Goal: Task Accomplishment & Management: Manage account settings

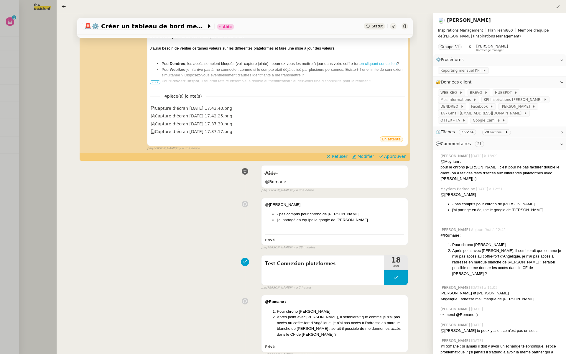
scroll to position [280, 0]
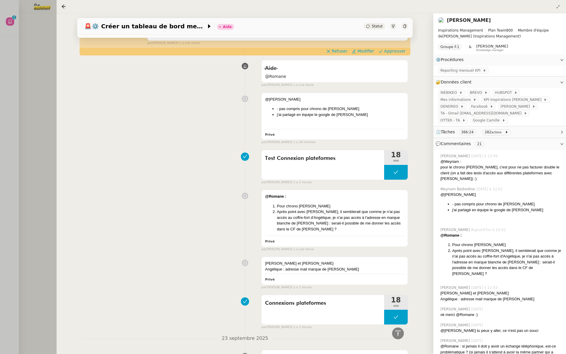
click at [45, 108] on div at bounding box center [283, 177] width 566 height 354
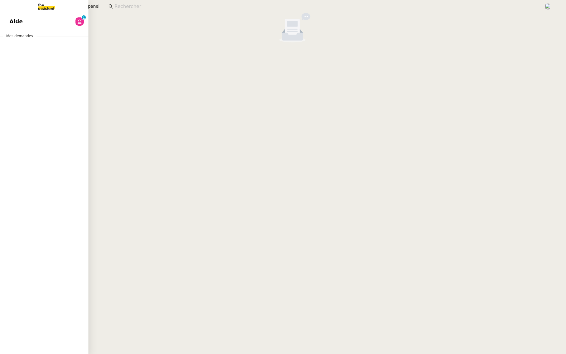
click at [7, 19] on link "Aide 0 1 2 3 4 5 6 7 8 9" at bounding box center [44, 22] width 88 height 14
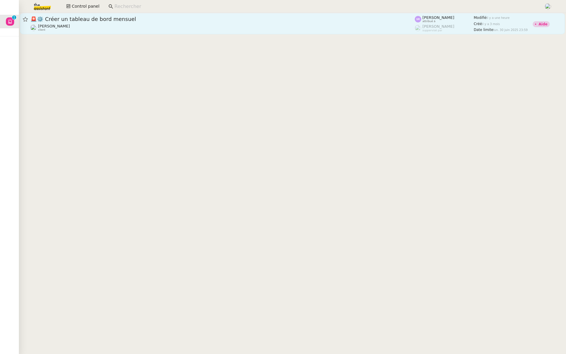
click at [165, 22] on div "🚨 ⚙️ Créer un tableau de bord mensuel" at bounding box center [222, 19] width 385 height 7
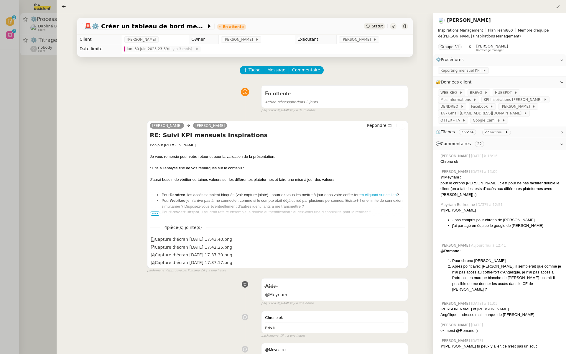
scroll to position [5, 0]
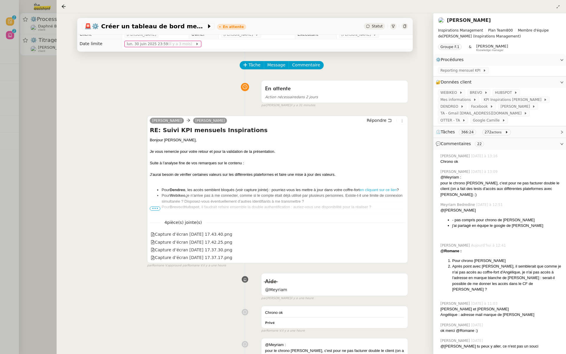
click at [0, 98] on div at bounding box center [283, 177] width 566 height 354
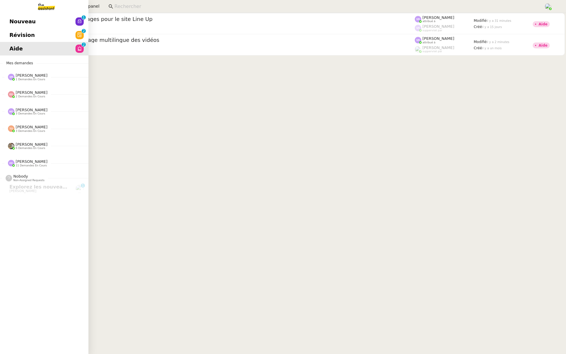
click at [6, 34] on link "Révision 0 1 2 3 4 5 6 7 8 9" at bounding box center [44, 35] width 88 height 14
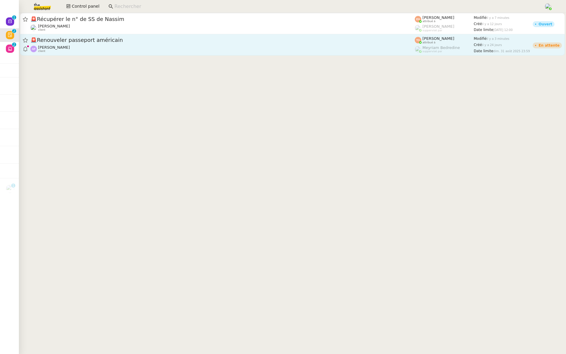
click at [105, 43] on span "🚨 Renouveler passeport américain" at bounding box center [222, 39] width 385 height 5
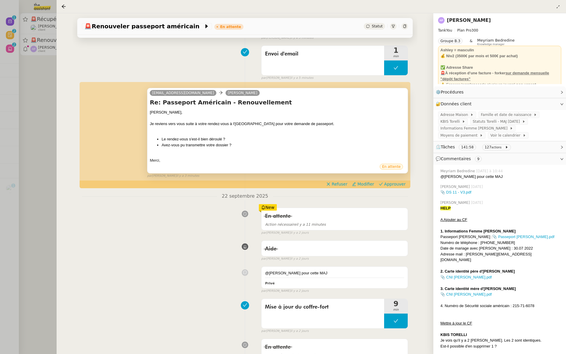
scroll to position [74, 0]
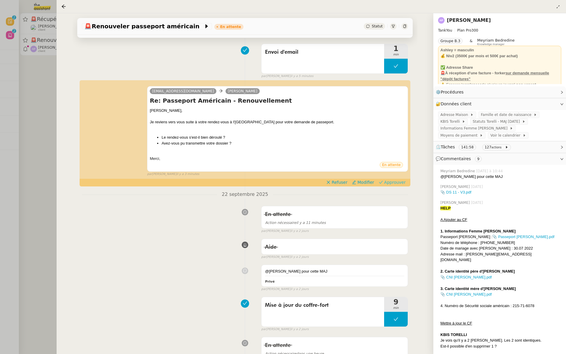
click at [400, 183] on span "Approuver" at bounding box center [395, 182] width 22 height 6
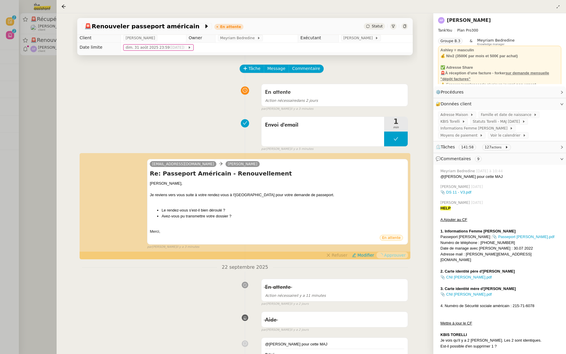
scroll to position [0, 0]
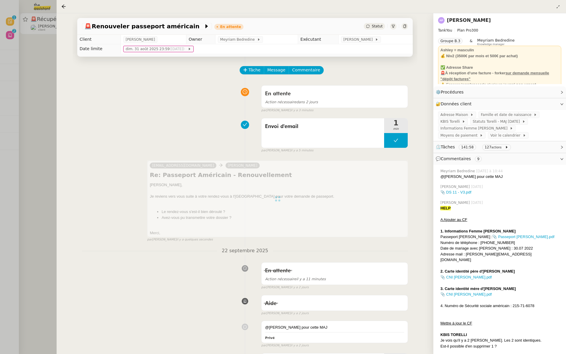
click at [14, 83] on div at bounding box center [283, 177] width 566 height 354
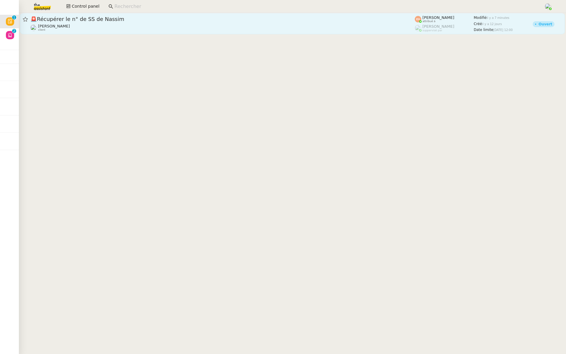
click at [81, 18] on span "🚨 Récupérer le n° de SS de Nassim" at bounding box center [222, 19] width 385 height 5
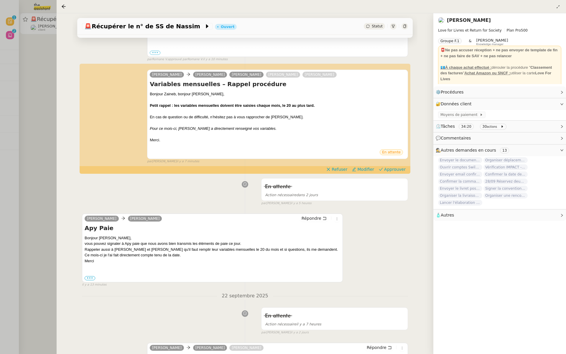
scroll to position [176, 0]
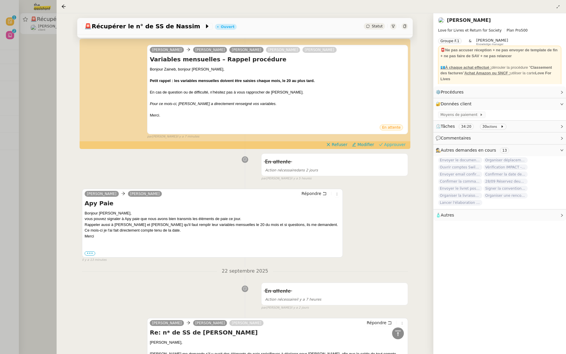
click at [398, 143] on span "Approuver" at bounding box center [395, 145] width 22 height 6
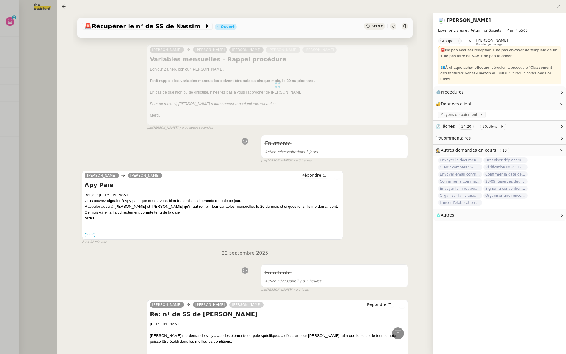
click at [60, 75] on div "🚨 Récupérer le n° de SS de Nassim Ouvert Statut Client Céline MAS Owner Romane …" at bounding box center [245, 183] width 377 height 341
click at [6, 17] on div at bounding box center [283, 177] width 566 height 354
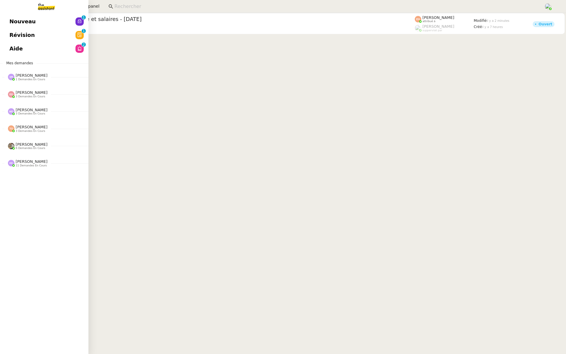
click at [11, 32] on span "Révision" at bounding box center [21, 35] width 25 height 9
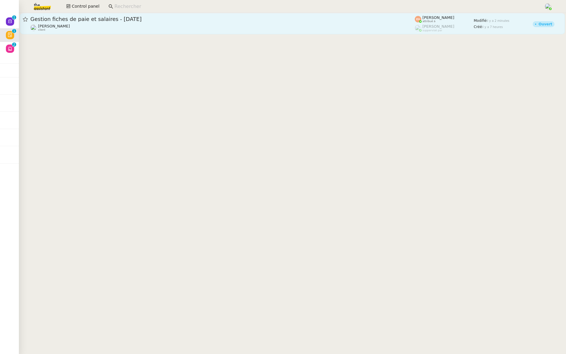
click at [100, 23] on div "Gestion fiches de paie et salaires - [DATE] [PERSON_NAME] client" at bounding box center [222, 24] width 385 height 16
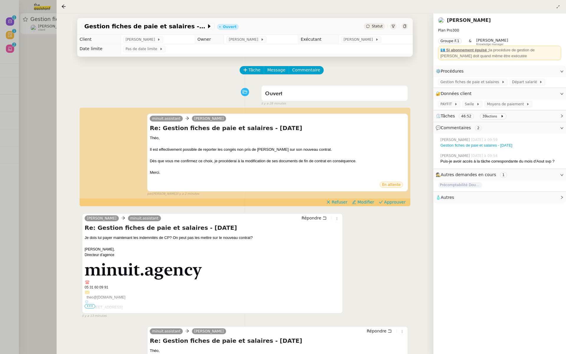
click at [1, 109] on div at bounding box center [283, 177] width 566 height 354
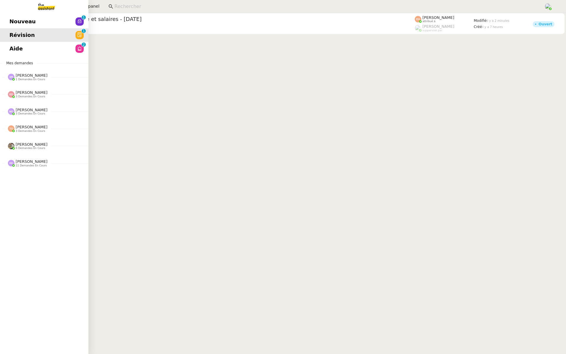
click at [12, 22] on span "Nouveau" at bounding box center [22, 21] width 26 height 9
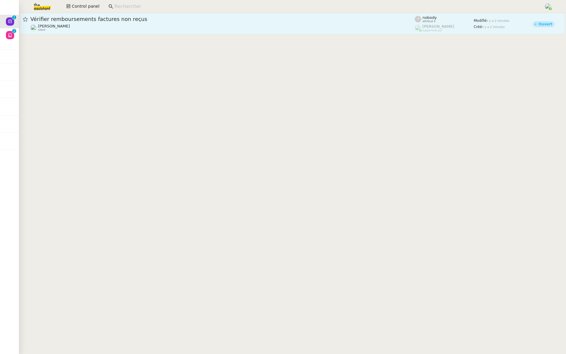
click at [145, 33] on link "Vérifier remboursements factures non reçus Astrid Brucker client nobody attribu…" at bounding box center [292, 23] width 545 height 21
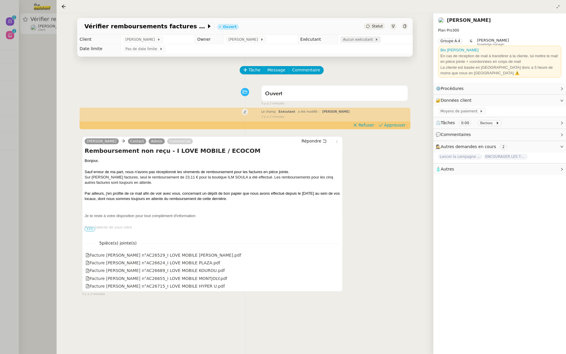
click at [349, 39] on span "Aucun exécutant" at bounding box center [359, 40] width 32 height 6
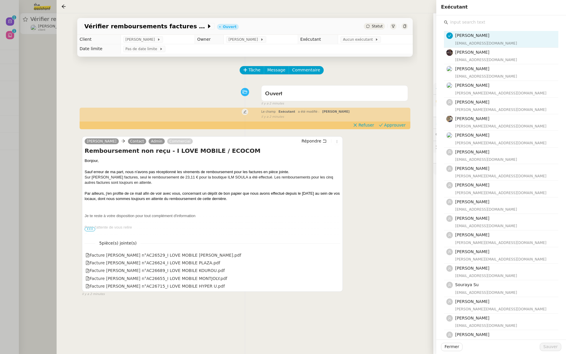
click at [465, 18] on input "text" at bounding box center [503, 22] width 110 height 8
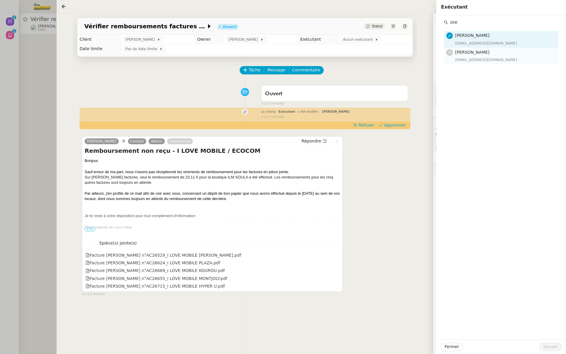
type input "zoe"
click at [473, 56] on div "Zoé Lachambre zoe@theassistant.team" at bounding box center [505, 56] width 100 height 14
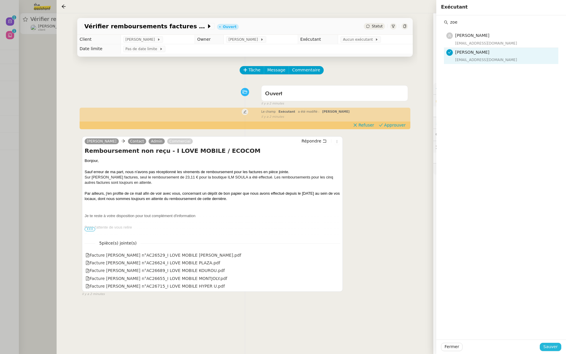
click at [551, 347] on span "Sauver" at bounding box center [551, 346] width 14 height 7
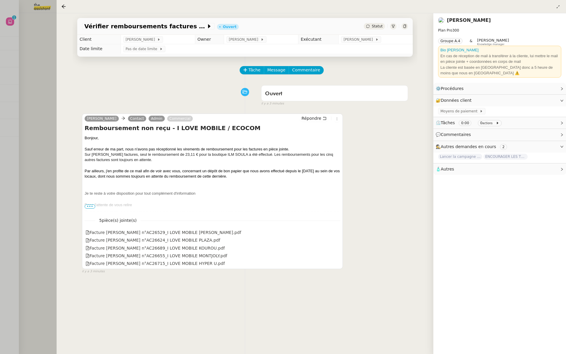
click at [32, 80] on div at bounding box center [283, 177] width 566 height 354
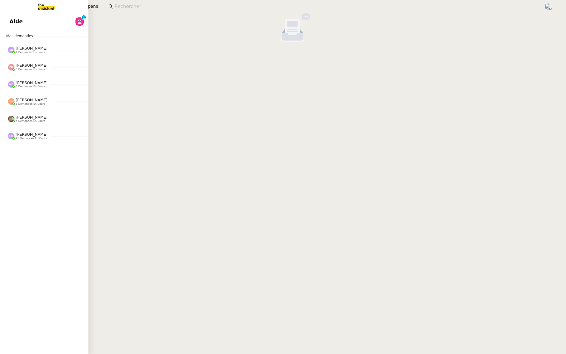
click at [22, 27] on link "Aide 0 1 2 3 4 5 6 7 8 9" at bounding box center [44, 22] width 88 height 14
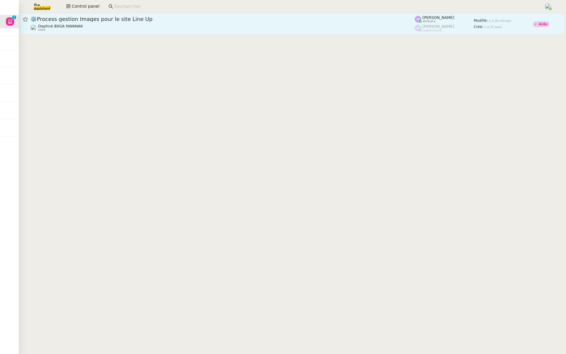
click at [127, 16] on div "⚙️Process gestion Images pour le site Line Up" at bounding box center [222, 19] width 385 height 7
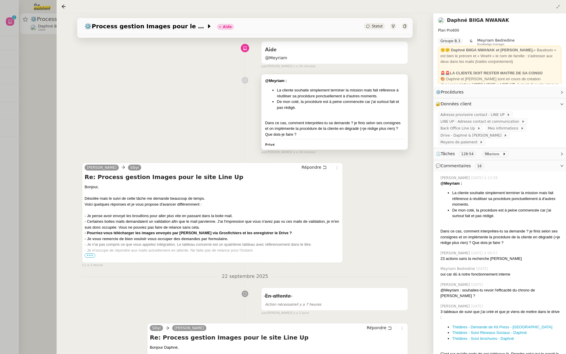
scroll to position [70, 0]
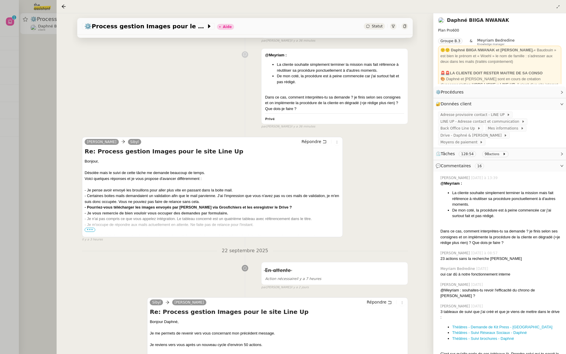
click at [88, 232] on div at bounding box center [213, 230] width 256 height 6
click at [88, 229] on span "•••" at bounding box center [90, 230] width 11 height 4
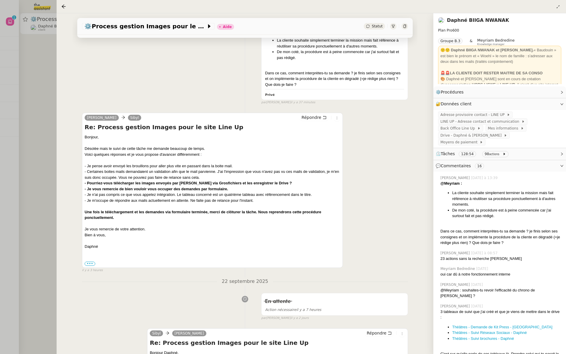
scroll to position [0, 0]
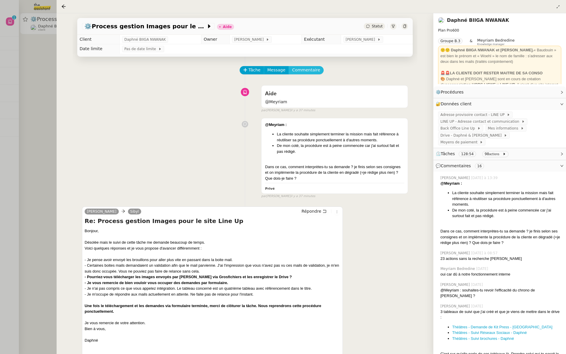
click at [309, 67] on span "Commentaire" at bounding box center [306, 70] width 28 height 7
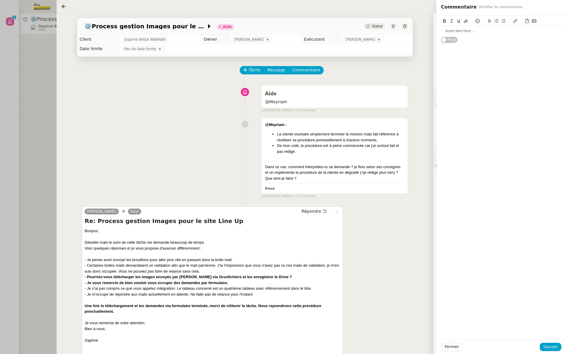
click at [189, 127] on div "@Meyriam : La cliente souhaite simplement terminer la mission mais fait référen…" at bounding box center [245, 156] width 326 height 83
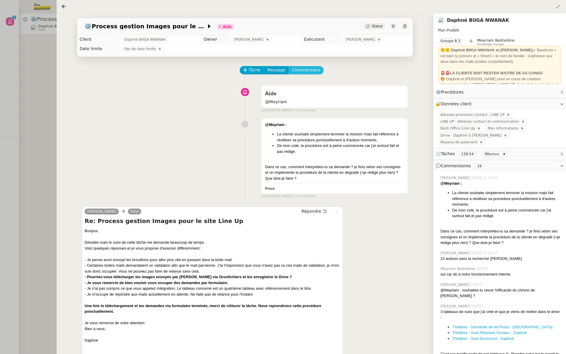
click at [303, 71] on span "Commentaire" at bounding box center [306, 70] width 28 height 7
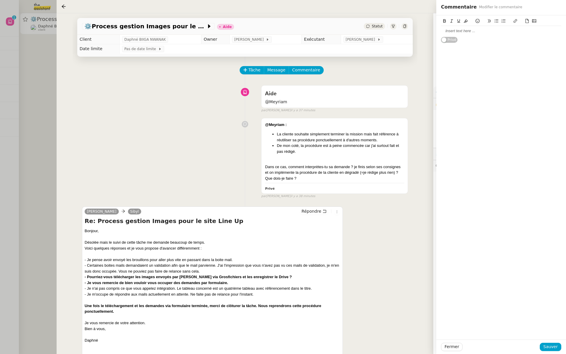
click at [458, 32] on div at bounding box center [501, 30] width 120 height 5
click at [487, 42] on div "Propose lui avec des actions définies en lui faisant comprendre que tu dois réu…" at bounding box center [501, 39] width 120 height 11
click at [544, 42] on div "Propose lui avec des actions définies en lui faisant comprendre que tu dois réu…" at bounding box center [501, 39] width 120 height 11
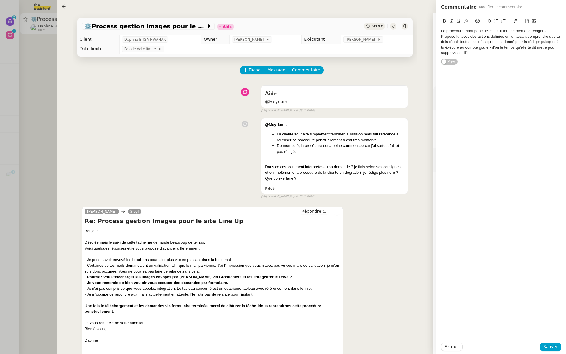
click at [448, 52] on div "Propose lui avec des actions définies en lui faisant comprendre que tu dois réu…" at bounding box center [501, 45] width 120 height 22
click at [469, 55] on div "Propose lui avec des actions définies en lui faisant comprendre que tu dois réu…" at bounding box center [501, 45] width 120 height 22
click at [553, 348] on span "Sauver" at bounding box center [551, 346] width 14 height 7
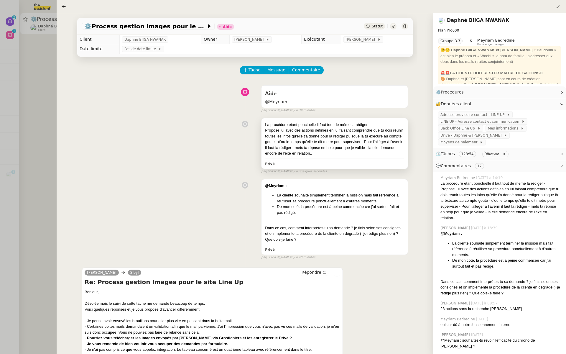
click at [311, 129] on div "Propose lui avec des actions définies en lui faisant comprendre que tu dois réu…" at bounding box center [334, 141] width 139 height 29
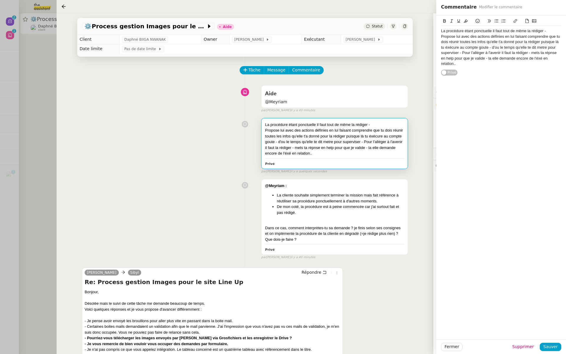
click at [440, 30] on div "La procédure étant ponctuelle il faut tout de même la rédiger - Propose lui ave…" at bounding box center [502, 45] width 130 height 60
click at [441, 31] on div "La procédure étant ponctuelle il faut tout de même la rédiger -" at bounding box center [501, 30] width 120 height 5
click at [548, 347] on span "Sauver" at bounding box center [551, 346] width 14 height 7
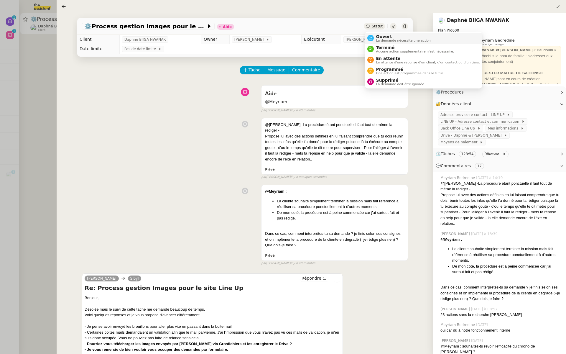
click at [381, 40] on span "La demande nécessite une action" at bounding box center [403, 40] width 55 height 3
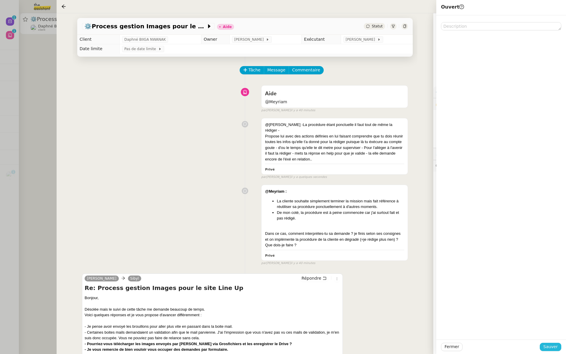
click at [547, 346] on span "Sauver" at bounding box center [551, 346] width 14 height 7
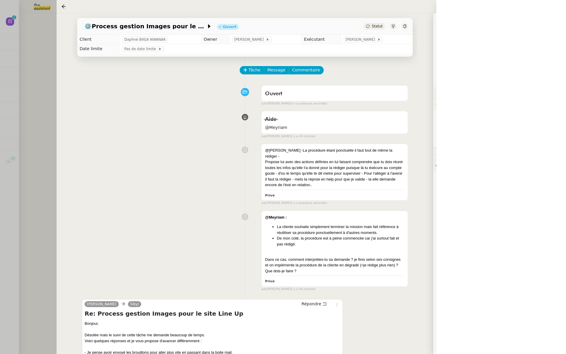
click at [5, 40] on div at bounding box center [283, 177] width 566 height 354
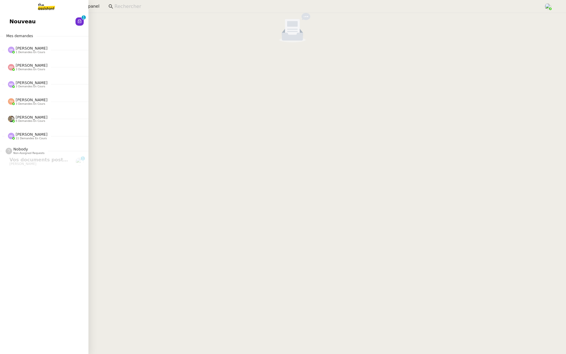
click at [51, 23] on link "Nouveau 0 1 2 3 4 5 6 7 8 9" at bounding box center [44, 22] width 88 height 14
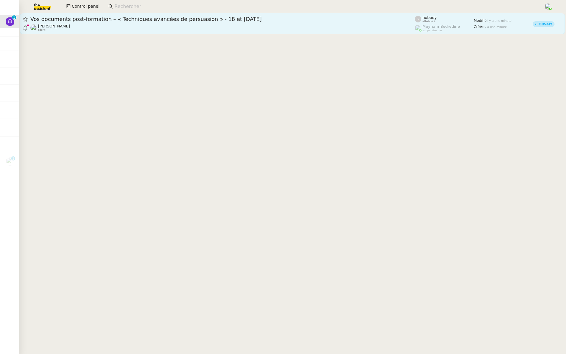
click at [193, 21] on span "Vos documents post-formation – « Techniques avancées de persuasion » - 18 et 19…" at bounding box center [222, 19] width 385 height 5
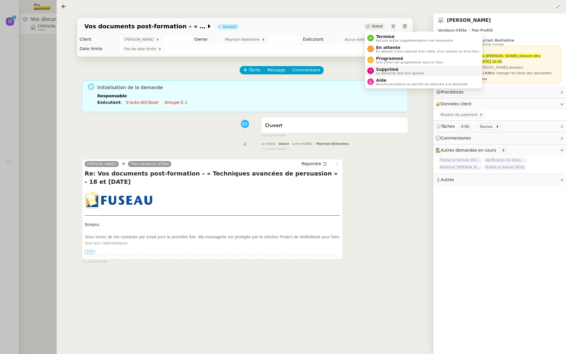
click at [378, 72] on span "La demande doit être ignorée." at bounding box center [400, 73] width 49 height 3
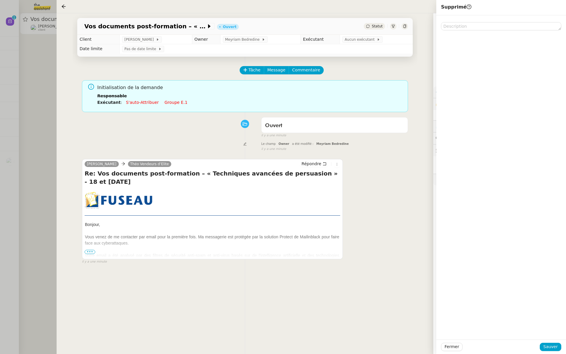
click at [183, 257] on span "Bonjour, Vous venez de me contacter par email pour la première fois. Ma message…" at bounding box center [212, 243] width 255 height 42
click at [91, 250] on span "•••" at bounding box center [90, 252] width 11 height 4
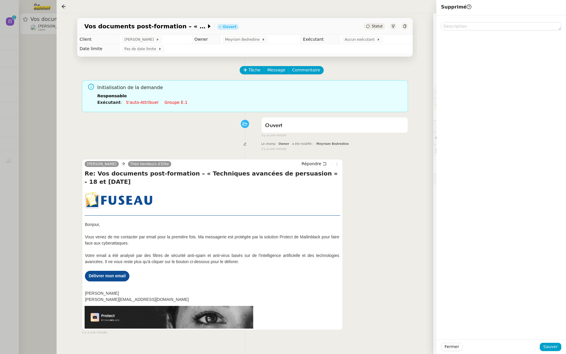
click at [118, 275] on link "Délivrer mon email" at bounding box center [107, 275] width 37 height 5
click at [181, 140] on div "Tâche Message Commentaire Veuillez patienter une erreur s'est produite 👌👌👌 mess…" at bounding box center [245, 234] width 345 height 354
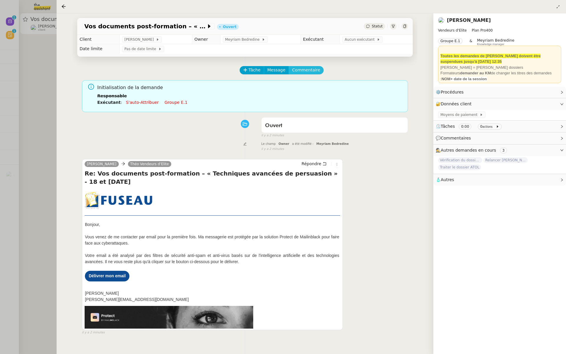
click at [302, 73] on span "Commentaire" at bounding box center [306, 70] width 28 height 7
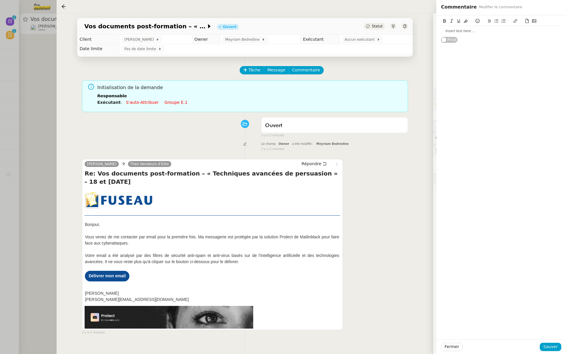
click at [467, 33] on div at bounding box center [501, 30] width 120 height 5
click at [555, 345] on span "Sauver" at bounding box center [551, 346] width 14 height 7
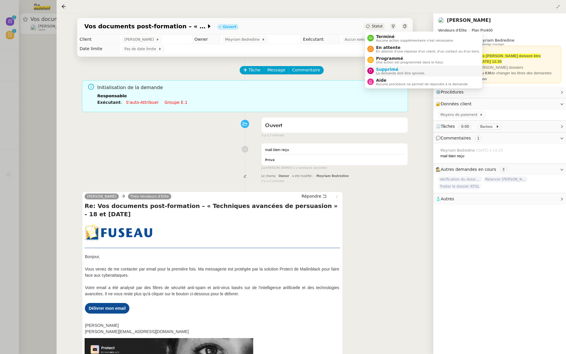
click at [377, 73] on span "La demande doit être ignorée." at bounding box center [400, 73] width 49 height 3
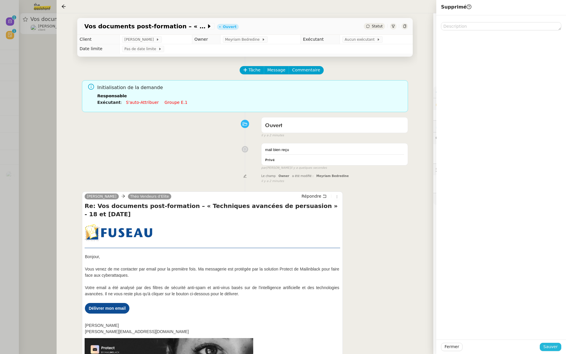
click at [552, 347] on span "Sauver" at bounding box center [551, 346] width 14 height 7
click at [2, 94] on div at bounding box center [283, 177] width 566 height 354
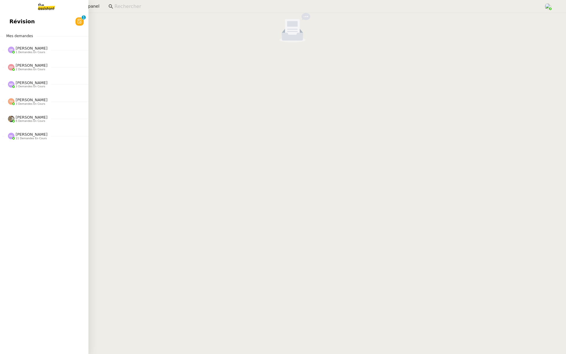
click at [6, 20] on link "Révision 0 1 2 3 4 5 6 7 8 9" at bounding box center [44, 22] width 88 height 14
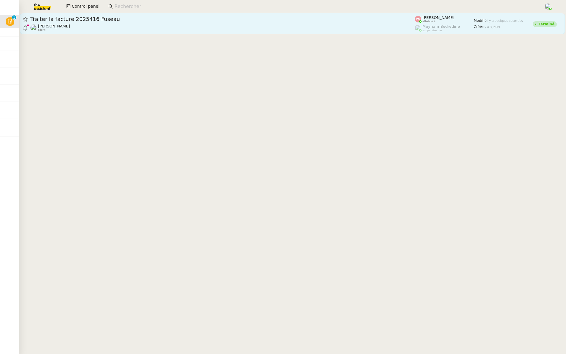
click at [131, 17] on span "Traiter la facture 2025416 Fuseau" at bounding box center [222, 19] width 385 height 5
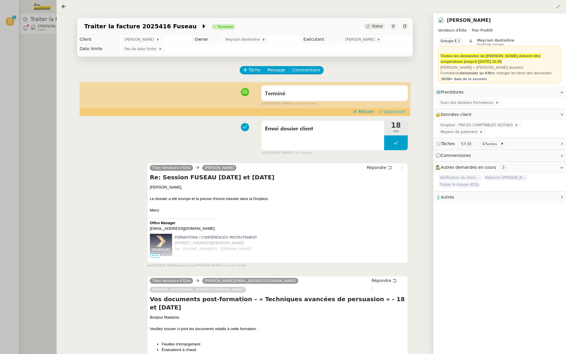
click at [399, 113] on span "Approuver" at bounding box center [395, 112] width 22 height 6
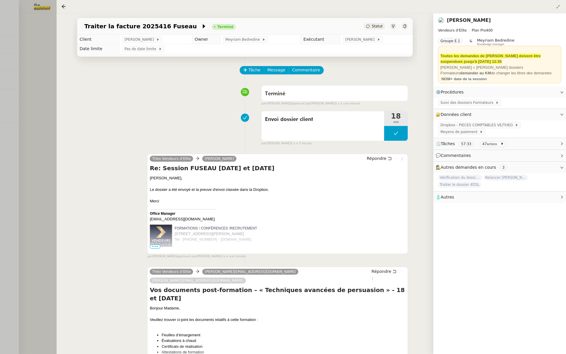
click at [0, 57] on div at bounding box center [283, 177] width 566 height 354
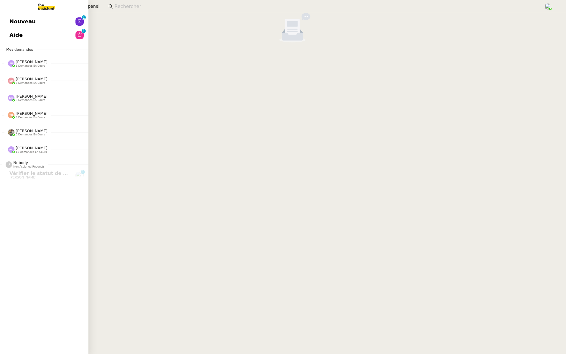
click at [19, 26] on span "Nouveau" at bounding box center [22, 21] width 26 height 9
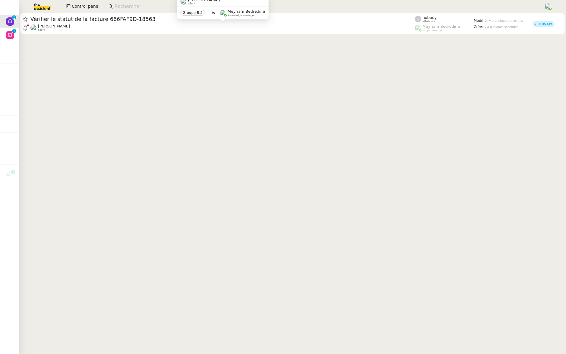
click at [71, 22] on div "Vérifier le statut de la facture 666FAF9D-18563" at bounding box center [222, 19] width 385 height 7
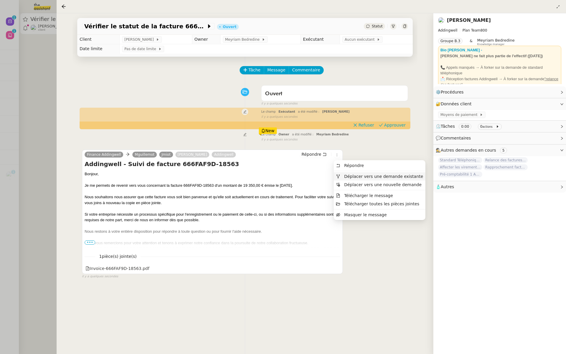
click at [345, 178] on span "Déplacer vers une demande existante" at bounding box center [383, 176] width 79 height 5
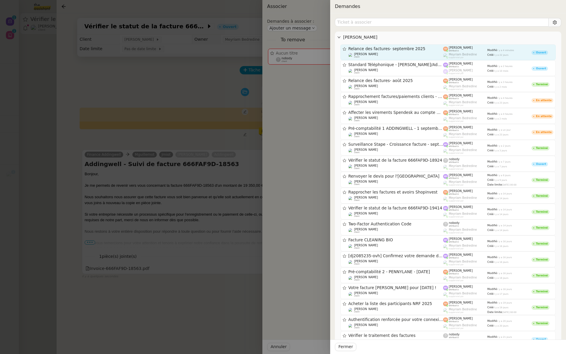
click at [379, 50] on span "Relance des factures- septembre 2025" at bounding box center [396, 49] width 95 height 4
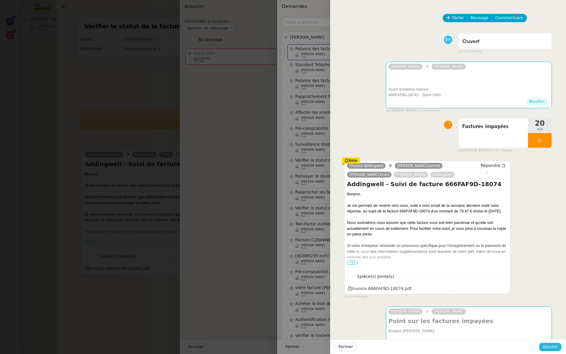
click at [555, 347] on span "Ajouter" at bounding box center [550, 346] width 15 height 7
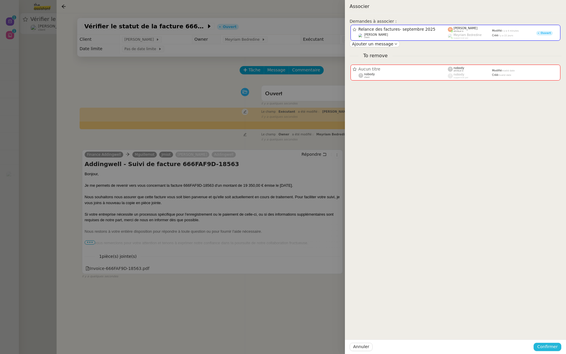
click at [555, 347] on span "Confirmer" at bounding box center [547, 346] width 21 height 7
click at [550, 332] on span "Ajouter" at bounding box center [548, 331] width 15 height 6
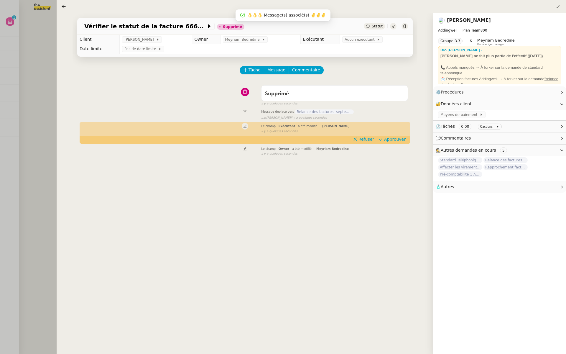
click at [3, 106] on div at bounding box center [283, 177] width 566 height 354
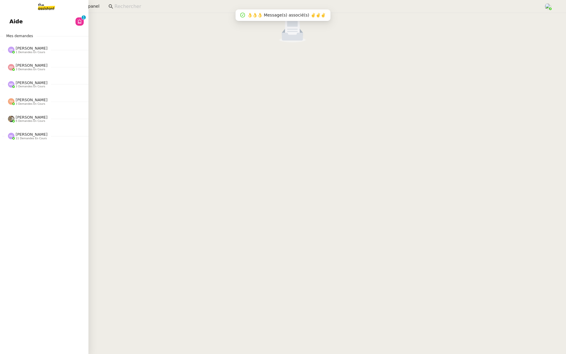
click at [13, 15] on link "Aide 0 1 2 3 4 5 6 7 8 9" at bounding box center [44, 22] width 88 height 14
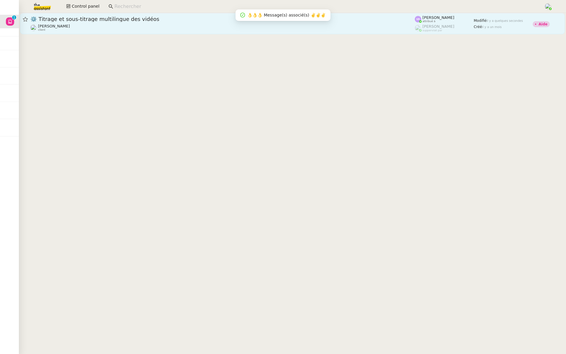
click at [75, 20] on span "⚙️ Titrage et sous-titrage multilingue des vidéos" at bounding box center [222, 19] width 385 height 5
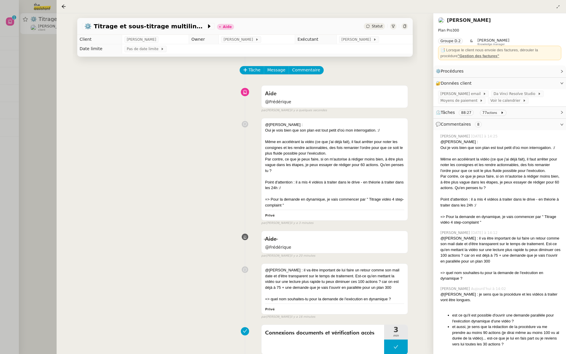
click at [35, 53] on div at bounding box center [283, 177] width 566 height 354
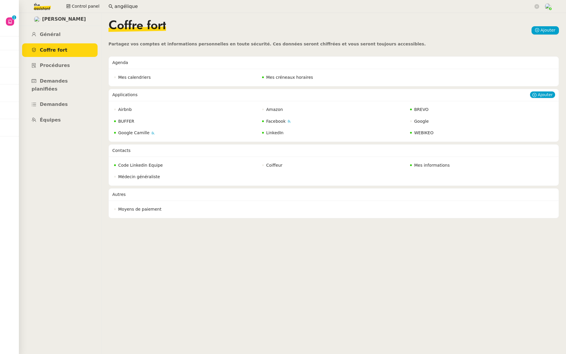
scroll to position [0, 1]
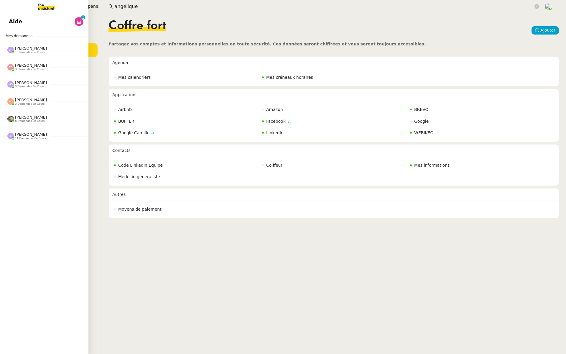
click at [8, 22] on link "Aide 0 1 2 3 4 5 6 7 8 9" at bounding box center [43, 22] width 88 height 14
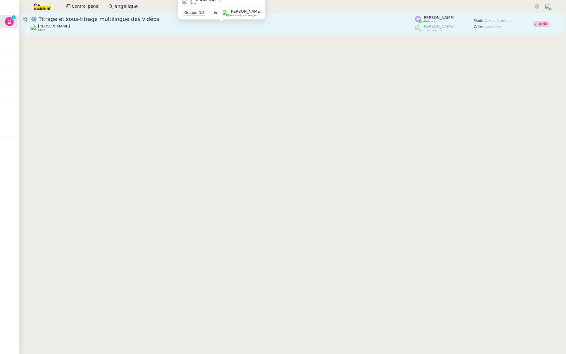
click at [110, 28] on div "Benjamin Delahaye client" at bounding box center [222, 28] width 385 height 8
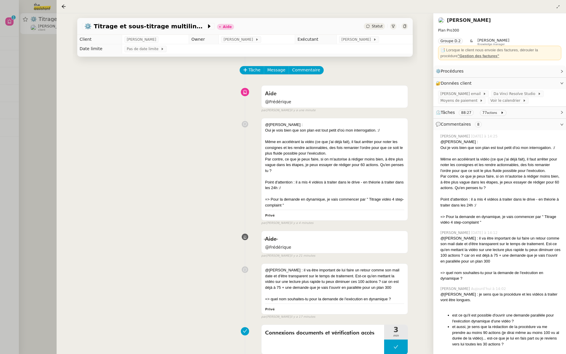
click at [0, 109] on div at bounding box center [283, 177] width 566 height 354
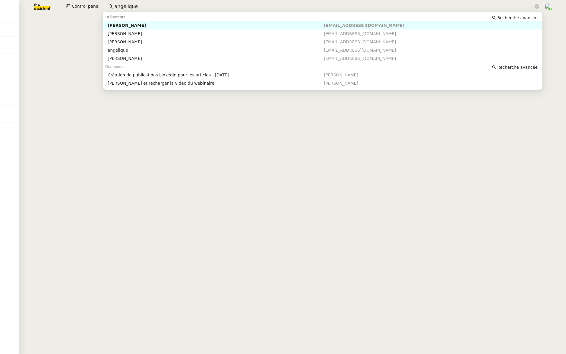
drag, startPoint x: 142, startPoint y: 7, endPoint x: 52, endPoint y: 6, distance: 89.7
click at [52, 6] on div "Control panel angélique" at bounding box center [283, 6] width 537 height 13
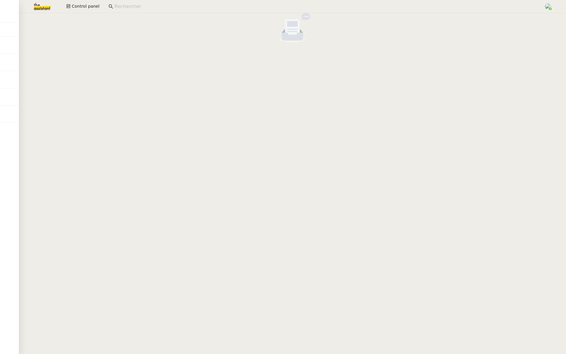
drag, startPoint x: 252, startPoint y: 327, endPoint x: 252, endPoint y: 330, distance: 3.6
click at [252, 329] on cdk-virtual-scroll-viewport at bounding box center [292, 183] width 547 height 341
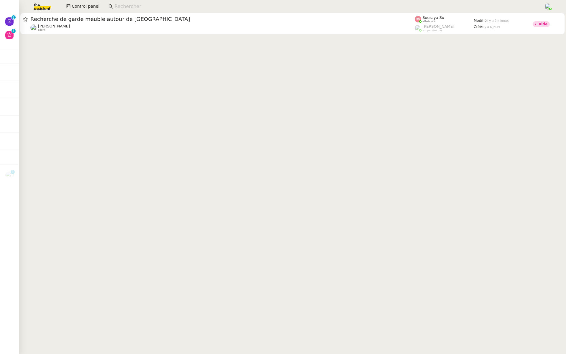
drag, startPoint x: 36, startPoint y: 8, endPoint x: 49, endPoint y: 4, distance: 13.5
click at [36, 8] on img at bounding box center [38, 6] width 46 height 13
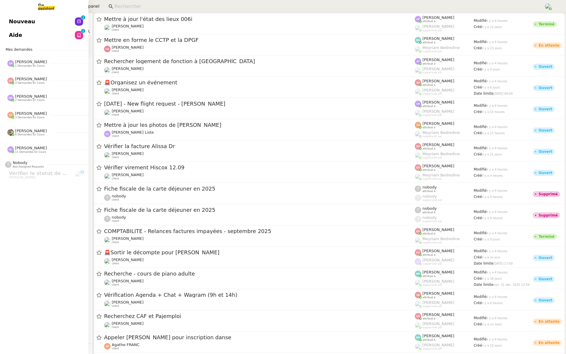
click at [20, 115] on span "[PERSON_NAME]" at bounding box center [31, 113] width 32 height 4
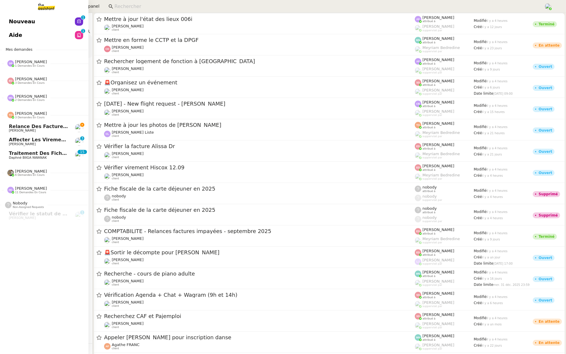
click at [38, 153] on span "Traitement des fichiers pour la base de données du site Line Up" at bounding box center [97, 153] width 176 height 6
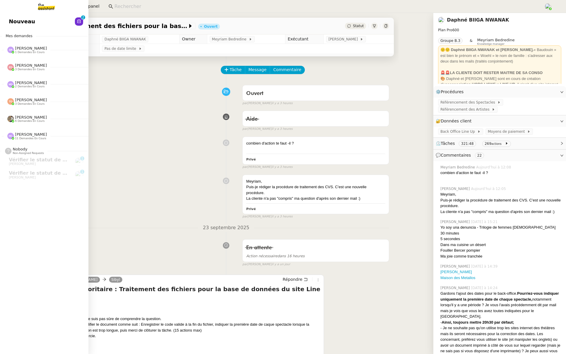
click at [7, 22] on link "Nouveau 0 1 2 3 4 5 6 7 8 9" at bounding box center [43, 22] width 88 height 14
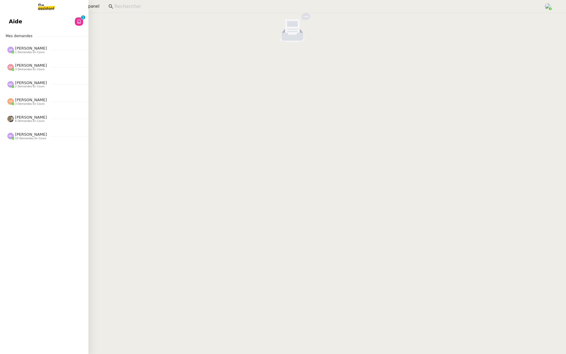
click at [8, 17] on link "Aide 0 1 2 3 4 5 6 7 8 9" at bounding box center [43, 22] width 88 height 14
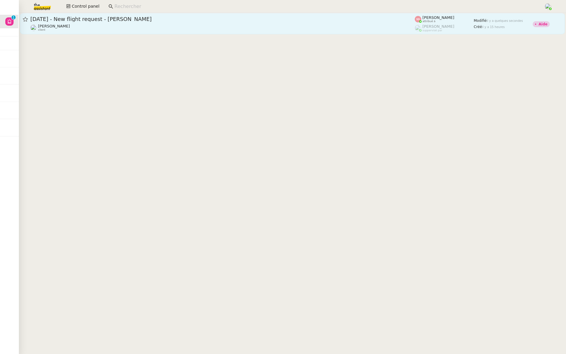
click at [93, 17] on span "[DATE] - New flight request - [PERSON_NAME]" at bounding box center [222, 19] width 385 height 5
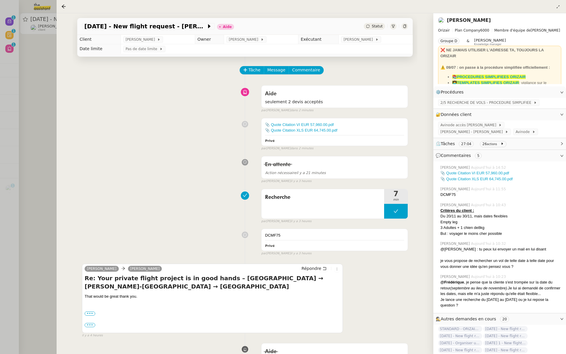
click at [9, 33] on div at bounding box center [283, 177] width 566 height 354
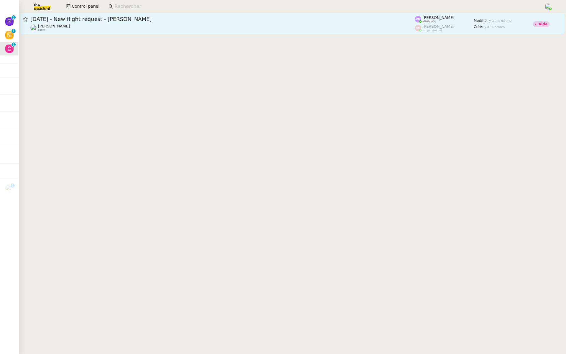
click at [111, 22] on div "[DATE] - New flight request - [PERSON_NAME]" at bounding box center [222, 19] width 385 height 7
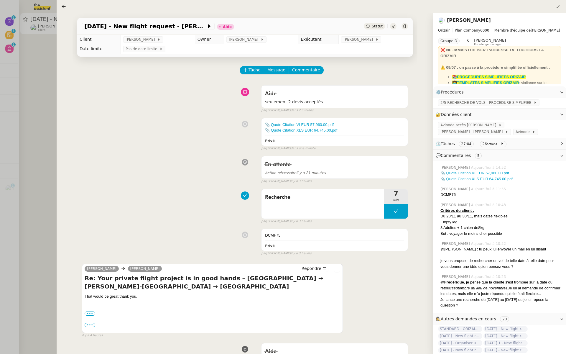
click at [14, 36] on div at bounding box center [283, 177] width 566 height 354
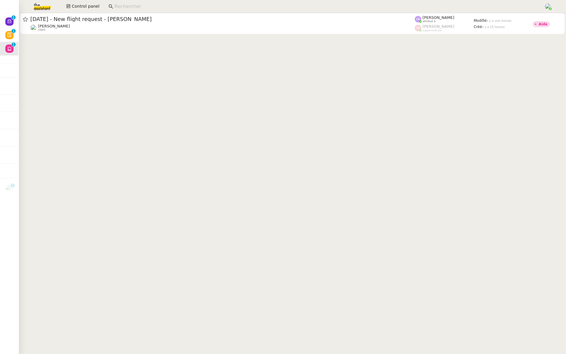
click at [14, 36] on div at bounding box center [283, 177] width 566 height 354
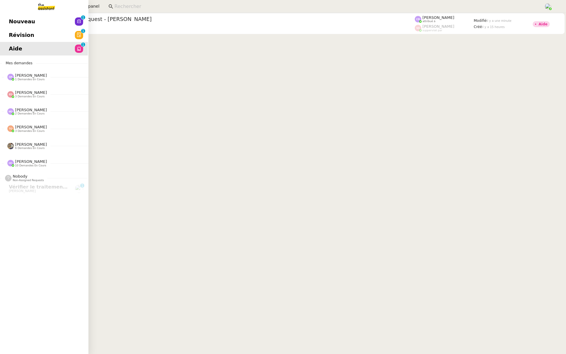
click at [14, 36] on span "Révision" at bounding box center [21, 35] width 25 height 9
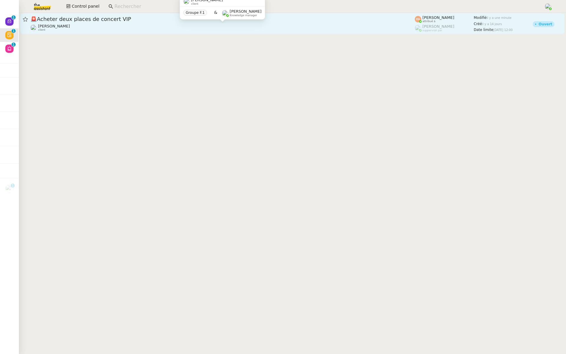
click at [101, 27] on div "Vitor Alvites client" at bounding box center [222, 28] width 385 height 8
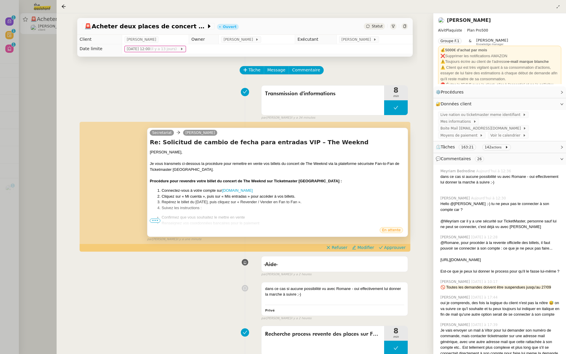
click at [153, 224] on ul "Confirmez que vous souhaitez le mettre en vente Renseignez vos coordonnées banc…" at bounding box center [278, 222] width 256 height 17
click at [153, 217] on ul "Confirmez que vous souhaitez le mettre en vente Renseignez vos coordonnées banc…" at bounding box center [278, 222] width 256 height 17
click at [153, 221] on span "•••" at bounding box center [155, 221] width 11 height 4
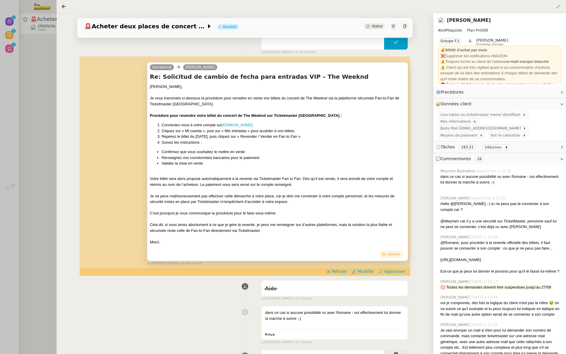
scroll to position [77, 0]
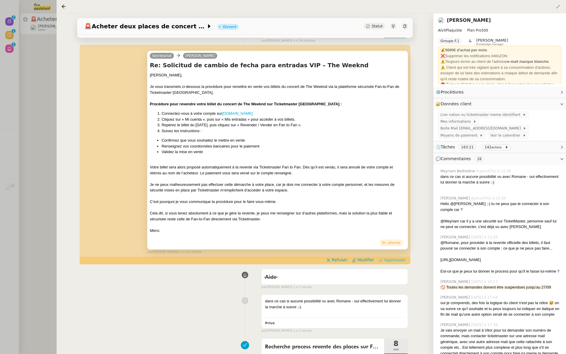
click at [398, 263] on button "Approuver" at bounding box center [393, 260] width 32 height 6
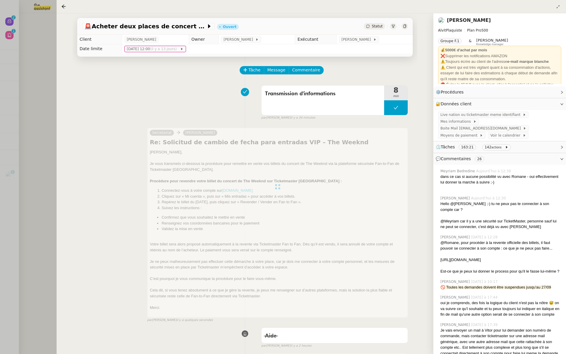
click at [33, 50] on div at bounding box center [283, 177] width 566 height 354
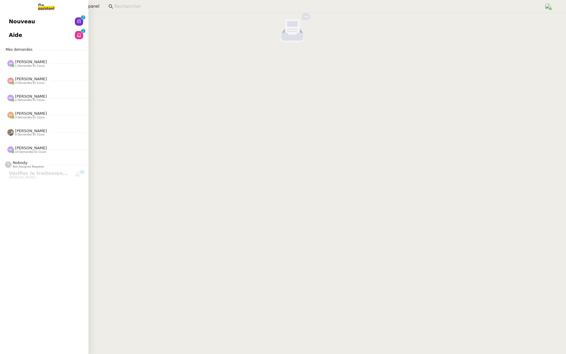
click at [10, 18] on span "Nouveau" at bounding box center [22, 21] width 26 height 9
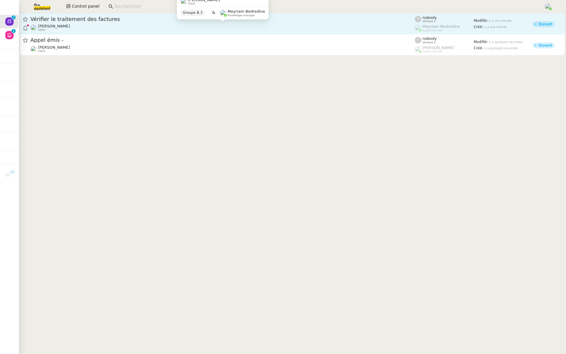
click at [112, 26] on div "Julien Decroix client" at bounding box center [222, 28] width 385 height 8
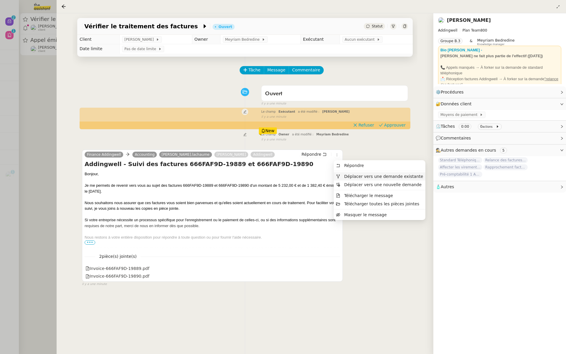
click at [345, 177] on span "Déplacer vers une demande existante" at bounding box center [383, 176] width 79 height 5
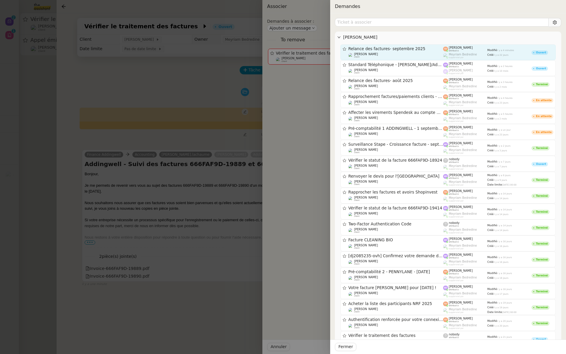
click at [451, 49] on span "[PERSON_NAME]" at bounding box center [461, 47] width 24 height 3
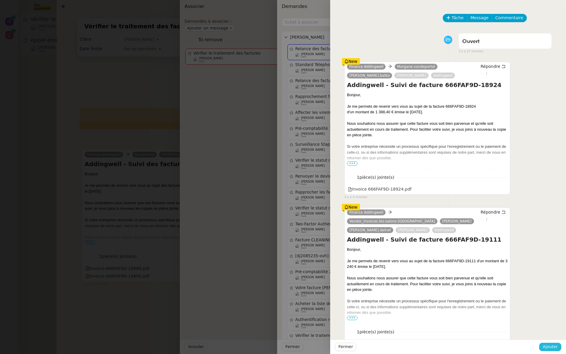
click at [558, 347] on span "Ajouter" at bounding box center [550, 346] width 15 height 7
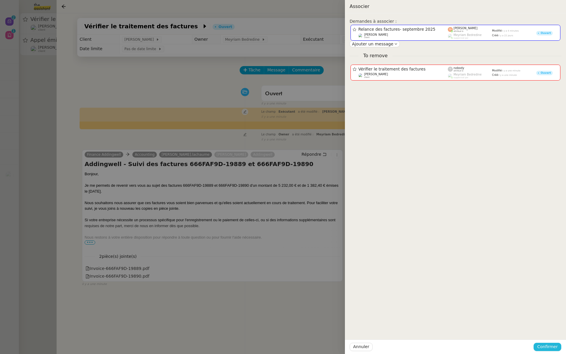
click at [555, 348] on span "Confirmer" at bounding box center [547, 346] width 21 height 7
click at [554, 334] on span "Ajouter" at bounding box center [548, 331] width 15 height 6
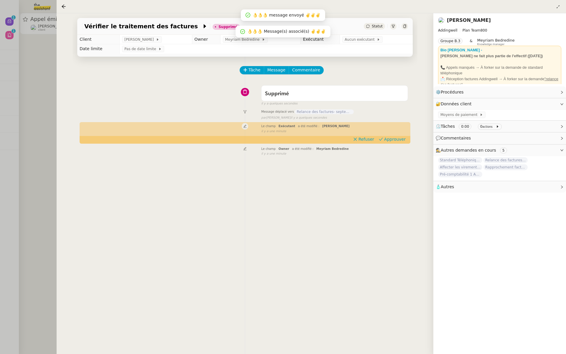
click at [49, 116] on div at bounding box center [283, 177] width 566 height 354
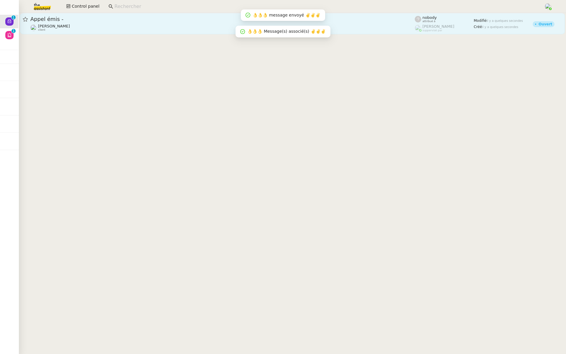
click at [81, 27] on div "Gabrielle Tavernier client" at bounding box center [222, 28] width 385 height 8
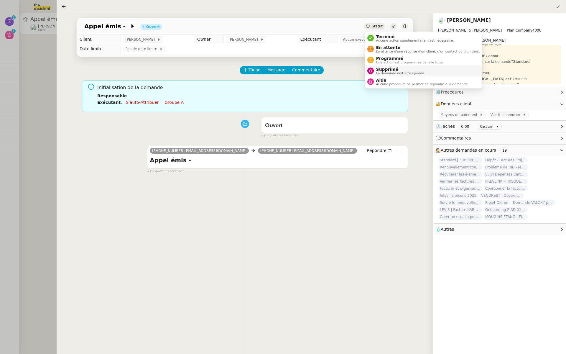
click at [380, 72] on span "La demande doit être ignorée." at bounding box center [400, 73] width 49 height 3
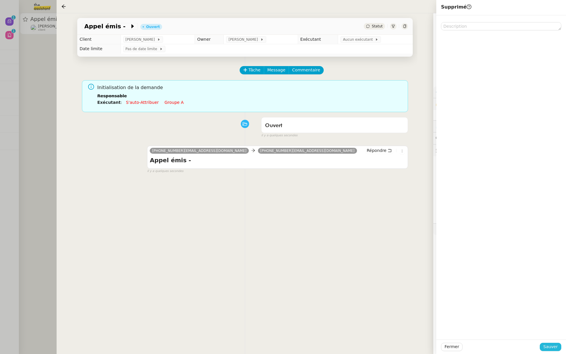
click at [548, 344] on span "Sauver" at bounding box center [551, 346] width 14 height 7
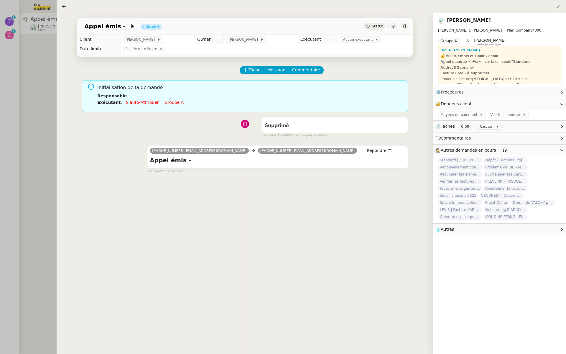
click at [7, 63] on div at bounding box center [283, 177] width 566 height 354
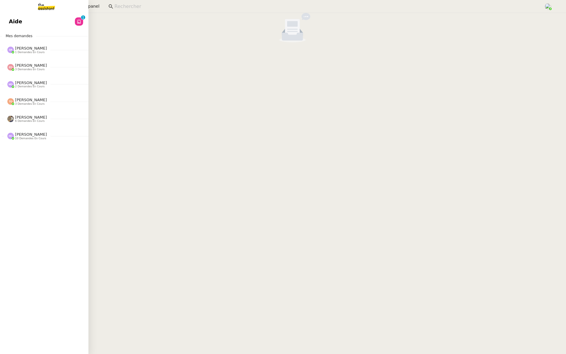
click at [13, 18] on span "Aide" at bounding box center [15, 21] width 13 height 9
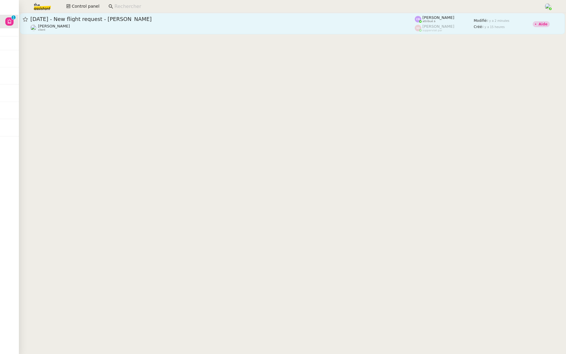
click at [84, 23] on div "20th November 2025 - New flight request - Anna Melrose Louis Frei client" at bounding box center [222, 24] width 385 height 16
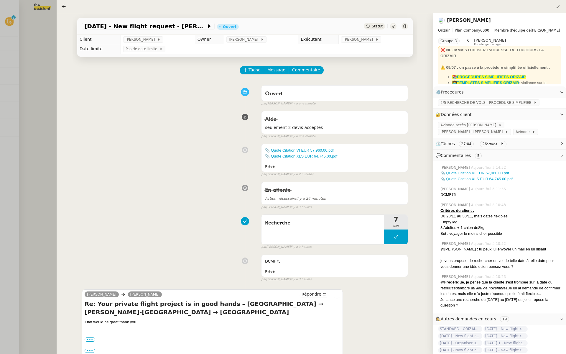
click at [0, 67] on div at bounding box center [283, 177] width 566 height 354
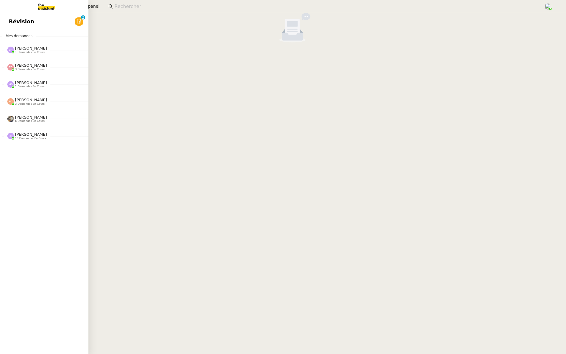
click at [8, 17] on link "Révision 0 1 2 3 4 5 6 7 8 9" at bounding box center [43, 22] width 88 height 14
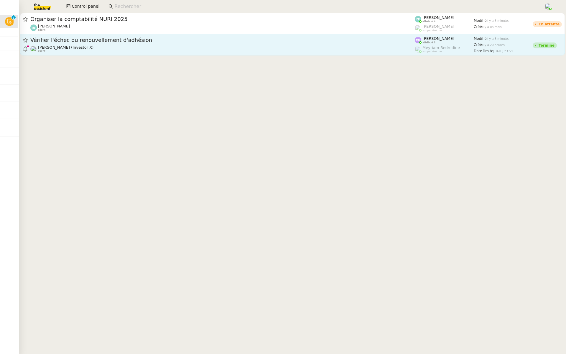
click at [102, 35] on link "Vérifier l'échec du renouvellement d'adhésion Cédric Tempestini (Investor X) cl…" at bounding box center [292, 44] width 545 height 21
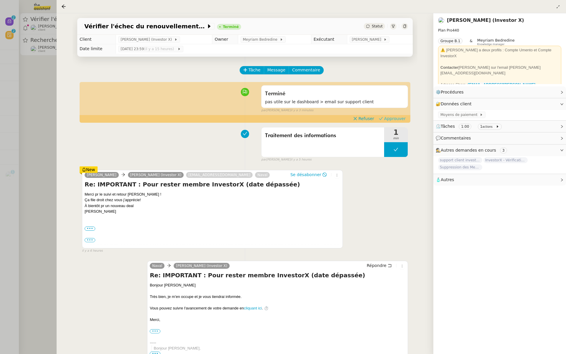
click at [399, 118] on span "Approuver" at bounding box center [395, 119] width 22 height 6
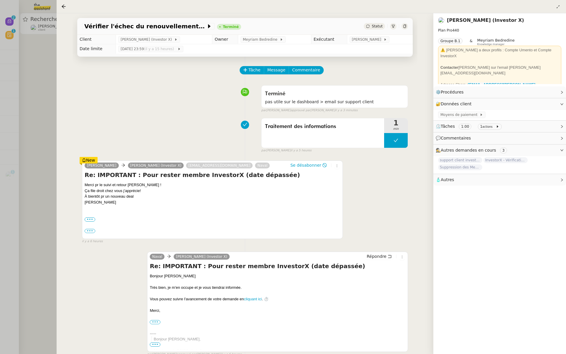
click at [35, 73] on div at bounding box center [283, 177] width 566 height 354
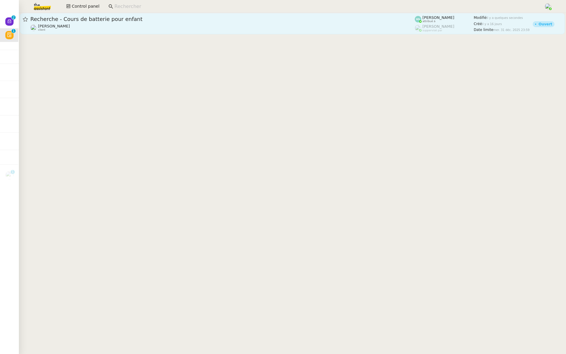
click at [130, 21] on span "Recherche - Cours de batterie pour enfant" at bounding box center [222, 19] width 385 height 5
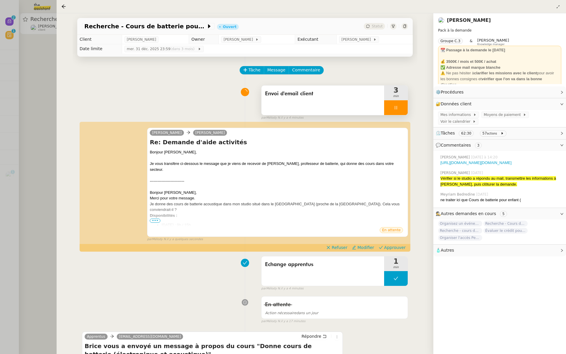
scroll to position [33, 0]
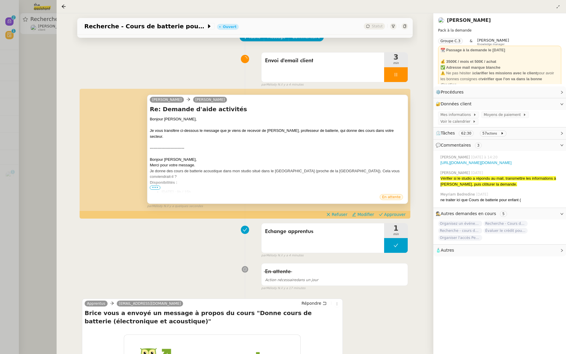
click at [154, 187] on span "•••" at bounding box center [155, 188] width 11 height 4
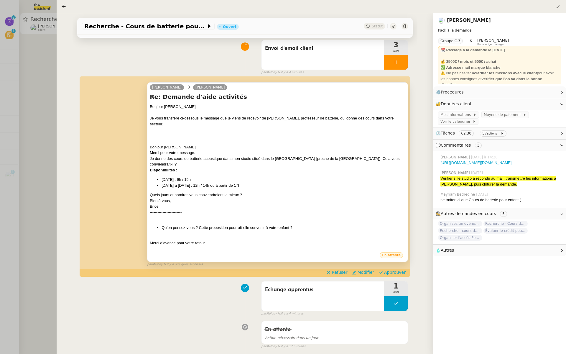
scroll to position [74, 0]
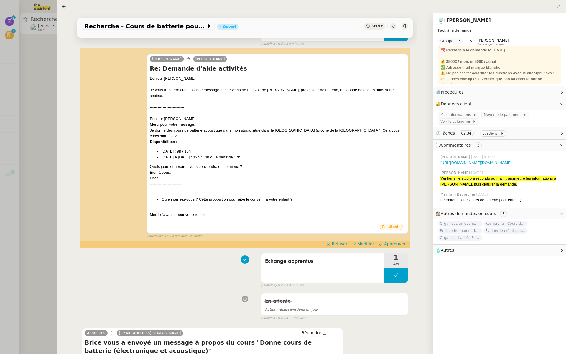
click at [397, 234] on div "Alex Smith Maurice N'Diaye Re: Demande d'aide activités Bonjour Maurice, Je vou…" at bounding box center [245, 144] width 326 height 190
click at [397, 241] on span "Approuver" at bounding box center [395, 244] width 22 height 6
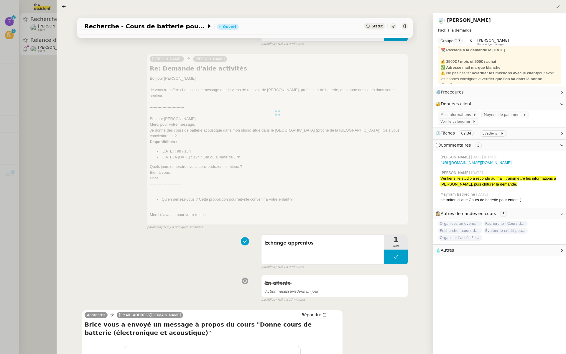
click at [44, 91] on div at bounding box center [283, 177] width 566 height 354
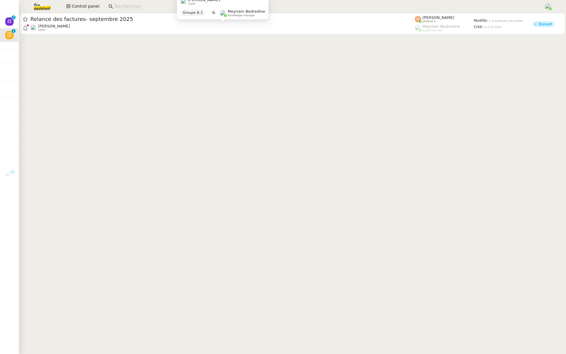
click at [103, 24] on div "Julien Decroix client" at bounding box center [222, 28] width 385 height 8
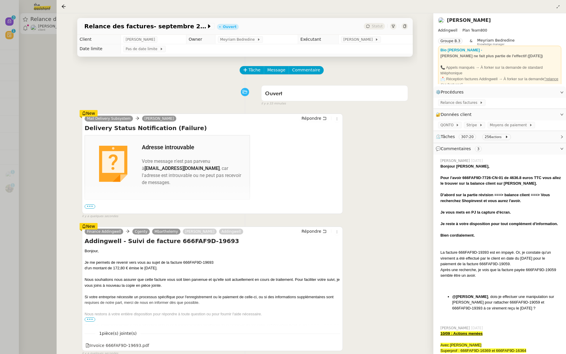
click at [19, 119] on div at bounding box center [283, 177] width 566 height 354
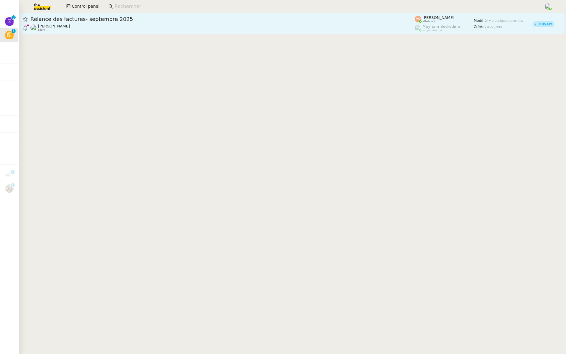
click at [69, 21] on span "Relance des factures- septembre 2025" at bounding box center [222, 19] width 385 height 5
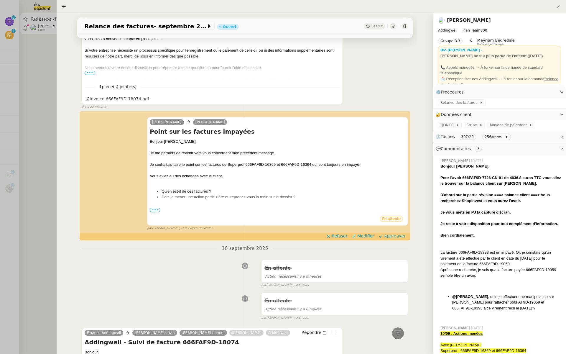
scroll to position [1224, 0]
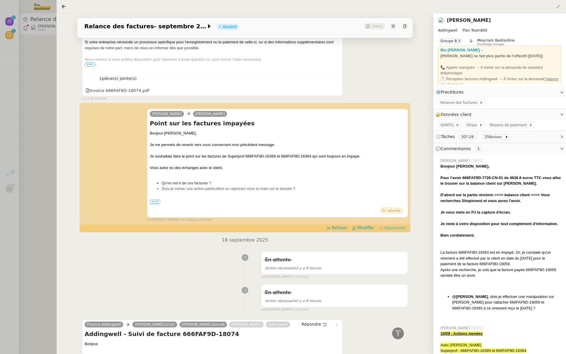
click at [397, 226] on span "Approuver" at bounding box center [395, 228] width 22 height 6
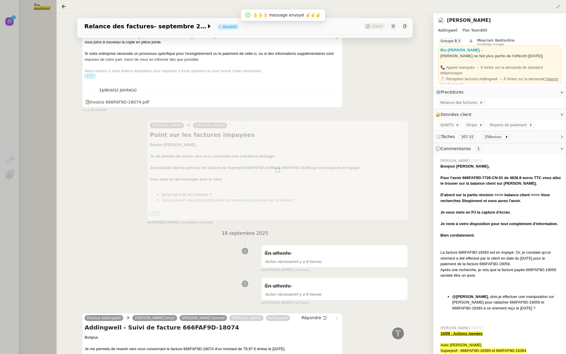
scroll to position [1235, 0]
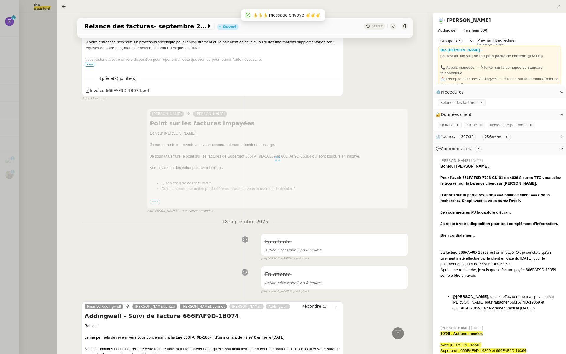
click at [0, 114] on div at bounding box center [283, 177] width 566 height 354
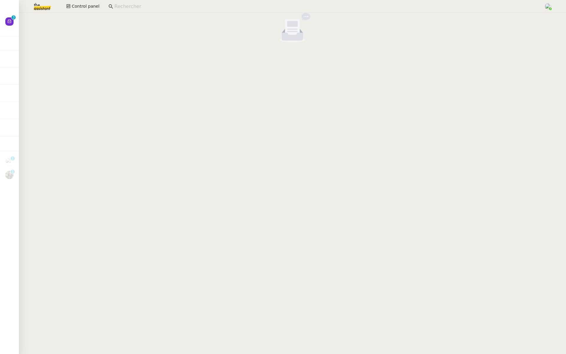
click at [5, 22] on div at bounding box center [283, 177] width 566 height 354
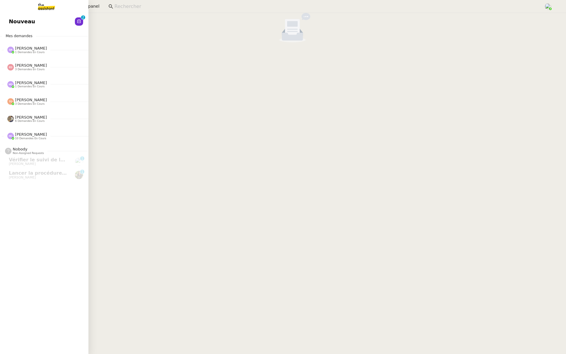
click at [12, 22] on span "Nouveau" at bounding box center [22, 21] width 26 height 9
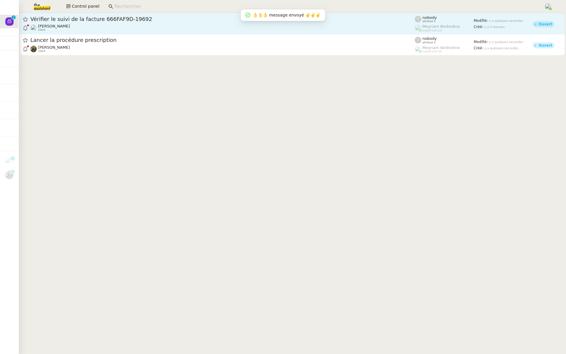
click at [60, 33] on link "Vérifier le suivi de la facture 666FAF9D-19692 Julien Decroix client nobody att…" at bounding box center [292, 23] width 545 height 21
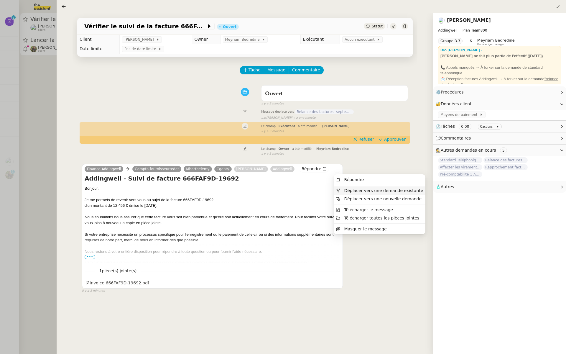
click at [347, 188] on span "Déplacer vers une demande existante" at bounding box center [383, 190] width 79 height 5
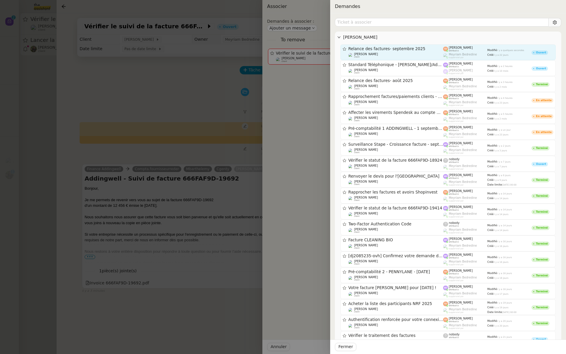
click at [429, 49] on span "Relance des factures- septembre 2025" at bounding box center [396, 49] width 95 height 4
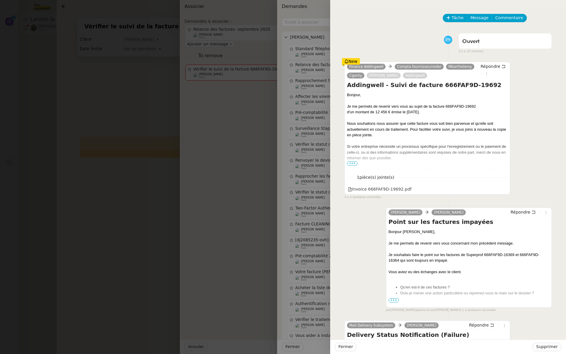
click at [282, 184] on div at bounding box center [283, 177] width 566 height 354
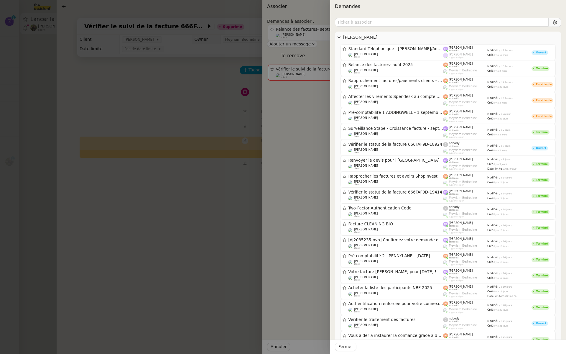
click at [179, 185] on div at bounding box center [283, 177] width 566 height 354
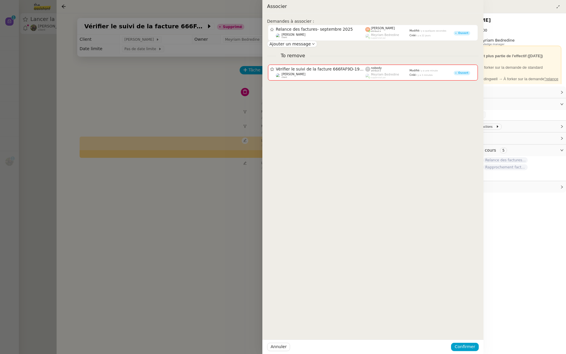
click at [179, 185] on div at bounding box center [283, 177] width 566 height 354
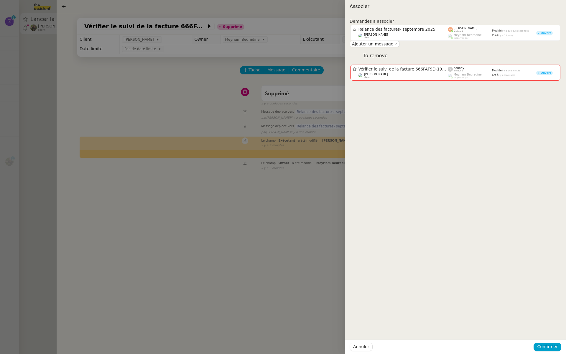
click at [179, 185] on div at bounding box center [283, 177] width 566 height 354
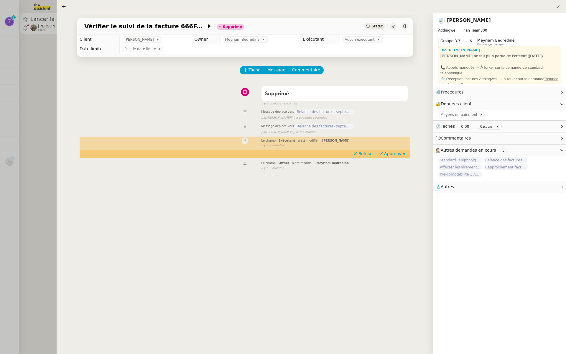
click at [53, 131] on div at bounding box center [283, 177] width 566 height 354
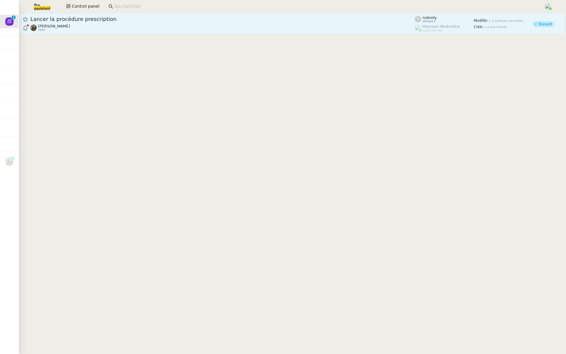
click at [131, 22] on div "Lancer la procédure prescription" at bounding box center [222, 19] width 385 height 7
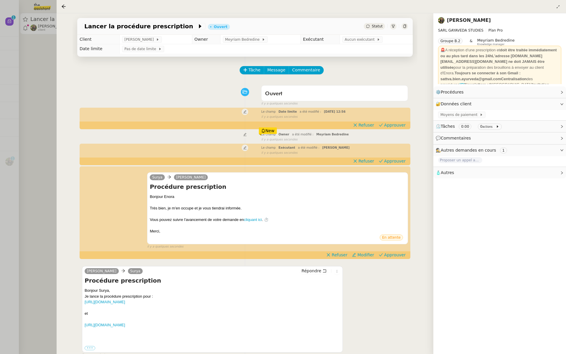
scroll to position [2, 0]
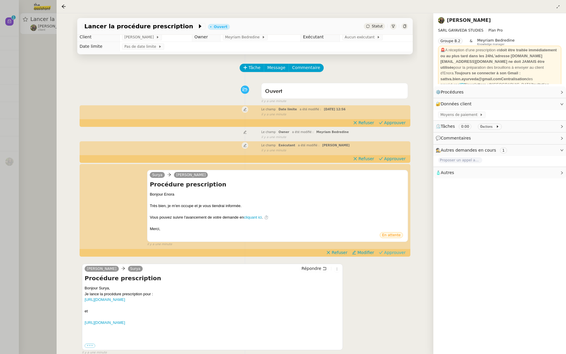
click at [398, 253] on span "Approuver" at bounding box center [395, 253] width 22 height 6
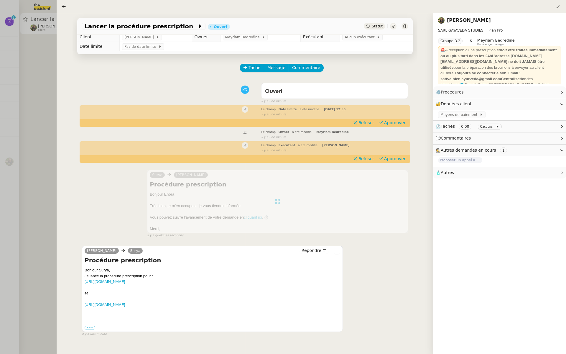
scroll to position [0, 0]
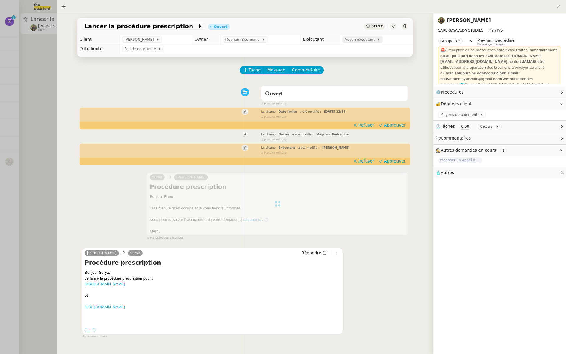
click at [347, 41] on span "Aucun exécutant" at bounding box center [361, 40] width 32 height 6
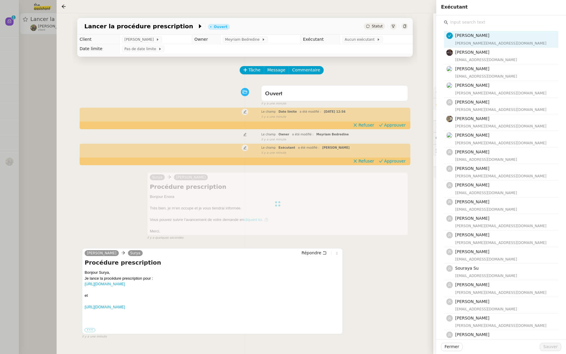
click at [463, 23] on input "text" at bounding box center [503, 22] width 110 height 8
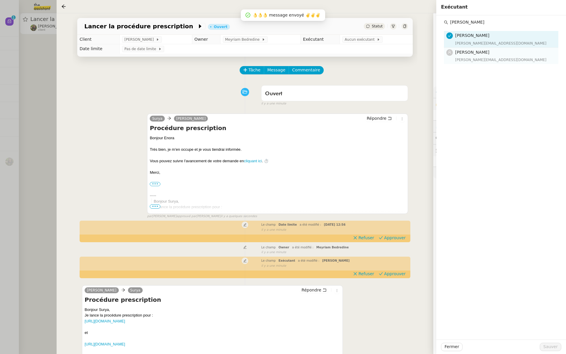
type input "stephanie"
click at [467, 54] on span "[PERSON_NAME]" at bounding box center [472, 52] width 34 height 5
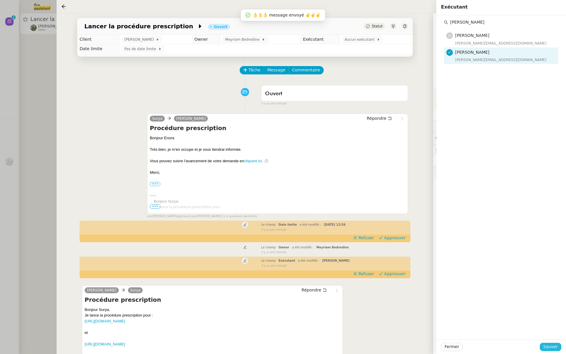
click at [554, 345] on span "Sauver" at bounding box center [551, 346] width 14 height 7
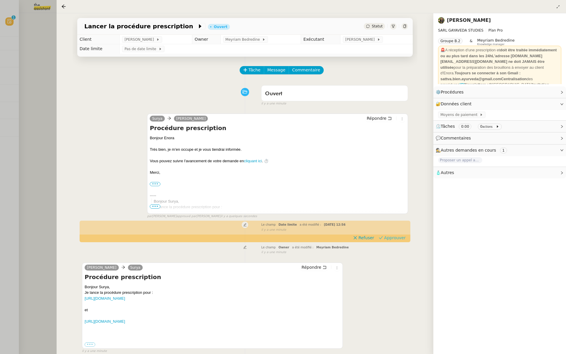
click at [398, 237] on span "Approuver" at bounding box center [395, 238] width 22 height 6
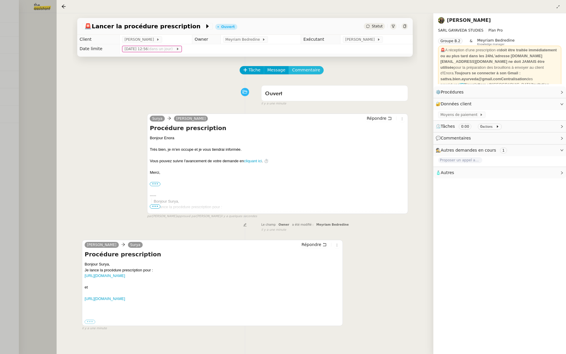
click at [295, 70] on span "Commentaire" at bounding box center [306, 70] width 28 height 7
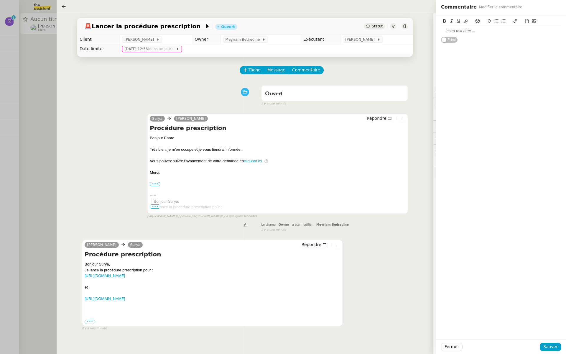
click at [459, 32] on div at bounding box center [501, 30] width 120 height 5
click at [549, 346] on span "Sauver" at bounding box center [551, 346] width 14 height 7
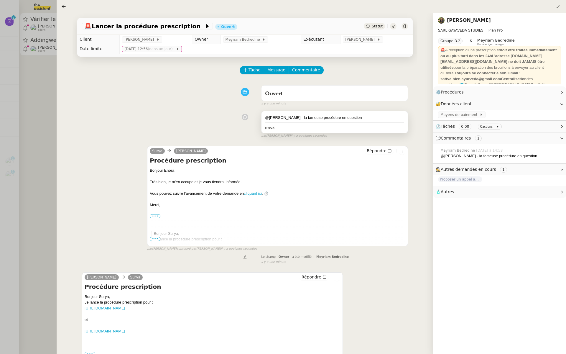
click at [360, 121] on div "@Stephanie - la fameuse procédure en question Privé" at bounding box center [335, 122] width 146 height 22
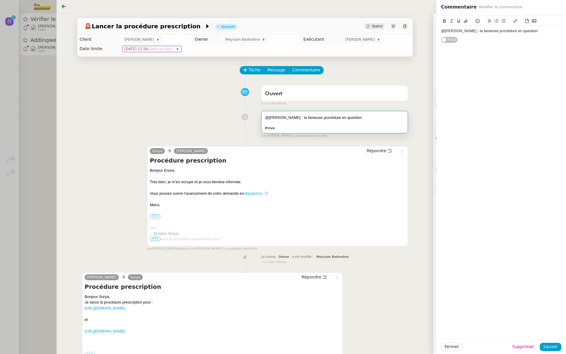
click at [530, 31] on div "@Stephanie - la fameuse procédure en question" at bounding box center [501, 30] width 120 height 5
click at [460, 35] on div "tu peux dérouler" at bounding box center [501, 36] width 120 height 5
click at [0, 0] on lt-span "dérouler ." at bounding box center [0, 0] width 0 height 0
click at [551, 347] on span "Sauver" at bounding box center [551, 346] width 14 height 7
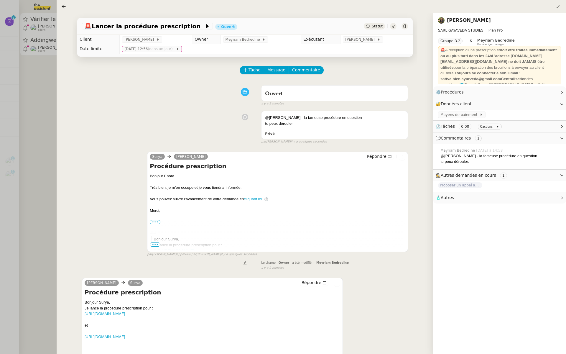
click at [55, 94] on div at bounding box center [283, 177] width 566 height 354
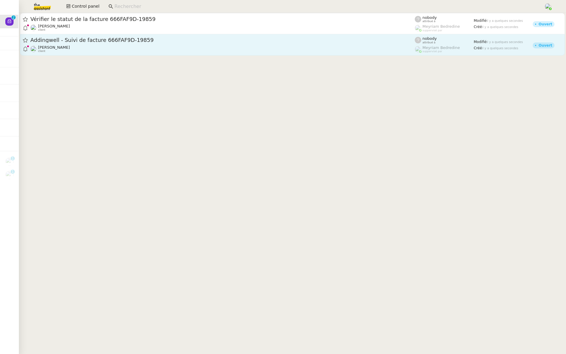
click at [73, 45] on div "Julien Decroix client" at bounding box center [222, 49] width 385 height 8
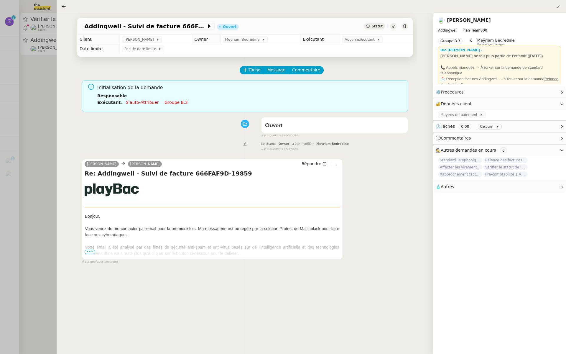
click at [89, 252] on span "•••" at bounding box center [90, 252] width 11 height 4
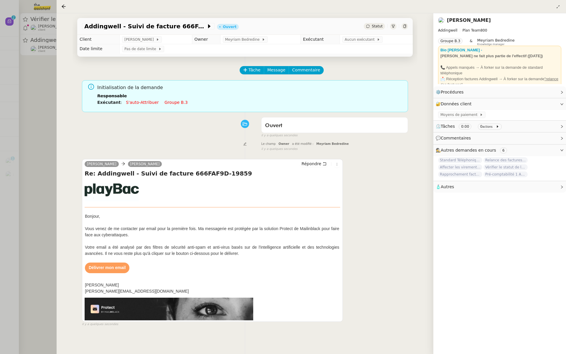
click at [109, 265] on link "Délivrer mon email" at bounding box center [107, 267] width 37 height 5
click at [23, 95] on div at bounding box center [283, 177] width 566 height 354
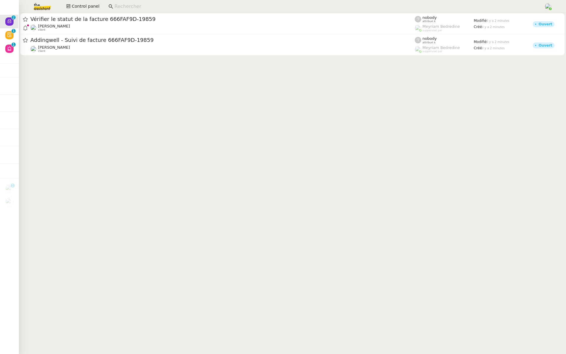
click at [41, 5] on img at bounding box center [38, 6] width 46 height 13
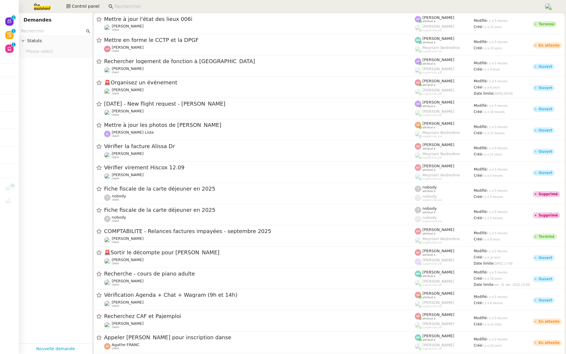
click at [46, 31] on input "text" at bounding box center [53, 31] width 64 height 7
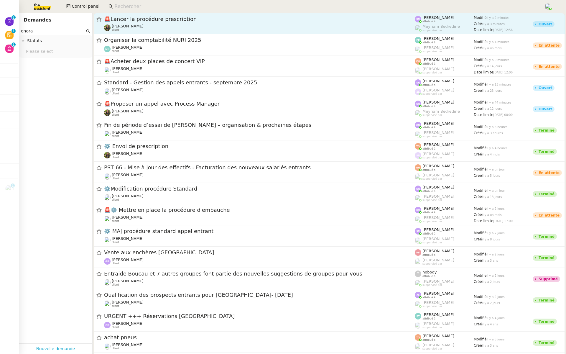
type input "enora"
click at [164, 22] on div "🚨 Lancer la procédure prescription" at bounding box center [259, 19] width 311 height 7
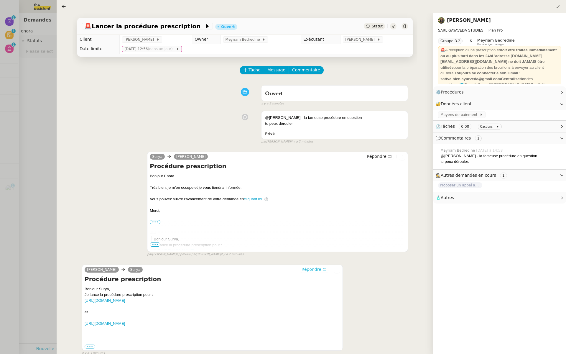
click at [310, 268] on span "Répondre" at bounding box center [312, 269] width 20 height 6
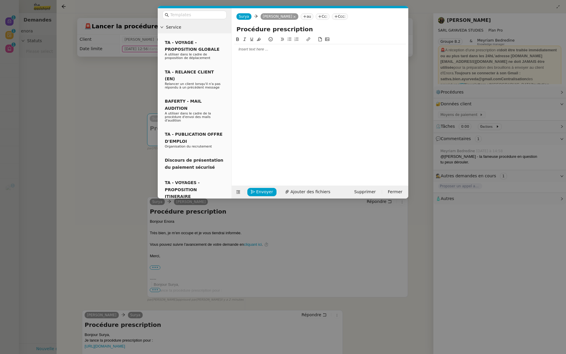
click at [246, 51] on div at bounding box center [320, 49] width 172 height 5
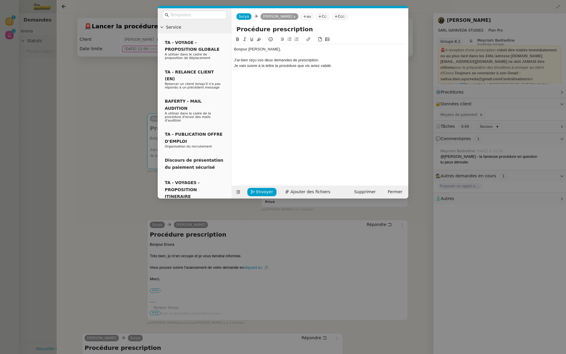
click at [325, 65] on div "Je vais suivre à la lettre la procédure que vis aviez validé." at bounding box center [320, 65] width 172 height 5
click at [0, 0] on lt-span "validé e" at bounding box center [0, 0] width 0 height 0
click at [86, 126] on nz-modal-container "Service TA - VOYAGE - PROPOSITION GLOBALE A utiliser dans le cadre de propositi…" at bounding box center [283, 177] width 566 height 354
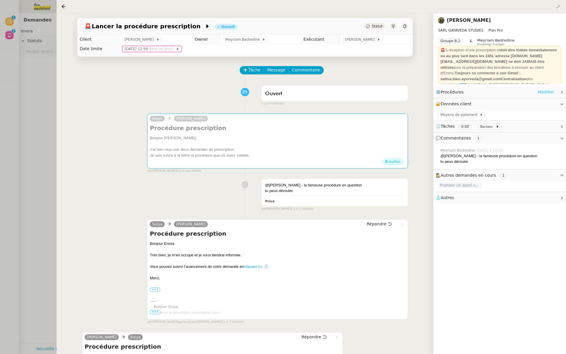
click at [549, 92] on link "Modifier" at bounding box center [546, 92] width 17 height 7
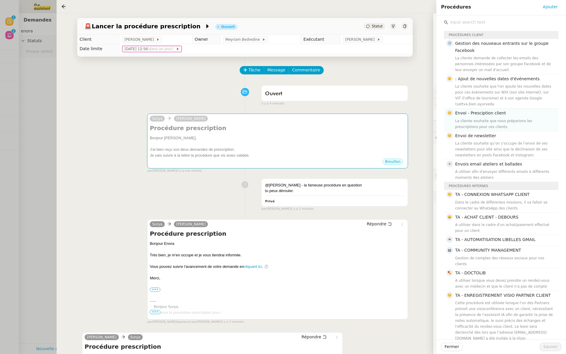
click at [491, 118] on div "La cliente souhaite que nous préparions les prescriptions pour ces clients." at bounding box center [505, 124] width 100 height 12
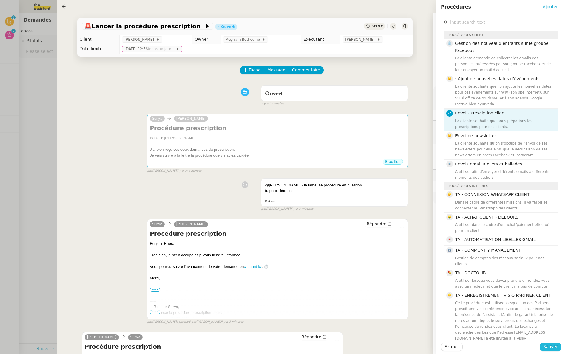
click at [552, 345] on span "Sauver" at bounding box center [551, 346] width 14 height 7
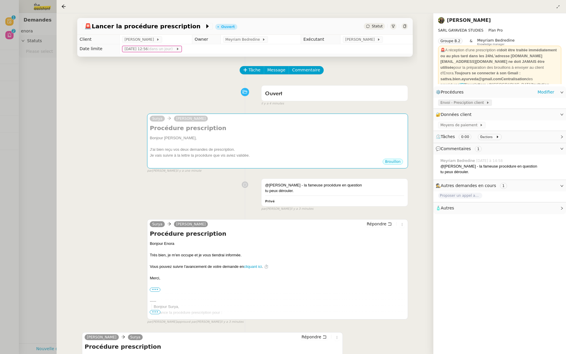
click at [463, 103] on span "Envoi - Presciption client" at bounding box center [464, 103] width 46 height 6
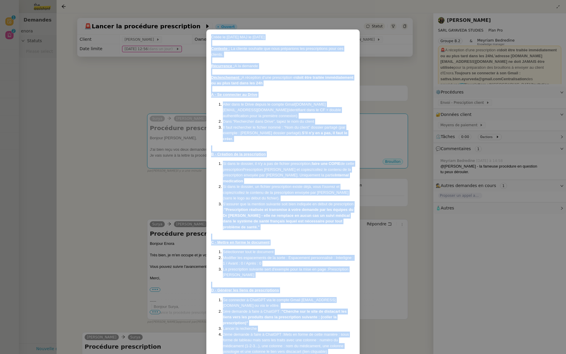
drag, startPoint x: 350, startPoint y: 325, endPoint x: 207, endPoint y: 32, distance: 325.8
click at [207, 32] on div "Créée le 19/06/2025 MAJ le 26/06/25 Contexte : La cliente souhaite que nous pré…" at bounding box center [282, 259] width 153 height 460
copy div "Créée le 19/06/2025 MAJ le 26/06/25 Contexte : La cliente souhaite que nous pré…"
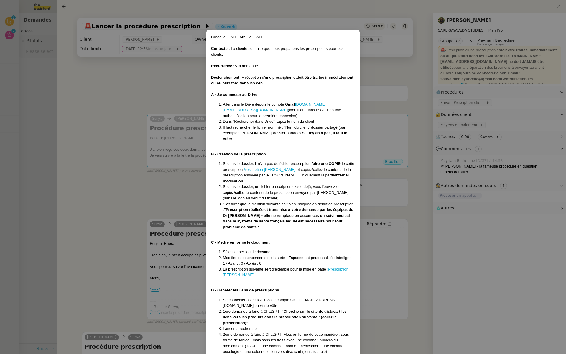
click at [118, 72] on nz-modal-container "Créée le 19/06/2025 MAJ le 26/06/25 Contexte : La cliente souhaite que nous pré…" at bounding box center [283, 177] width 566 height 354
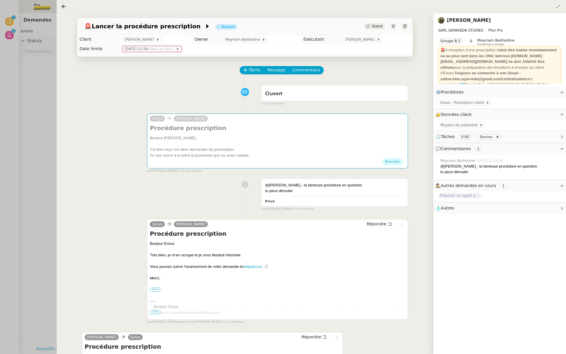
click at [458, 20] on link "[PERSON_NAME]" at bounding box center [469, 20] width 44 height 6
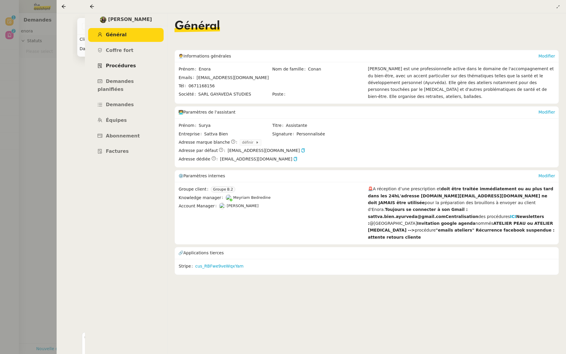
click at [127, 66] on span "Procédures" at bounding box center [121, 66] width 30 height 6
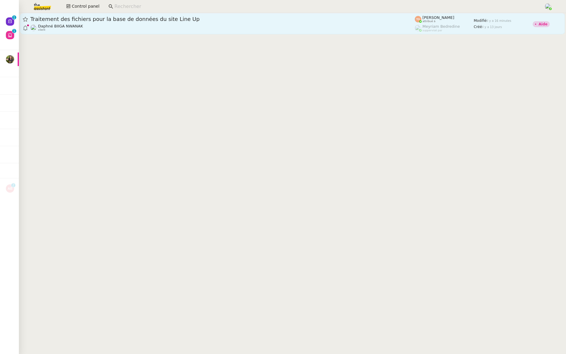
click at [206, 18] on span "Traitement des fichiers pour la base de données du site Line Up" at bounding box center [222, 19] width 385 height 5
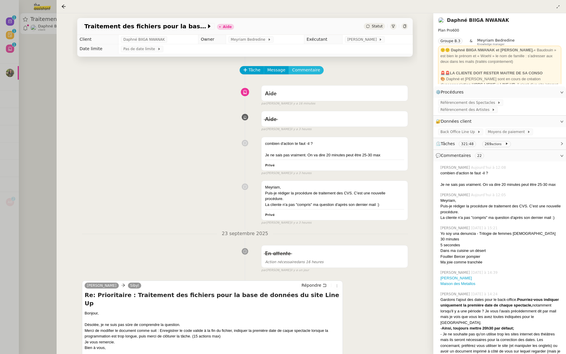
click at [305, 71] on span "Commentaire" at bounding box center [306, 70] width 28 height 7
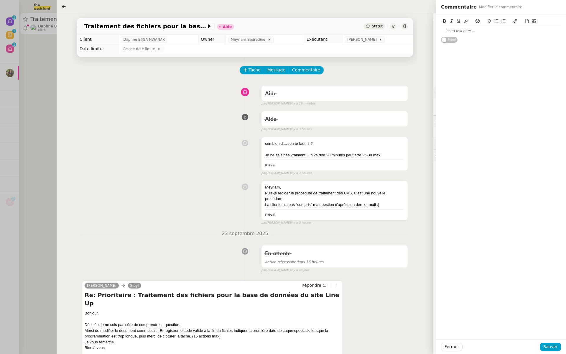
click at [466, 33] on div at bounding box center [501, 30] width 120 height 5
click at [526, 38] on div "lui signifier que tu dois réunir ses consignes pour crééer sa procédure - afin …" at bounding box center [501, 33] width 120 height 11
click at [496, 41] on div "lui indiquer 30 actions pour [PERSON_NAME]" at bounding box center [501, 41] width 120 height 5
click at [0, 0] on lt-em "rédiger" at bounding box center [0, 0] width 0 height 0
click at [550, 350] on span "Sauver" at bounding box center [551, 346] width 14 height 7
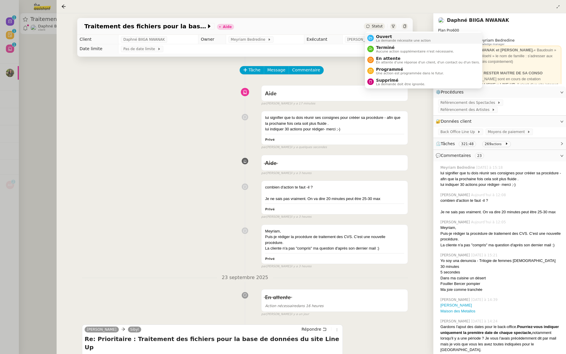
click at [378, 35] on span "Ouvert" at bounding box center [403, 36] width 55 height 5
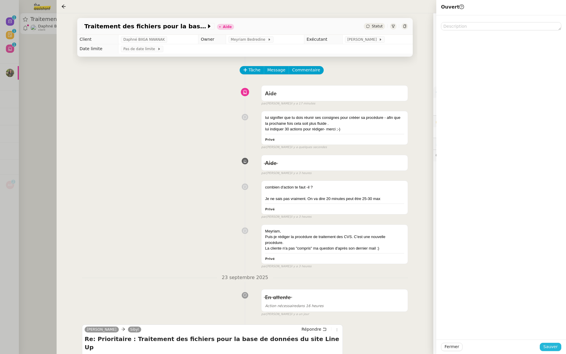
click at [552, 347] on span "Sauver" at bounding box center [551, 346] width 14 height 7
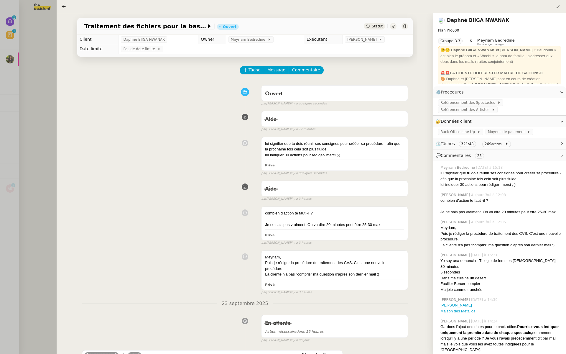
click at [46, 90] on div at bounding box center [283, 177] width 566 height 354
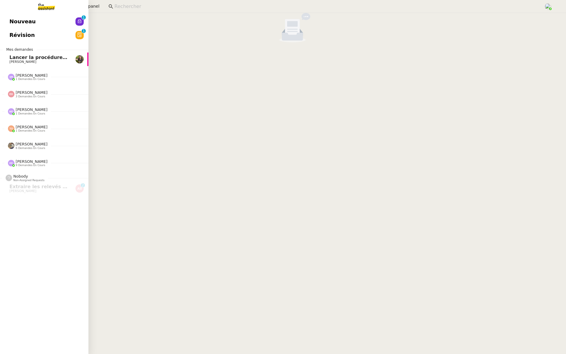
scroll to position [0, 2]
click at [39, 32] on link "Révision 0 1 2 3 4 5 6 7 8 9" at bounding box center [42, 35] width 88 height 14
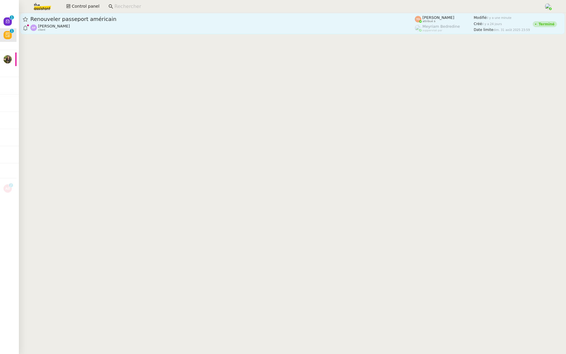
click at [129, 20] on span "Renouveler passeport américain" at bounding box center [222, 19] width 385 height 5
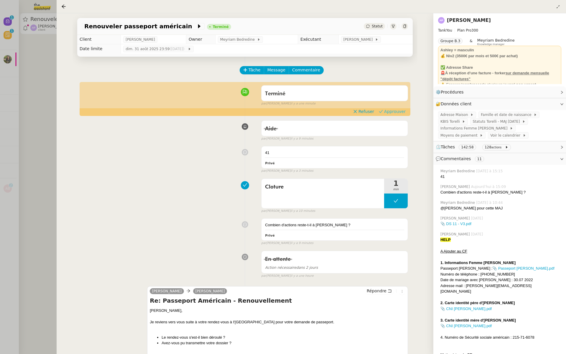
click at [402, 111] on span "Approuver" at bounding box center [395, 112] width 22 height 6
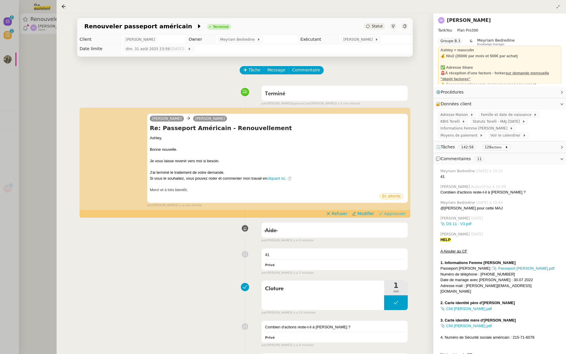
click at [394, 214] on span "Approuver" at bounding box center [395, 214] width 22 height 6
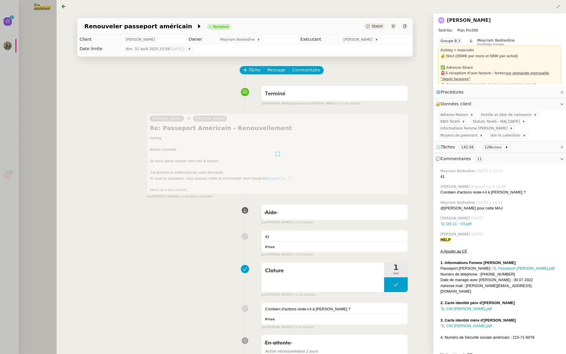
click at [15, 103] on div at bounding box center [283, 177] width 566 height 354
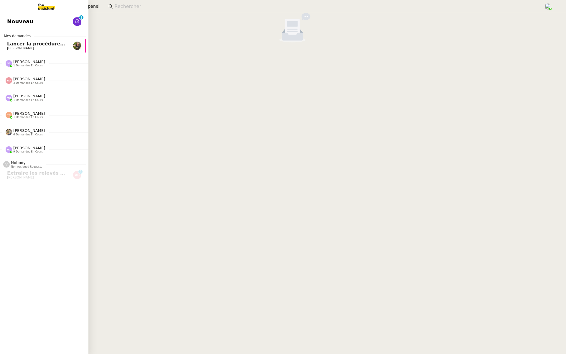
click at [7, 17] on link "Nouveau 0 1 2 3 4 5 6 7 8 9" at bounding box center [42, 22] width 88 height 14
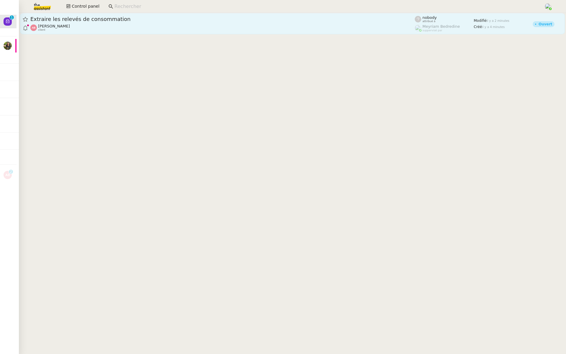
click at [109, 17] on span "Extraire les relevés de consommation" at bounding box center [222, 19] width 385 height 5
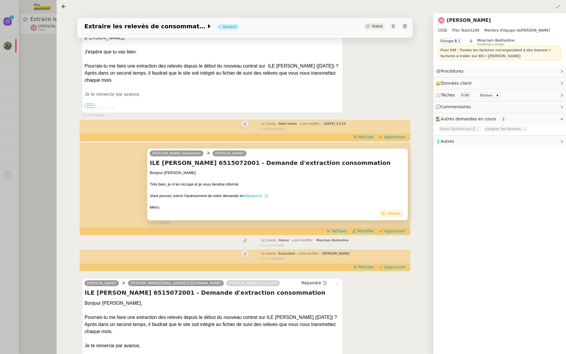
scroll to position [158, 0]
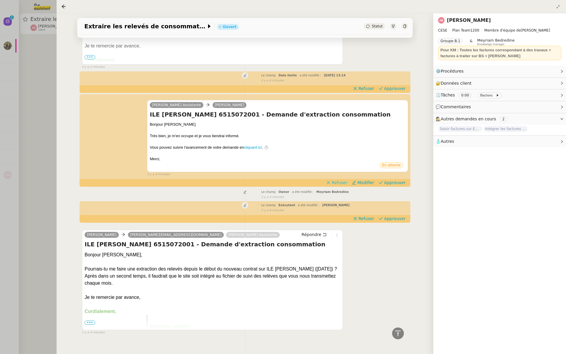
click at [342, 180] on span "Refuser" at bounding box center [340, 183] width 16 height 6
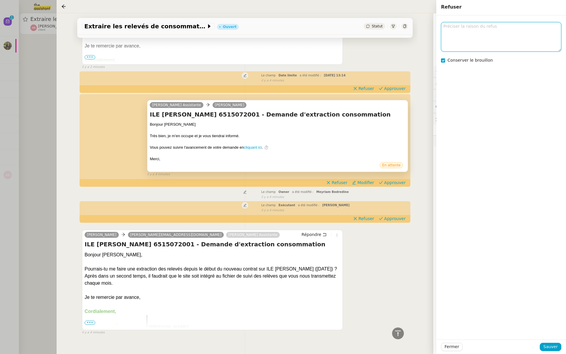
click at [467, 39] on textarea at bounding box center [501, 36] width 120 height 29
type textarea "en cc"
click at [547, 347] on span "Sauver" at bounding box center [551, 346] width 14 height 7
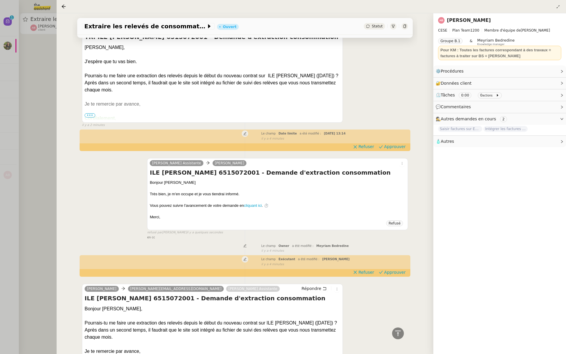
scroll to position [197, 0]
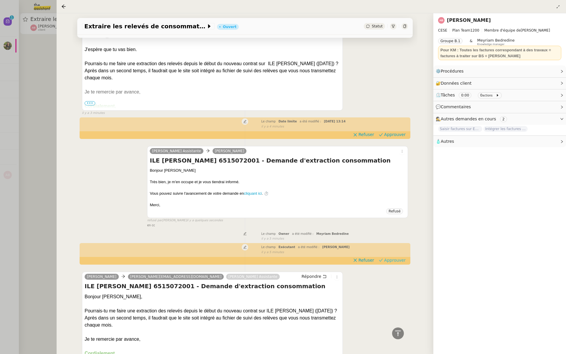
click at [401, 257] on span "Approuver" at bounding box center [395, 260] width 22 height 6
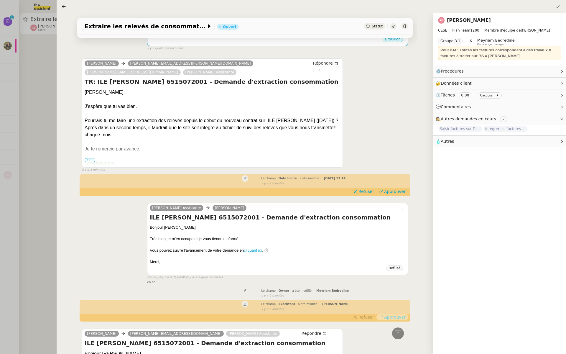
scroll to position [133, 0]
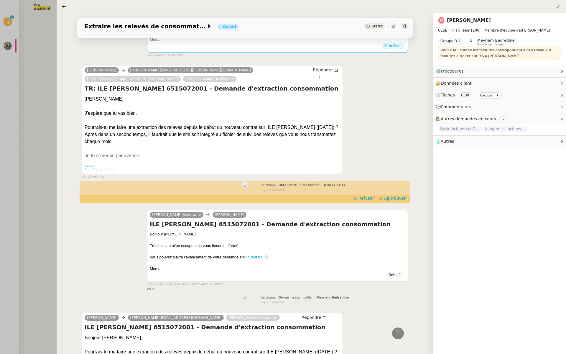
click at [88, 165] on span "•••" at bounding box center [90, 167] width 11 height 4
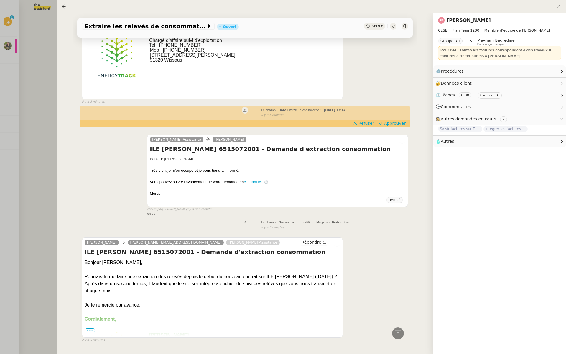
scroll to position [405, 0]
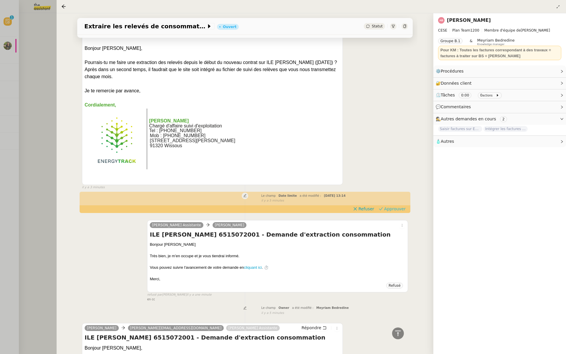
click at [392, 206] on span "Approuver" at bounding box center [395, 209] width 22 height 6
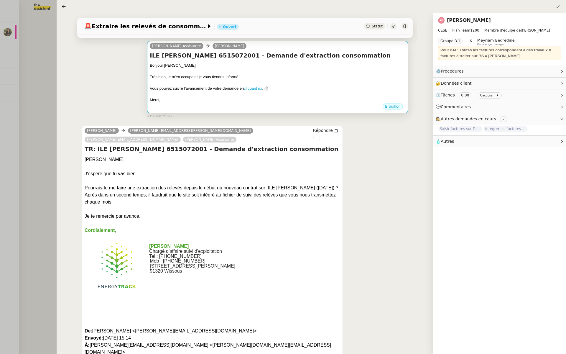
scroll to position [0, 0]
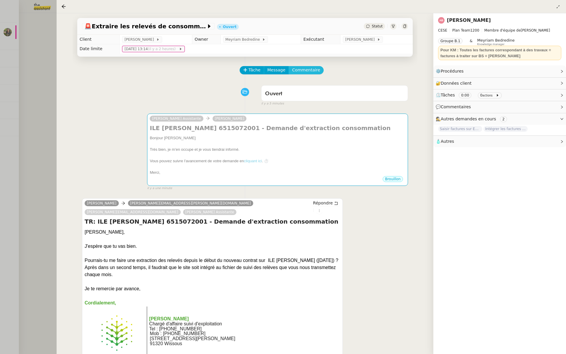
click at [304, 68] on span "Commentaire" at bounding box center [306, 70] width 28 height 7
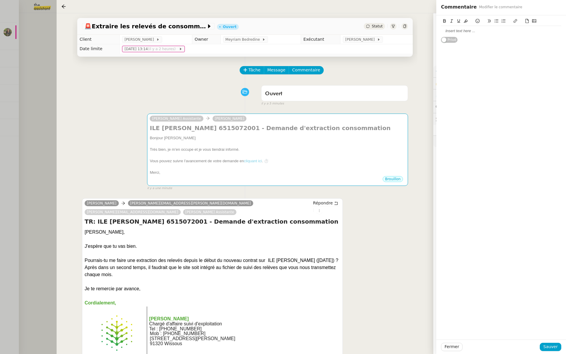
click at [153, 67] on div "Tâche Message Commentaire" at bounding box center [245, 73] width 326 height 14
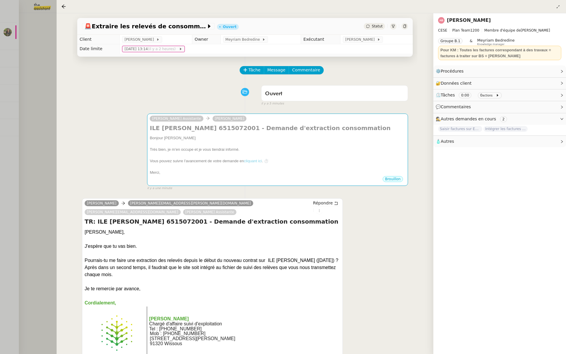
click at [453, 19] on link "[PERSON_NAME]" at bounding box center [469, 20] width 44 height 6
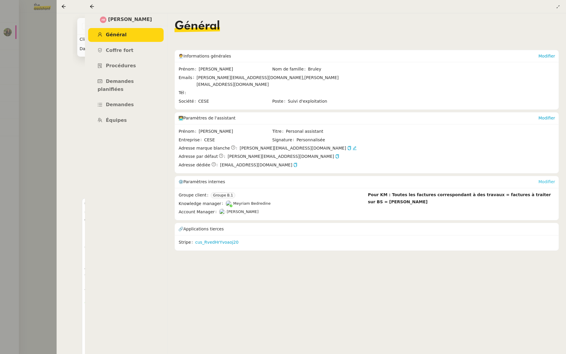
click at [545, 179] on link "Modifier" at bounding box center [547, 181] width 17 height 5
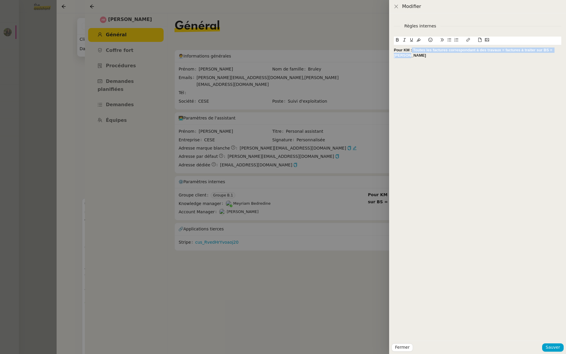
drag, startPoint x: 412, startPoint y: 56, endPoint x: 411, endPoint y: 49, distance: 6.8
click at [411, 49] on div "Pour KM : Toutes les factures correspondant à des travaux = factures à traiter …" at bounding box center [478, 52] width 168 height 11
click at [552, 345] on span "Sauver" at bounding box center [553, 347] width 14 height 7
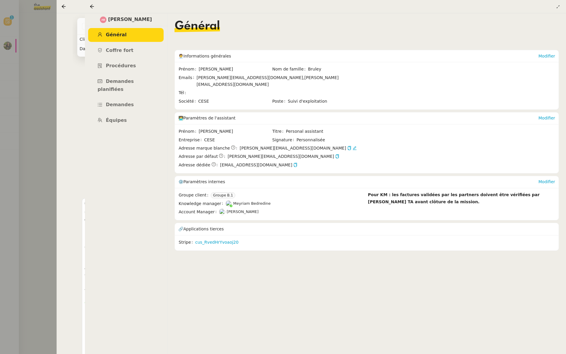
click at [35, 171] on div at bounding box center [283, 177] width 566 height 354
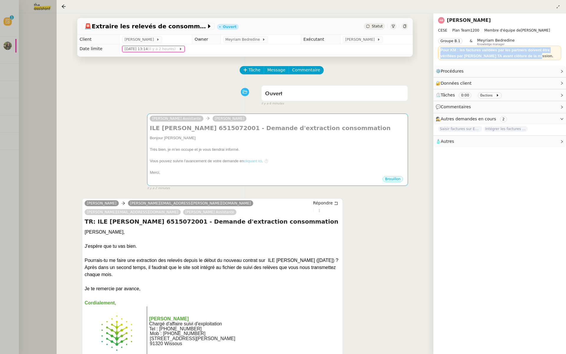
drag, startPoint x: 537, startPoint y: 54, endPoint x: 438, endPoint y: 50, distance: 99.8
click at [438, 50] on nz-page-header "Anthony Bruley CESE Plan Team 1200 Membre d'équipe de Charles Da Conceicao Grou…" at bounding box center [500, 39] width 133 height 52
copy strong "Pour KM : les factures validées par les partners doivent être vérifiées par Cha…"
click at [7, 75] on div at bounding box center [283, 177] width 566 height 354
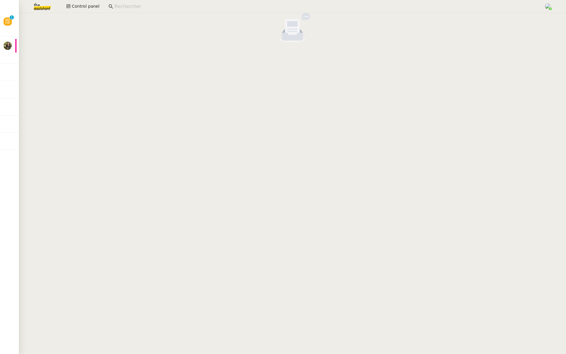
click at [41, 5] on img at bounding box center [38, 6] width 46 height 13
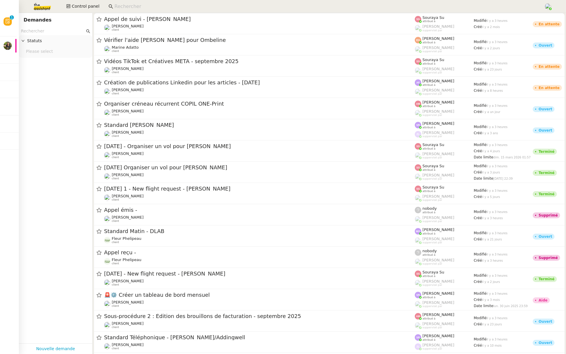
click at [123, 9] on input at bounding box center [326, 7] width 424 height 8
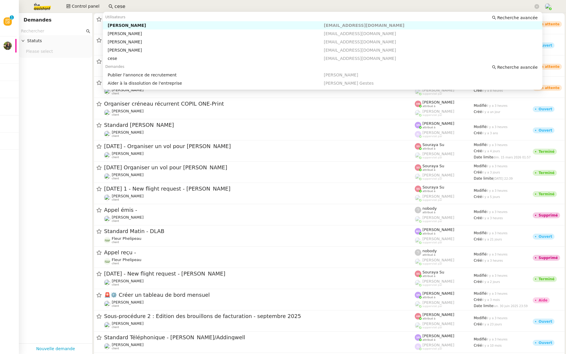
click at [139, 25] on div "[PERSON_NAME]" at bounding box center [216, 25] width 216 height 5
type input "cese"
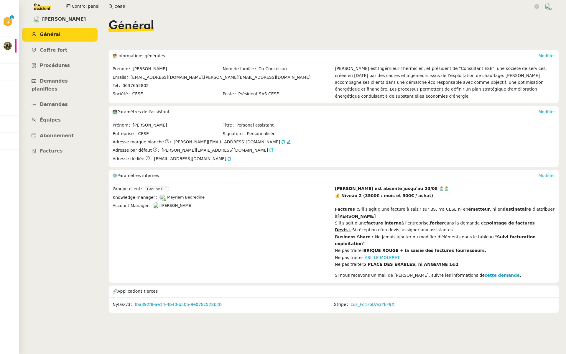
click at [549, 173] on link "Modifier" at bounding box center [547, 175] width 17 height 5
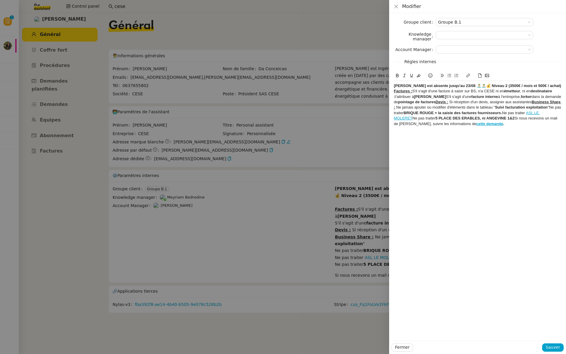
click at [251, 238] on div at bounding box center [283, 177] width 566 height 354
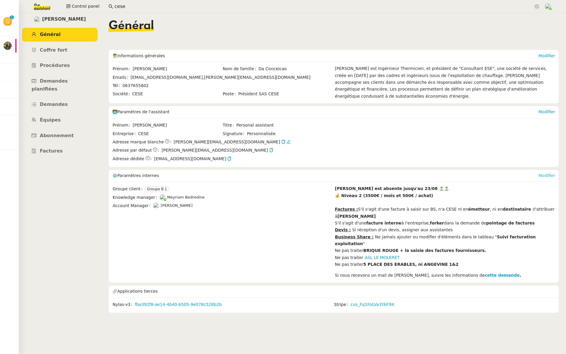
click at [547, 173] on link "Modifier" at bounding box center [547, 175] width 17 height 5
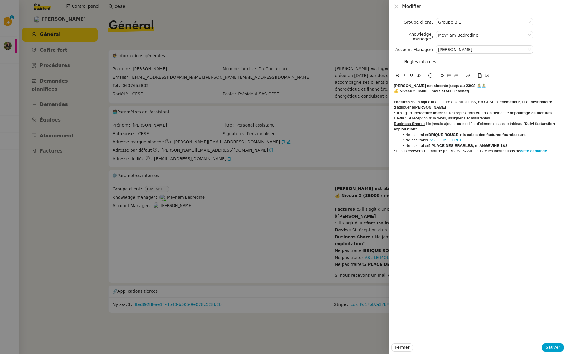
drag, startPoint x: 450, startPoint y: 107, endPoint x: 414, endPoint y: 101, distance: 37.4
click at [414, 101] on div "Factures : S'il s'agit d'une facture à saisir sur BS, n'a CESE ni en émetteur ,…" at bounding box center [478, 104] width 168 height 11
drag, startPoint x: 432, startPoint y: 102, endPoint x: 413, endPoint y: 102, distance: 19.2
click at [413, 102] on div "Factures : Pour KM : les factures validées par les partners doivent être vérifi…" at bounding box center [478, 104] width 168 height 11
click at [482, 101] on strong "les factures validées par les partners doivent être vérifiées par Charles TA av…" at bounding box center [478, 105] width 168 height 10
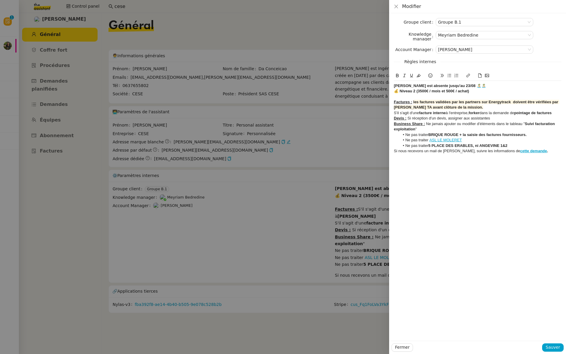
click at [505, 103] on strong "les factures validées par les partners sur Energytrack doivent être vérifiées p…" at bounding box center [476, 105] width 165 height 10
click at [530, 104] on div "Factures : les factures validées par les partners sur EnergyTrack doivent être …" at bounding box center [478, 104] width 168 height 11
click at [472, 107] on div "Factures : les factures validées par les partners sur EnergyTrack doivent être …" at bounding box center [478, 104] width 168 height 11
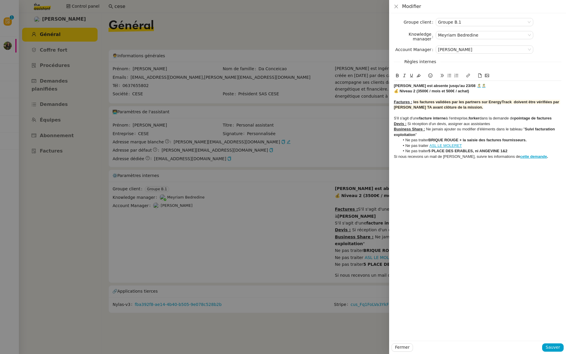
click at [452, 102] on strong "les factures validées par les partners sur EnergyTrack doivent être vérifiées p…" at bounding box center [477, 105] width 166 height 10
click at [498, 102] on strong "les factures validées (n'ayant ni Cese en emetteur ni par les partners sur Ener…" at bounding box center [474, 105] width 161 height 10
click at [0, 0] on lt-span "émetteur" at bounding box center [0, 0] width 0 height 0
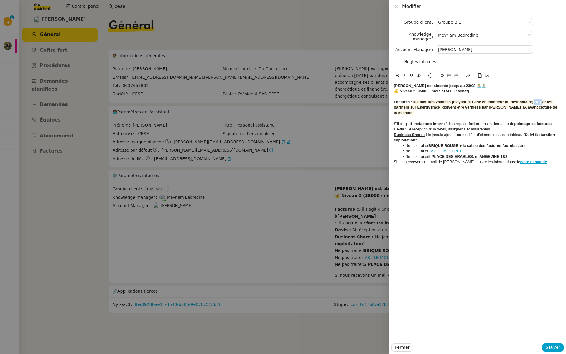
drag, startPoint x: 541, startPoint y: 102, endPoint x: 534, endPoint y: 102, distance: 6.5
click at [534, 102] on strong "les factures validées (n'ayant ni Cese en émetteur ou destinataire) ni par les …" at bounding box center [476, 107] width 165 height 15
click at [555, 347] on span "Sauver" at bounding box center [553, 347] width 14 height 7
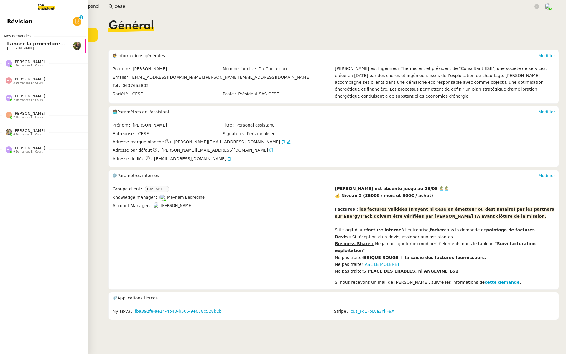
click at [53, 20] on link "Révision 0 1 2 3 4 5 6 7 8 9" at bounding box center [42, 22] width 88 height 14
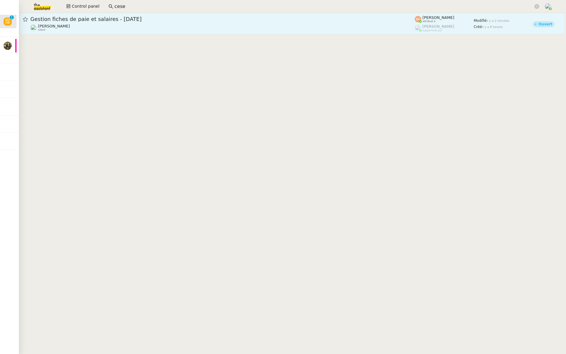
click at [148, 17] on span "Gestion fiches de paie et salaires - septembre 2025" at bounding box center [222, 19] width 385 height 5
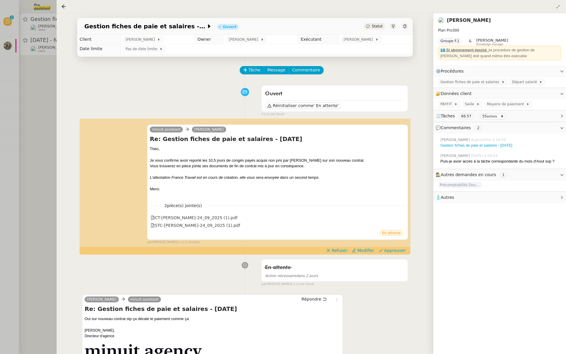
click at [28, 115] on div at bounding box center [283, 177] width 566 height 354
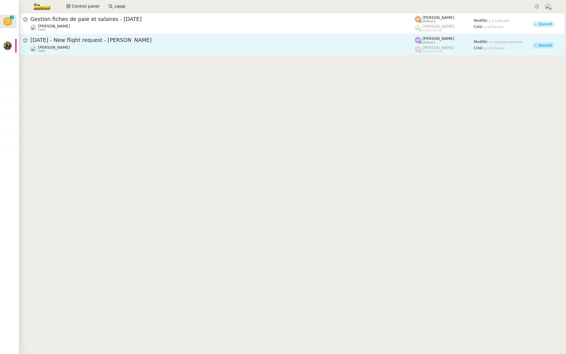
click at [98, 41] on span "20th November 2025 - New flight request - Anna Melrose" at bounding box center [222, 39] width 385 height 5
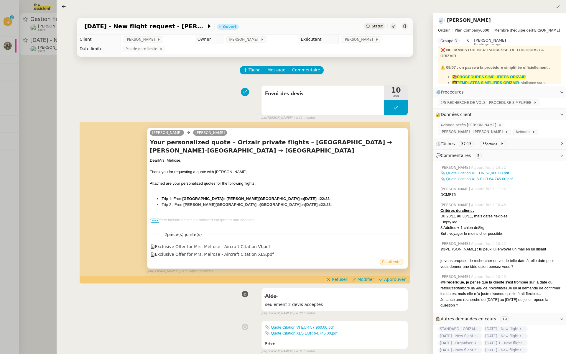
scroll to position [24, 0]
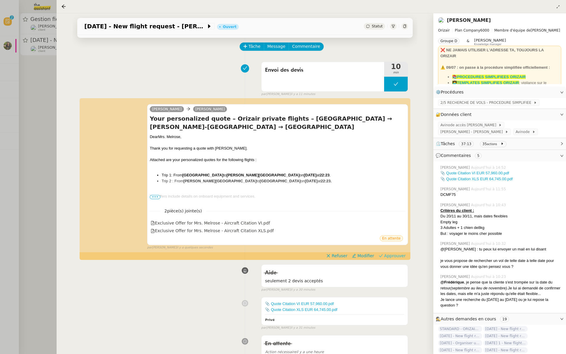
click at [396, 258] on span "Approuver" at bounding box center [395, 256] width 22 height 6
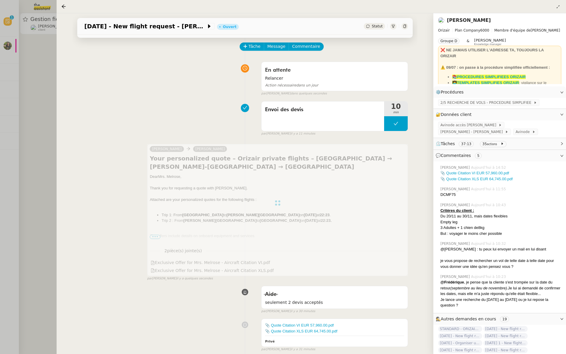
click at [25, 120] on div at bounding box center [283, 177] width 566 height 354
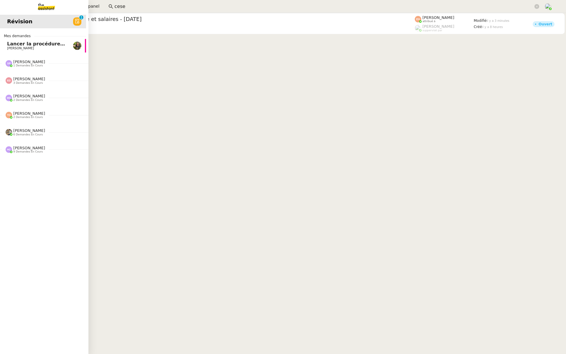
click at [2, 44] on link "Lancer la procédure prescription Enora Conan" at bounding box center [42, 46] width 88 height 14
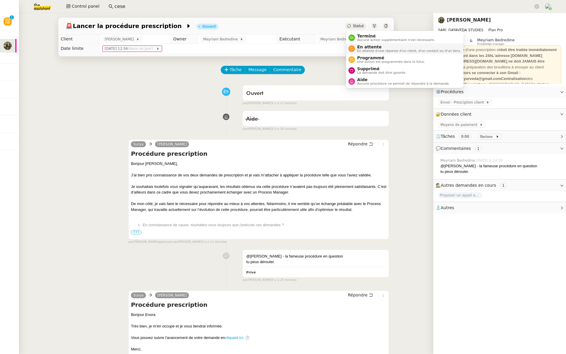
click at [361, 50] on span "En attente d'une réponse d'un client, d'un contact ou d'un tiers." at bounding box center [409, 50] width 104 height 3
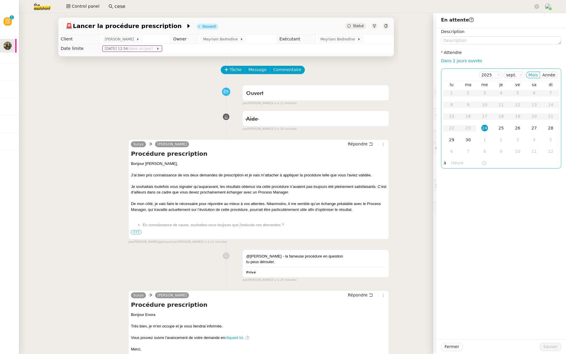
click at [502, 121] on table "lu ma me je ve sa di 1 2 3 4 5 6 7 8 9 10 11 12 13 14 15 16 17 18 19 20 21 22 2…" at bounding box center [502, 120] width 116 height 76
click at [501, 126] on div "25" at bounding box center [501, 128] width 6 height 6
click at [452, 163] on input "text" at bounding box center [467, 163] width 30 height 7
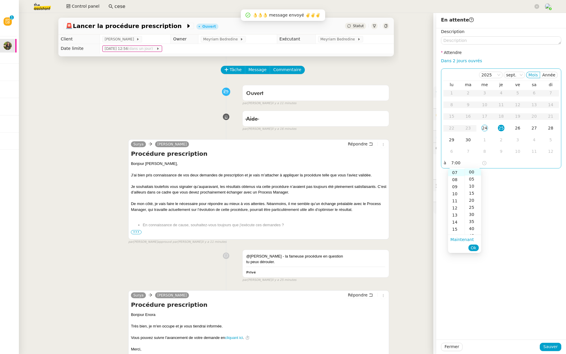
scroll to position [50, 0]
click at [474, 247] on span "Ok" at bounding box center [474, 248] width 6 height 6
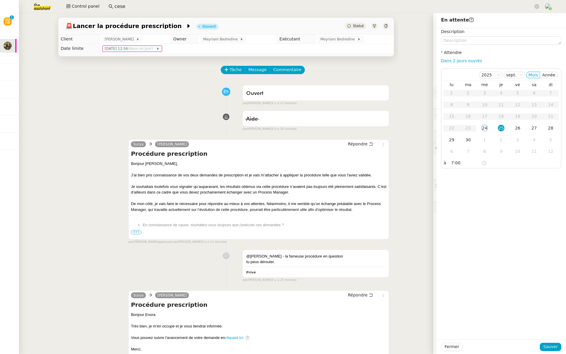
type input "07:00"
click at [549, 345] on span "Sauver" at bounding box center [551, 346] width 14 height 7
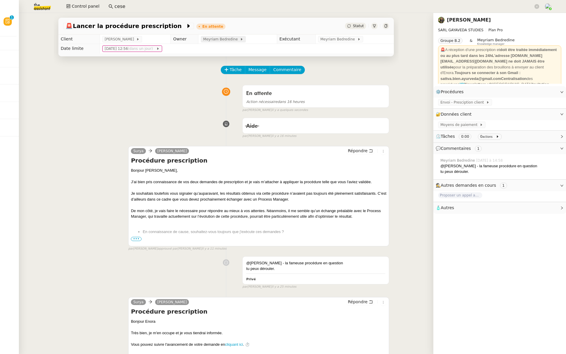
click at [213, 40] on span "Meyriam Bedredine" at bounding box center [221, 39] width 37 height 6
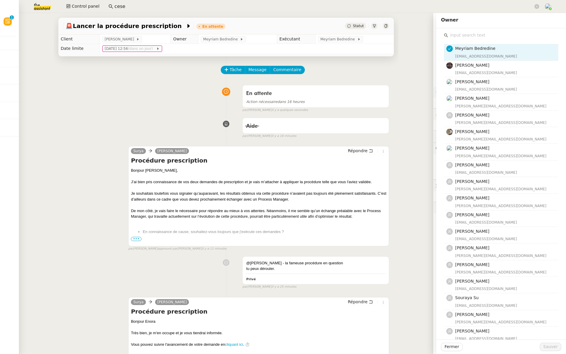
click at [461, 34] on input "text" at bounding box center [503, 35] width 110 height 8
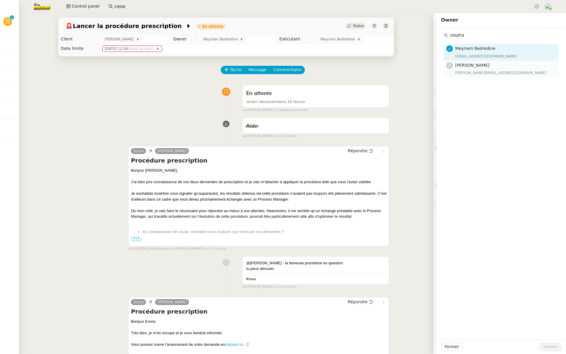
type input "stepha"
click at [462, 72] on div "stephanie@theassistant.team" at bounding box center [505, 73] width 100 height 6
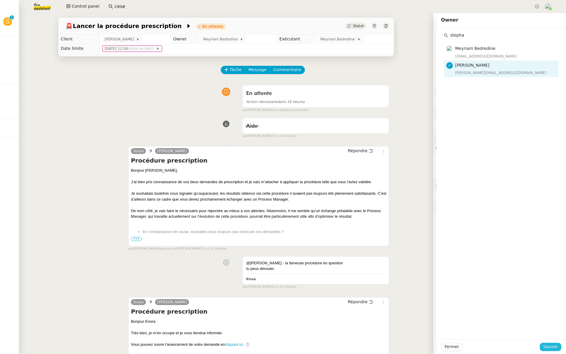
click at [548, 351] on button "Sauver" at bounding box center [551, 347] width 22 height 8
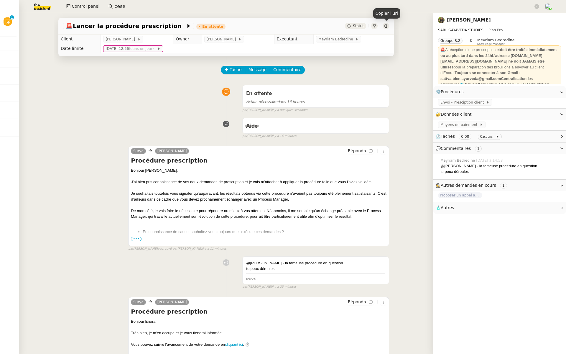
click at [386, 26] on icon at bounding box center [386, 26] width 4 height 4
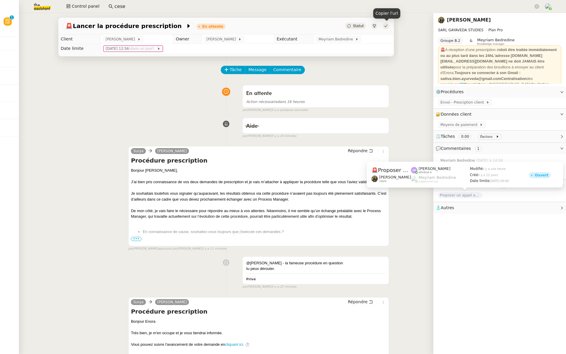
click at [457, 196] on span "Proposer un appel avec Process Manager" at bounding box center [460, 195] width 44 height 6
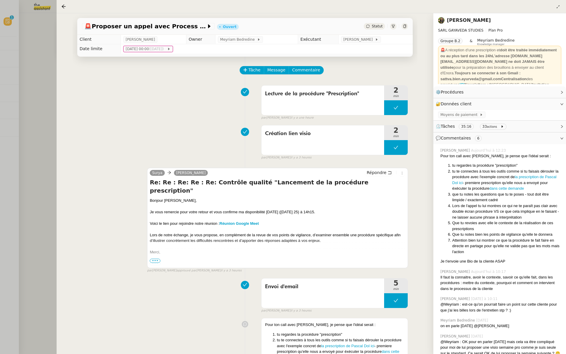
click at [26, 61] on div at bounding box center [283, 177] width 566 height 354
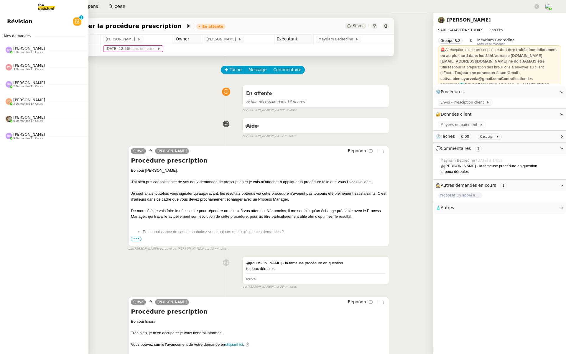
click at [2, 22] on link "Révision 0 1 2 3 4 5 6 7 8 9" at bounding box center [42, 22] width 88 height 14
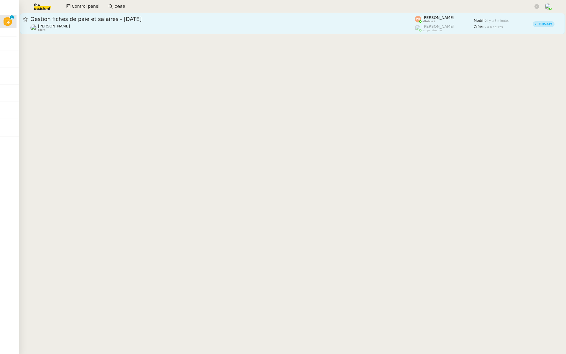
click at [115, 23] on div "Gestion fiches de paie et salaires - septembre 2025 Théo Hudry client" at bounding box center [222, 24] width 385 height 16
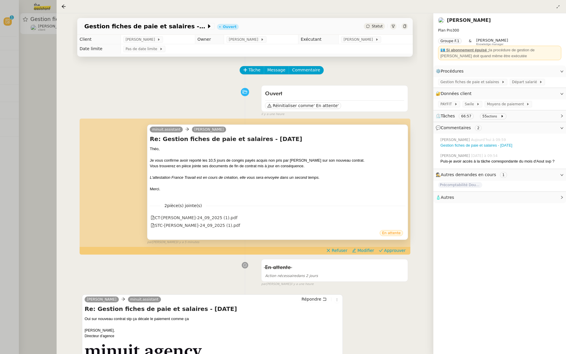
scroll to position [1, 0]
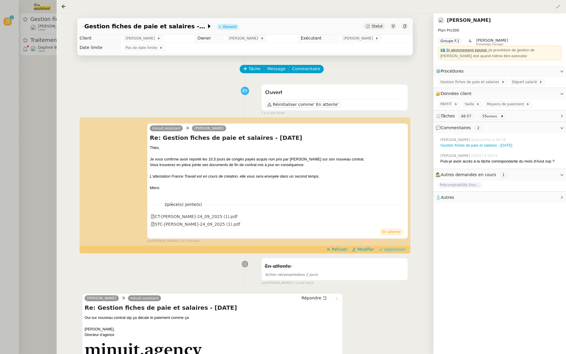
click at [401, 250] on span "Approuver" at bounding box center [395, 249] width 22 height 6
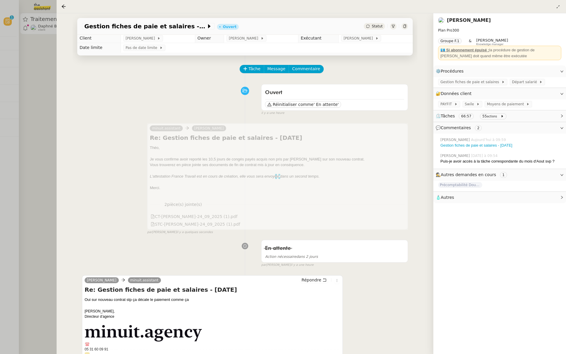
click at [24, 121] on div at bounding box center [283, 177] width 566 height 354
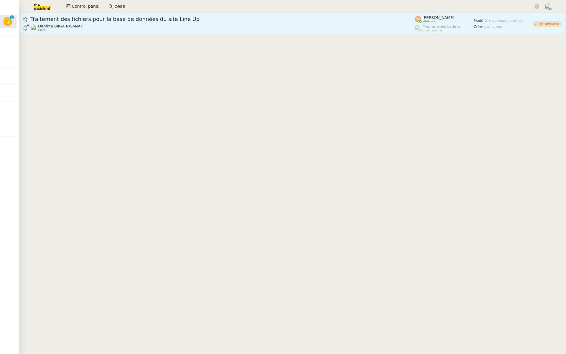
click at [54, 17] on span "Traitement des fichiers pour la base de données du site Line Up" at bounding box center [222, 19] width 385 height 5
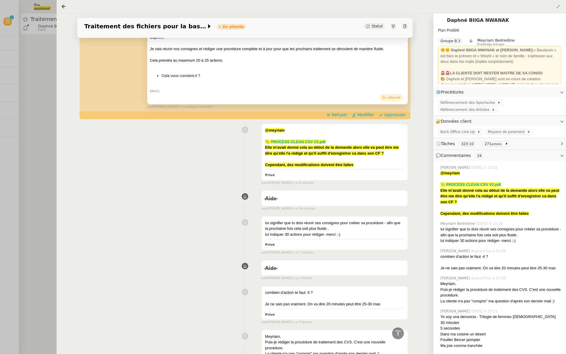
scroll to position [64, 0]
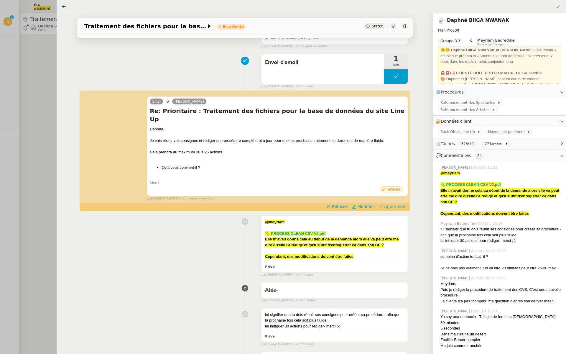
click at [397, 204] on span "Approuver" at bounding box center [395, 207] width 22 height 6
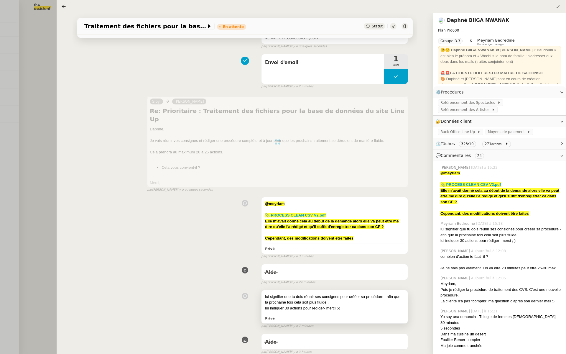
scroll to position [0, 0]
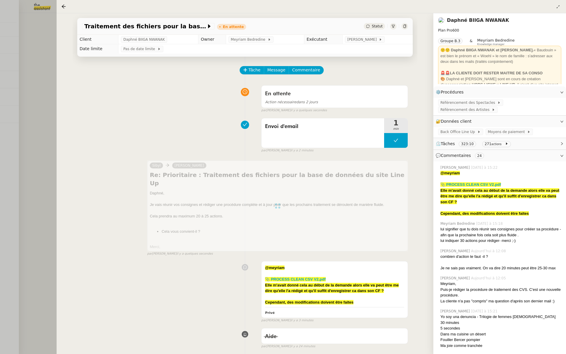
click at [13, 99] on div at bounding box center [283, 177] width 566 height 354
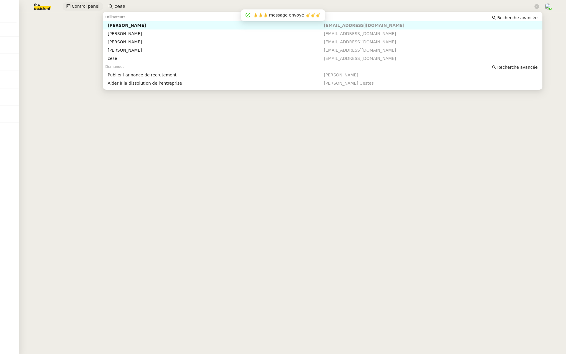
drag, startPoint x: 124, startPoint y: 6, endPoint x: 80, endPoint y: 7, distance: 44.0
click at [80, 7] on div "Control panel cese" at bounding box center [283, 6] width 537 height 13
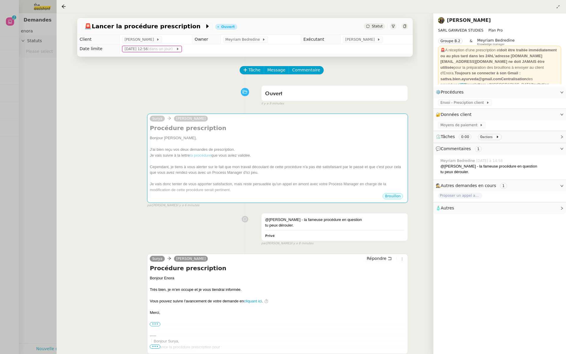
scroll to position [0, 1]
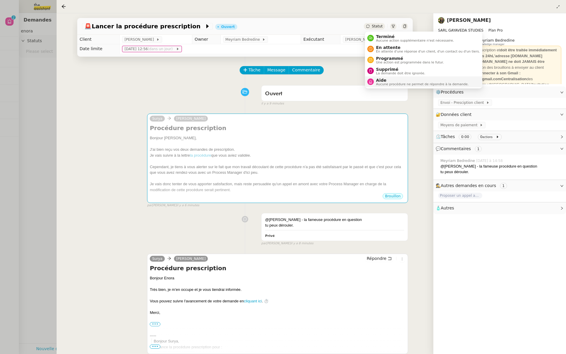
click at [382, 80] on span "Aide" at bounding box center [422, 80] width 93 height 5
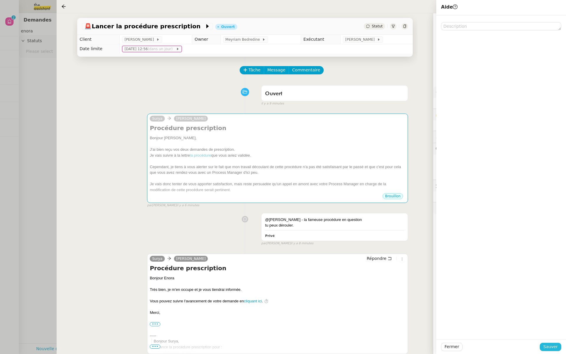
click at [550, 350] on span "Sauver" at bounding box center [551, 346] width 14 height 7
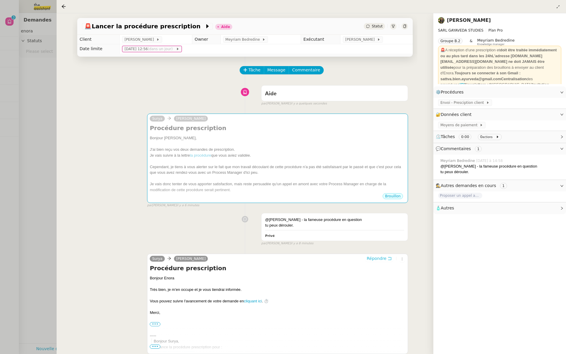
click at [373, 258] on span "Répondre" at bounding box center [377, 258] width 20 height 6
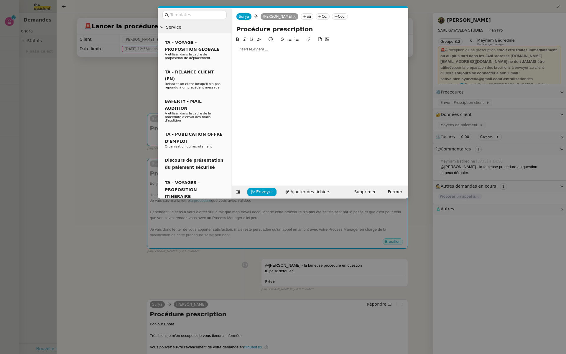
click at [253, 51] on div at bounding box center [320, 49] width 172 height 5
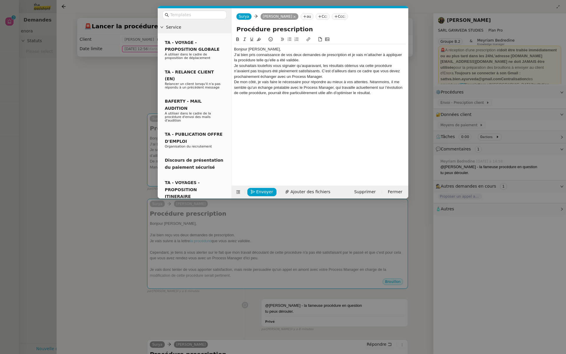
click at [263, 47] on div "Bonjour [PERSON_NAME]," at bounding box center [320, 49] width 172 height 5
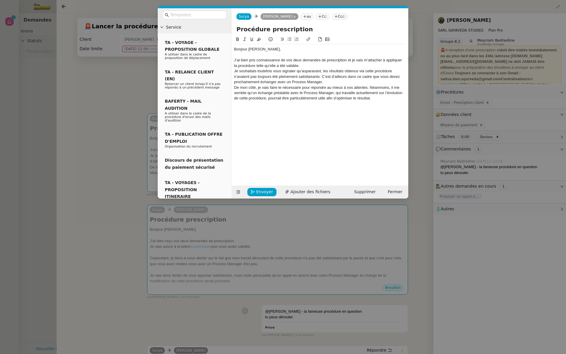
click at [303, 65] on div "J’ai bien pris connaissance de vos deux demandes de prescription et je vais m’a…" at bounding box center [320, 63] width 172 height 11
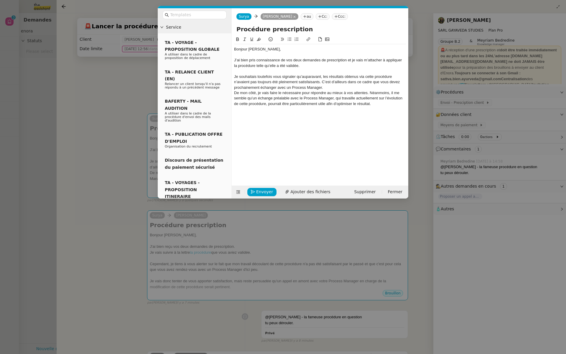
click at [283, 64] on div "J’ai bien pris connaissance de vos deux demandes de prescription et je vais m’a…" at bounding box center [320, 63] width 172 height 11
click at [305, 65] on div "J’ai bien pris connaissance de vos deux demandes de prescription et je vais m’a…" at bounding box center [320, 63] width 172 height 11
click at [324, 86] on div "Je souhaitais toutefois vous signaler qu’auparavant, les résultats obtenus via …" at bounding box center [320, 82] width 172 height 16
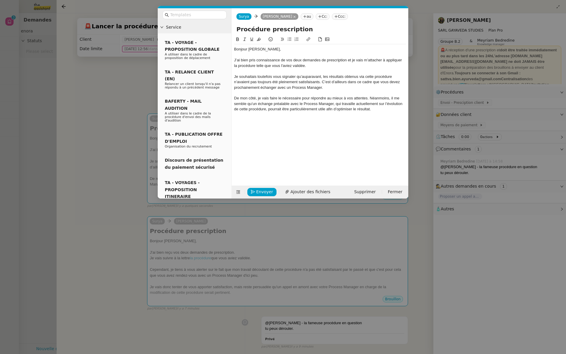
click at [375, 109] on div "De mon côté, je vais faire le nécessaire pour répondre au mieux à vos attentes.…" at bounding box center [320, 104] width 172 height 16
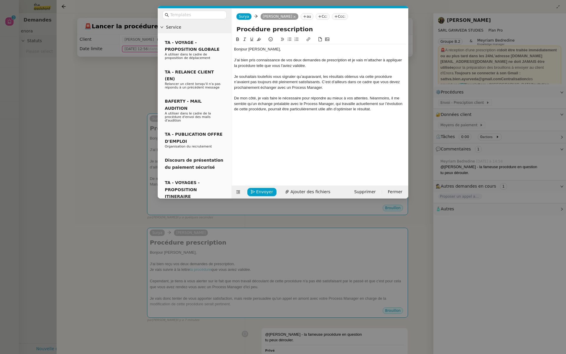
click at [290, 40] on icon at bounding box center [290, 39] width 4 height 3
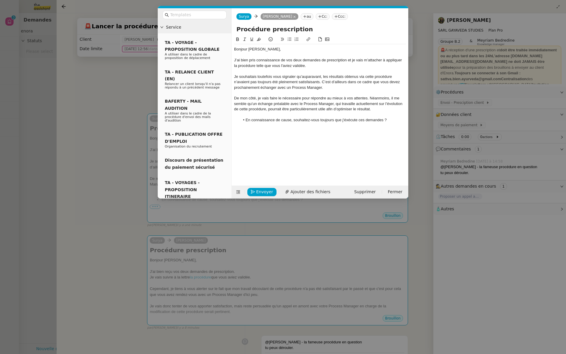
click at [355, 120] on li "En connaissance de cause, souhaitez-vous toujours que j'éxécute ces demandes ?" at bounding box center [323, 119] width 166 height 5
click at [0, 0] on lt-span "e xécute" at bounding box center [0, 0] width 0 height 0
click at [393, 121] on li "En connaissance de cause, souhaitez-vous toujours que j'exécute ces demandes ?" at bounding box center [323, 119] width 166 height 5
drag, startPoint x: 337, startPoint y: 140, endPoint x: 217, endPoint y: 132, distance: 120.6
click at [217, 132] on nz-layout "Service TA - VOYAGE - PROPOSITION GLOBALE A utiliser dans le cadre de propositi…" at bounding box center [283, 103] width 251 height 190
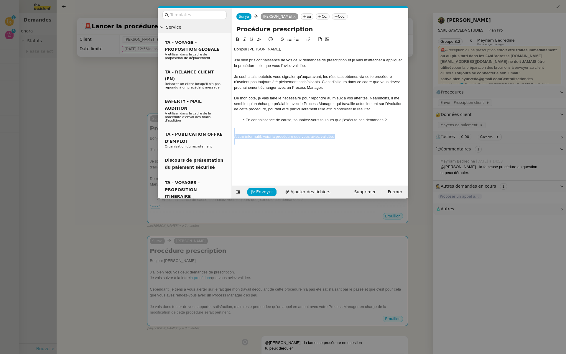
click at [245, 39] on icon at bounding box center [245, 39] width 4 height 4
click at [340, 135] on div "À titre informatif, voici la procédure que vous aviez validée." at bounding box center [320, 136] width 172 height 5
drag, startPoint x: 247, startPoint y: 149, endPoint x: 206, endPoint y: 143, distance: 40.5
click at [206, 143] on nz-layout "Service TA - VOYAGE - PROPOSITION GLOBALE A utiliser dans le cadre de propositi…" at bounding box center [283, 103] width 251 height 190
click at [237, 40] on icon at bounding box center [238, 39] width 4 height 4
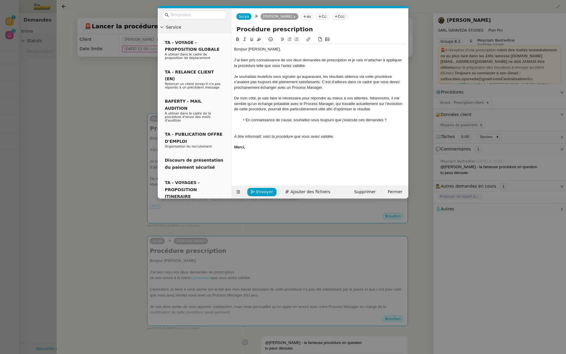
click at [237, 39] on icon at bounding box center [238, 39] width 3 height 4
click at [245, 39] on icon at bounding box center [245, 39] width 4 height 4
click at [245, 41] on icon at bounding box center [244, 39] width 3 height 3
click at [251, 149] on div "Merci," at bounding box center [320, 147] width 172 height 5
drag, startPoint x: 250, startPoint y: 150, endPoint x: 226, endPoint y: 146, distance: 23.9
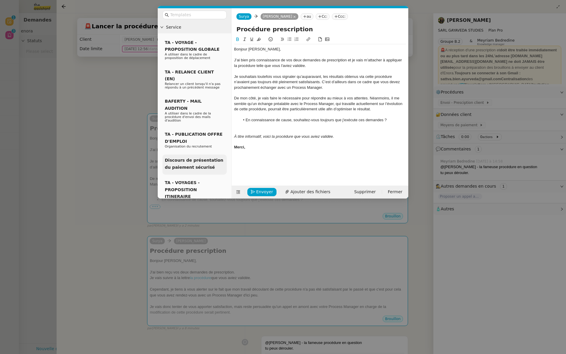
click at [226, 146] on nz-layout "Service TA - VOYAGE - PROPOSITION GLOBALE A utiliser dans le cadre de propositi…" at bounding box center [283, 103] width 251 height 190
click at [239, 38] on icon at bounding box center [238, 39] width 4 height 4
click at [260, 135] on em "À titre informatif, voici la procédure que vous aviez validée." at bounding box center [284, 136] width 100 height 4
click at [257, 149] on div "Merci," at bounding box center [320, 147] width 172 height 5
click at [9, 175] on nz-modal-container "Service TA - VOYAGE - PROPOSITION GLOBALE A utiliser dans le cadre de propositi…" at bounding box center [283, 177] width 566 height 354
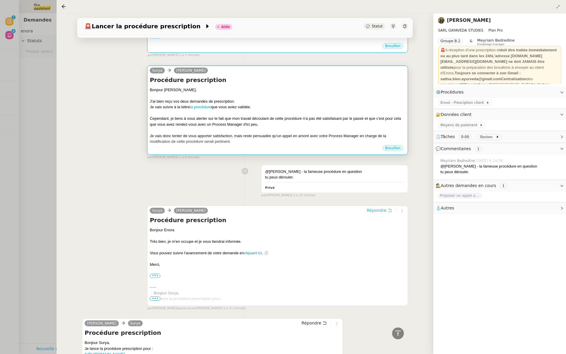
scroll to position [132, 0]
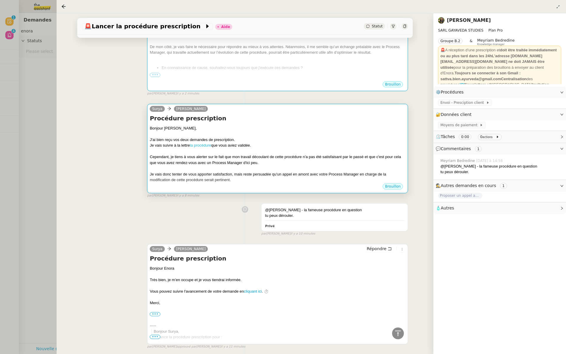
click at [208, 145] on link "la procédure" at bounding box center [200, 145] width 21 height 4
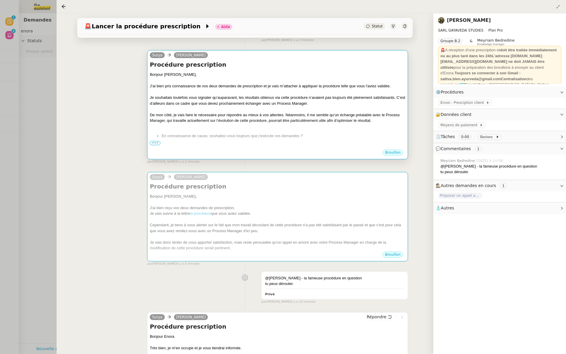
scroll to position [57, 0]
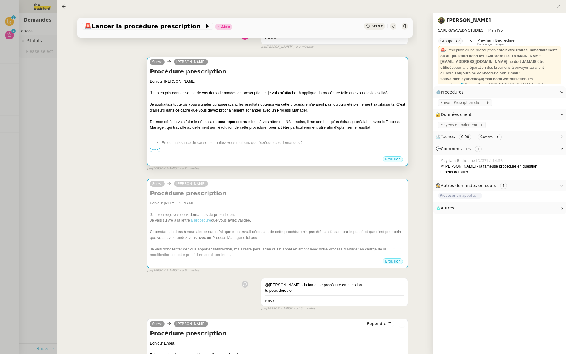
click at [250, 108] on div "Je souhaitais toutefois vous signaler qu’auparavant, les résultats obtenus via …" at bounding box center [278, 107] width 256 height 12
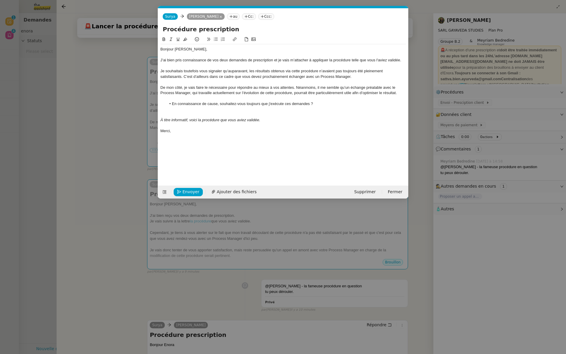
scroll to position [0, 12]
drag, startPoint x: 220, startPoint y: 120, endPoint x: 188, endPoint y: 122, distance: 31.9
click at [188, 122] on div "À titre informatif, voici la procédure que vous aviez validée." at bounding box center [283, 119] width 246 height 5
click at [236, 36] on button at bounding box center [234, 39] width 7 height 7
type input "voici la procédure"
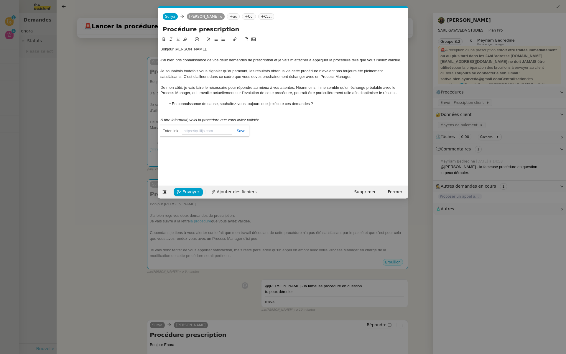
paste input "https://docs.google.com/document/d/1RWvAeZUHgxVXfiLiQmHouVuoT39xq8XBh_jXjXktPQI…"
type input "https://docs.google.com/document/d/1RWvAeZUHgxVXfiLiQmHouVuoT39xq8XBh_jXjXktPQI…"
click at [242, 130] on link at bounding box center [239, 131] width 14 height 4
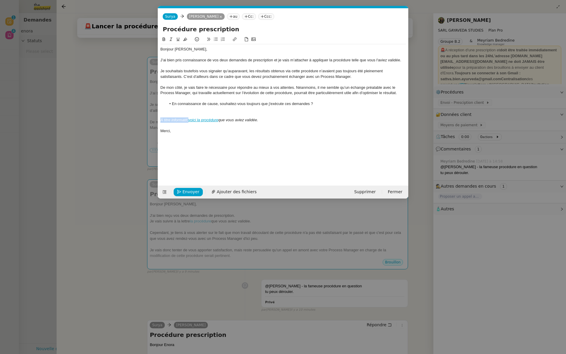
click at [274, 126] on div at bounding box center [283, 125] width 246 height 5
click at [76, 88] on nz-modal-container "Service TA - VOYAGE - PROPOSITION GLOBALE A utiliser dans le cadre de propositi…" at bounding box center [283, 177] width 566 height 354
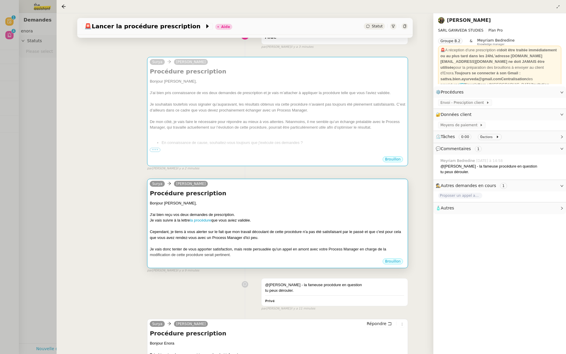
click at [242, 205] on div "Bonjour [PERSON_NAME]," at bounding box center [278, 203] width 256 height 6
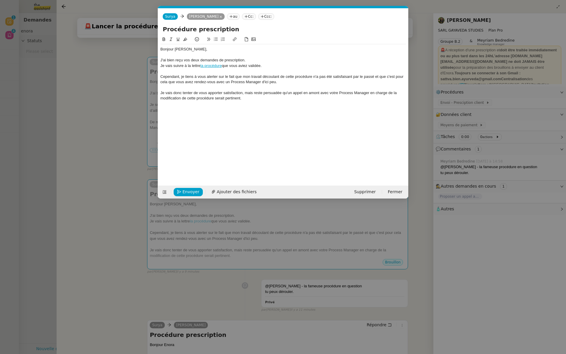
scroll to position [0, 12]
click at [370, 192] on span "Supprimer" at bounding box center [365, 191] width 22 height 7
click at [417, 175] on span "OK" at bounding box center [420, 176] width 6 height 6
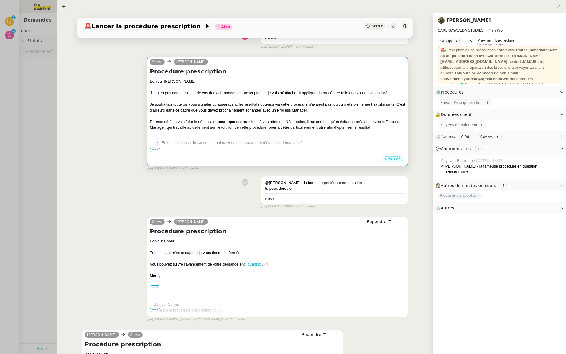
click at [246, 124] on div "De mon côté, je vais faire le nécessaire pour répondre au mieux à vos attentes.…" at bounding box center [278, 125] width 256 height 12
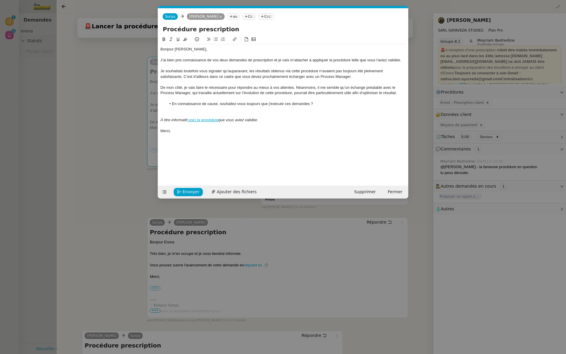
click at [114, 77] on nz-modal-container "Service TA - VOYAGE - PROPOSITION GLOBALE A utiliser dans le cadre de propositi…" at bounding box center [283, 177] width 566 height 354
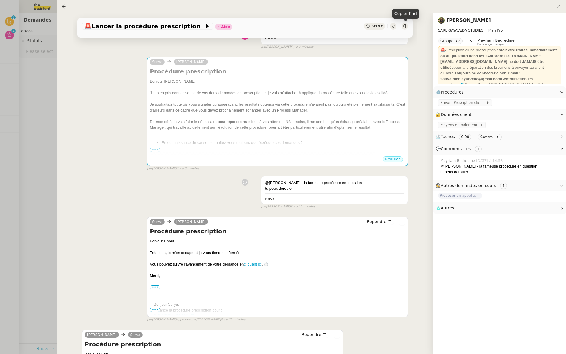
click at [406, 25] on icon at bounding box center [405, 26] width 4 height 4
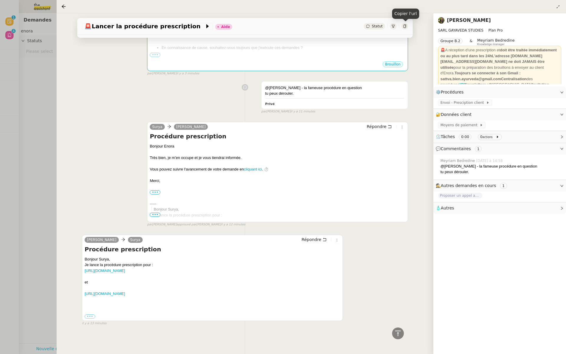
click at [90, 326] on span "•••" at bounding box center [90, 328] width 11 height 4
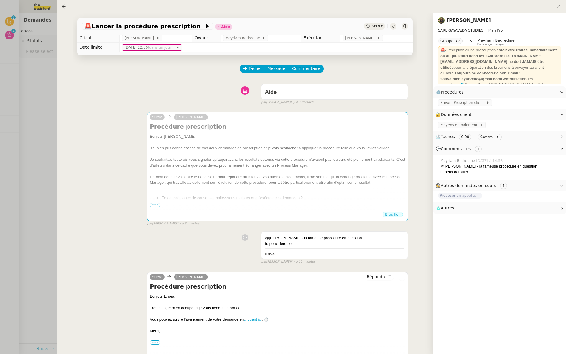
scroll to position [0, 0]
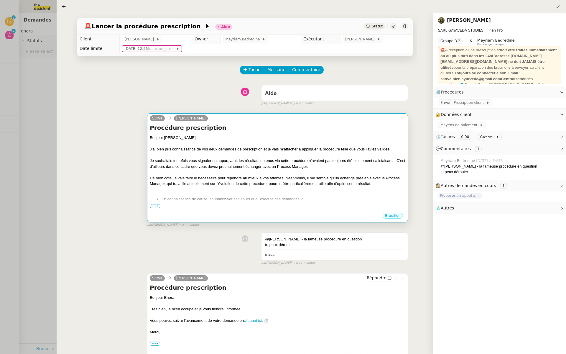
click at [153, 206] on span "•••" at bounding box center [155, 206] width 11 height 4
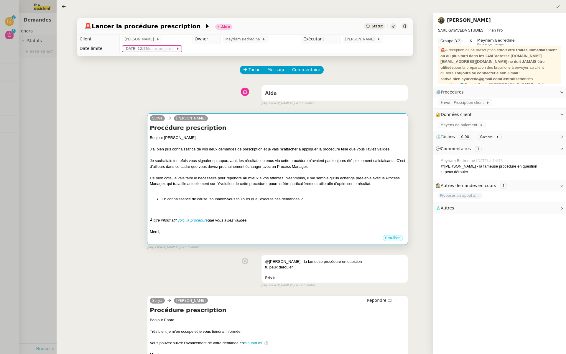
click at [253, 168] on div "Je souhaitais toutefois vous signaler qu’auparavant, les résultats obtenus via …" at bounding box center [278, 164] width 256 height 12
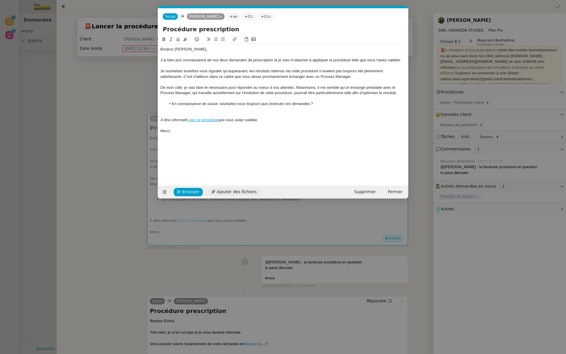
scroll to position [0, 12]
click at [188, 190] on span "Envoyer" at bounding box center [191, 191] width 17 height 7
click at [189, 191] on span "Confirmer l'envoi" at bounding box center [200, 191] width 35 height 7
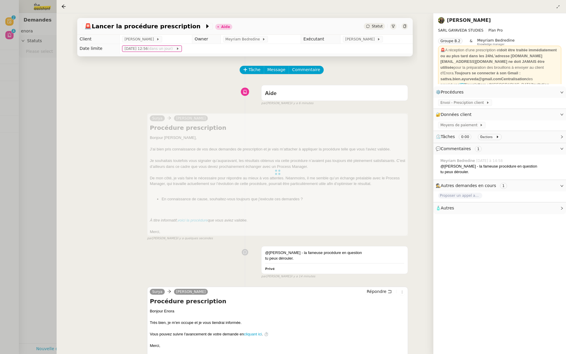
scroll to position [0, 0]
click at [345, 41] on span "[PERSON_NAME]" at bounding box center [361, 40] width 32 height 6
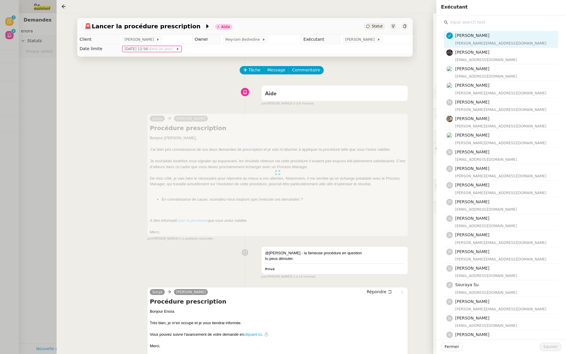
click at [468, 23] on input "text" at bounding box center [503, 22] width 110 height 8
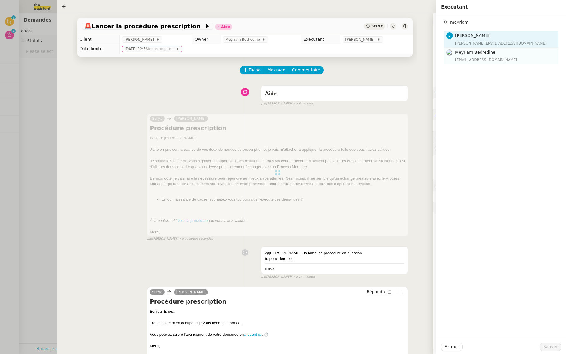
type input "meyriam"
click at [460, 56] on div "Meyriam Bedredine meyriam@team.theassistant.com" at bounding box center [505, 56] width 100 height 14
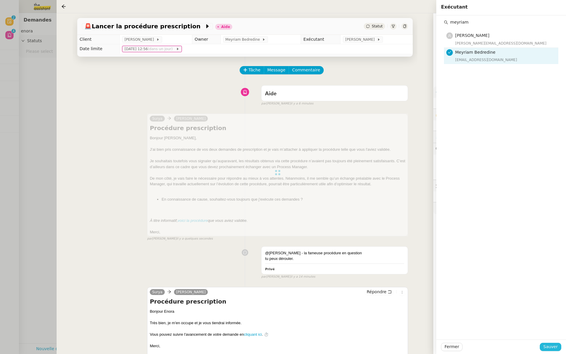
click at [550, 347] on span "Sauver" at bounding box center [551, 346] width 14 height 7
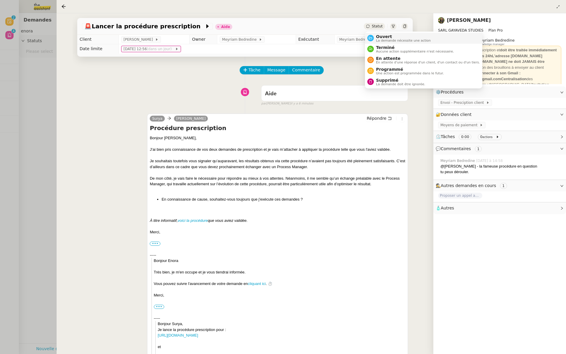
click at [381, 36] on span "Ouvert" at bounding box center [403, 36] width 55 height 5
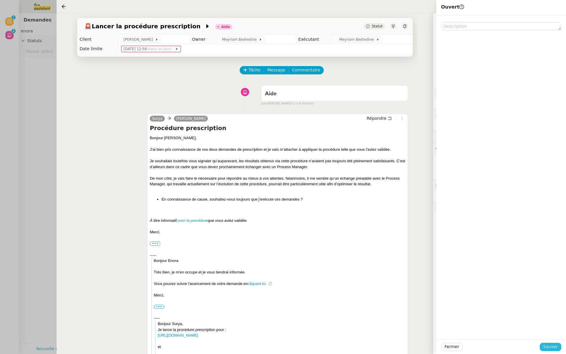
click at [549, 350] on span "Sauver" at bounding box center [551, 346] width 14 height 7
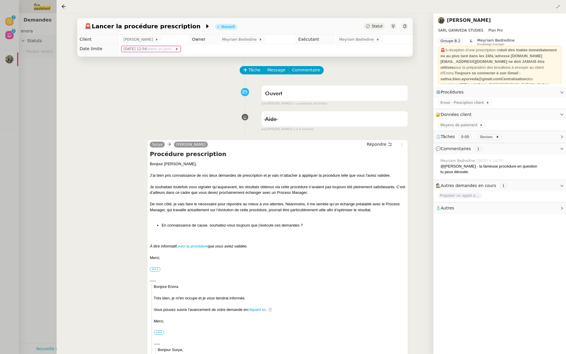
scroll to position [5, 0]
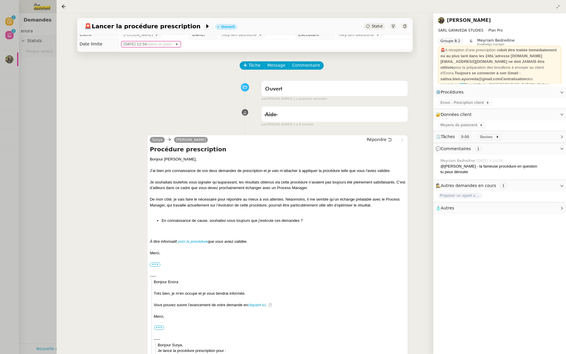
click at [42, 91] on div at bounding box center [283, 177] width 566 height 354
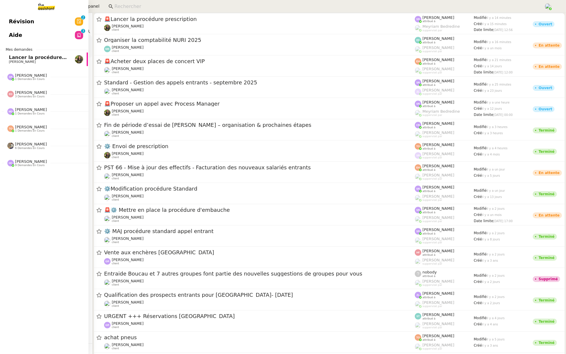
click at [9, 22] on span "Révision" at bounding box center [21, 21] width 25 height 9
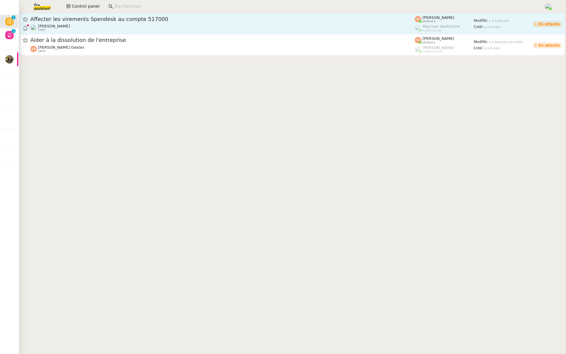
click at [100, 15] on link "Affecter les virements Spendesk au compte 517000 Julien Decroix client Tatyana …" at bounding box center [292, 23] width 545 height 21
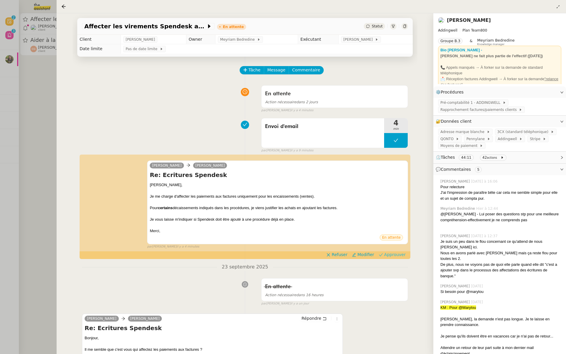
click at [400, 254] on span "Approuver" at bounding box center [395, 255] width 22 height 6
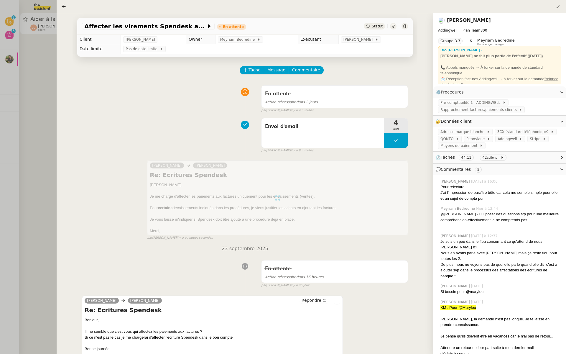
click at [36, 112] on div at bounding box center [283, 177] width 566 height 354
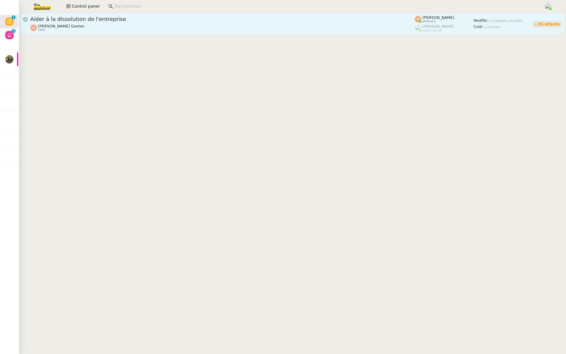
click at [59, 27] on span "[PERSON_NAME] Gestes" at bounding box center [61, 26] width 46 height 4
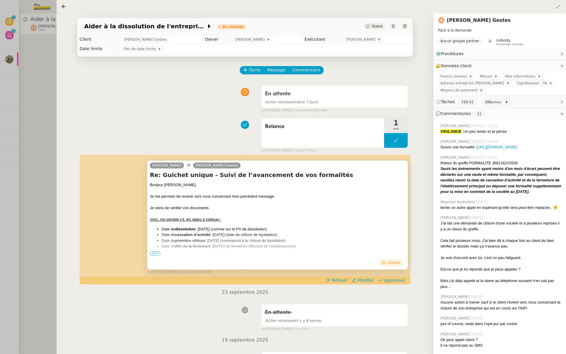
click at [152, 253] on span "•••" at bounding box center [155, 253] width 11 height 4
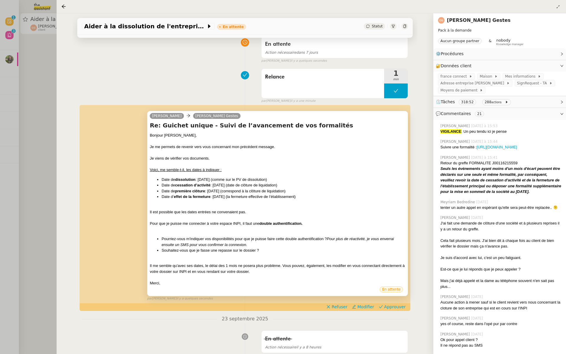
scroll to position [58, 0]
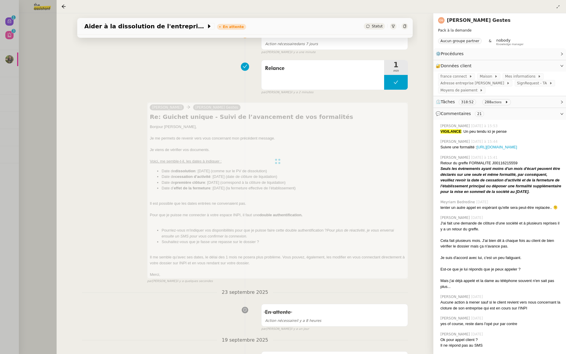
click at [31, 196] on div at bounding box center [283, 177] width 566 height 354
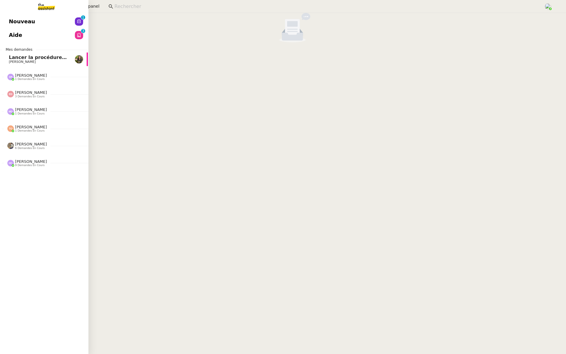
click at [33, 17] on link "Nouveau 0 1 2 3 4 5 6 7 8 9" at bounding box center [43, 22] width 88 height 14
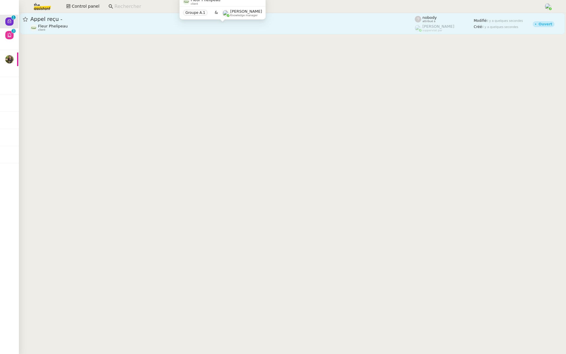
click at [125, 24] on div "Fleur Phelipeau client" at bounding box center [222, 28] width 385 height 8
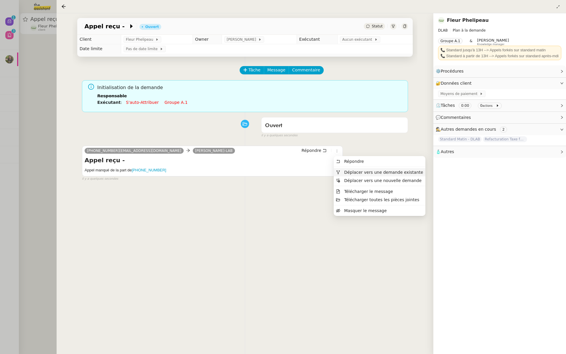
click at [341, 170] on span "Déplacer vers une demande existante" at bounding box center [379, 172] width 87 height 5
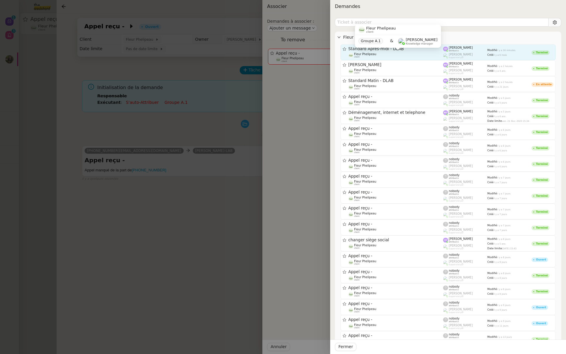
click at [394, 53] on div "Fleur Phelipeau client" at bounding box center [396, 56] width 95 height 6
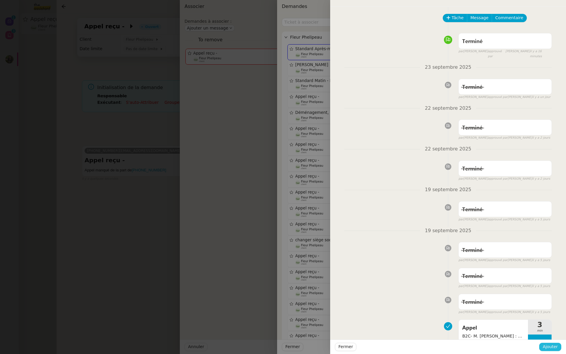
click at [552, 347] on span "Ajouter" at bounding box center [550, 346] width 15 height 7
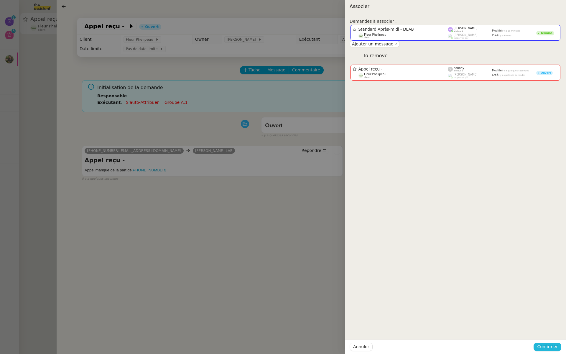
click at [552, 347] on span "Confirmer" at bounding box center [547, 346] width 21 height 7
click at [549, 331] on span "Ajouter" at bounding box center [548, 331] width 15 height 6
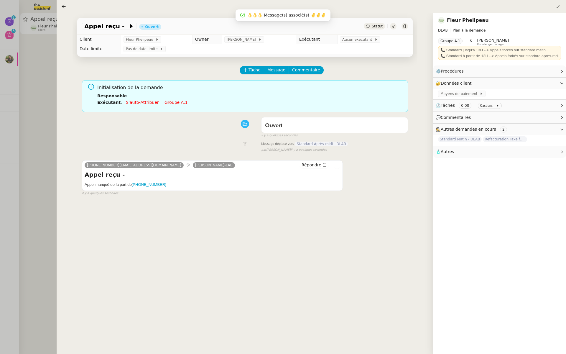
click at [41, 131] on div at bounding box center [283, 177] width 566 height 354
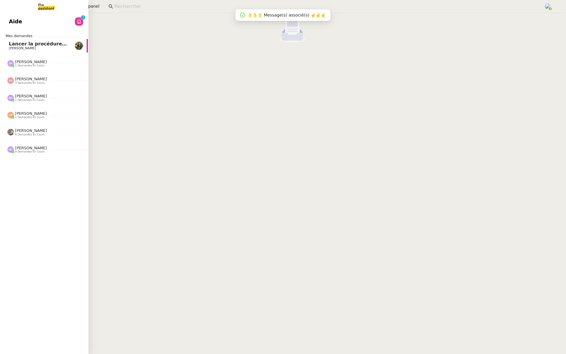
click at [7, 20] on link "Aide 0 1 2 3 4 5 6 7 8 9" at bounding box center [43, 22] width 88 height 14
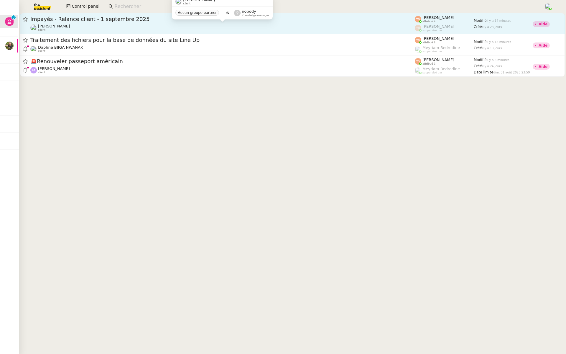
click at [78, 28] on div "[PERSON_NAME] client" at bounding box center [222, 28] width 385 height 8
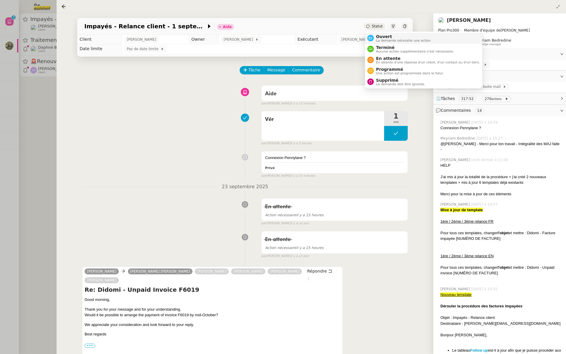
click at [376, 39] on span "La demande nécessite une action" at bounding box center [403, 40] width 55 height 3
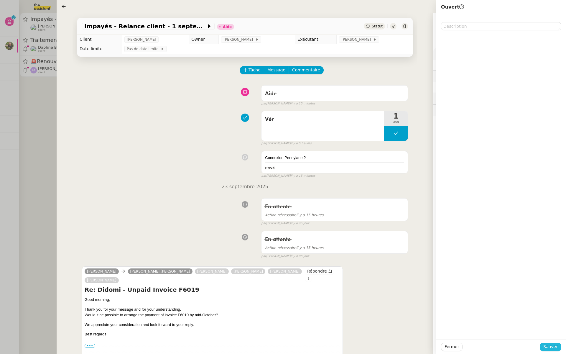
click at [555, 347] on span "Sauver" at bounding box center [551, 346] width 14 height 7
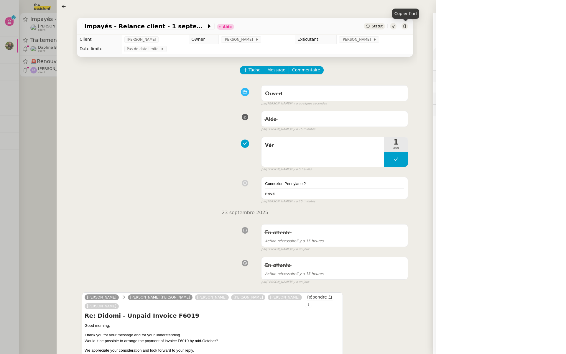
click at [404, 27] on icon at bounding box center [405, 26] width 4 height 4
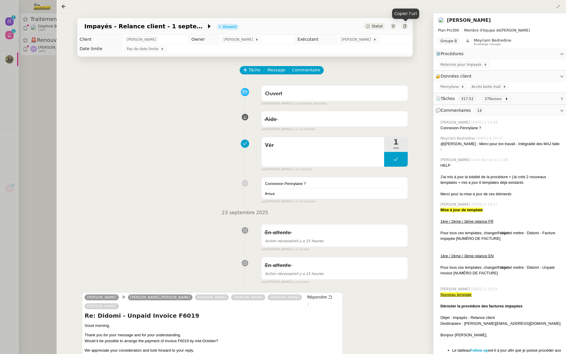
click at [17, 82] on div at bounding box center [283, 177] width 566 height 354
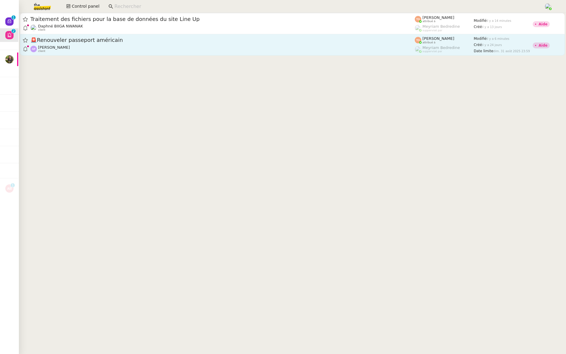
click at [68, 46] on span "Ashley Poniatowski" at bounding box center [54, 47] width 32 height 4
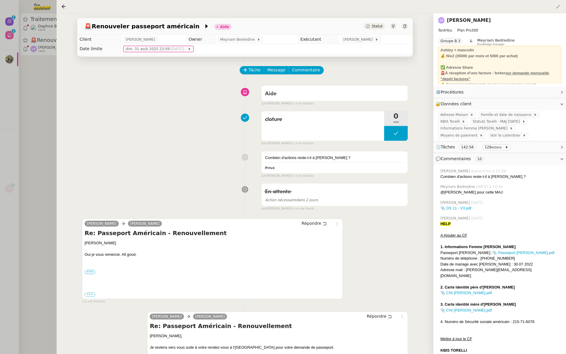
click at [465, 19] on link "Ashley Poniatowski" at bounding box center [469, 20] width 44 height 6
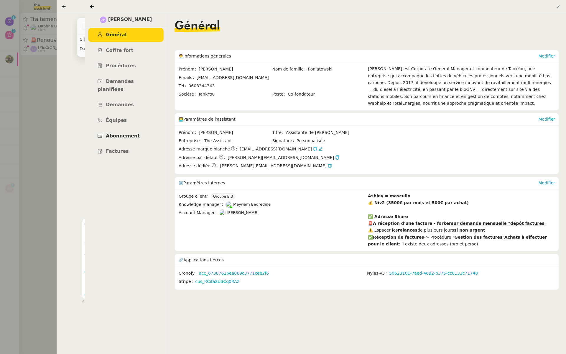
click at [119, 133] on span "Abonnement" at bounding box center [123, 136] width 34 height 6
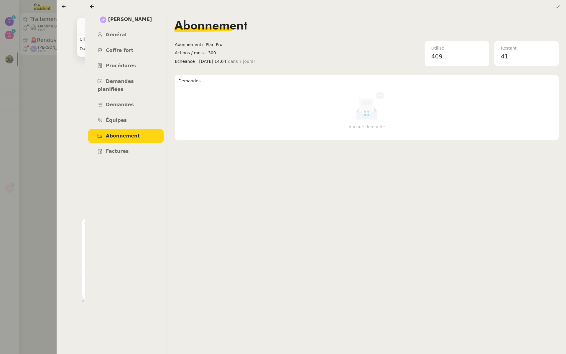
click at [26, 112] on div at bounding box center [283, 177] width 566 height 354
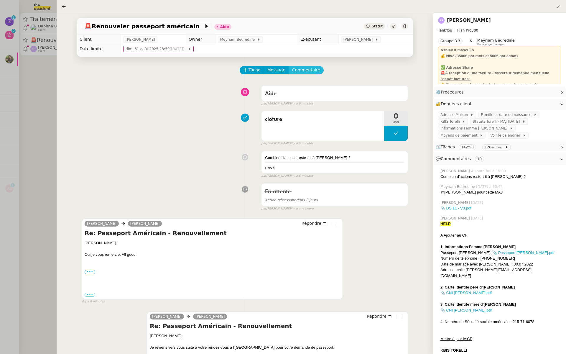
click at [305, 67] on span "Commentaire" at bounding box center [306, 70] width 28 height 7
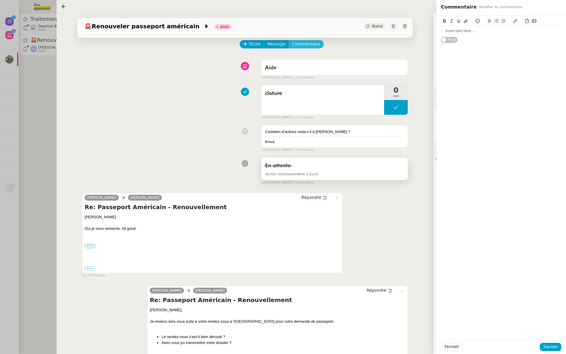
scroll to position [61, 0]
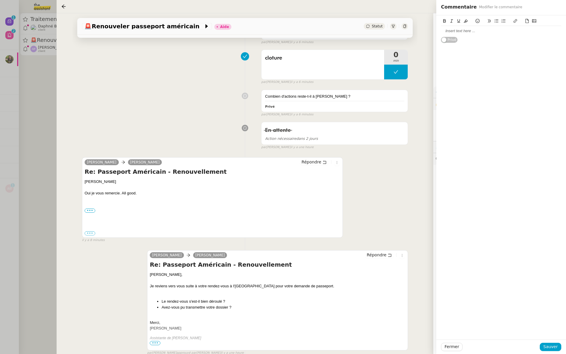
click at [460, 32] on div at bounding box center [501, 30] width 120 height 5
click at [549, 354] on div "Fermer Sauver" at bounding box center [502, 347] width 130 height 14
click at [552, 350] on span "Sauver" at bounding box center [551, 346] width 14 height 7
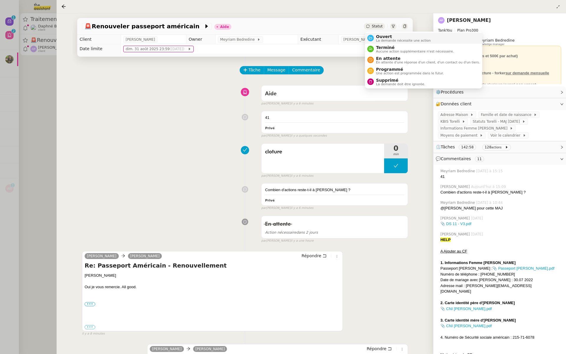
click at [373, 39] on nz-avatar at bounding box center [371, 38] width 6 height 6
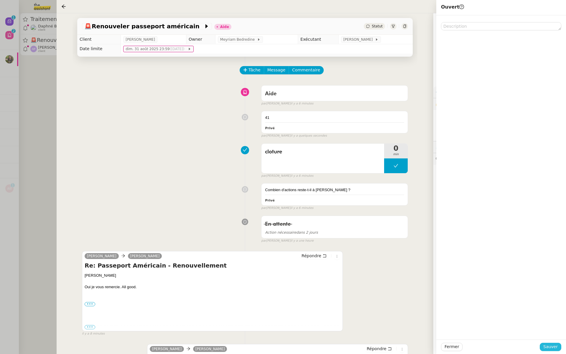
click at [552, 350] on span "Sauver" at bounding box center [551, 346] width 14 height 7
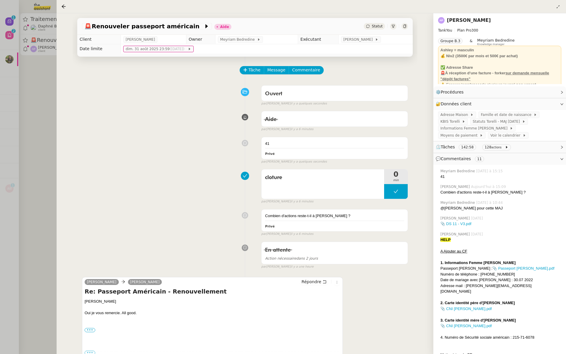
click at [6, 84] on div at bounding box center [283, 177] width 566 height 354
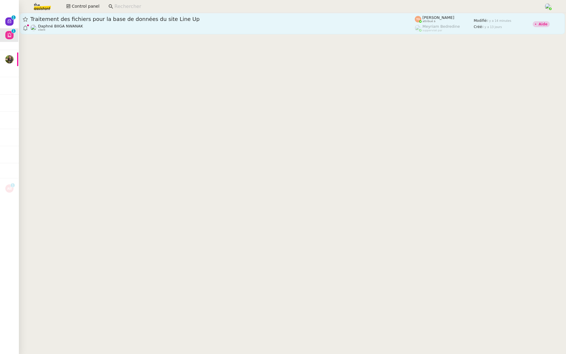
click at [87, 20] on span "Traitement des fichiers pour la base de données du site Line Up" at bounding box center [222, 19] width 385 height 5
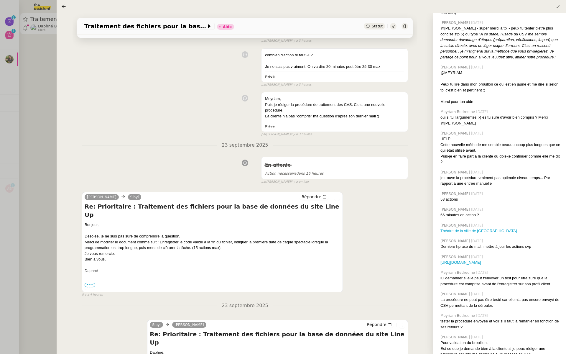
scroll to position [660, 0]
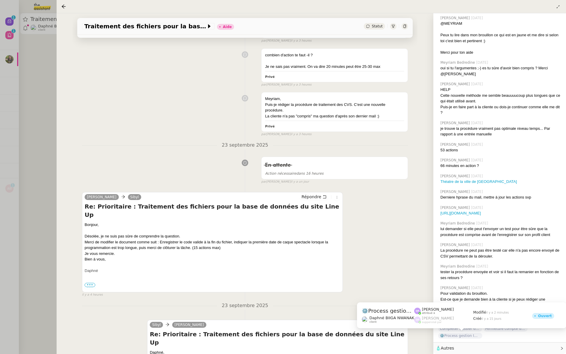
click at [466, 336] on span "⚙️Process gestion Images pour le site Line Up" at bounding box center [460, 336] width 44 height 6
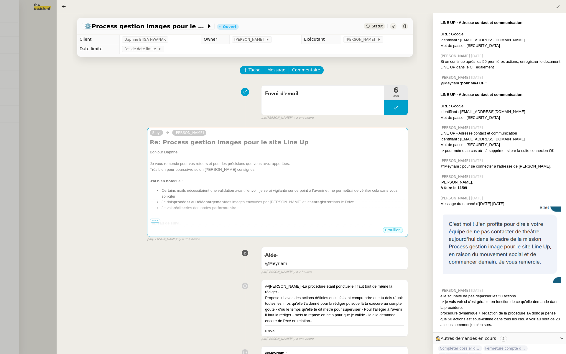
scroll to position [486, 0]
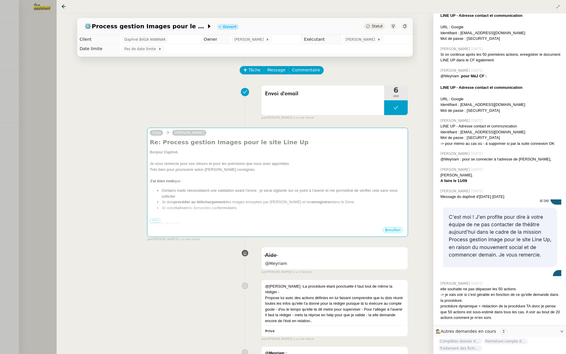
click at [32, 164] on div at bounding box center [283, 177] width 566 height 354
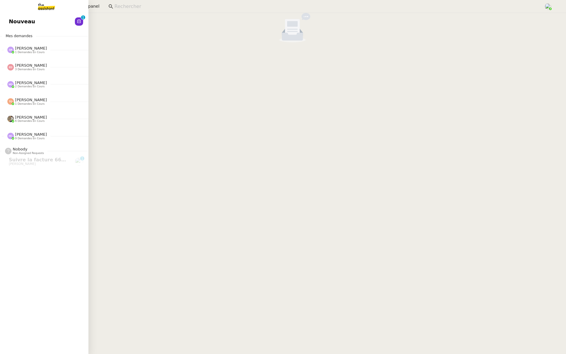
click at [23, 22] on span "Nouveau" at bounding box center [22, 21] width 26 height 9
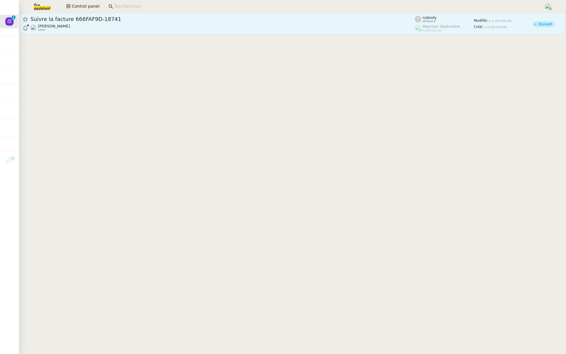
click at [114, 23] on div "Suivre la facture 666FAF9D-18741 Julien Decroix client" at bounding box center [222, 24] width 385 height 16
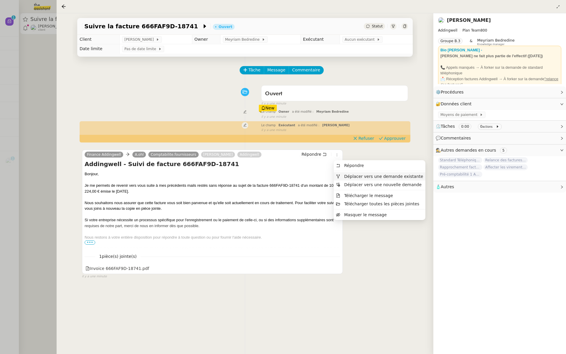
click at [343, 175] on span "Déplacer vers une demande existante" at bounding box center [379, 176] width 87 height 5
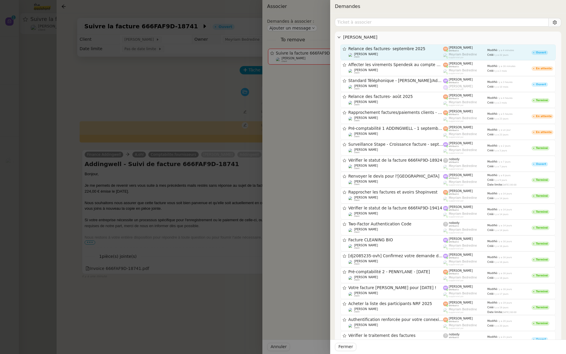
click at [383, 46] on div "Relance des factures- septembre 2025" at bounding box center [396, 48] width 95 height 5
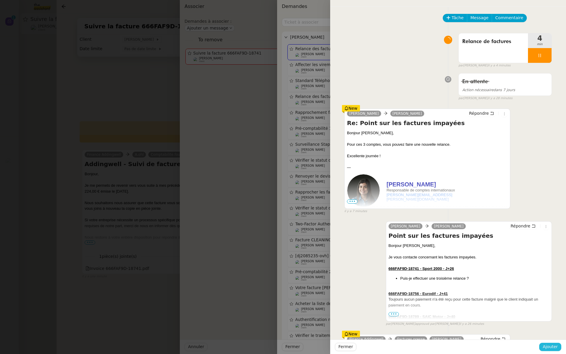
click at [550, 345] on span "Ajouter" at bounding box center [550, 346] width 15 height 7
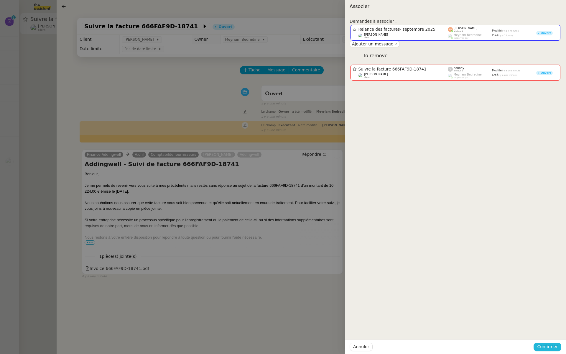
click at [550, 345] on span "Confirmer" at bounding box center [547, 346] width 21 height 7
click at [549, 332] on span "Ajouter" at bounding box center [548, 331] width 15 height 6
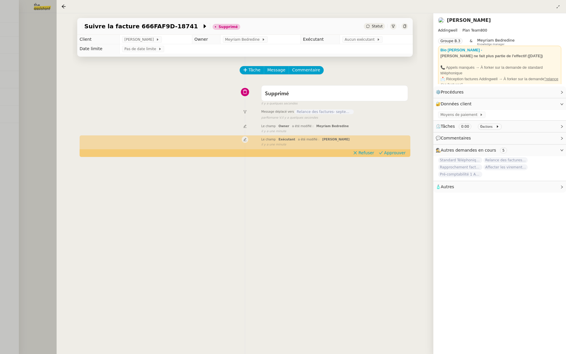
click at [36, 28] on div at bounding box center [283, 177] width 566 height 354
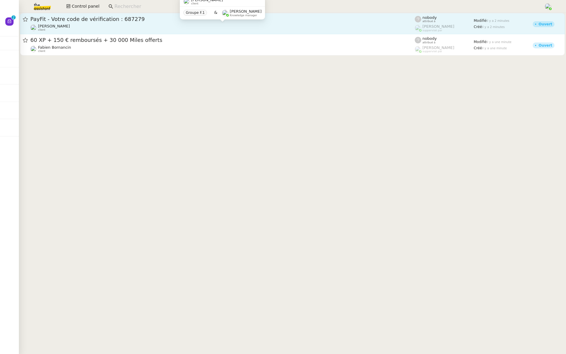
click at [82, 28] on div "[PERSON_NAME] client" at bounding box center [222, 28] width 385 height 8
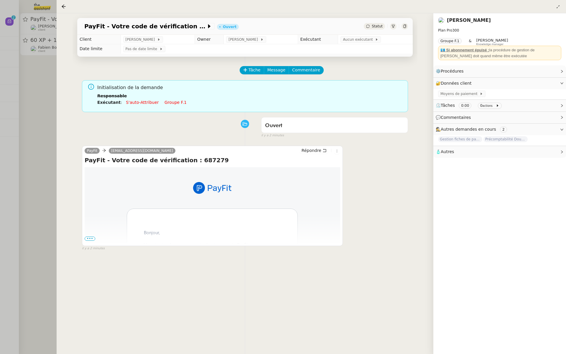
click at [0, 133] on div at bounding box center [283, 177] width 566 height 354
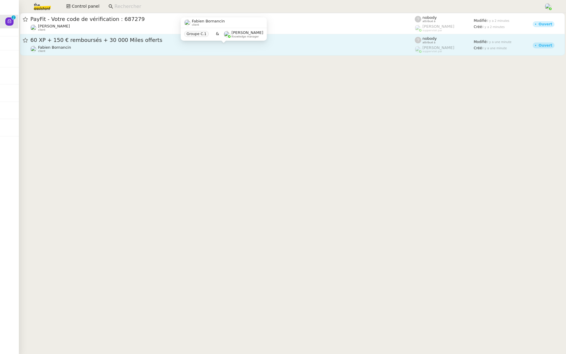
click at [109, 52] on div "Fabien Bornancin client" at bounding box center [222, 49] width 385 height 8
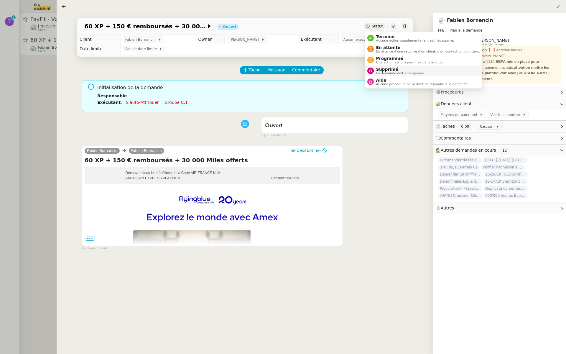
click at [373, 69] on div "Supprimé La demande doit être ignorée." at bounding box center [397, 71] width 58 height 8
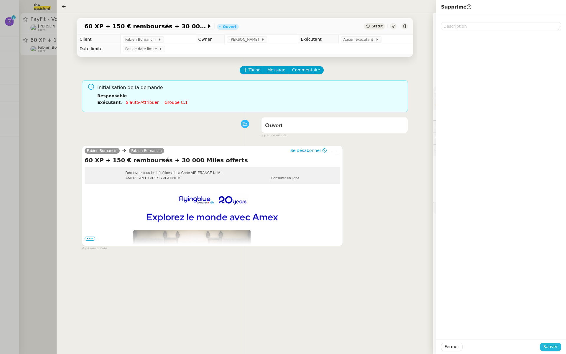
click at [554, 345] on span "Sauver" at bounding box center [551, 346] width 14 height 7
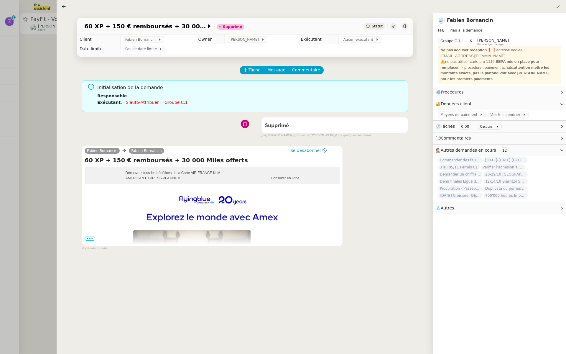
click at [1, 149] on div at bounding box center [283, 177] width 566 height 354
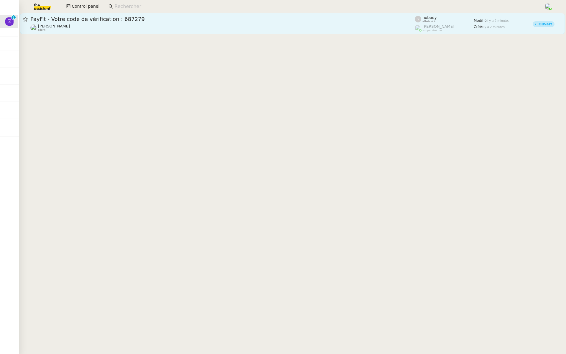
click at [111, 21] on span "PayFit - Votre code de vérification : 687279" at bounding box center [222, 19] width 385 height 5
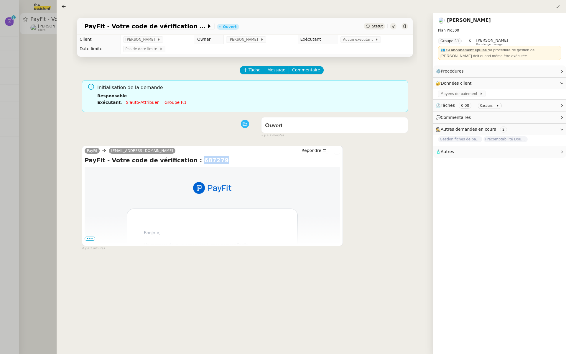
drag, startPoint x: 206, startPoint y: 159, endPoint x: 180, endPoint y: 159, distance: 26.0
click at [180, 159] on h4 "PayFit - Votre code de vérification : 687279" at bounding box center [213, 160] width 256 height 8
copy h4 "687279"
click at [216, 133] on div "Ouvert false il y a 3 minutes" at bounding box center [245, 126] width 326 height 24
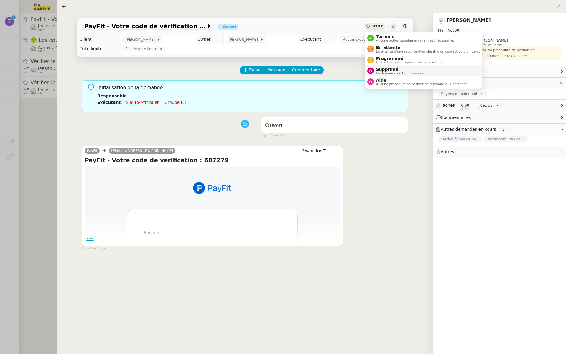
click at [375, 74] on div "Supprimé La demande doit être ignorée." at bounding box center [400, 71] width 52 height 8
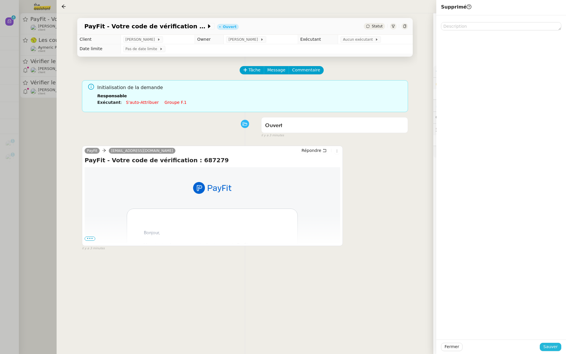
click at [550, 347] on span "Sauver" at bounding box center [551, 346] width 14 height 7
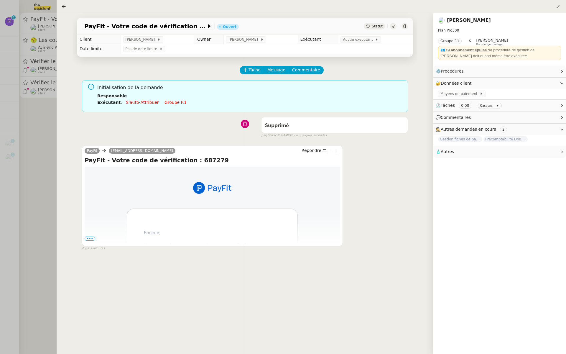
click at [0, 146] on div at bounding box center [283, 177] width 566 height 354
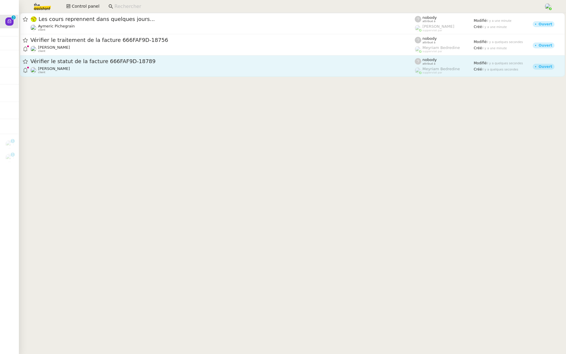
click at [106, 58] on div "Vérifier le statut de la facture 666FAF9D-18789" at bounding box center [222, 61] width 385 height 7
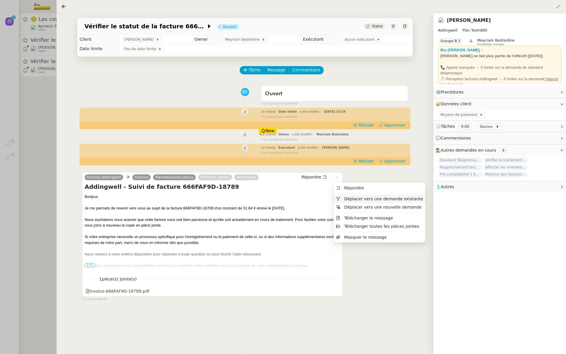
click at [341, 198] on span "Déplacer vers une demande existante" at bounding box center [379, 198] width 87 height 5
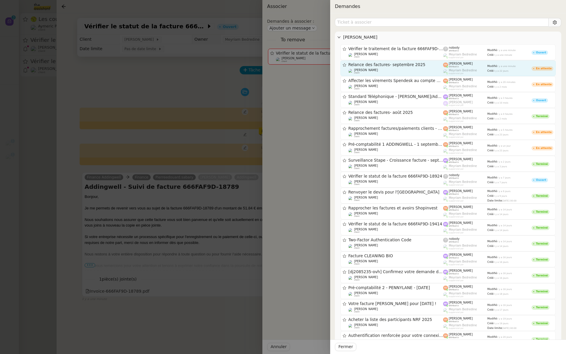
click at [401, 67] on div "Relance des factures- septembre 2025" at bounding box center [396, 64] width 95 height 5
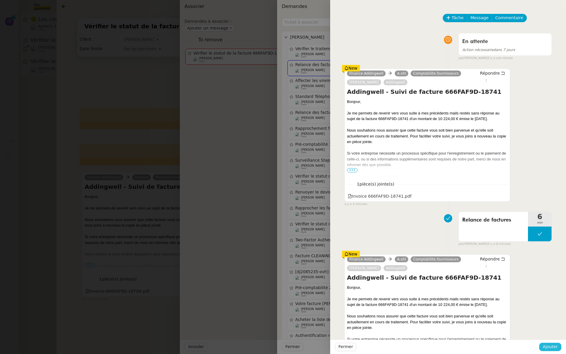
click at [547, 349] on span "Ajouter" at bounding box center [550, 346] width 15 height 7
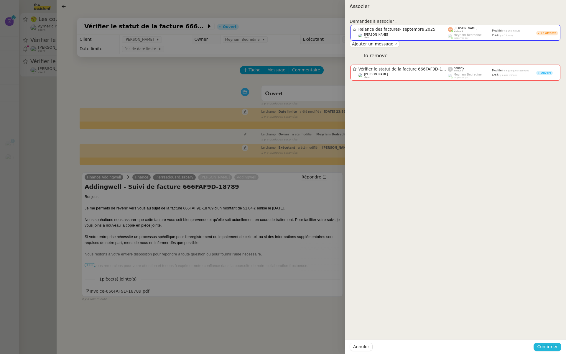
click at [547, 349] on span "Confirmer" at bounding box center [547, 346] width 21 height 7
click at [549, 331] on span "Ajouter" at bounding box center [548, 331] width 15 height 6
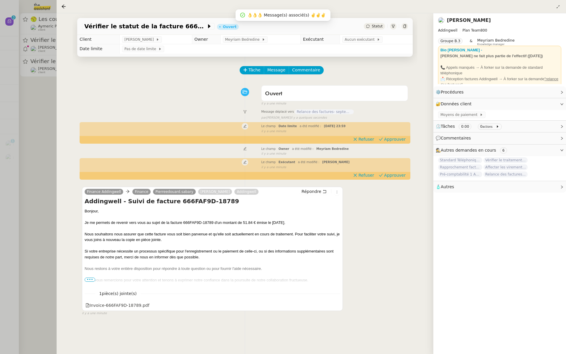
click at [0, 151] on div at bounding box center [283, 177] width 566 height 354
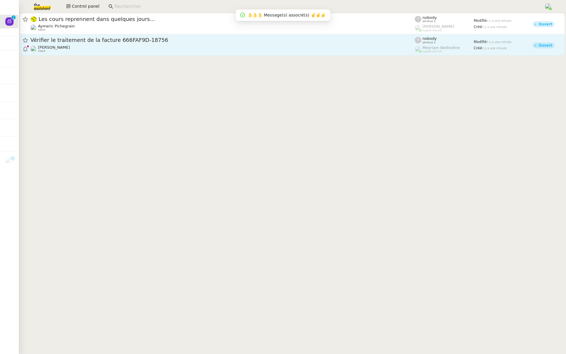
click at [83, 50] on div "Julien Decroix client" at bounding box center [222, 49] width 385 height 8
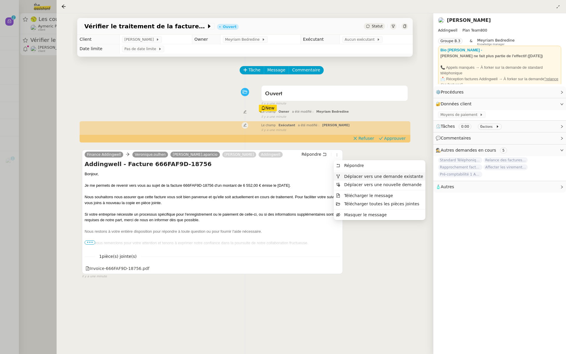
click at [346, 177] on span "Déplacer vers une demande existante" at bounding box center [383, 176] width 79 height 5
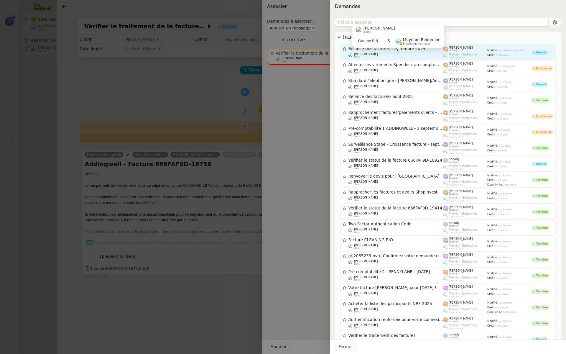
click at [415, 56] on div "Julien Decroix client" at bounding box center [396, 56] width 95 height 6
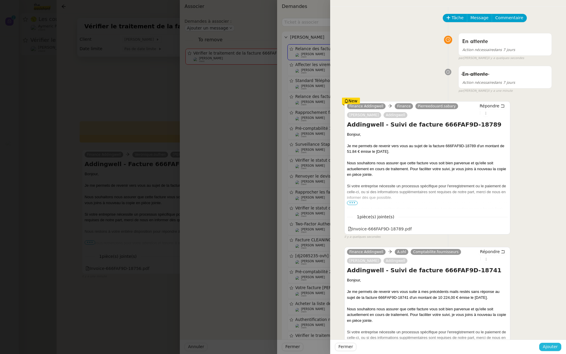
click at [553, 344] on span "Ajouter" at bounding box center [550, 346] width 15 height 7
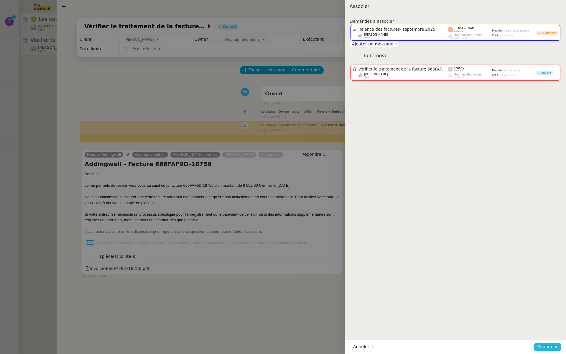
click at [553, 344] on span "Confirmer" at bounding box center [547, 346] width 21 height 7
click at [552, 331] on span "Ajouter" at bounding box center [548, 331] width 15 height 6
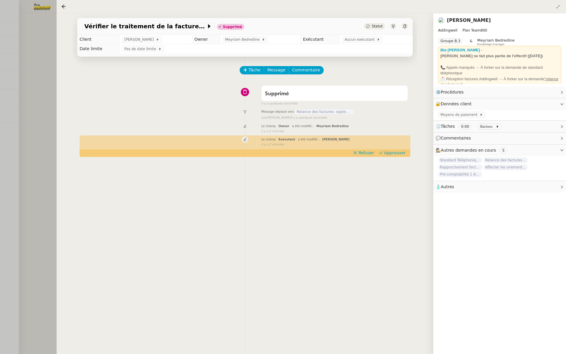
click at [27, 126] on div at bounding box center [283, 177] width 566 height 354
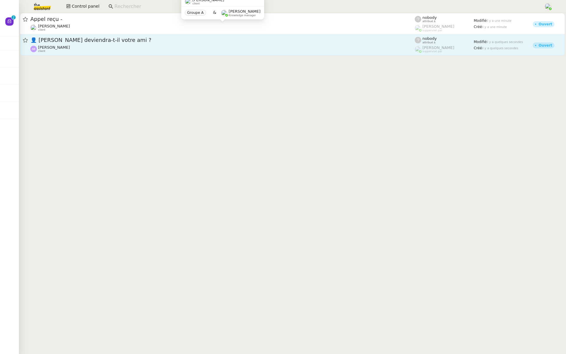
click at [92, 44] on div "👤 Josivan Silva deviendra-t-il votre ami ? Adrien Euphrasie client" at bounding box center [222, 45] width 385 height 16
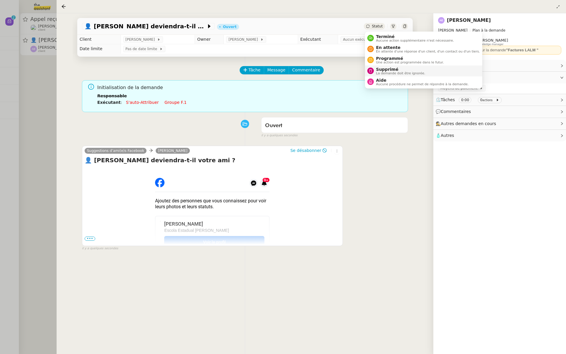
click at [383, 73] on span "La demande doit être ignorée." at bounding box center [400, 73] width 49 height 3
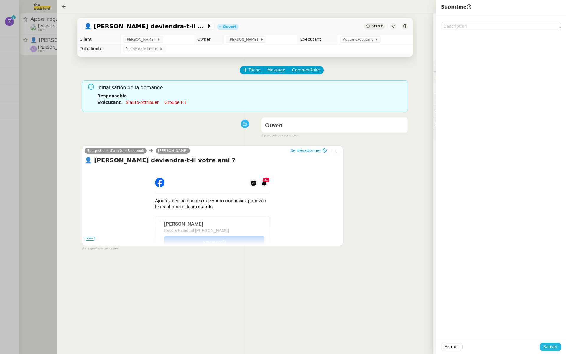
click at [552, 345] on span "Sauver" at bounding box center [551, 346] width 14 height 7
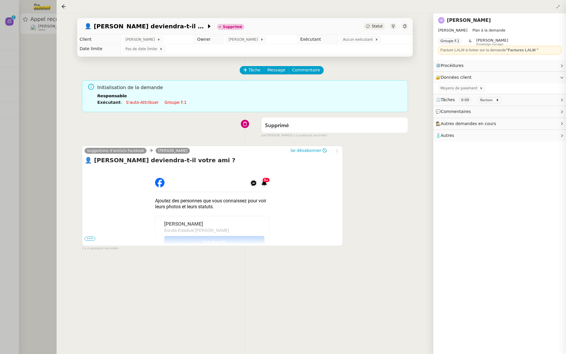
click at [0, 66] on div at bounding box center [283, 177] width 566 height 354
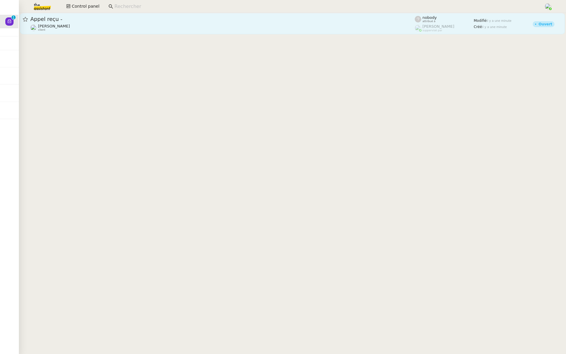
click at [122, 18] on span "Appel reçu -" at bounding box center [222, 19] width 385 height 5
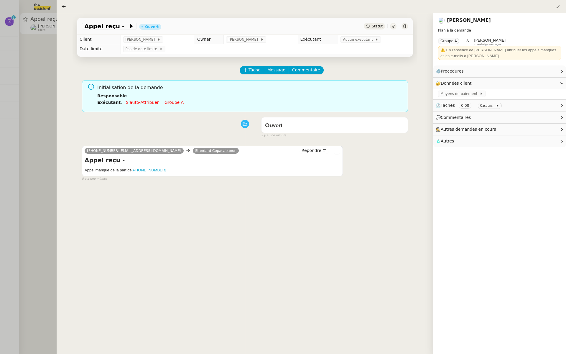
click at [362, 36] on td "Aucun exécutant" at bounding box center [375, 39] width 75 height 9
click at [360, 39] on span "Aucun exécutant" at bounding box center [359, 40] width 32 height 6
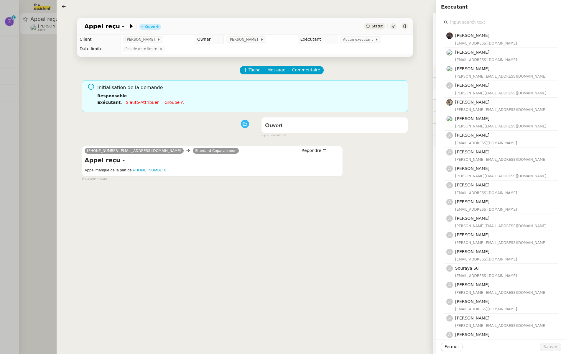
click at [471, 24] on input "text" at bounding box center [503, 22] width 110 height 8
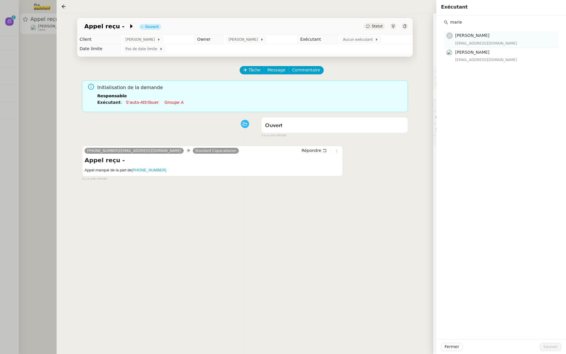
type input "marie"
click at [477, 37] on span "Marie Orsoni" at bounding box center [472, 35] width 34 height 5
click at [550, 347] on span "Sauver" at bounding box center [551, 346] width 14 height 7
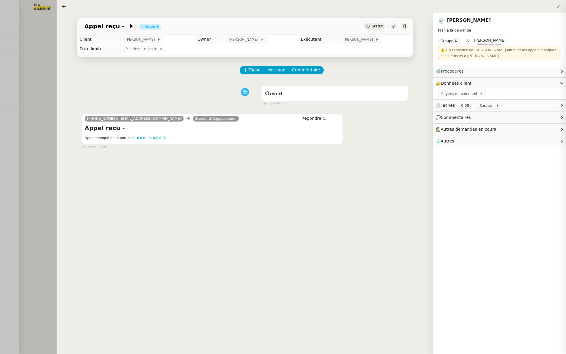
click at [0, 132] on div at bounding box center [283, 177] width 566 height 354
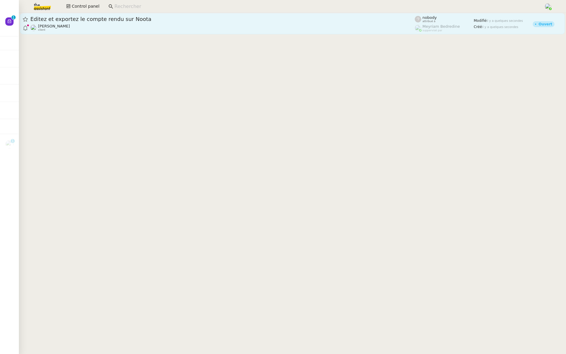
click at [149, 23] on div "Éditez et exportez le compte rendu sur Noota Cédric Tempestini client" at bounding box center [222, 24] width 385 height 16
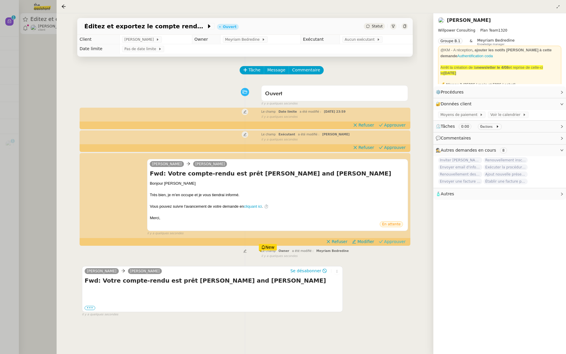
click at [399, 240] on span "Approuver" at bounding box center [395, 242] width 22 height 6
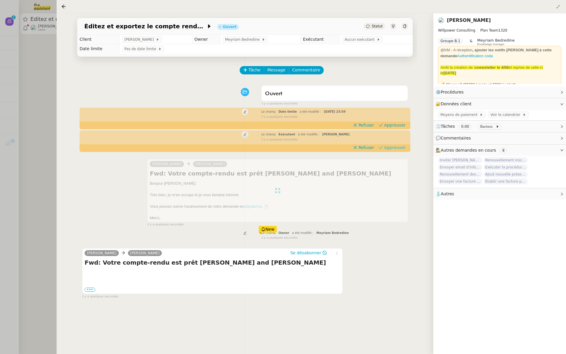
click at [399, 146] on span "Approuver" at bounding box center [395, 148] width 22 height 6
click at [395, 125] on span "Approuver" at bounding box center [395, 125] width 22 height 6
click at [15, 62] on div at bounding box center [283, 177] width 566 height 354
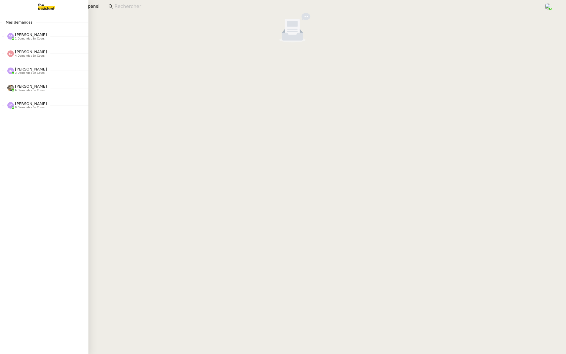
click at [24, 105] on span "[PERSON_NAME]" at bounding box center [31, 103] width 32 height 4
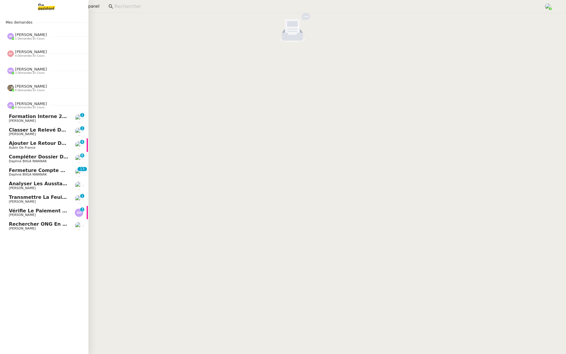
click at [29, 115] on span "Formation Interne 2 - [PERSON_NAME]" at bounding box center [60, 117] width 102 height 6
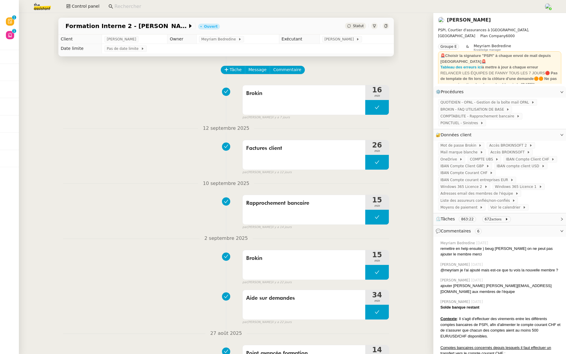
scroll to position [0, 1]
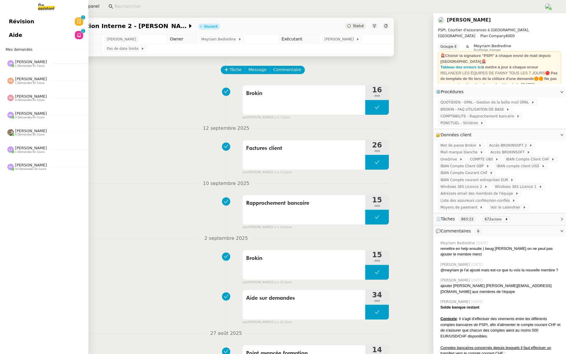
click at [4, 21] on link "Révision 0 1 2 3 4 5 6 7 8 9" at bounding box center [43, 22] width 88 height 14
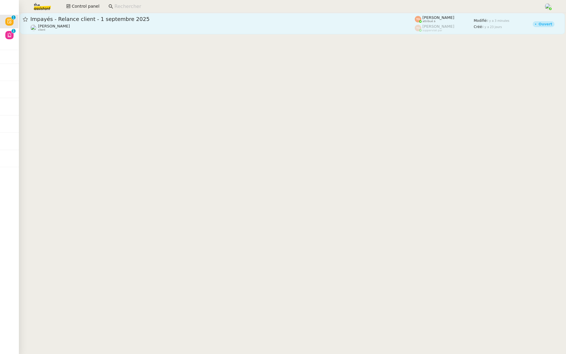
click at [132, 22] on div "Impayés - Relance client - 1 septembre 2025" at bounding box center [222, 19] width 385 height 7
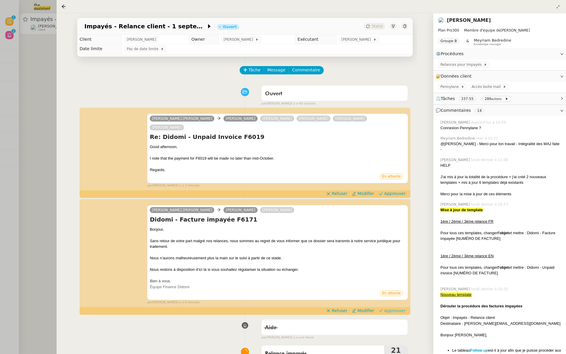
click at [398, 308] on span "Approuver" at bounding box center [395, 311] width 22 height 6
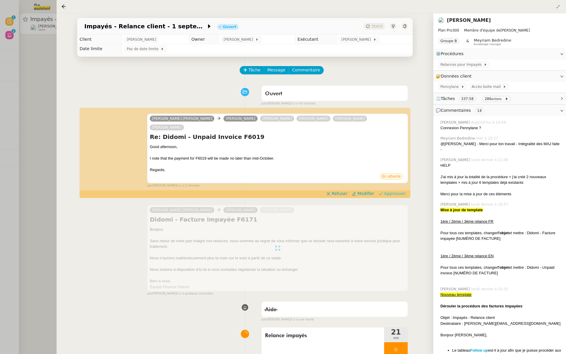
click at [398, 191] on span "Approuver" at bounding box center [395, 194] width 22 height 6
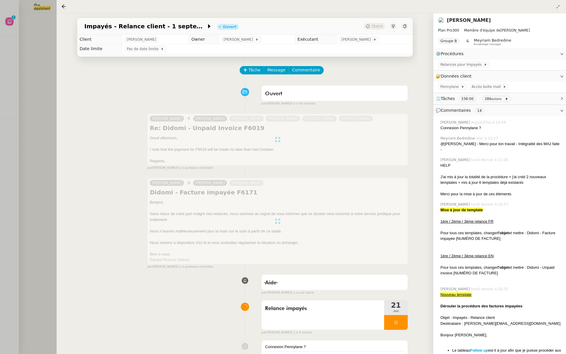
click at [0, 107] on div at bounding box center [283, 177] width 566 height 354
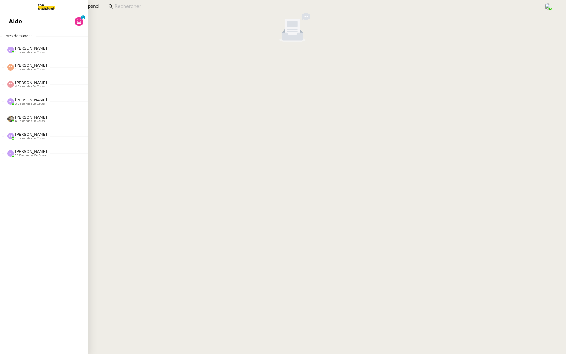
click at [9, 23] on span "Aide" at bounding box center [15, 21] width 13 height 9
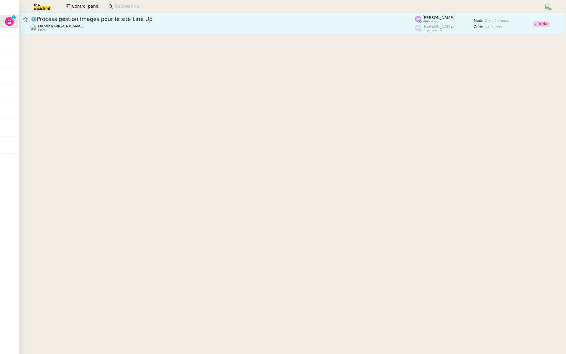
click at [104, 20] on span "⚙️Process gestion Images pour le site Line Up" at bounding box center [222, 19] width 385 height 5
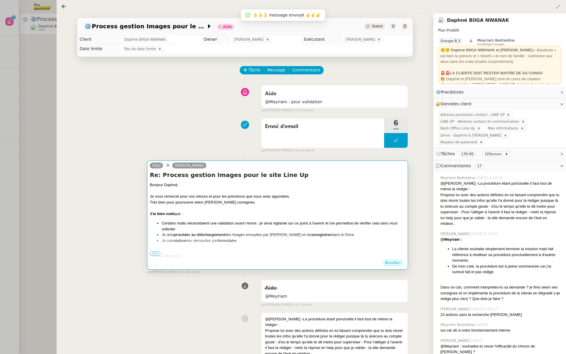
click at [306, 204] on div "Très bien pour poursuivre selon [PERSON_NAME] consignes." at bounding box center [278, 202] width 256 height 6
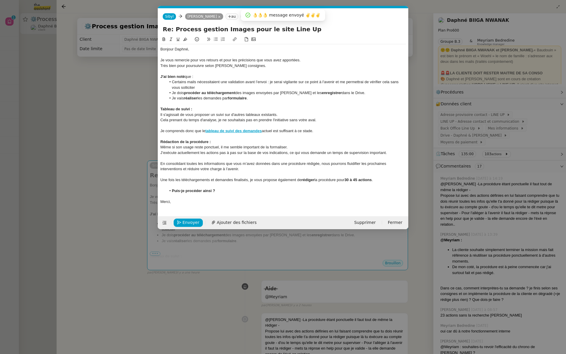
scroll to position [0, 12]
click at [186, 221] on span "Envoyer" at bounding box center [191, 222] width 17 height 7
click at [186, 221] on span "Confirmer l'envoi" at bounding box center [200, 222] width 35 height 7
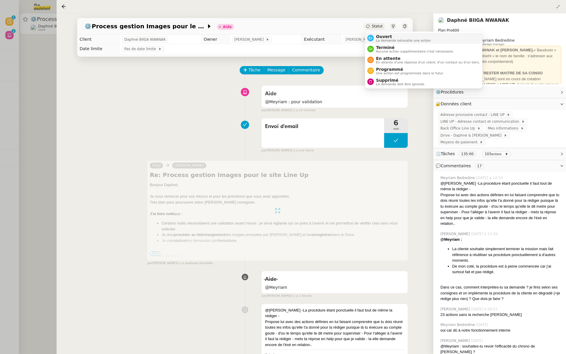
click at [379, 37] on span "Ouvert" at bounding box center [403, 36] width 55 height 5
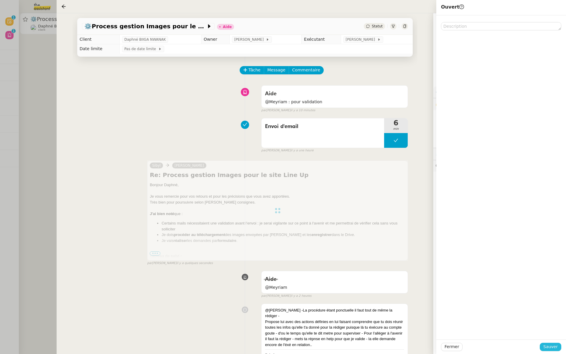
click at [552, 347] on span "Sauver" at bounding box center [551, 346] width 14 height 7
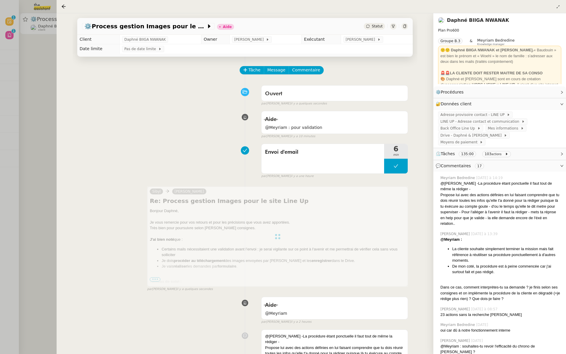
click at [29, 123] on div at bounding box center [283, 177] width 566 height 354
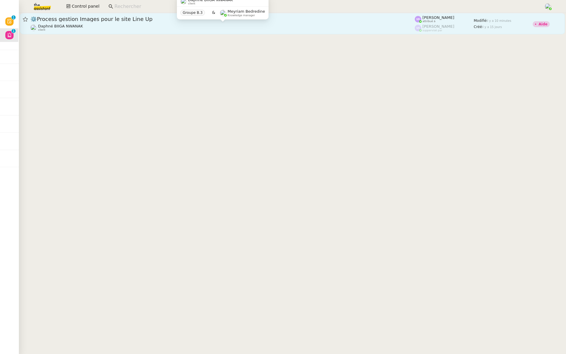
click at [94, 25] on div "Daphné BIIGA NWANAK client" at bounding box center [222, 28] width 385 height 8
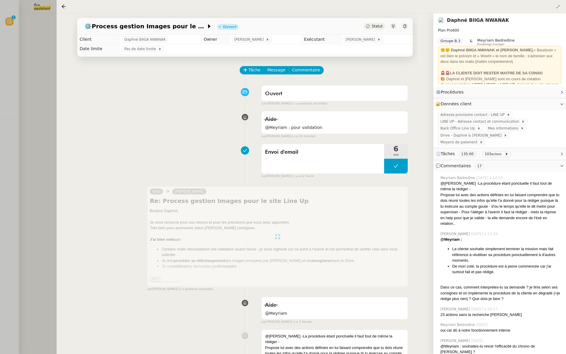
click at [8, 104] on div at bounding box center [283, 177] width 566 height 354
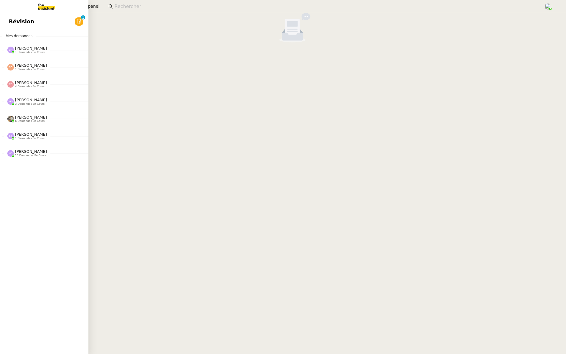
click at [9, 20] on span "Révision" at bounding box center [21, 21] width 25 height 9
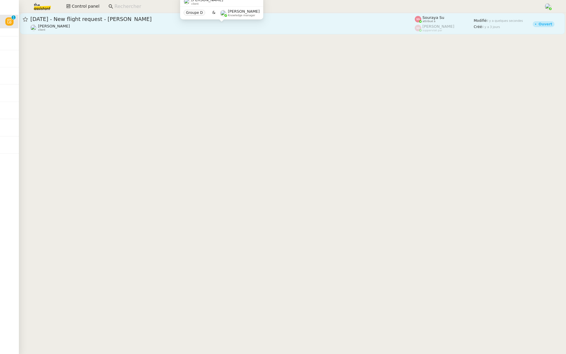
click at [217, 28] on div "[PERSON_NAME] client" at bounding box center [222, 28] width 385 height 8
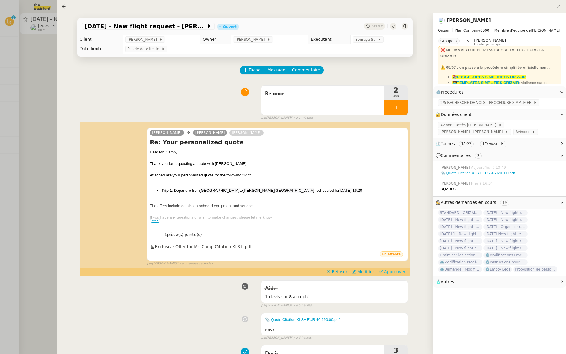
click at [401, 271] on span "Approuver" at bounding box center [395, 272] width 22 height 6
click at [3, 137] on div at bounding box center [283, 177] width 566 height 354
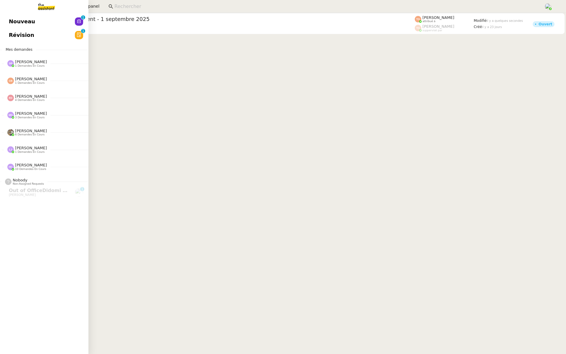
click at [14, 33] on span "Révision" at bounding box center [21, 35] width 25 height 9
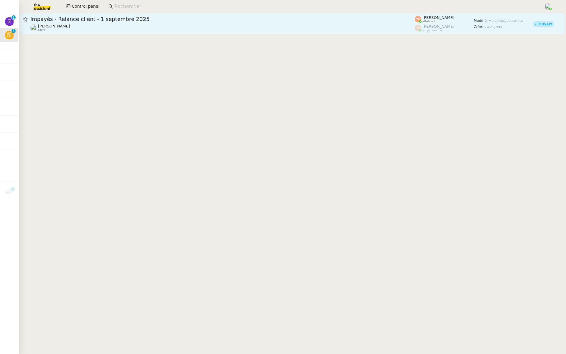
click at [99, 21] on span "Impayés - Relance client - 1 septembre 2025" at bounding box center [222, 19] width 385 height 5
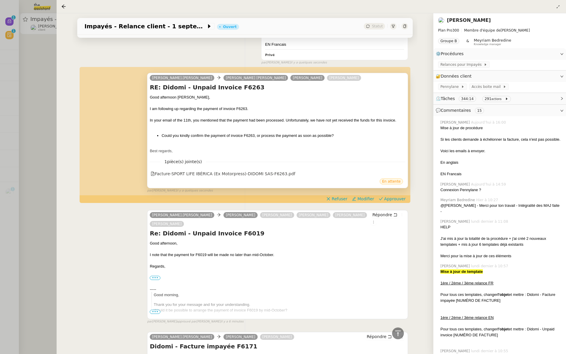
scroll to position [85, 0]
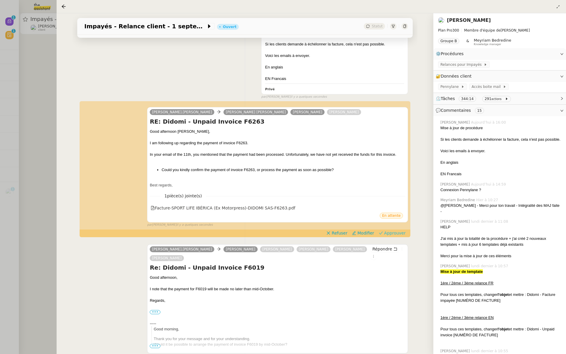
click at [395, 234] on span "Approuver" at bounding box center [395, 233] width 22 height 6
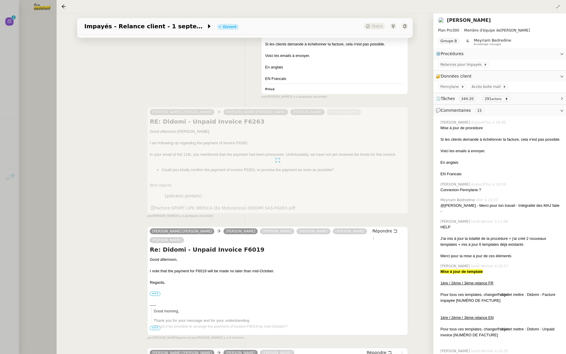
click at [15, 100] on div at bounding box center [283, 177] width 566 height 354
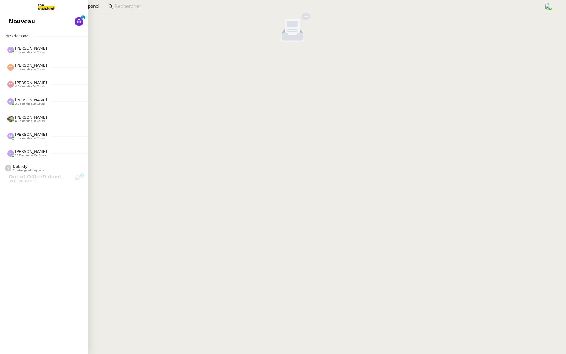
click at [8, 21] on link "Nouveau 0 1 2 3 4 5 6 7 8 9" at bounding box center [43, 22] width 88 height 14
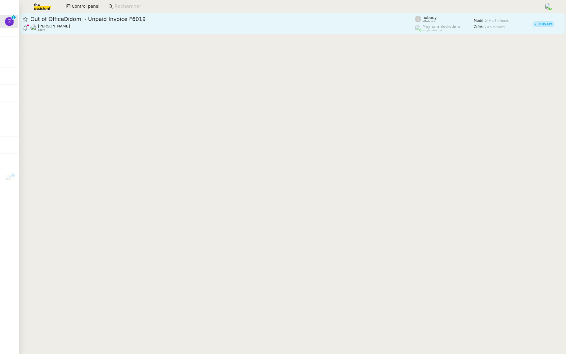
click at [99, 23] on div "Out of OfficeDidomi - Unpaid Invoice F6019 [PERSON_NAME] client" at bounding box center [222, 24] width 385 height 16
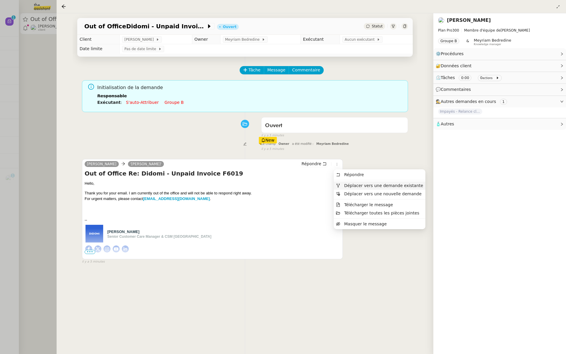
click at [342, 185] on span "Déplacer vers une demande existante" at bounding box center [379, 185] width 87 height 5
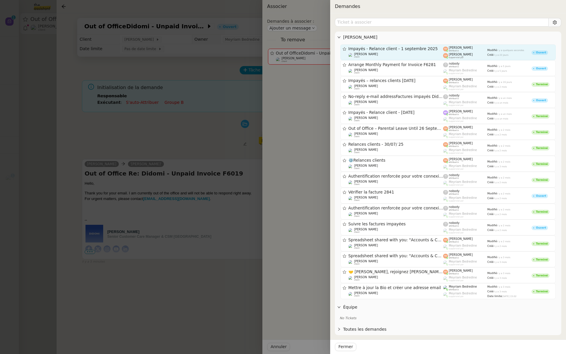
click at [459, 53] on span "[PERSON_NAME]" at bounding box center [461, 54] width 24 height 3
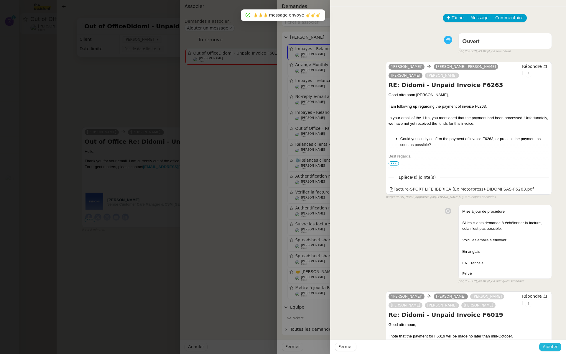
click at [547, 344] on span "Ajouter" at bounding box center [550, 346] width 15 height 7
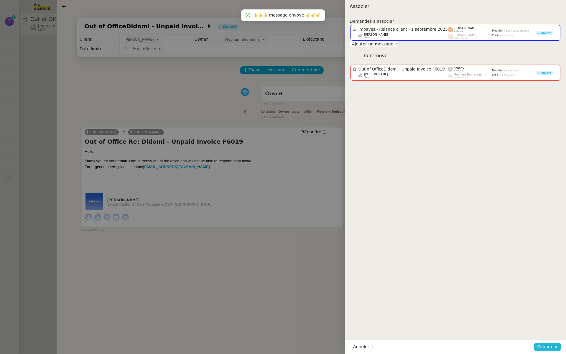
click at [547, 344] on span "Confirmer" at bounding box center [547, 346] width 21 height 7
click at [549, 332] on span "Ajouter" at bounding box center [548, 331] width 15 height 6
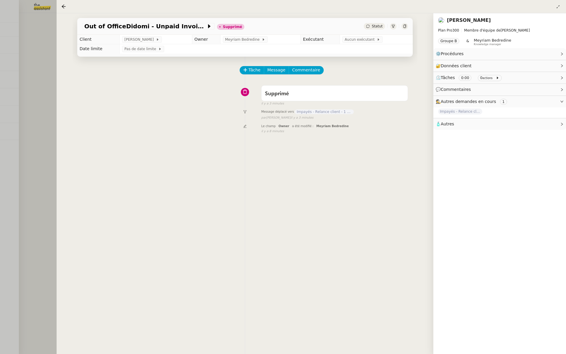
click at [41, 94] on div at bounding box center [283, 177] width 566 height 354
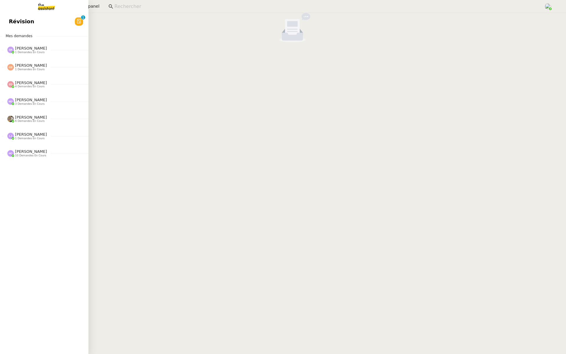
click at [5, 15] on link "Révision 0 1 2 3 4 5 6 7 8 9" at bounding box center [43, 22] width 88 height 14
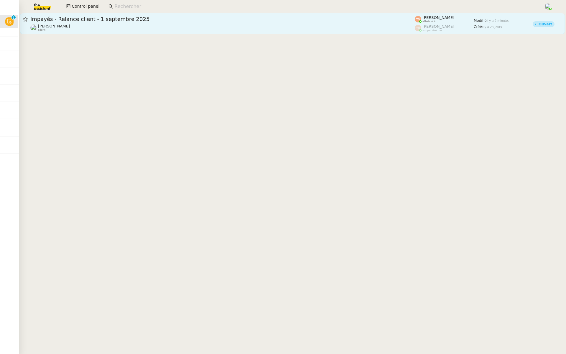
click at [119, 22] on span "Impayés - Relance client - 1 septembre 2025" at bounding box center [222, 19] width 385 height 5
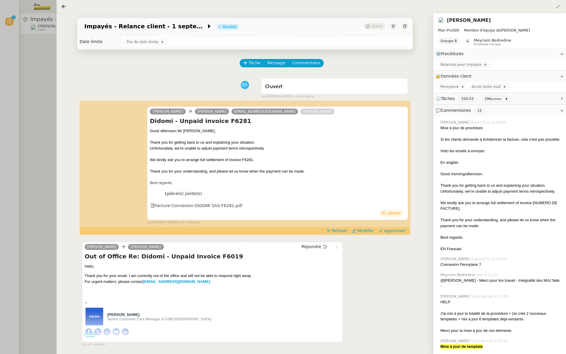
scroll to position [9, 0]
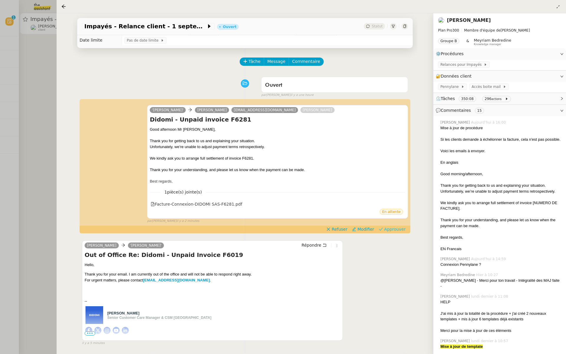
click at [394, 230] on span "Approuver" at bounding box center [395, 229] width 22 height 6
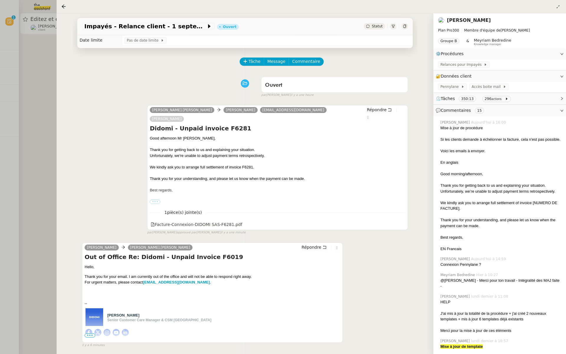
click at [39, 89] on div at bounding box center [283, 177] width 566 height 354
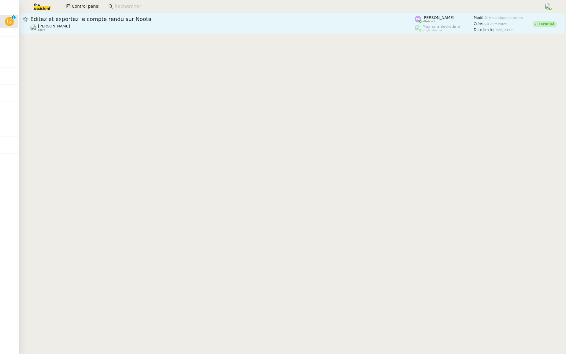
click at [85, 25] on div "[PERSON_NAME] client" at bounding box center [222, 28] width 385 height 8
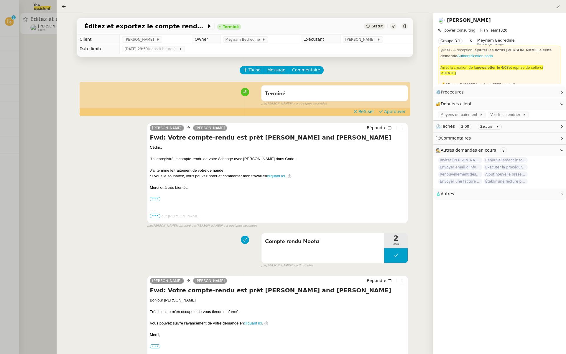
click at [396, 110] on span "Approuver" at bounding box center [395, 112] width 22 height 6
click at [31, 81] on div at bounding box center [283, 177] width 566 height 354
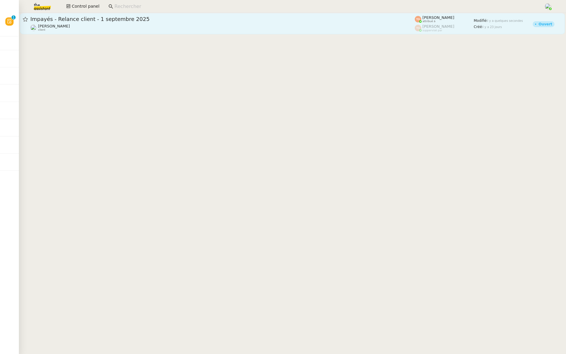
click at [152, 22] on div "Impayés - Relance client - 1 septembre 2025" at bounding box center [222, 19] width 385 height 7
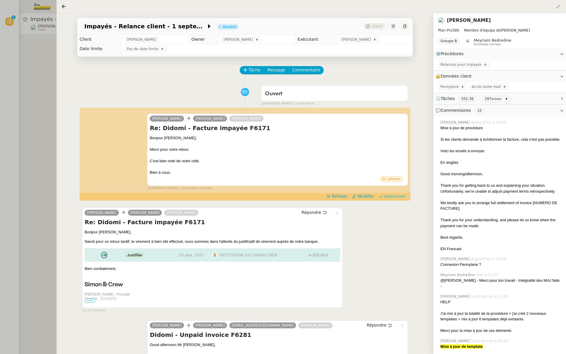
click at [398, 196] on span "Approuver" at bounding box center [395, 196] width 22 height 6
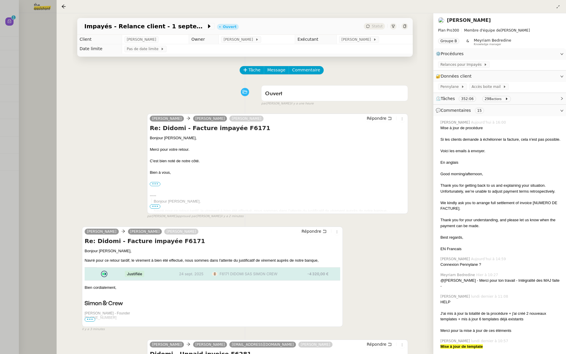
click at [0, 186] on div at bounding box center [283, 177] width 566 height 354
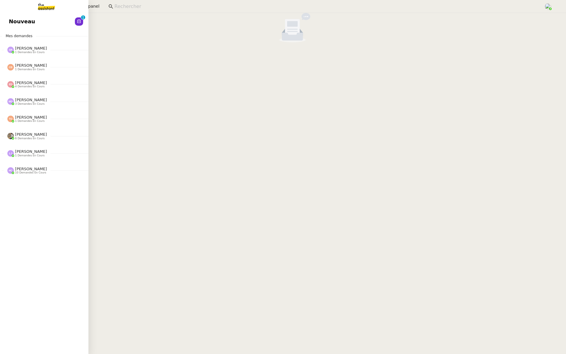
click at [12, 24] on span "Nouveau" at bounding box center [22, 21] width 26 height 9
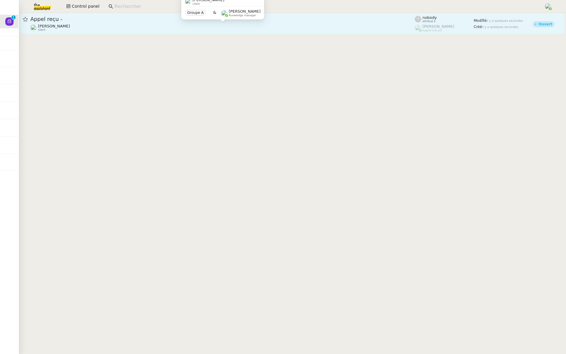
click at [154, 25] on div "[PERSON_NAME] client" at bounding box center [222, 28] width 385 height 8
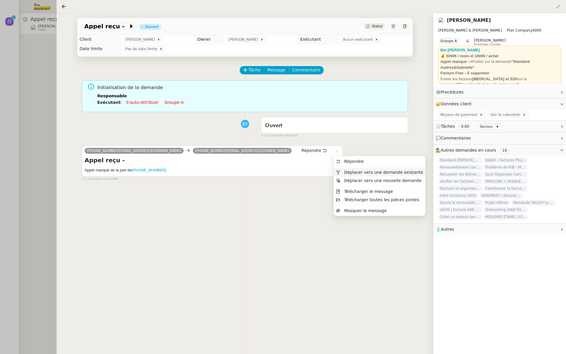
click at [343, 168] on li "Déplacer vers une demande existante" at bounding box center [380, 172] width 92 height 8
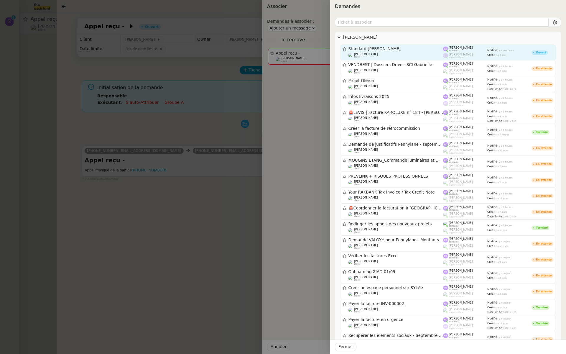
click at [416, 48] on span "Standard [PERSON_NAME]" at bounding box center [396, 49] width 95 height 4
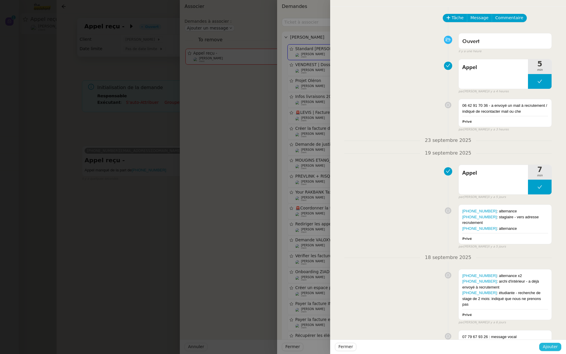
click at [550, 347] on span "Ajouter" at bounding box center [550, 346] width 15 height 7
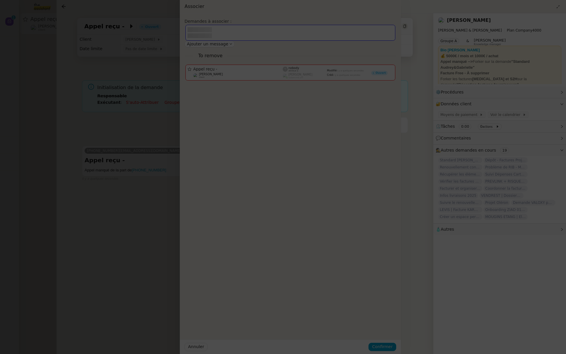
click at [550, 347] on div "[PERSON_NAME] [PERSON_NAME] & Gabrielle Plan Company 4000 Groupe A & [PERSON_NA…" at bounding box center [500, 183] width 133 height 341
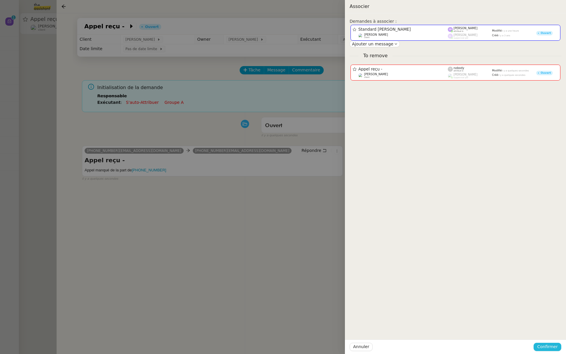
click at [545, 346] on span "Confirmer" at bounding box center [547, 346] width 21 height 7
click at [550, 329] on span "Ajouter" at bounding box center [548, 331] width 15 height 6
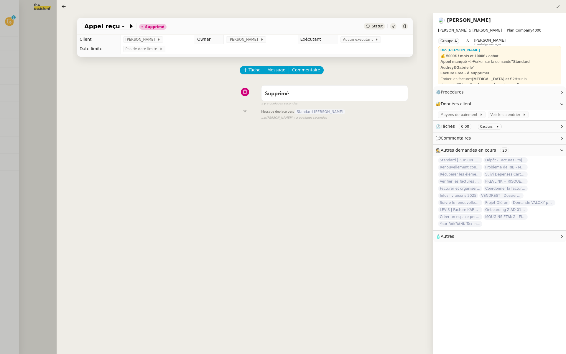
click at [24, 17] on div at bounding box center [283, 177] width 566 height 354
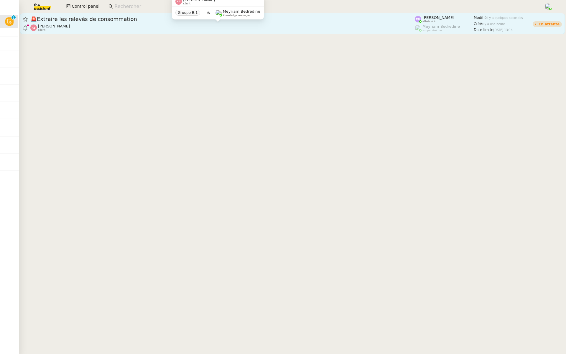
click at [136, 25] on div "[PERSON_NAME] client" at bounding box center [222, 28] width 385 height 8
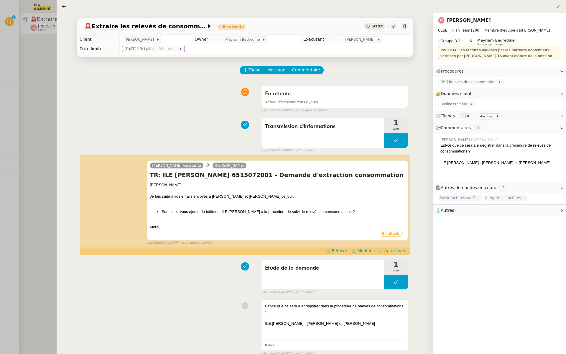
click at [394, 250] on span "Approuver" at bounding box center [395, 251] width 22 height 6
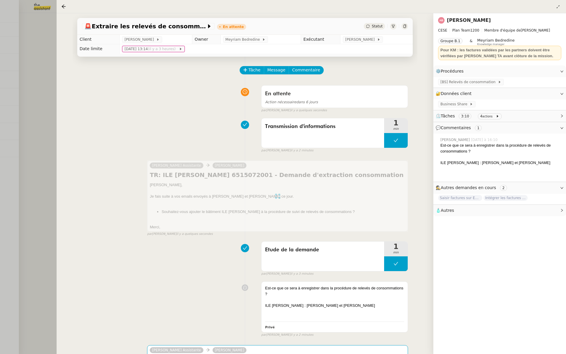
click at [35, 124] on div at bounding box center [283, 177] width 566 height 354
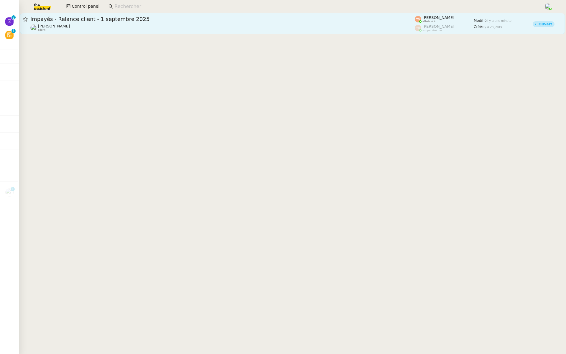
click at [196, 23] on div "Impayés - Relance client - [DATE] [PERSON_NAME] client" at bounding box center [222, 24] width 385 height 16
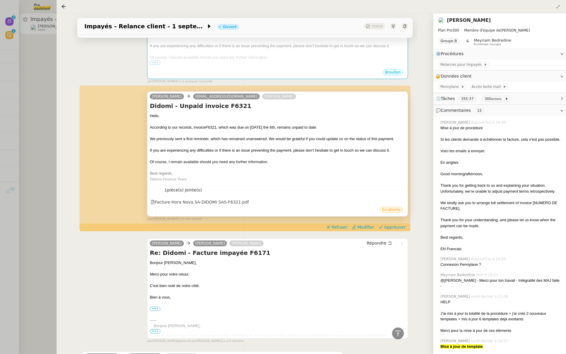
scroll to position [160, 0]
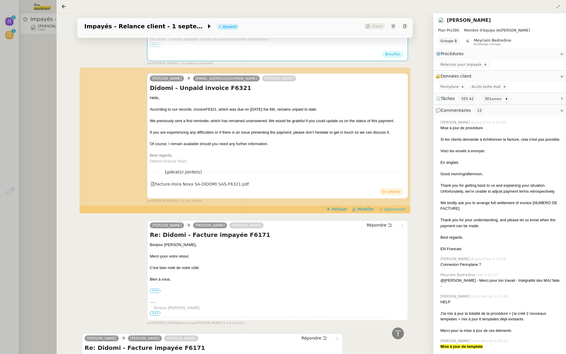
click at [396, 209] on span "Approuver" at bounding box center [395, 209] width 22 height 6
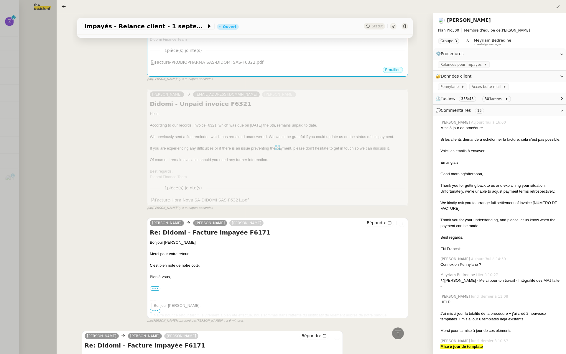
click at [25, 71] on div at bounding box center [283, 177] width 566 height 354
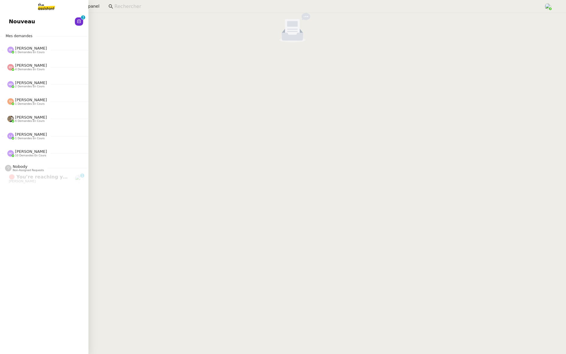
click at [10, 24] on span "Nouveau" at bounding box center [22, 21] width 26 height 9
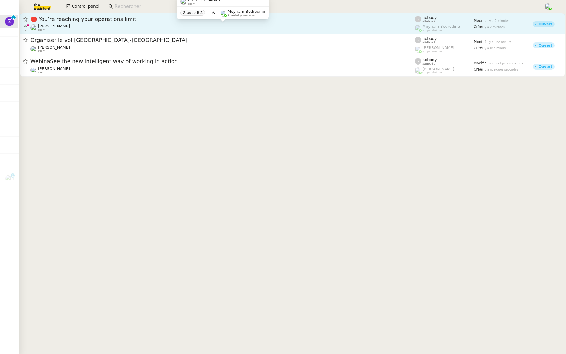
click at [98, 26] on div "[PERSON_NAME] client" at bounding box center [222, 28] width 385 height 8
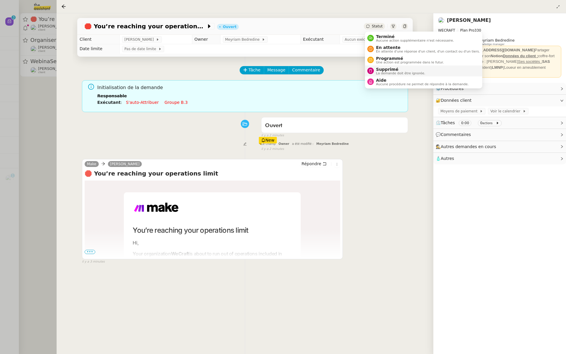
click at [376, 70] on span "Supprimé" at bounding box center [400, 69] width 49 height 5
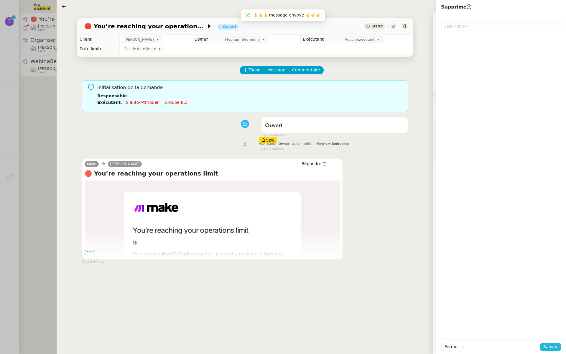
click at [551, 345] on span "Sauver" at bounding box center [551, 346] width 14 height 7
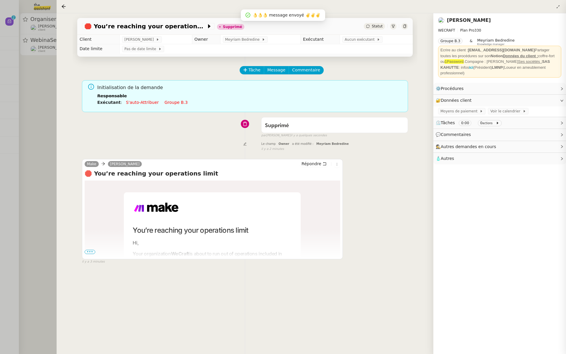
click at [42, 139] on div at bounding box center [283, 177] width 566 height 354
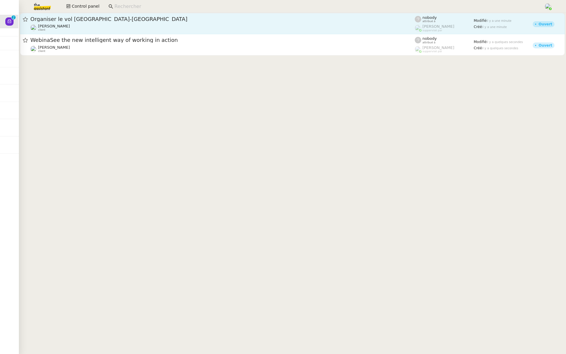
click at [155, 23] on div "Organiser le vol [GEOGRAPHIC_DATA]-[GEOGRAPHIC_DATA] [PERSON_NAME] client" at bounding box center [222, 24] width 385 height 16
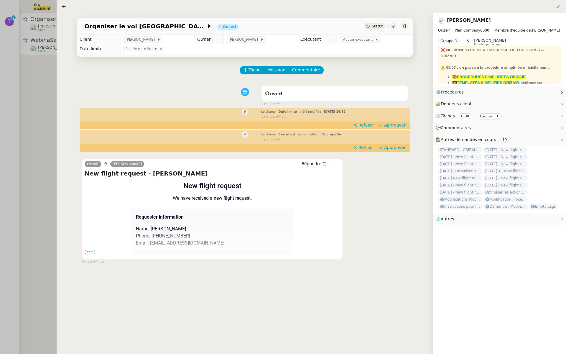
click at [88, 254] on div "Flight request created by [PERSON_NAME] New flight request We have received a n…" at bounding box center [213, 323] width 256 height 285
click at [89, 251] on span "•••" at bounding box center [90, 252] width 11 height 4
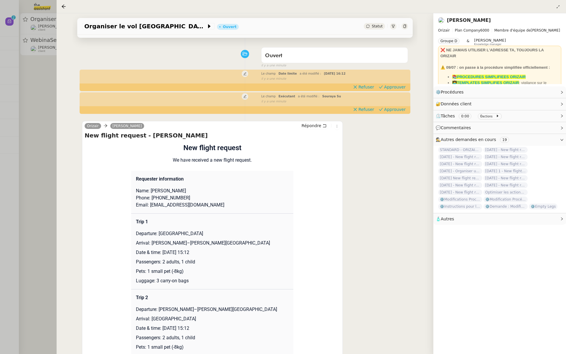
scroll to position [83, 0]
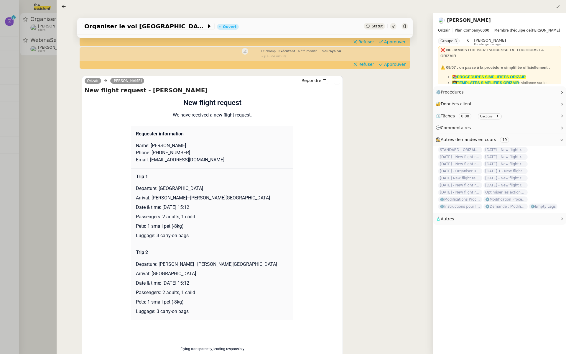
drag, startPoint x: 199, startPoint y: 208, endPoint x: 162, endPoint y: 208, distance: 37.5
click at [162, 208] on p "Date & time: [DATE] 15:12" at bounding box center [212, 207] width 153 height 7
copy p "[DATE]"
click at [124, 24] on span "Organiser le vol [GEOGRAPHIC_DATA]-[GEOGRAPHIC_DATA]" at bounding box center [145, 26] width 122 height 6
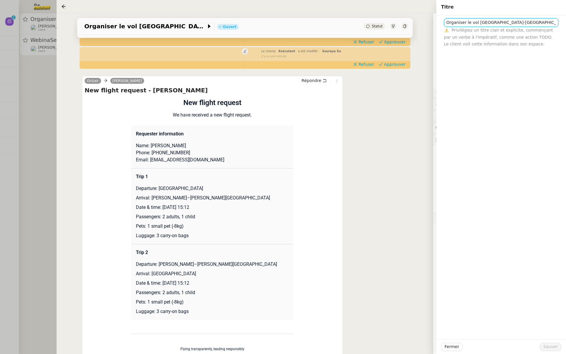
click at [446, 21] on input "Organiser le vol [GEOGRAPHIC_DATA]-[GEOGRAPHIC_DATA]" at bounding box center [501, 22] width 114 height 9
paste input "[DATE]"
type input "[DATE] - Organiser le vol [GEOGRAPHIC_DATA]-[GEOGRAPHIC_DATA]"
click at [549, 345] on span "Sauver" at bounding box center [551, 346] width 14 height 7
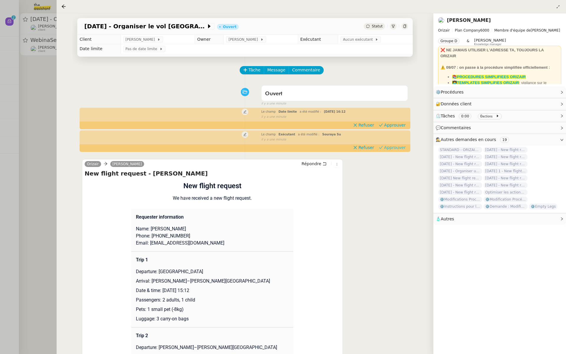
click at [399, 148] on span "Approuver" at bounding box center [395, 148] width 22 height 6
click at [398, 123] on span "Approuver" at bounding box center [395, 125] width 22 height 6
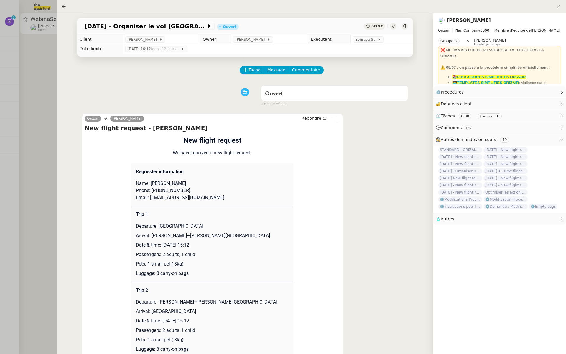
click at [7, 52] on div at bounding box center [283, 177] width 566 height 354
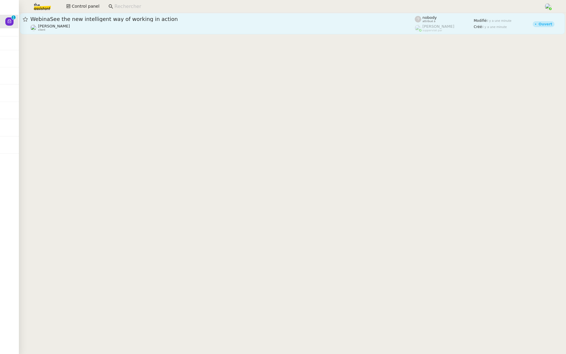
click at [55, 20] on span "WebinaSee the new intelligent way of working in action" at bounding box center [222, 19] width 385 height 5
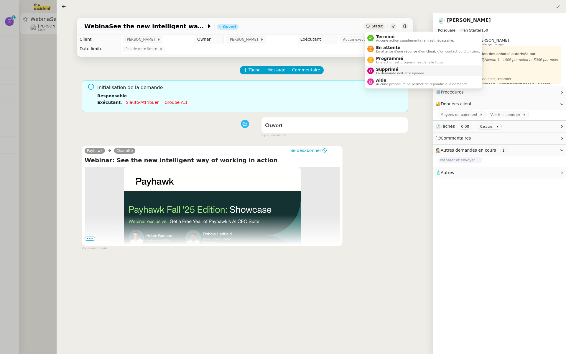
click at [380, 72] on span "La demande doit être ignorée." at bounding box center [400, 73] width 49 height 3
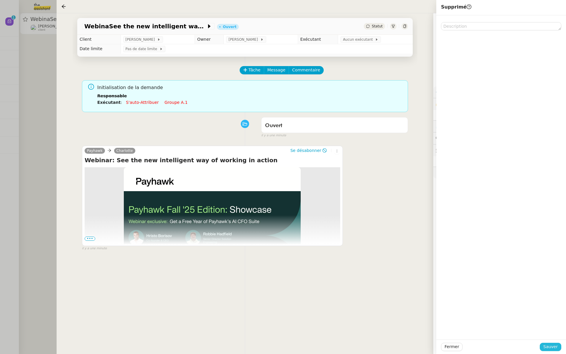
click at [552, 348] on span "Sauver" at bounding box center [551, 346] width 14 height 7
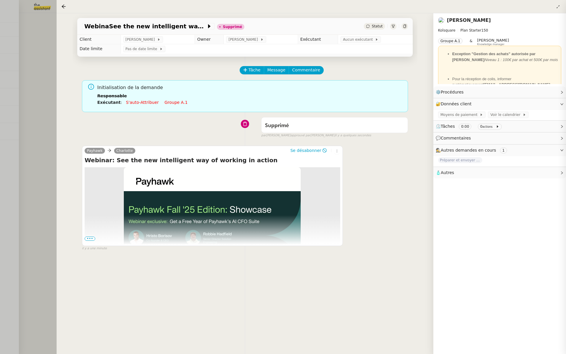
click at [25, 98] on div at bounding box center [283, 177] width 566 height 354
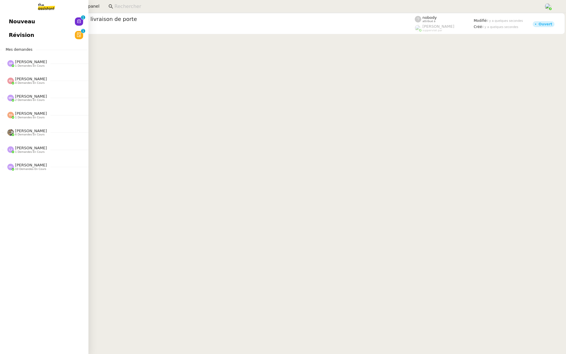
click at [11, 36] on span "Révision" at bounding box center [21, 35] width 25 height 9
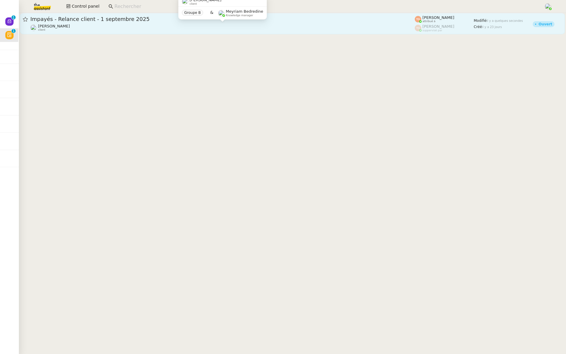
click at [103, 25] on div "[PERSON_NAME] client" at bounding box center [222, 28] width 385 height 8
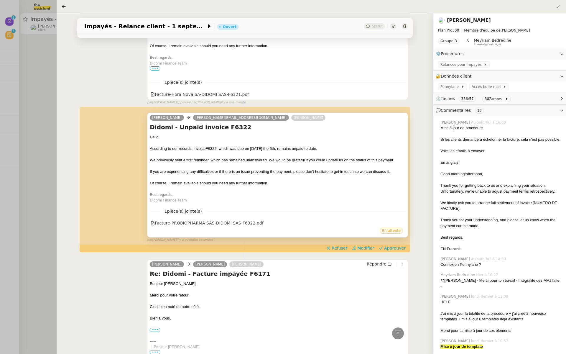
scroll to position [167, 0]
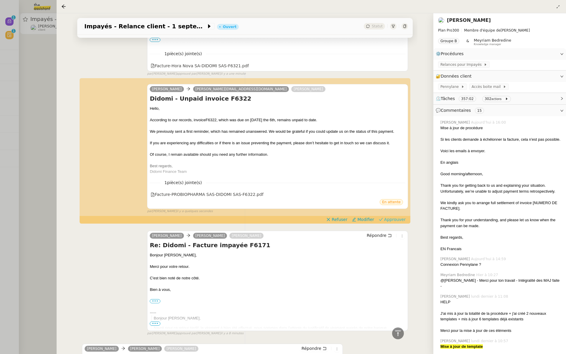
click at [398, 219] on span "Approuver" at bounding box center [395, 220] width 22 height 6
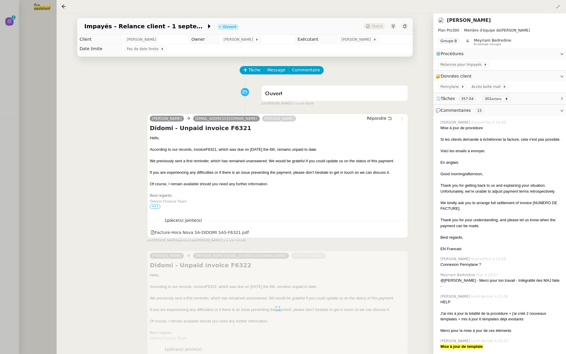
click at [38, 96] on div at bounding box center [283, 177] width 566 height 354
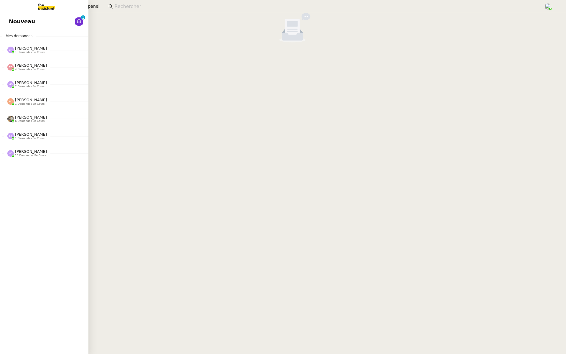
click at [13, 22] on span "Nouveau" at bounding box center [22, 21] width 26 height 9
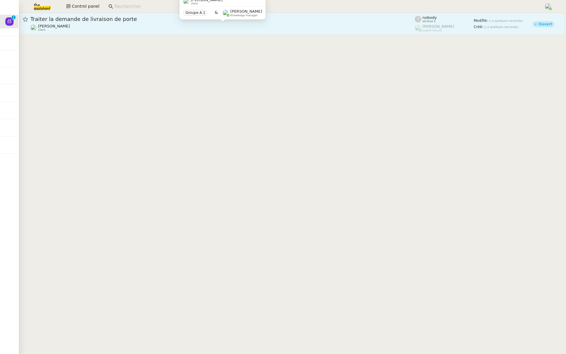
click at [128, 31] on div "[PERSON_NAME] client" at bounding box center [222, 28] width 385 height 8
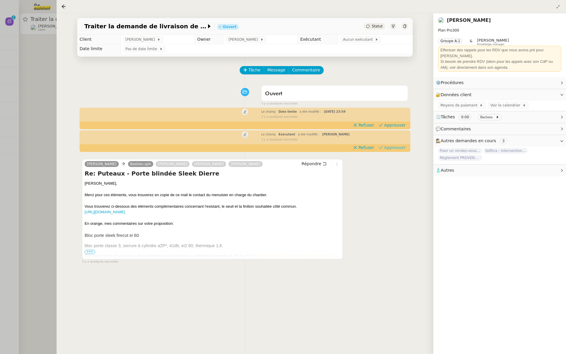
click at [402, 149] on span "Approuver" at bounding box center [395, 148] width 22 height 6
click at [399, 126] on span "Approuver" at bounding box center [395, 125] width 22 height 6
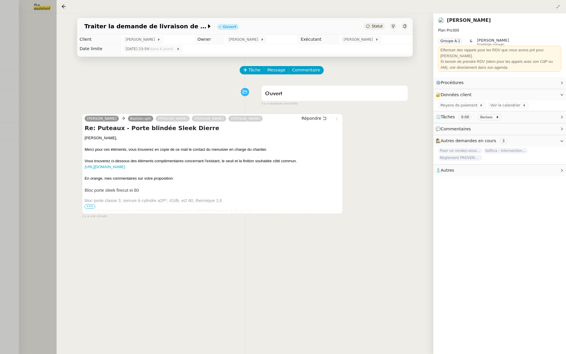
click at [39, 103] on div at bounding box center [283, 177] width 566 height 354
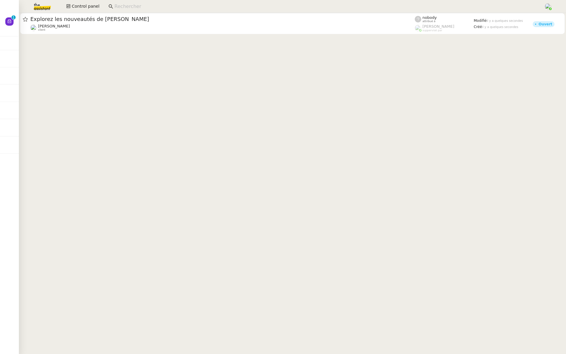
click at [283, 21] on span "Explorez les nouveautés de [PERSON_NAME]" at bounding box center [222, 19] width 385 height 5
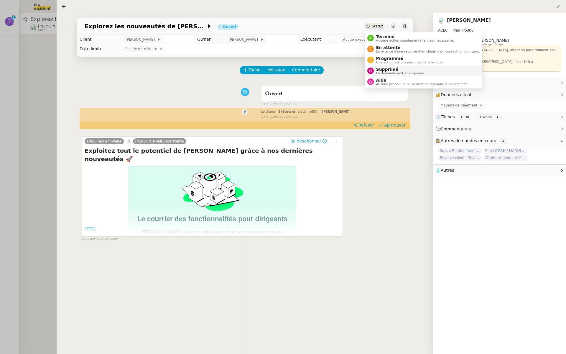
click at [375, 72] on div "Supprimé La demande doit être ignorée." at bounding box center [400, 71] width 52 height 8
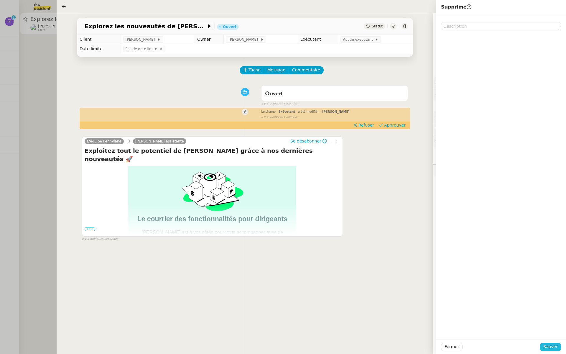
click at [548, 348] on span "Sauver" at bounding box center [551, 346] width 14 height 7
click at [0, 146] on div at bounding box center [283, 177] width 566 height 354
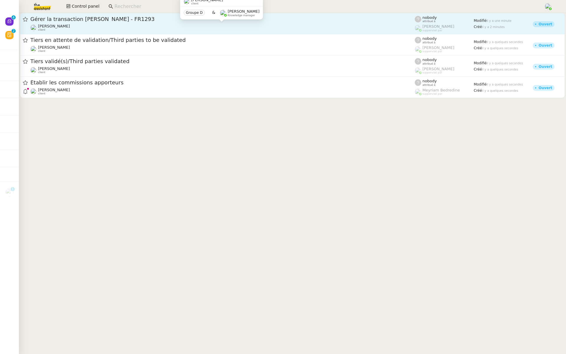
click at [113, 25] on div "[PERSON_NAME] client" at bounding box center [222, 28] width 385 height 8
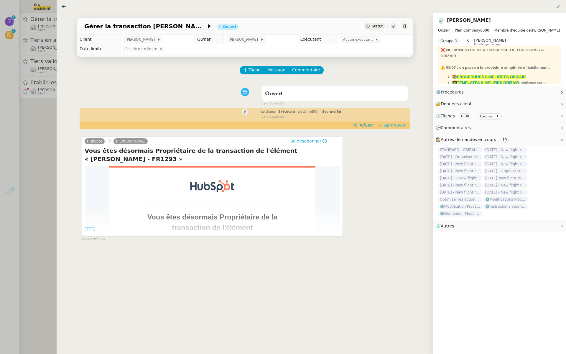
click at [401, 126] on span "Approuver" at bounding box center [395, 125] width 22 height 6
click at [42, 47] on div at bounding box center [283, 177] width 566 height 354
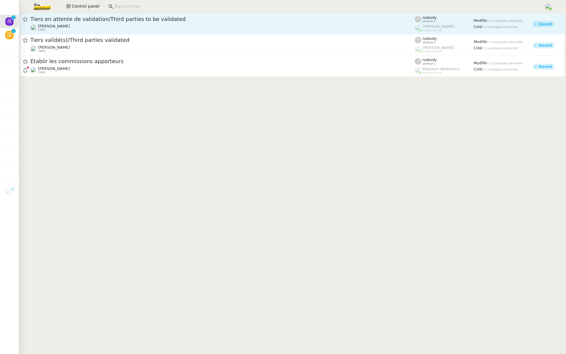
click at [106, 22] on div "Tiers en attente de validation/Third parties to be validated" at bounding box center [222, 19] width 385 height 7
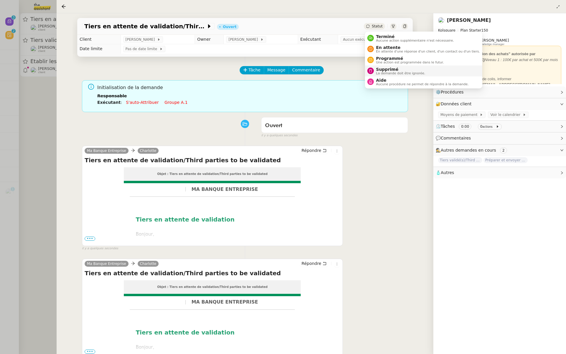
click at [376, 72] on div "Supprimé La demande doit être ignorée." at bounding box center [400, 71] width 52 height 8
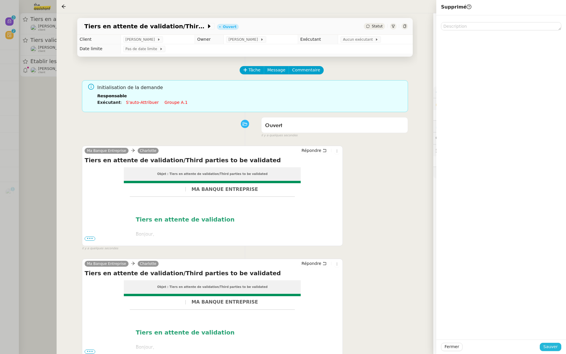
click at [551, 346] on span "Sauver" at bounding box center [551, 346] width 14 height 7
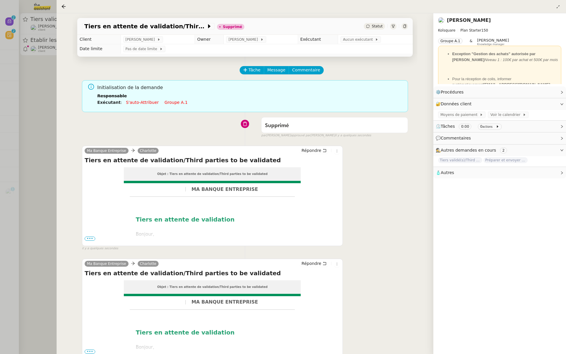
click at [16, 74] on div at bounding box center [283, 177] width 566 height 354
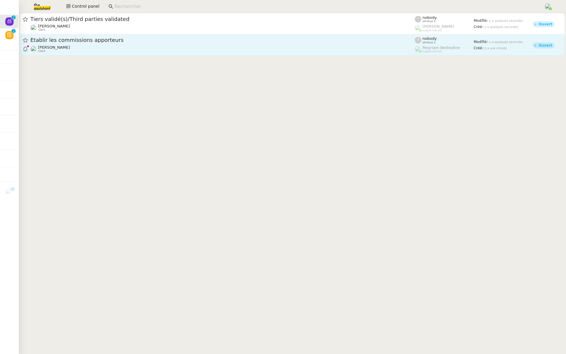
click at [80, 42] on span "Établir les commissions apporteurs" at bounding box center [222, 39] width 385 height 5
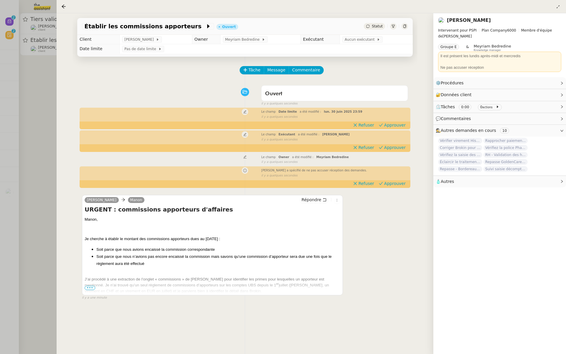
click at [85, 289] on span "•••" at bounding box center [90, 288] width 11 height 4
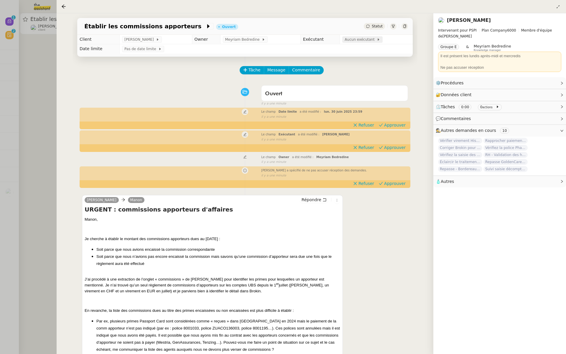
click at [355, 40] on span "Aucun exécutant" at bounding box center [361, 40] width 32 height 6
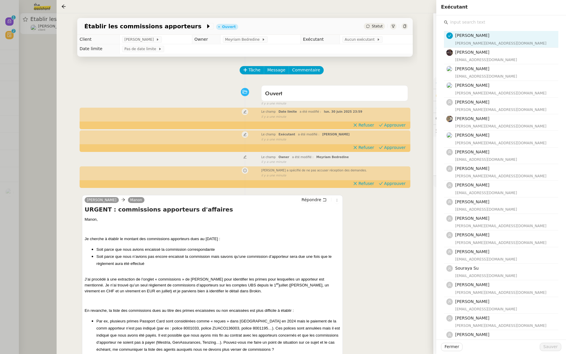
click at [457, 23] on input "text" at bounding box center [503, 22] width 110 height 8
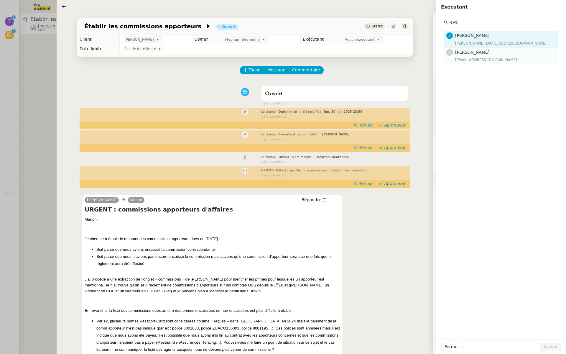
type input "eva"
click at [463, 58] on div "[EMAIL_ADDRESS][DOMAIN_NAME]" at bounding box center [505, 60] width 100 height 6
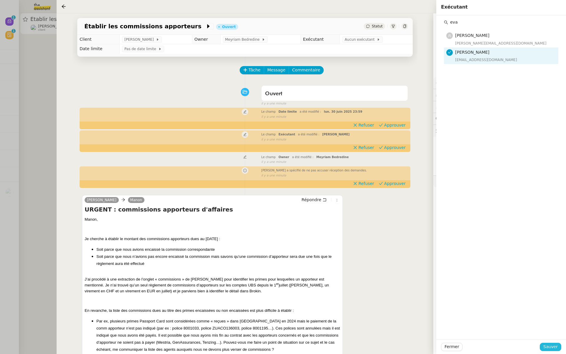
click at [548, 348] on span "Sauver" at bounding box center [551, 346] width 14 height 7
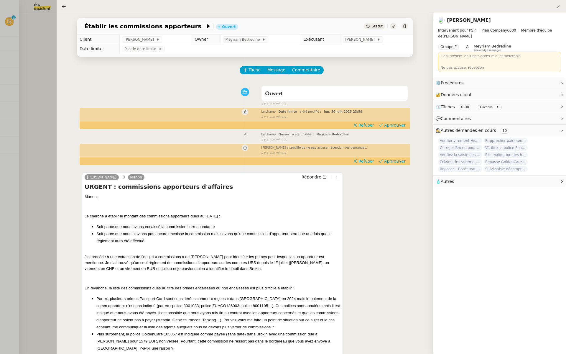
click at [393, 165] on div "Tâche Message Commentaire Veuillez patienter une erreur s'est produite 👌👌👌 mess…" at bounding box center [245, 234] width 345 height 354
click at [398, 155] on div "[PERSON_NAME] a spécifié de ne pas accuser réception des demandes. false il y a…" at bounding box center [245, 149] width 326 height 11
click at [397, 162] on span "Approuver" at bounding box center [395, 161] width 22 height 6
click at [399, 123] on span "Approuver" at bounding box center [395, 125] width 22 height 6
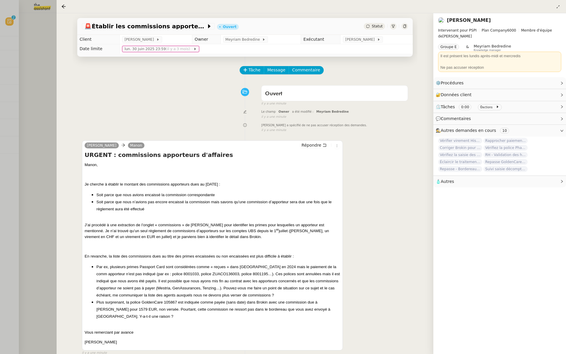
click at [405, 25] on icon at bounding box center [405, 26] width 3 height 4
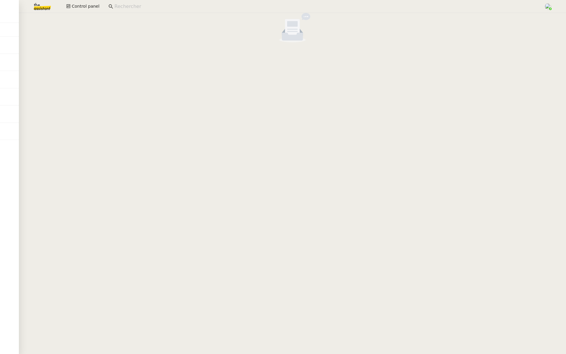
scroll to position [0, 2]
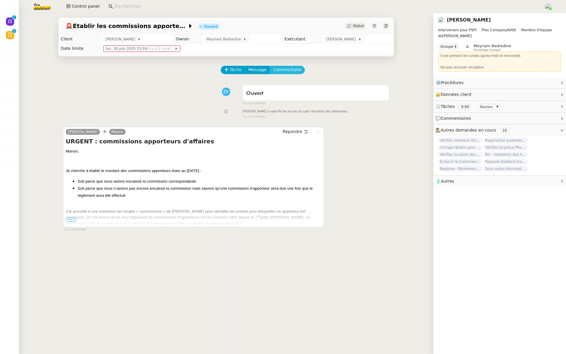
click at [288, 68] on span "Commentaire" at bounding box center [287, 69] width 28 height 7
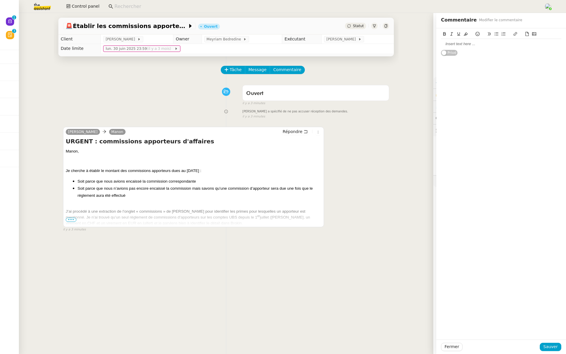
click at [453, 44] on div at bounding box center [501, 43] width 120 height 5
click at [548, 346] on span "Sauver" at bounding box center [551, 346] width 14 height 7
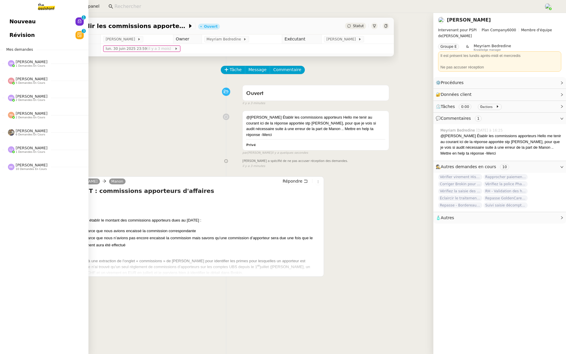
click at [24, 33] on span "Révision" at bounding box center [21, 35] width 25 height 9
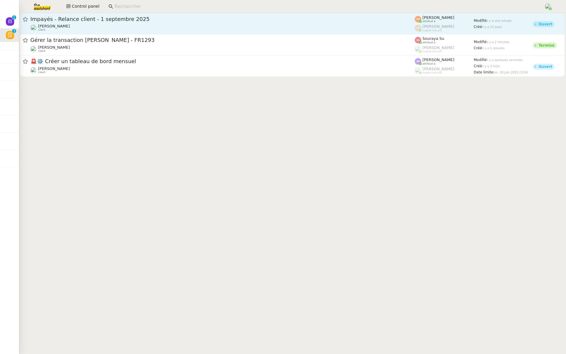
click at [115, 21] on span "Impayés - Relance client - 1 septembre 2025" at bounding box center [222, 19] width 385 height 5
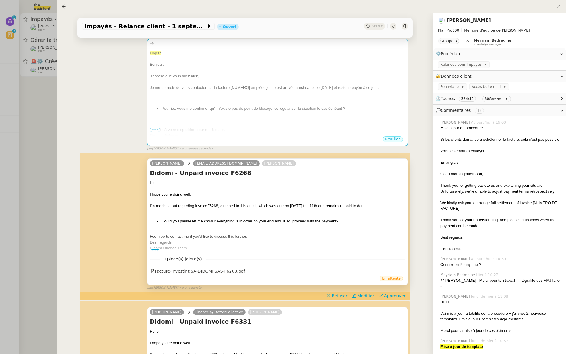
scroll to position [297, 0]
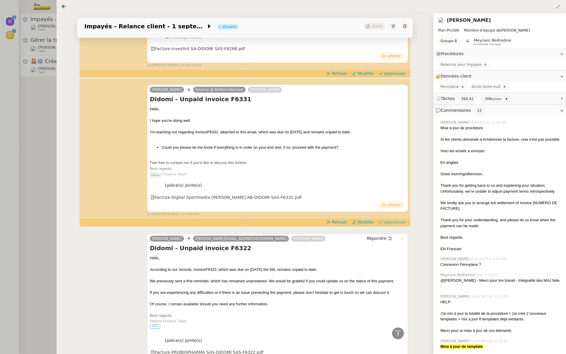
click at [399, 221] on span "Approuver" at bounding box center [395, 222] width 22 height 6
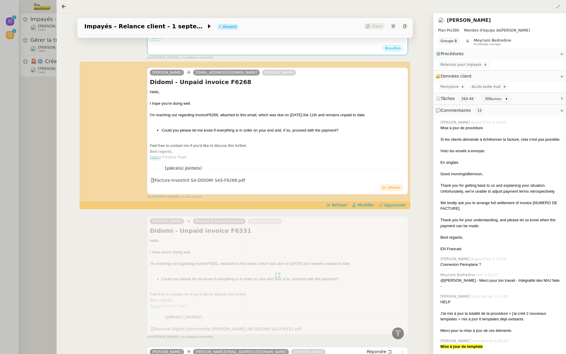
click at [399, 199] on div "[PERSON_NAME] [EMAIL_ADDRESS][DOMAIN_NAME] [PERSON_NAME] Didomi - Unpaid invoic…" at bounding box center [245, 130] width 326 height 137
click at [398, 206] on span "Approuver" at bounding box center [395, 205] width 22 height 6
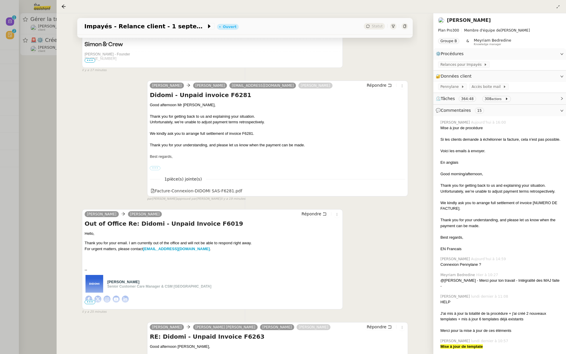
scroll to position [928, 0]
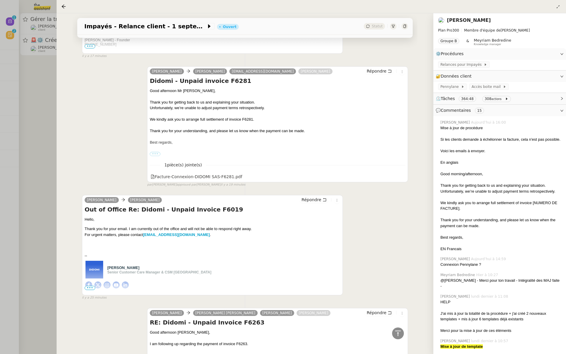
click at [18, 45] on div at bounding box center [283, 177] width 566 height 354
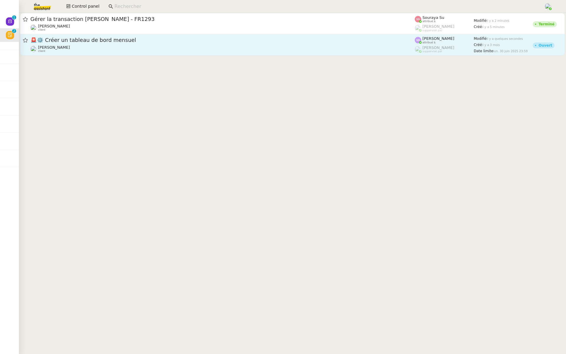
click at [84, 45] on div "[PERSON_NAME] client" at bounding box center [222, 49] width 385 height 8
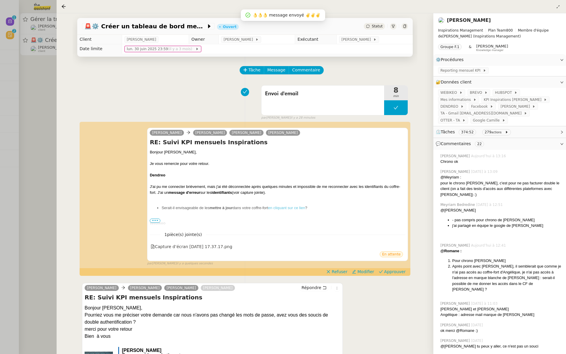
click at [17, 160] on div at bounding box center [283, 177] width 566 height 354
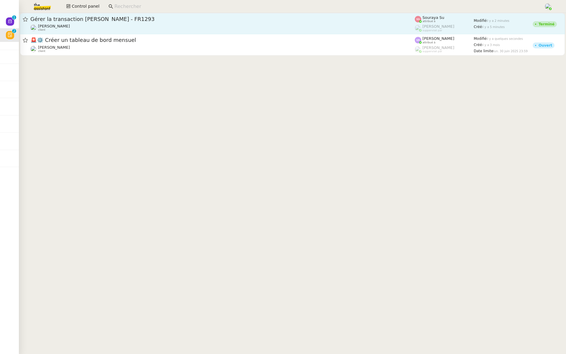
click at [279, 22] on div "Gérer la transaction [PERSON_NAME] - FR1293" at bounding box center [222, 19] width 385 height 7
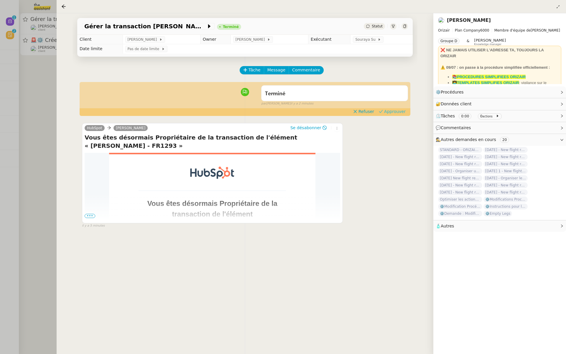
click at [395, 110] on span "Approuver" at bounding box center [395, 112] width 22 height 6
click at [0, 72] on div at bounding box center [283, 177] width 566 height 354
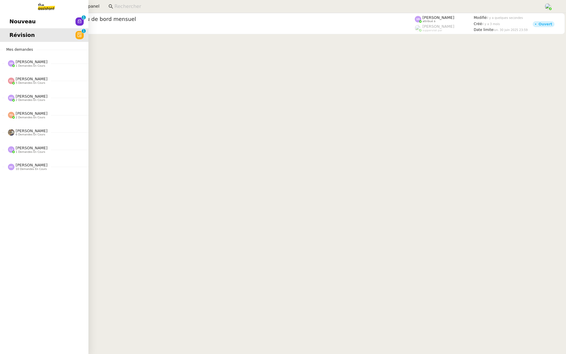
click at [5, 19] on link "Nouveau 0 1 2 3 4 5 6 7 8 9" at bounding box center [44, 22] width 88 height 14
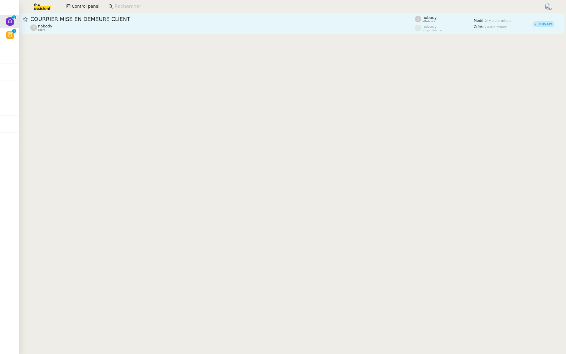
click at [105, 14] on link "COURRIER MISE EN DEMEURE CLIENT nobody client nobody attribué à nobody suppervi…" at bounding box center [292, 23] width 545 height 21
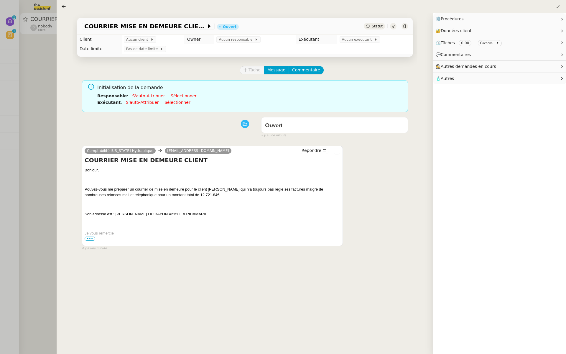
click at [9, 73] on div at bounding box center [283, 177] width 566 height 354
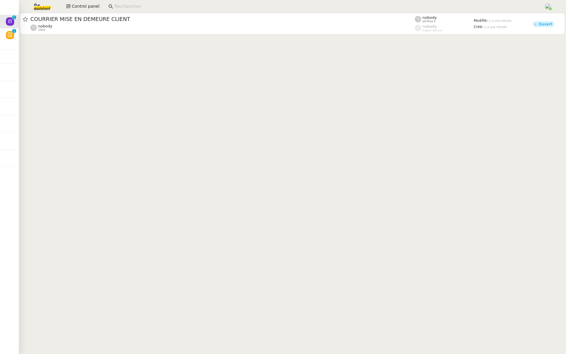
click at [56, 7] on img at bounding box center [38, 6] width 46 height 13
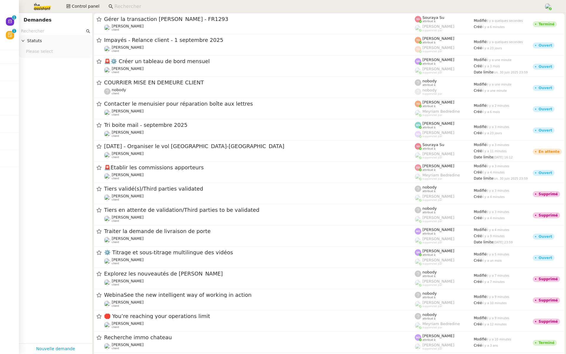
click at [46, 31] on input "text" at bounding box center [53, 31] width 64 height 7
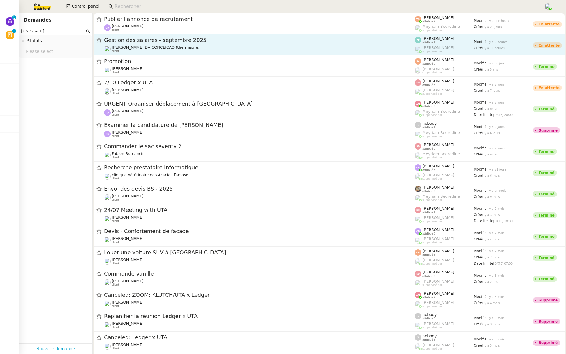
type input "[US_STATE]"
click at [139, 40] on span "Gestion des salaires - septembre 2025" at bounding box center [259, 39] width 311 height 5
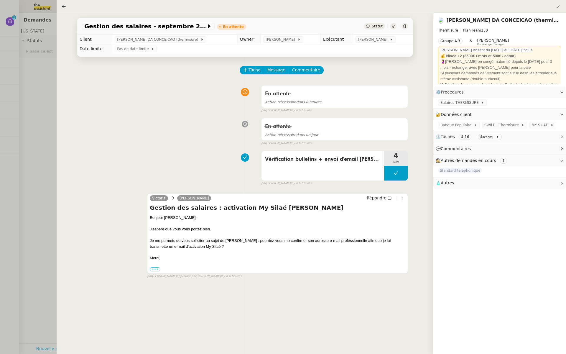
click at [22, 95] on div at bounding box center [283, 177] width 566 height 354
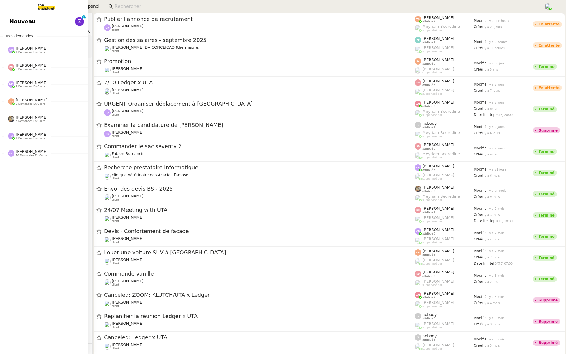
click at [12, 21] on span "Nouveau" at bounding box center [22, 21] width 26 height 9
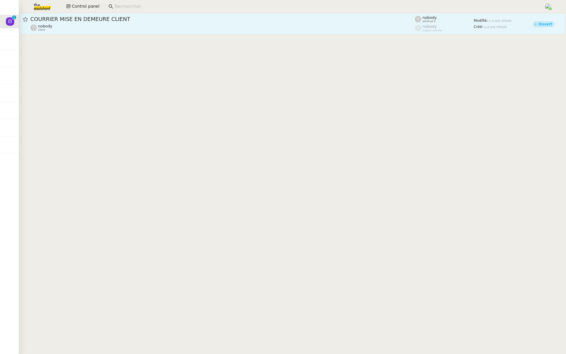
click at [107, 22] on div "COURRIER MISE EN DEMEURE CLIENT" at bounding box center [222, 19] width 385 height 7
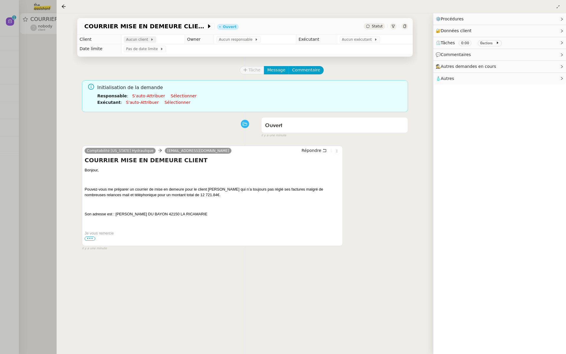
click at [133, 38] on span "Aucun client" at bounding box center [138, 40] width 24 height 6
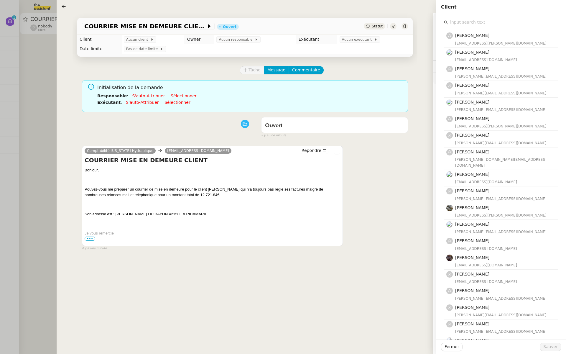
click at [464, 22] on input "text" at bounding box center [503, 22] width 110 height 8
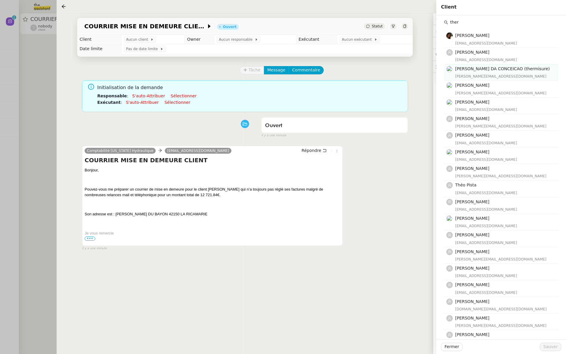
type input "ther"
click at [472, 69] on span "[PERSON_NAME] DA CONCEICAO (thermisure)" at bounding box center [502, 68] width 95 height 5
click at [550, 347] on span "Sauver" at bounding box center [551, 346] width 14 height 7
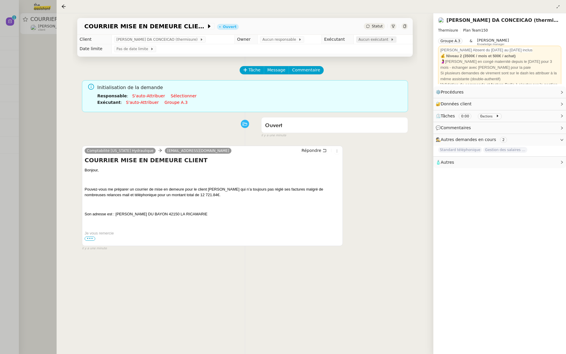
click at [368, 39] on span "Aucun exécutant" at bounding box center [375, 40] width 32 height 6
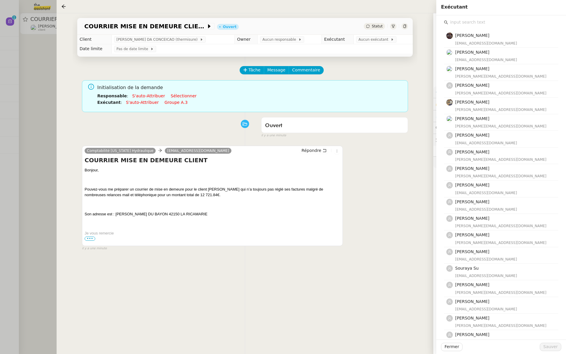
click at [465, 16] on div "[PERSON_NAME] [EMAIL_ADDRESS][DOMAIN_NAME] [PERSON_NAME] [EMAIL_ADDRESS][DOMAIN…" at bounding box center [501, 189] width 120 height 348
click at [457, 22] on input "text" at bounding box center [503, 22] width 110 height 8
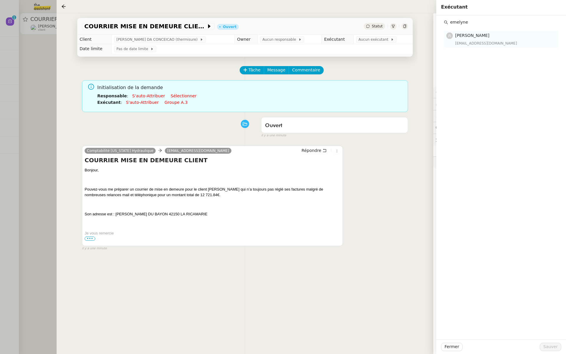
type input "emelyne"
click at [460, 39] on h4 "[PERSON_NAME]" at bounding box center [505, 35] width 100 height 7
click at [548, 347] on span "Sauver" at bounding box center [551, 346] width 14 height 7
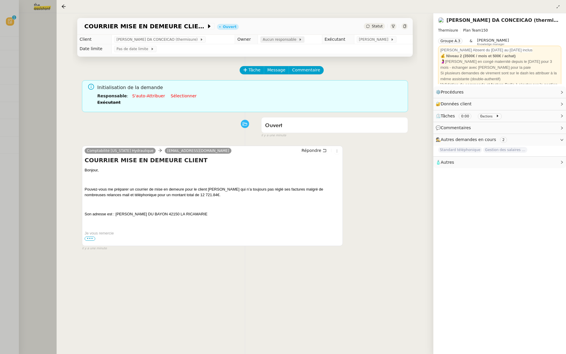
click at [263, 38] on span "Aucun responsable" at bounding box center [281, 40] width 36 height 6
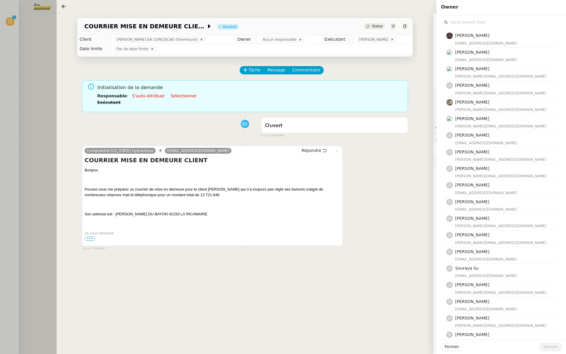
click at [460, 21] on input "text" at bounding box center [503, 22] width 110 height 8
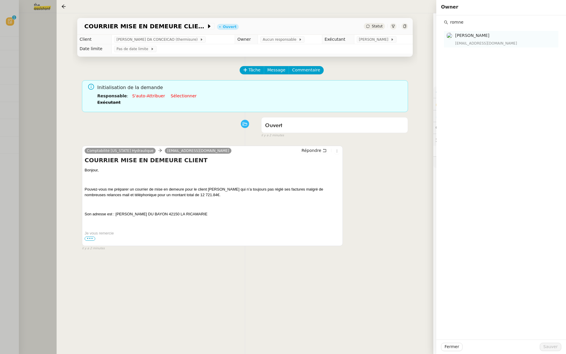
type input "romne"
click at [463, 40] on div "[PERSON_NAME] [EMAIL_ADDRESS][DOMAIN_NAME]" at bounding box center [505, 39] width 100 height 14
click at [549, 345] on span "Sauver" at bounding box center [551, 346] width 14 height 7
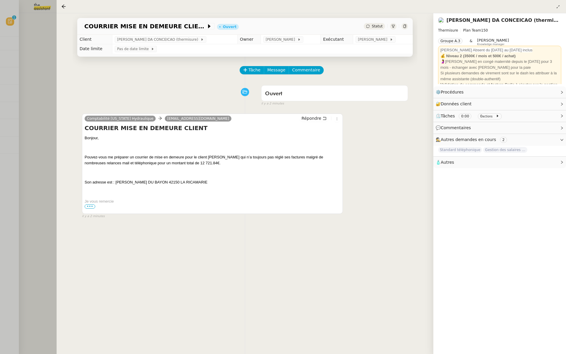
click at [404, 25] on icon at bounding box center [405, 26] width 4 height 4
click at [12, 134] on div at bounding box center [283, 177] width 566 height 354
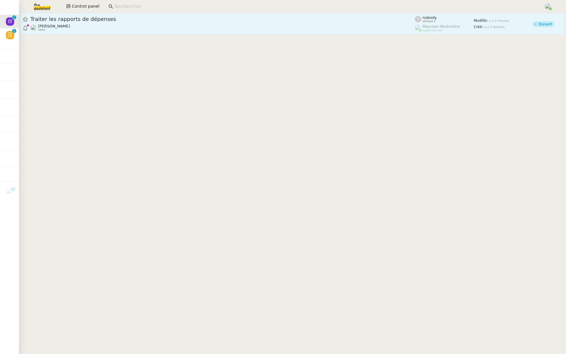
click at [79, 24] on div "[PERSON_NAME] client" at bounding box center [222, 28] width 385 height 8
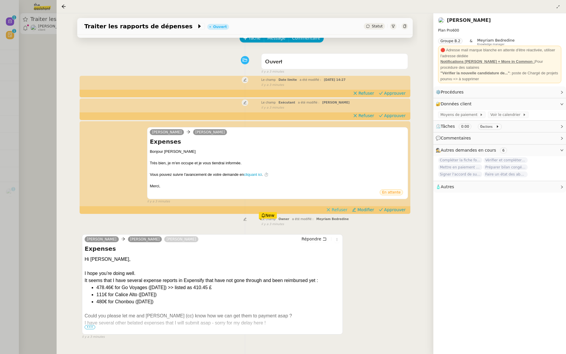
scroll to position [45, 0]
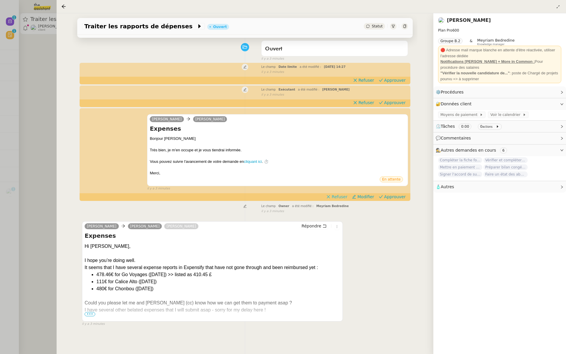
click at [346, 194] on span "Refuser" at bounding box center [340, 197] width 16 height 6
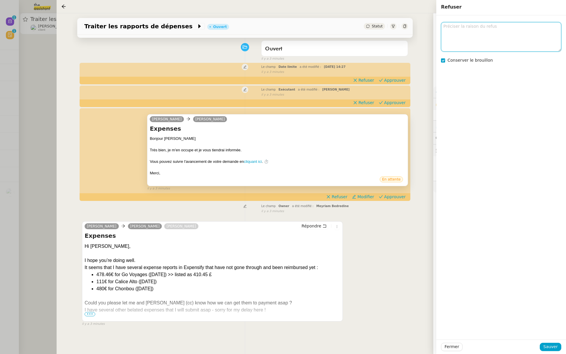
click at [475, 37] on textarea at bounding box center [501, 36] width 120 height 29
type textarea "r"
type textarea "cc"
click at [550, 348] on span "Sauver" at bounding box center [551, 346] width 14 height 7
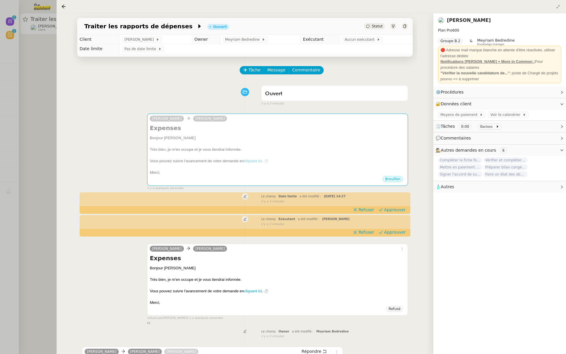
click at [365, 43] on td "Aucun exécutant" at bounding box center [376, 39] width 73 height 9
click at [365, 40] on span "Aucun exécutant" at bounding box center [361, 40] width 32 height 6
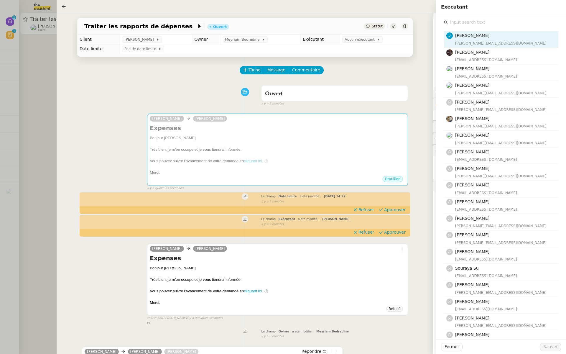
click at [462, 23] on input "text" at bounding box center [503, 22] width 110 height 8
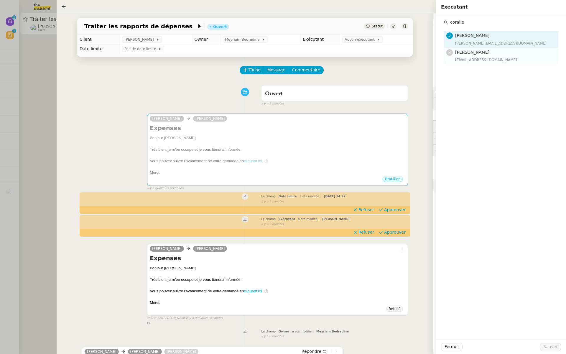
type input "coralie"
click at [459, 58] on div "[EMAIL_ADDRESS][DOMAIN_NAME]" at bounding box center [505, 60] width 100 height 6
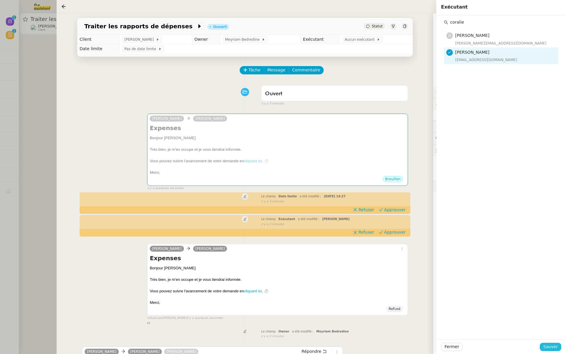
click at [551, 348] on span "Sauver" at bounding box center [551, 346] width 14 height 7
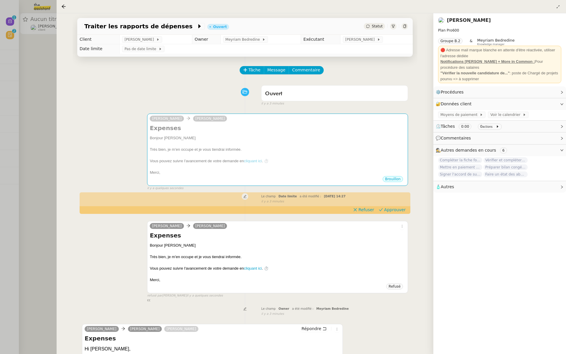
click at [31, 94] on div at bounding box center [283, 177] width 566 height 354
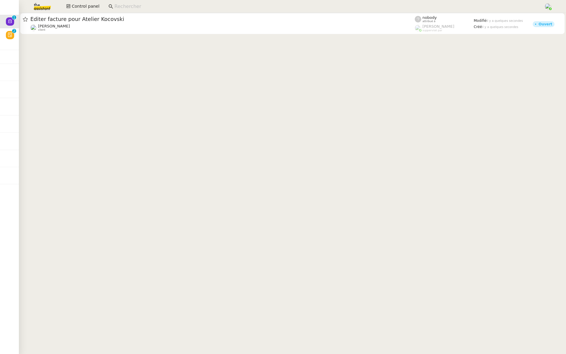
click at [101, 22] on div "Éditer facture pour Atelier Kocovski" at bounding box center [222, 19] width 385 height 7
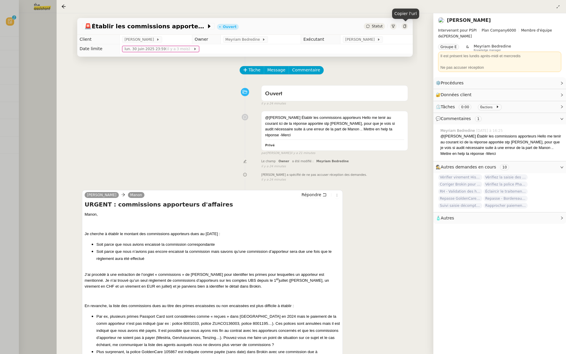
scroll to position [0, 1]
click at [50, 78] on div at bounding box center [283, 177] width 566 height 354
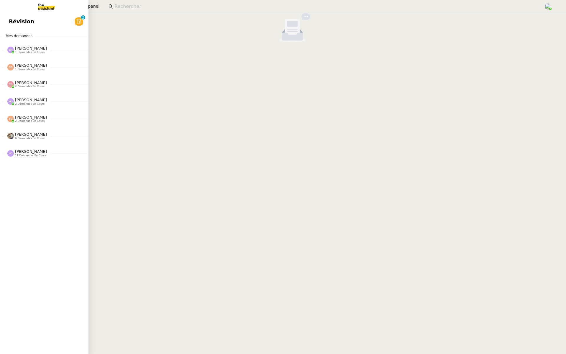
click at [9, 22] on span "Révision" at bounding box center [21, 21] width 25 height 9
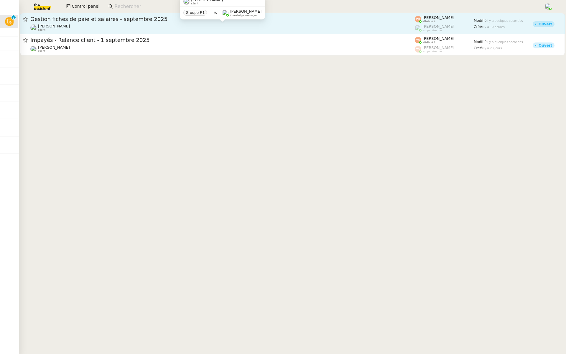
click at [122, 24] on div "[PERSON_NAME] client" at bounding box center [222, 28] width 385 height 8
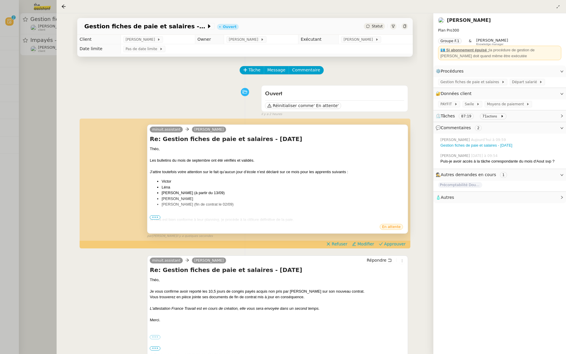
click at [153, 214] on div at bounding box center [278, 214] width 256 height 6
click at [154, 217] on span "•••" at bounding box center [155, 217] width 11 height 4
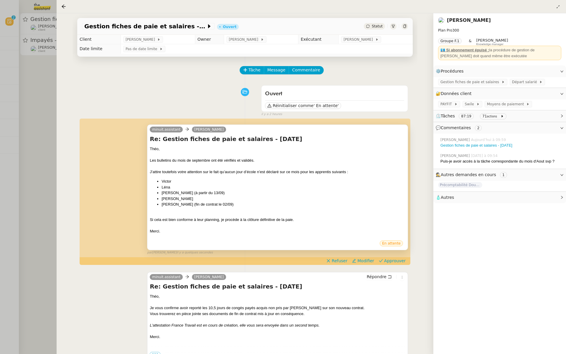
click at [24, 140] on div at bounding box center [283, 177] width 566 height 354
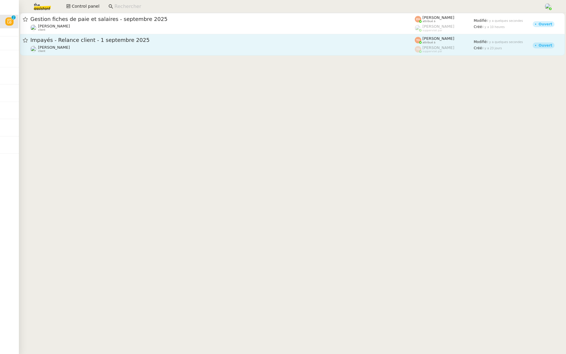
click at [140, 42] on span "Impayés - Relance client - 1 septembre 2025" at bounding box center [222, 39] width 385 height 5
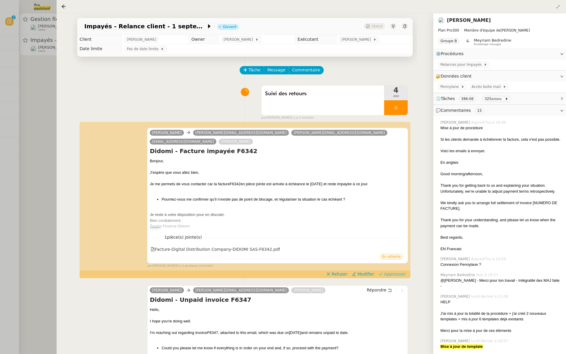
click at [397, 271] on span "Approuver" at bounding box center [395, 274] width 22 height 6
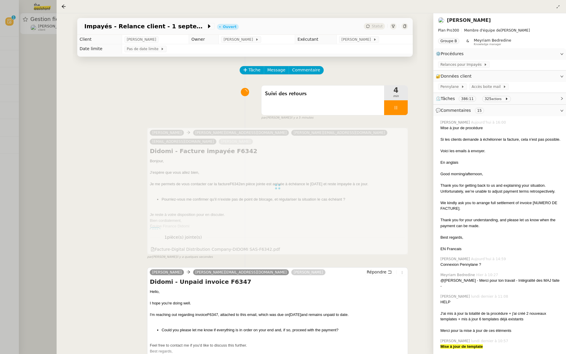
click at [44, 110] on div at bounding box center [283, 177] width 566 height 354
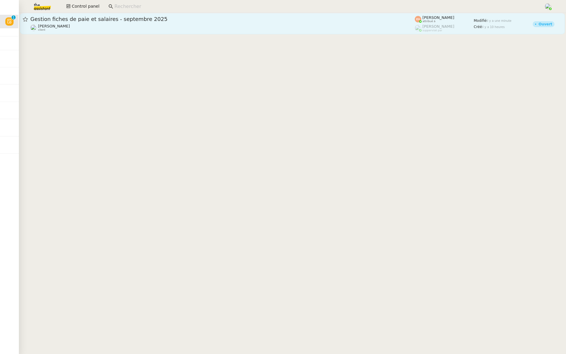
click at [137, 19] on span "Gestion fiches de paie et salaires - septembre 2025" at bounding box center [222, 19] width 385 height 5
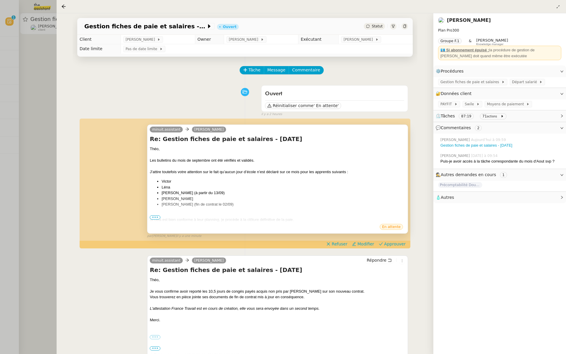
click at [152, 218] on span "•••" at bounding box center [155, 217] width 11 height 4
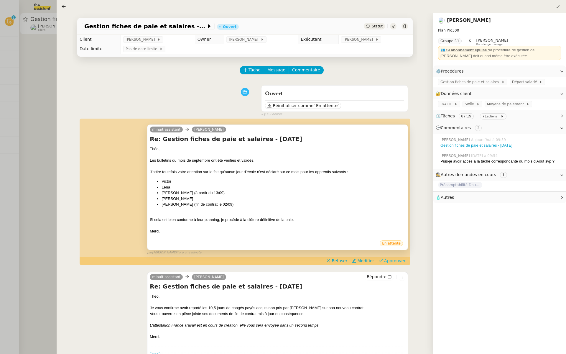
click at [400, 259] on span "Approuver" at bounding box center [395, 261] width 22 height 6
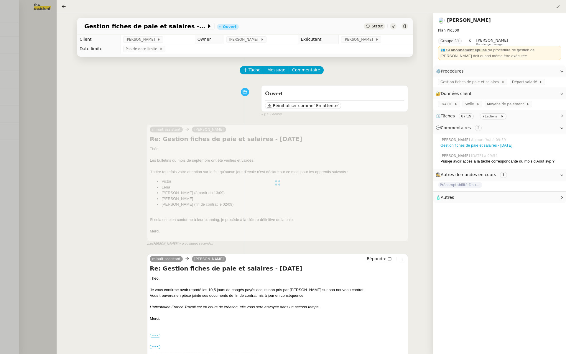
click at [1, 103] on div at bounding box center [283, 177] width 566 height 354
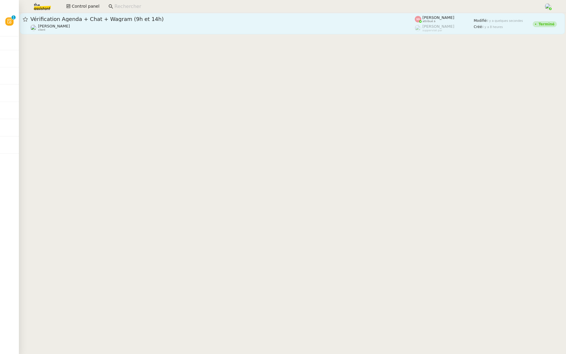
click at [95, 23] on div "Vérification Agenda + Chat + Wagram (9h et 14h) [PERSON_NAME] client" at bounding box center [222, 24] width 385 height 16
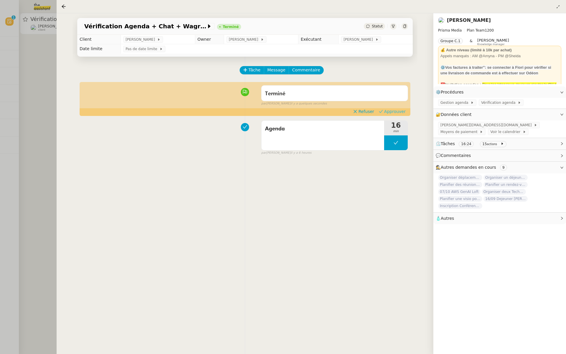
click at [397, 111] on span "Approuver" at bounding box center [395, 112] width 22 height 6
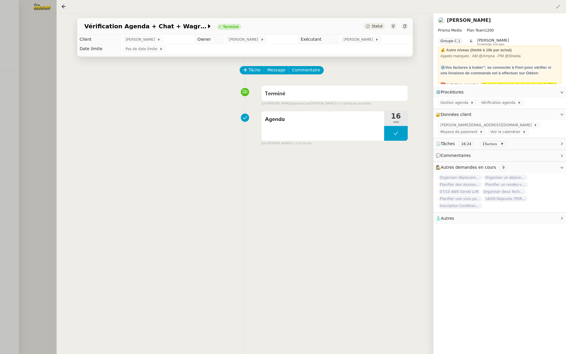
click at [45, 73] on div at bounding box center [283, 177] width 566 height 354
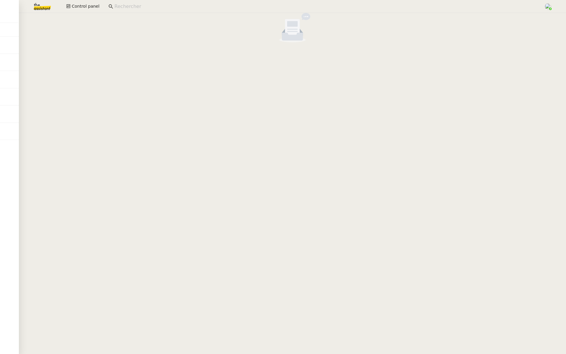
click at [39, 5] on img at bounding box center [38, 6] width 46 height 13
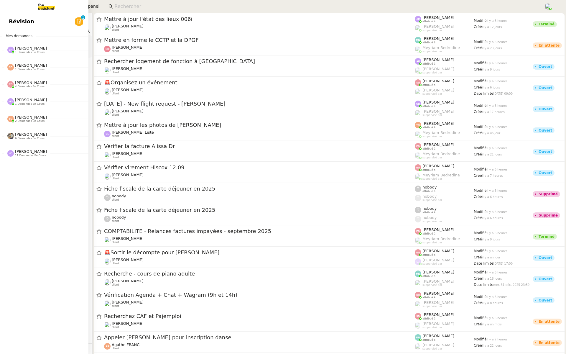
click at [6, 20] on link "Révision 0 1 2 3 4 5 6 7 8 9" at bounding box center [43, 22] width 88 height 14
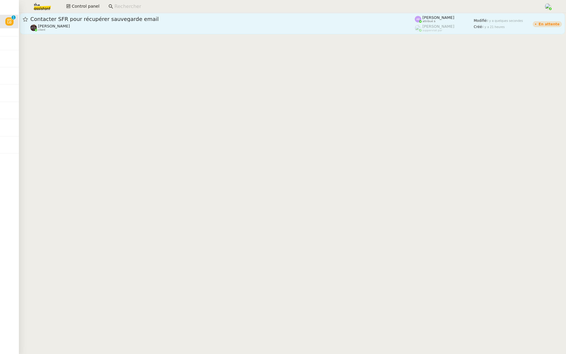
click at [95, 13] on link "Contacter SFR pour récupérer sauvegarde email [PERSON_NAME] client [PERSON_NAME…" at bounding box center [292, 23] width 545 height 21
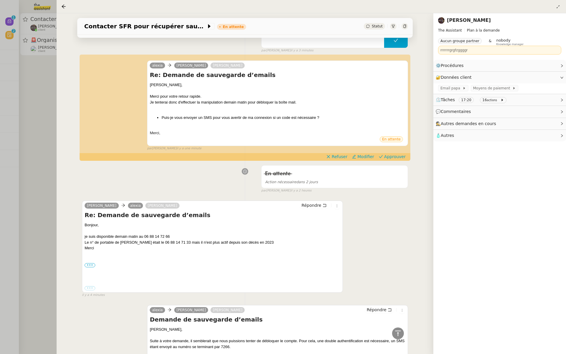
scroll to position [93, 0]
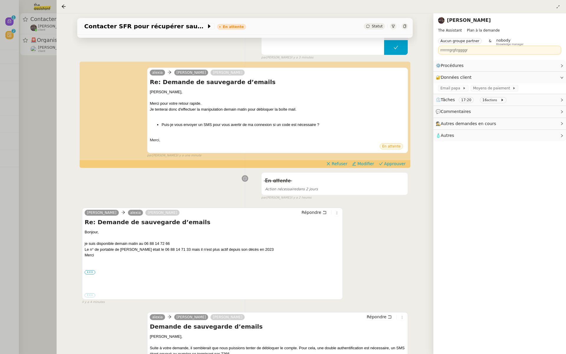
click at [11, 163] on div at bounding box center [283, 177] width 566 height 354
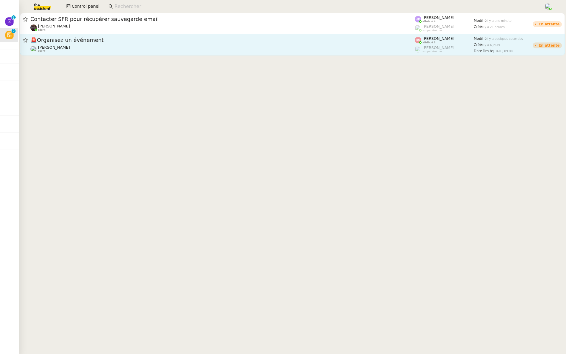
click at [64, 43] on div "🚨 Organisez un événement" at bounding box center [222, 40] width 385 height 7
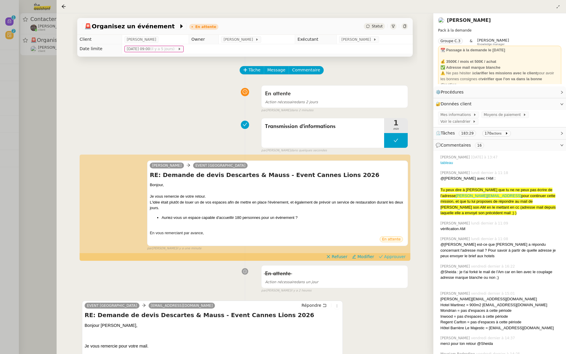
click at [393, 254] on span "Approuver" at bounding box center [395, 257] width 22 height 6
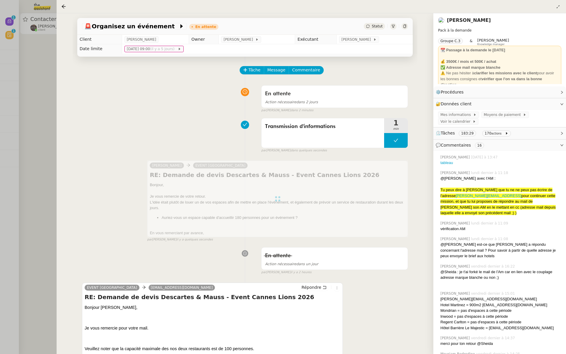
click at [22, 110] on div at bounding box center [283, 177] width 566 height 354
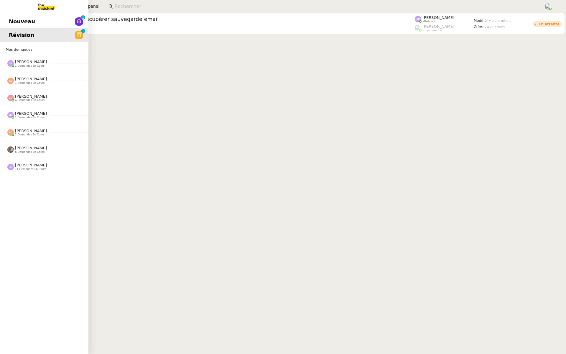
click at [11, 19] on span "Nouveau" at bounding box center [22, 21] width 26 height 9
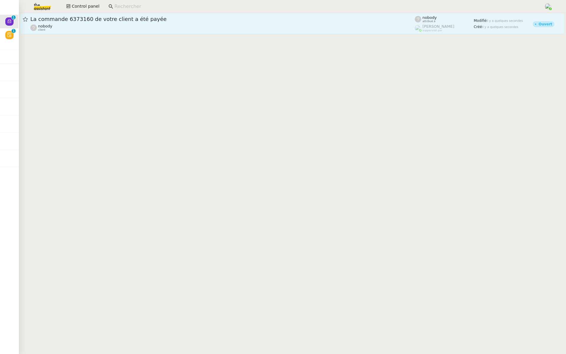
click at [68, 23] on div "La commande 6373160 de votre client a été payée nobody client" at bounding box center [222, 24] width 385 height 16
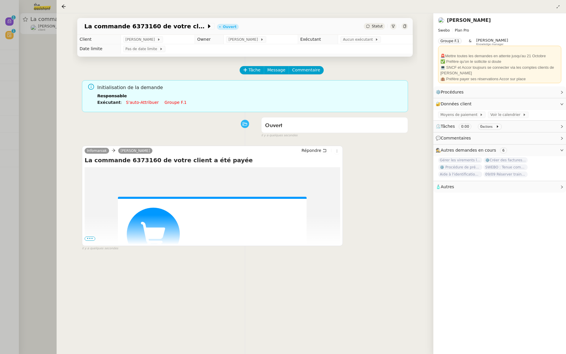
click at [7, 201] on div at bounding box center [283, 177] width 566 height 354
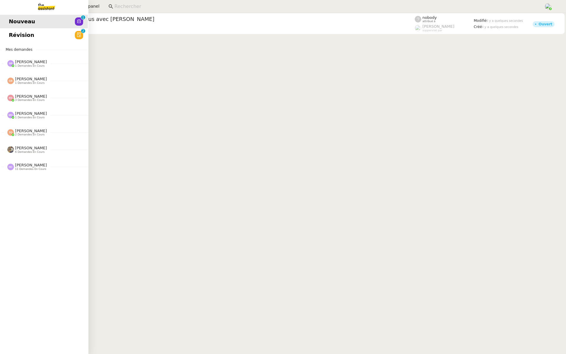
click at [5, 35] on link "Révision 0 1 2 3 4 5 6 7 8 9" at bounding box center [43, 35] width 88 height 14
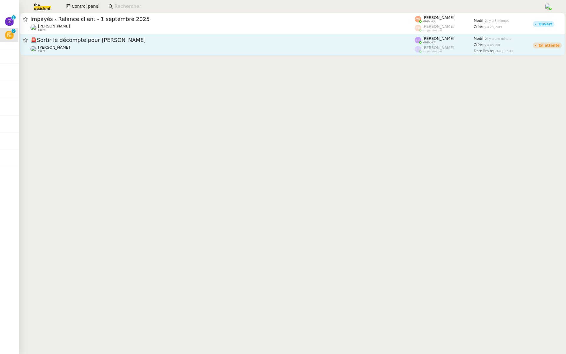
click at [73, 39] on span "🚨 Sortir le décompte pour Colnaghi" at bounding box center [222, 39] width 385 height 5
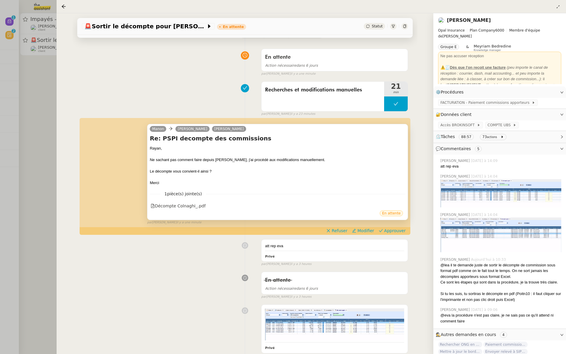
scroll to position [46, 0]
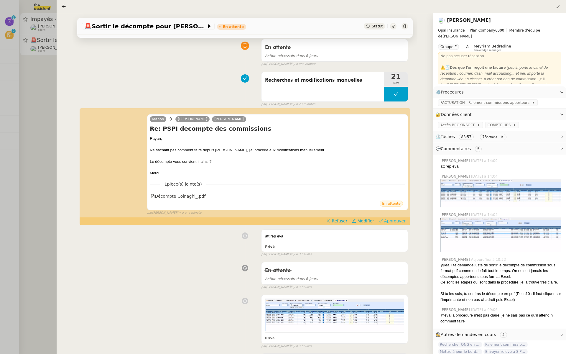
click at [400, 222] on span "Approuver" at bounding box center [395, 221] width 22 height 6
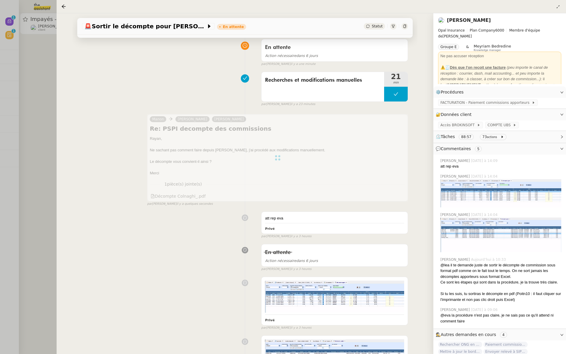
click at [0, 115] on div at bounding box center [283, 177] width 566 height 354
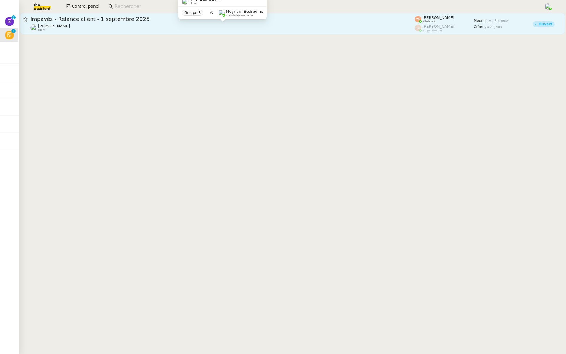
click at [123, 29] on div "Mathilde Borel client" at bounding box center [222, 28] width 385 height 8
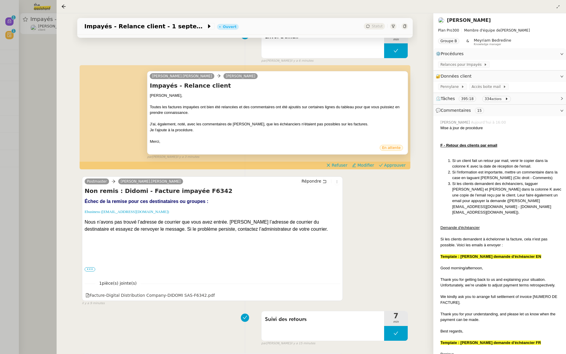
scroll to position [93, 0]
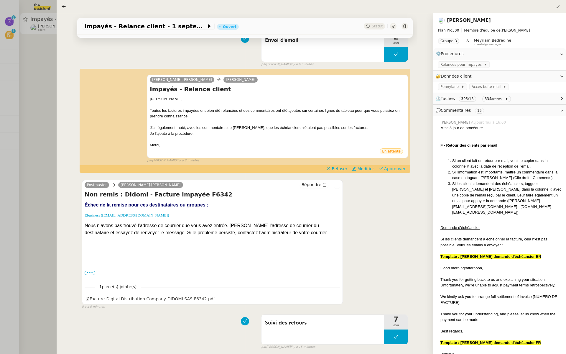
click at [402, 167] on span "Approuver" at bounding box center [395, 169] width 22 height 6
click at [29, 60] on div at bounding box center [283, 177] width 566 height 354
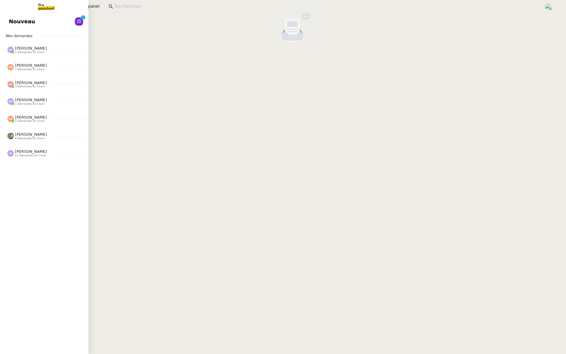
click at [1, 19] on link "Nouveau 0 1 2 3 4 5 6 7 8 9" at bounding box center [43, 22] width 88 height 14
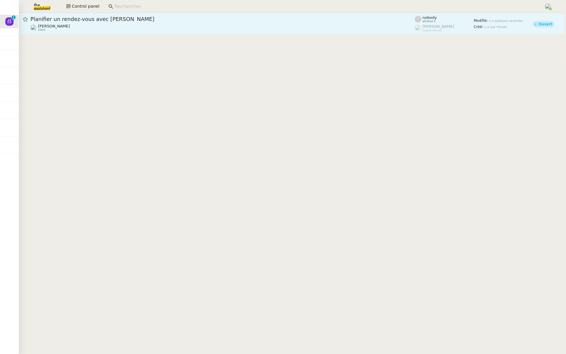
click at [136, 15] on link "Planifier un rendez-vous avec Joseph Souris Florian Parant client nobody attrib…" at bounding box center [292, 23] width 545 height 21
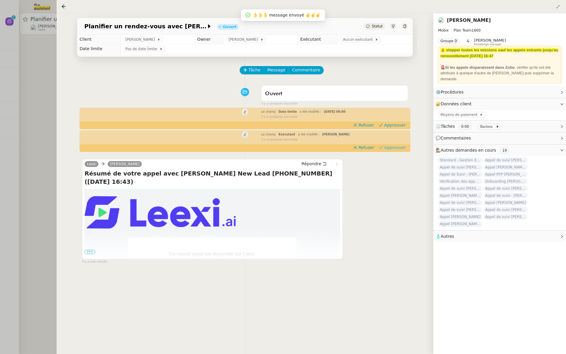
click at [396, 149] on span "Approuver" at bounding box center [395, 148] width 22 height 6
click at [398, 124] on span "Approuver" at bounding box center [395, 125] width 22 height 6
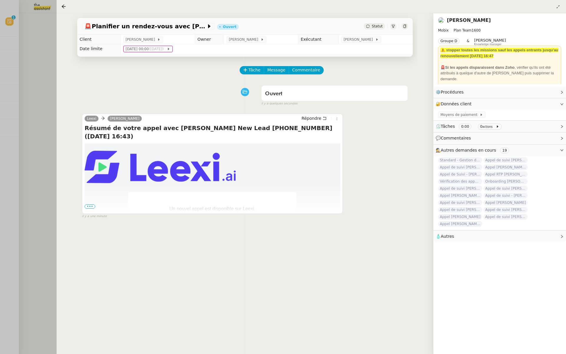
click at [17, 47] on div at bounding box center [283, 177] width 566 height 354
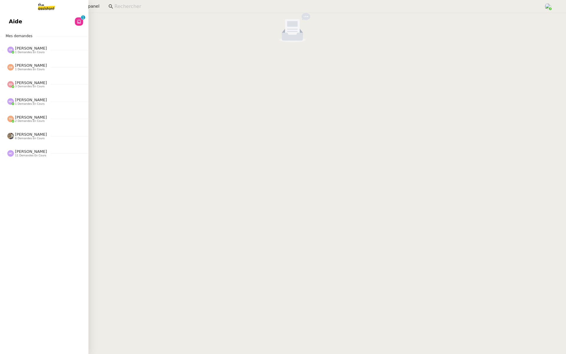
click at [53, 19] on link "Aide 0 1 2 3 4 5 6 7 8 9" at bounding box center [43, 22] width 88 height 14
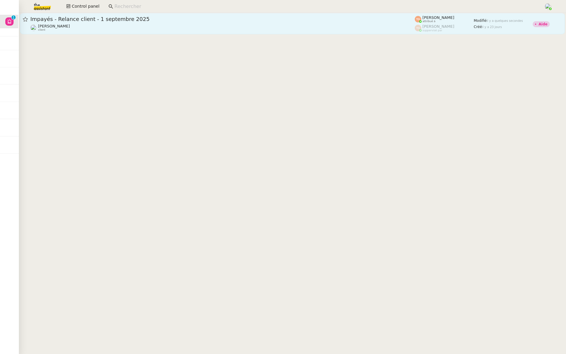
click at [142, 21] on span "Impayés - Relance client - 1 septembre 2025" at bounding box center [222, 19] width 385 height 5
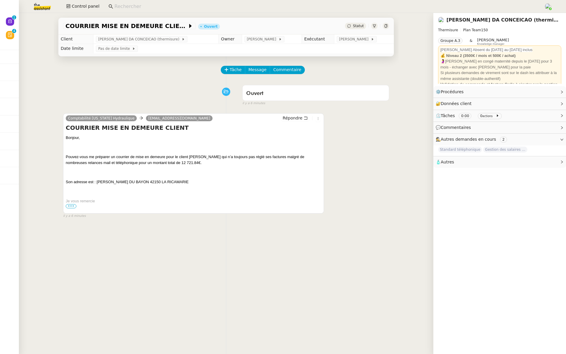
click at [71, 209] on p at bounding box center [194, 211] width 256 height 6
click at [71, 205] on span "•••" at bounding box center [71, 206] width 11 height 4
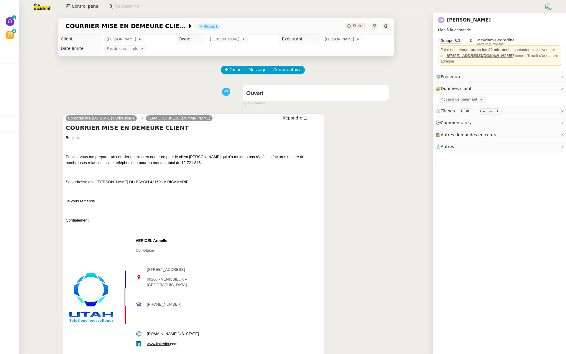
click at [138, 9] on input at bounding box center [326, 7] width 424 height 8
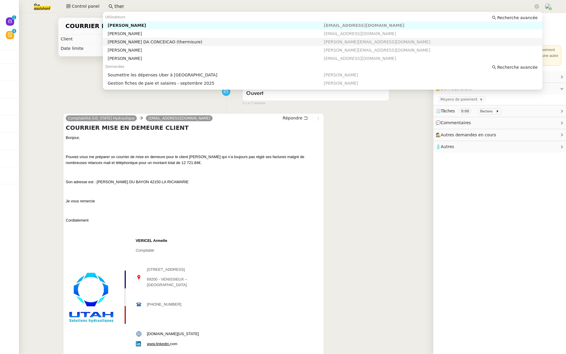
click at [166, 42] on div "[PERSON_NAME] DA CONCEICAO (thermisure)" at bounding box center [216, 41] width 216 height 5
type input "ther"
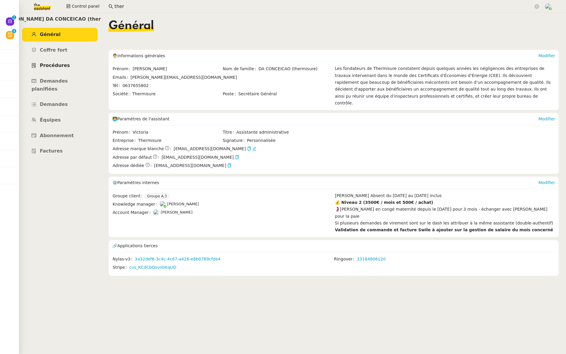
click at [61, 66] on span "Procédures" at bounding box center [55, 66] width 30 height 6
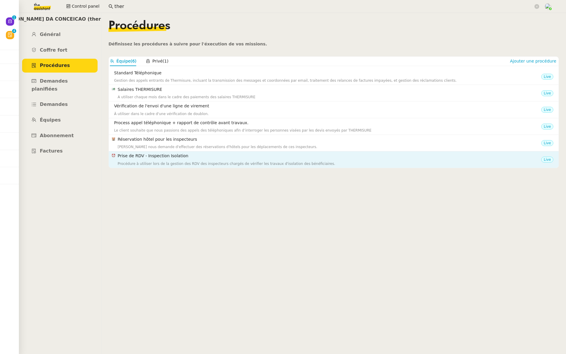
click at [187, 157] on h4 "Prise de RDV - Inspection Isolation" at bounding box center [330, 155] width 424 height 7
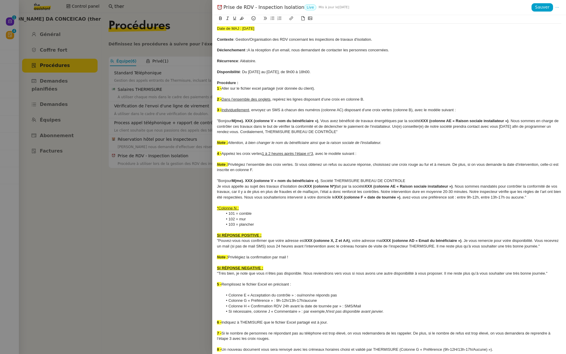
click at [151, 198] on div at bounding box center [283, 177] width 566 height 354
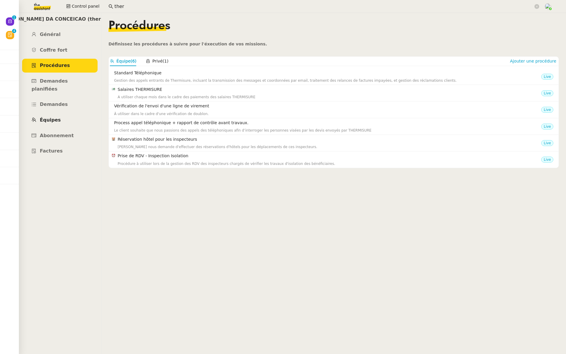
click at [55, 117] on span "Équipes" at bounding box center [50, 120] width 21 height 6
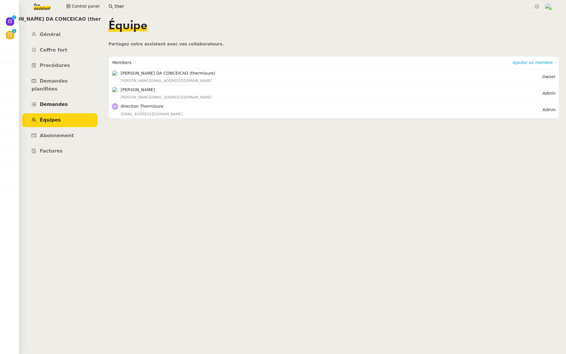
click at [61, 101] on span "Demandes" at bounding box center [54, 104] width 28 height 6
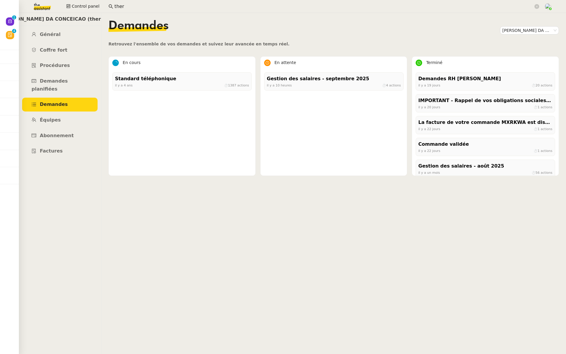
click at [41, 7] on img at bounding box center [38, 6] width 46 height 13
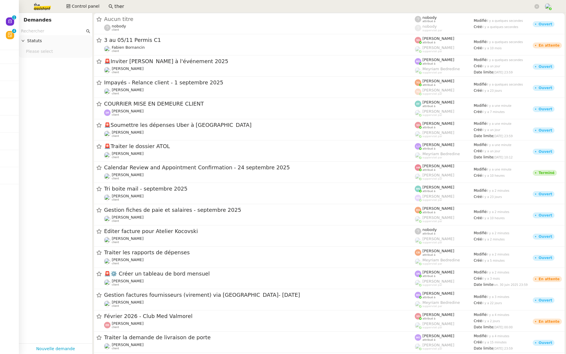
click at [35, 29] on input "text" at bounding box center [53, 31] width 64 height 7
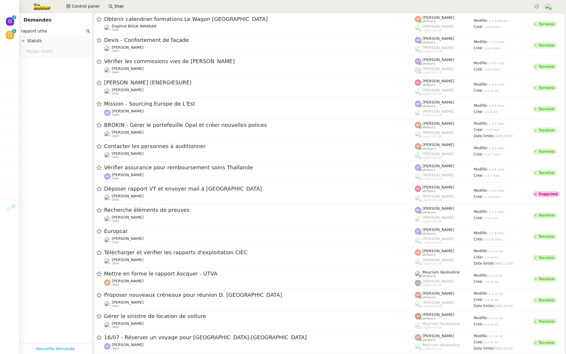
click at [35, 31] on input "rapport utha" at bounding box center [53, 31] width 64 height 7
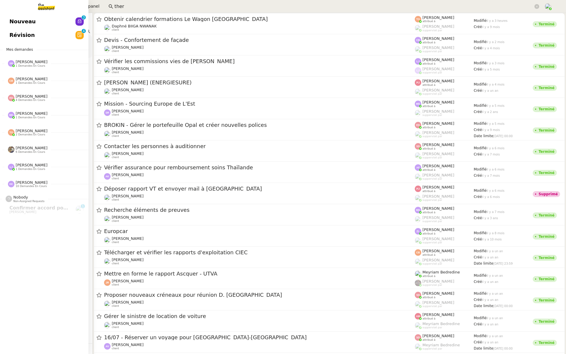
drag, startPoint x: 35, startPoint y: 31, endPoint x: 7, endPoint y: 30, distance: 27.5
click at [7, 30] on nz-layout "Nouveau 0 1 2 3 4 5 6 7 8 9 Révision 0 1 2 3 4 5 6 7 8 9 Mes demandes [PERSON_N…" at bounding box center [283, 177] width 566 height 354
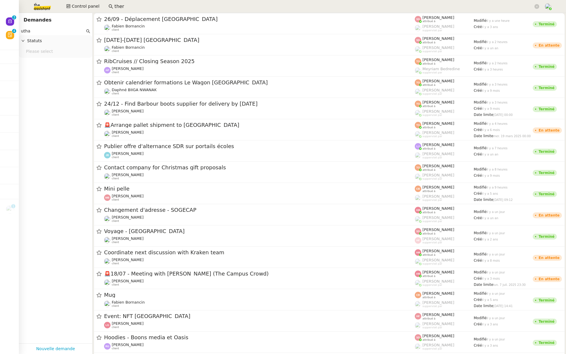
click at [34, 34] on input "utha" at bounding box center [53, 31] width 64 height 7
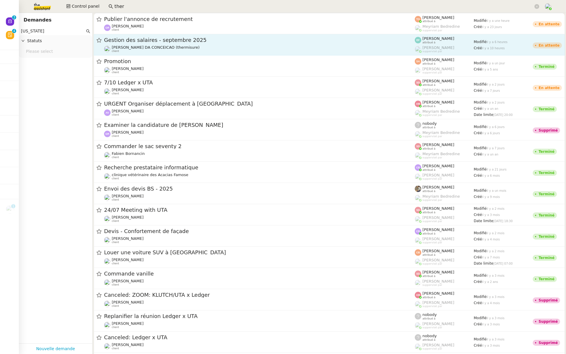
type input "[US_STATE]"
click at [178, 40] on span "Gestion des salaires - septembre 2025" at bounding box center [259, 39] width 311 height 5
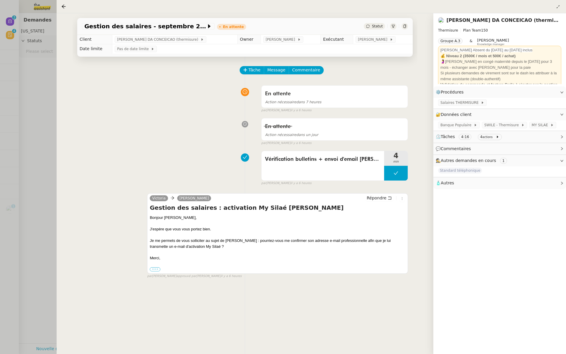
click at [154, 267] on label "•••" at bounding box center [155, 269] width 11 height 4
click at [0, 0] on input "•••" at bounding box center [0, 0] width 0 height 0
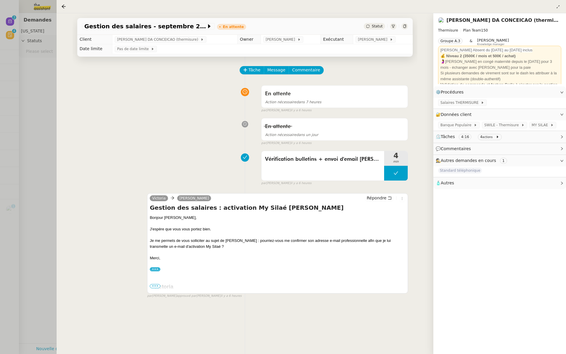
click at [154, 285] on span "•••" at bounding box center [155, 286] width 11 height 4
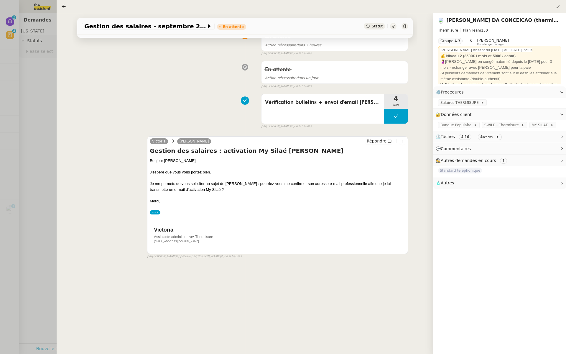
scroll to position [76, 0]
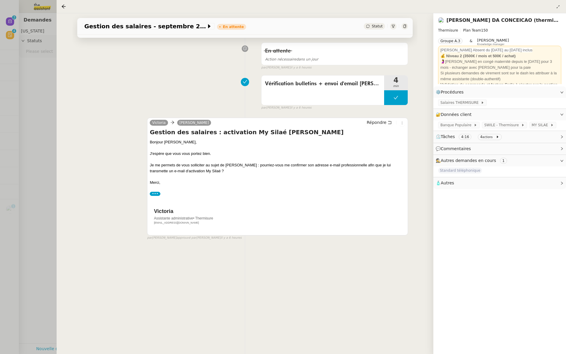
click at [39, 167] on div at bounding box center [283, 177] width 566 height 354
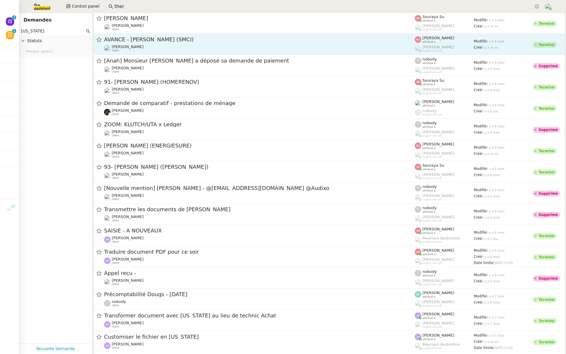
scroll to position [389, 0]
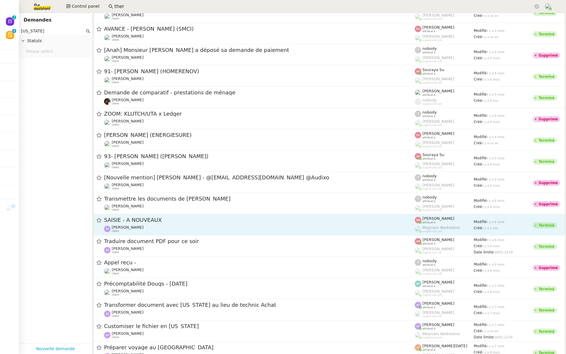
click at [157, 224] on div "SAISIE - A NOUVEAUX [PERSON_NAME] client" at bounding box center [259, 225] width 311 height 16
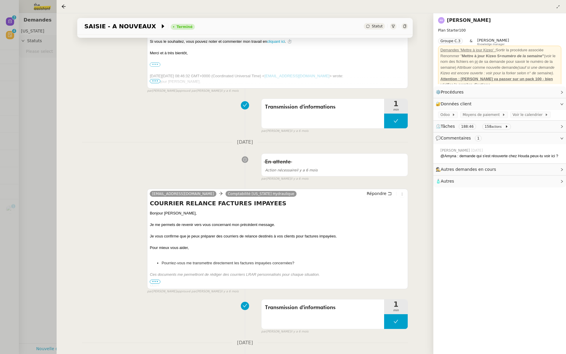
scroll to position [133, 0]
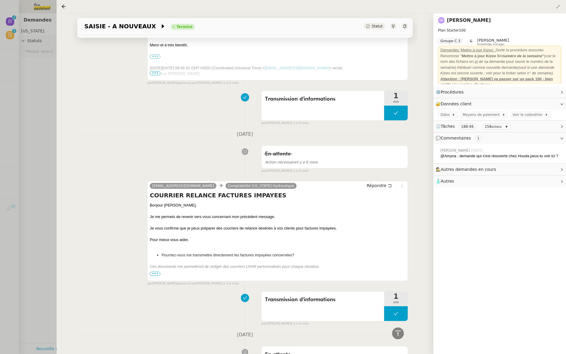
click at [157, 273] on span "•••" at bounding box center [155, 274] width 11 height 4
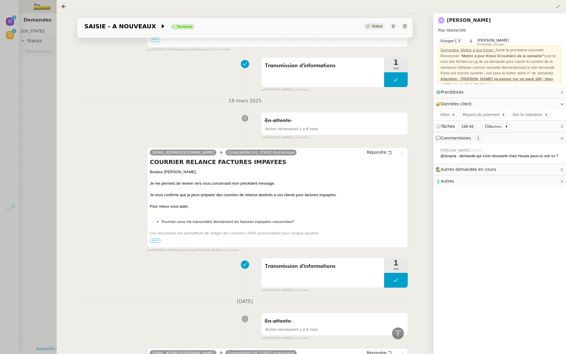
scroll to position [1351, 0]
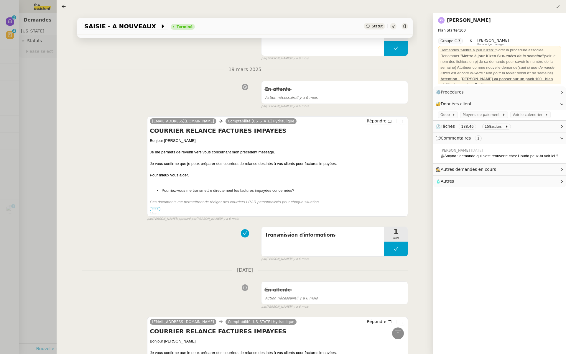
click at [153, 207] on span "•••" at bounding box center [155, 209] width 11 height 4
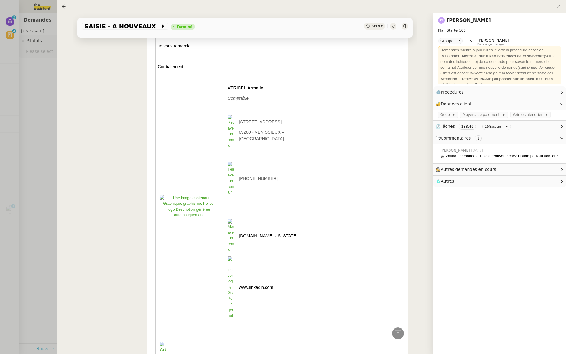
scroll to position [1764, 0]
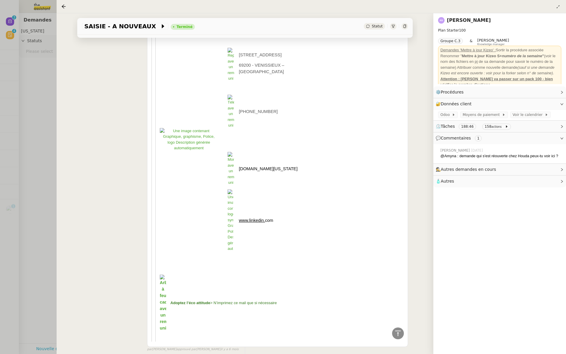
drag, startPoint x: 496, startPoint y: 19, endPoint x: 439, endPoint y: 19, distance: 56.6
click at [439, 19] on div "[PERSON_NAME]" at bounding box center [499, 20] width 123 height 9
copy div "[PERSON_NAME]"
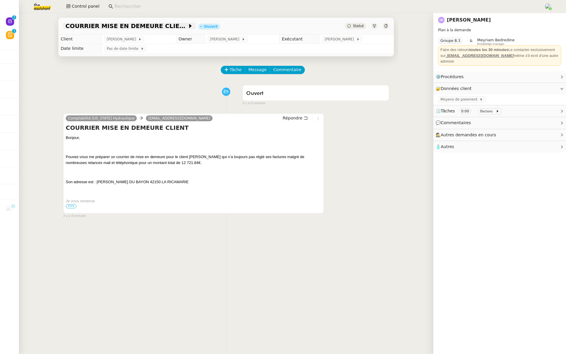
click at [113, 27] on span "COURRIER MISE EN DEMEURE CLIENT" at bounding box center [126, 26] width 122 height 6
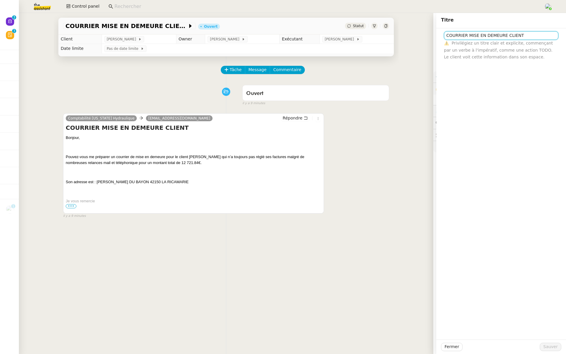
drag, startPoint x: 526, startPoint y: 35, endPoint x: 522, endPoint y: 33, distance: 4.0
click at [522, 33] on input "COURRIER MISE EN DEMEURE CLIENT" at bounding box center [501, 35] width 114 height 9
click at [302, 69] on div "Tâche Message Commentaire" at bounding box center [306, 73] width 168 height 14
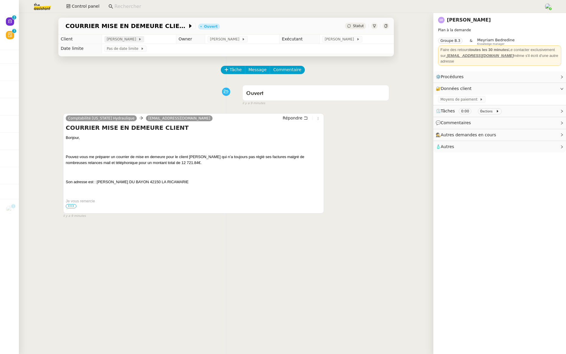
click at [122, 39] on span "[PERSON_NAME]" at bounding box center [123, 39] width 32 height 6
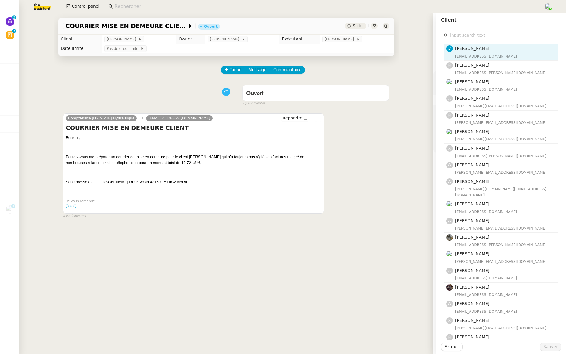
click at [462, 34] on input "text" at bounding box center [503, 35] width 110 height 8
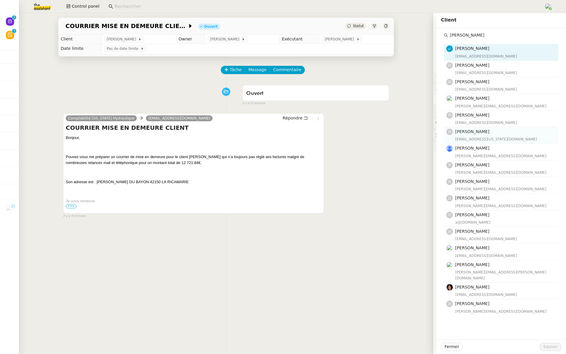
type input "[PERSON_NAME]"
click at [476, 132] on span "[PERSON_NAME]" at bounding box center [472, 131] width 34 height 5
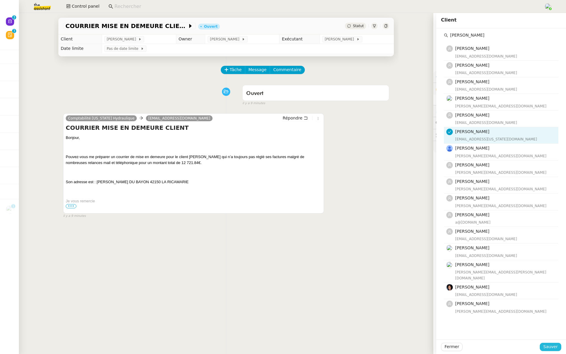
click at [553, 348] on span "Sauver" at bounding box center [551, 346] width 14 height 7
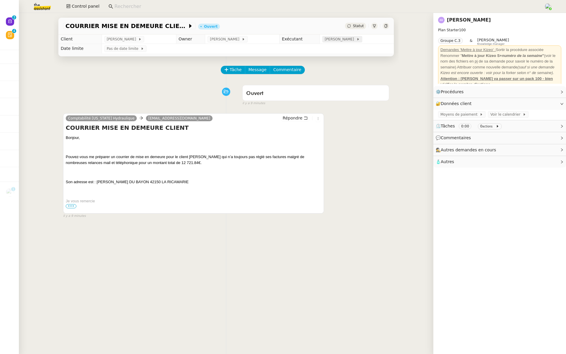
click at [327, 36] on span "[PERSON_NAME]" at bounding box center [341, 39] width 32 height 6
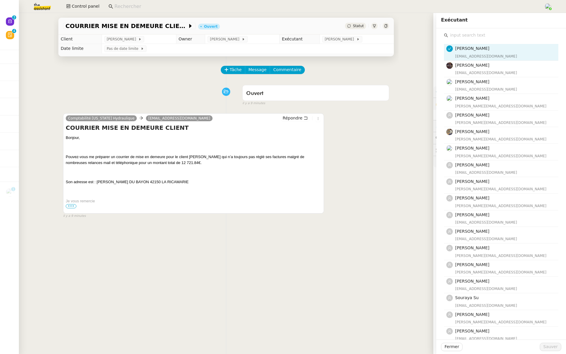
click at [453, 31] on input "text" at bounding box center [503, 35] width 110 height 8
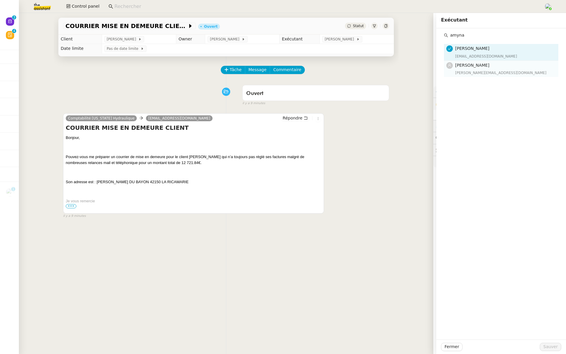
type input "amyna"
click at [450, 68] on nz-avatar at bounding box center [450, 65] width 6 height 6
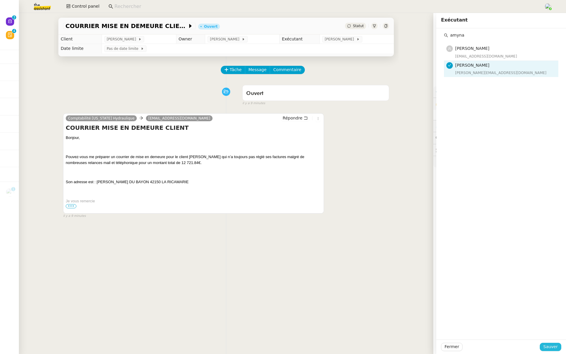
click at [551, 347] on span "Sauver" at bounding box center [551, 346] width 14 height 7
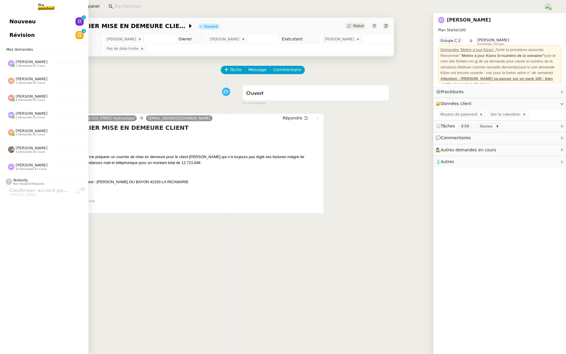
click at [10, 24] on span "Nouveau" at bounding box center [22, 21] width 26 height 9
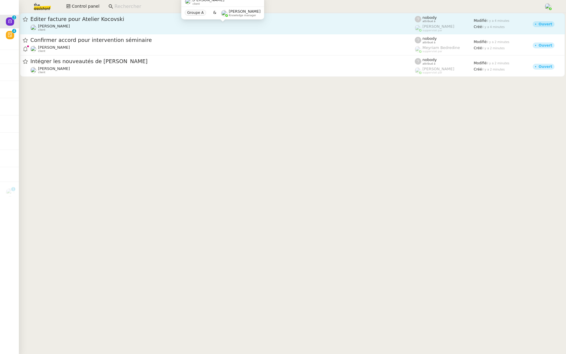
click at [127, 18] on span "Éditer facture pour Atelier Kocovski" at bounding box center [222, 19] width 385 height 5
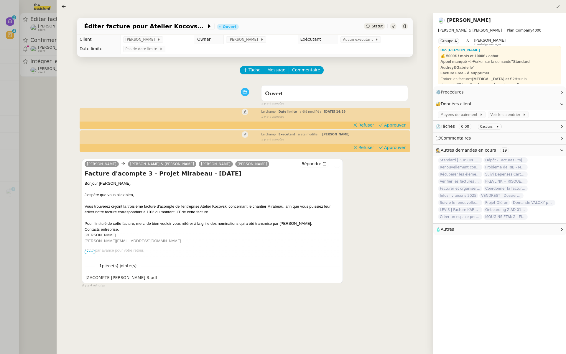
click at [22, 139] on div at bounding box center [283, 177] width 566 height 354
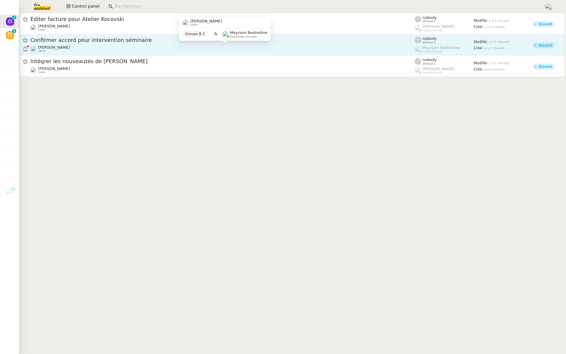
click at [113, 45] on div "[PERSON_NAME] client" at bounding box center [222, 49] width 385 height 8
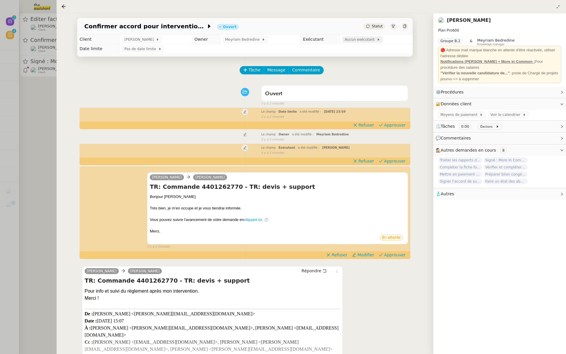
click at [352, 42] on span "Aucun exécutant" at bounding box center [361, 40] width 32 height 6
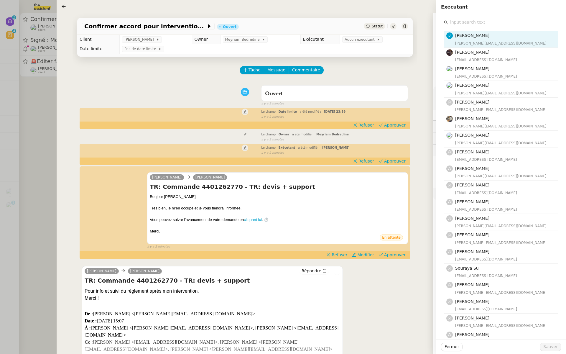
click at [468, 25] on input "text" at bounding box center [503, 22] width 110 height 8
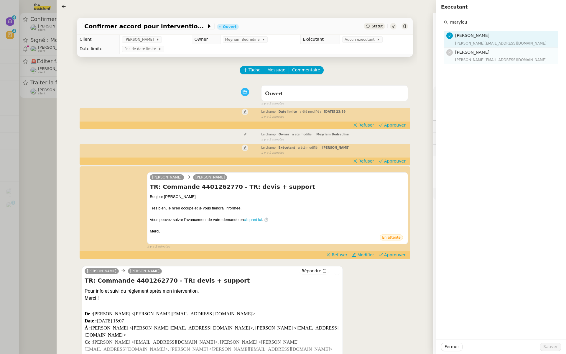
type input "marylou"
click at [468, 53] on span "[PERSON_NAME]" at bounding box center [472, 52] width 34 height 5
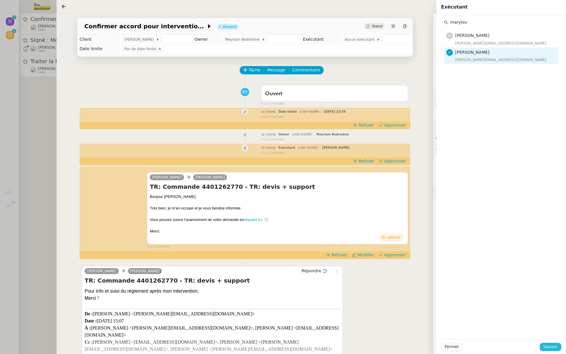
click at [550, 345] on span "Sauver" at bounding box center [551, 346] width 14 height 7
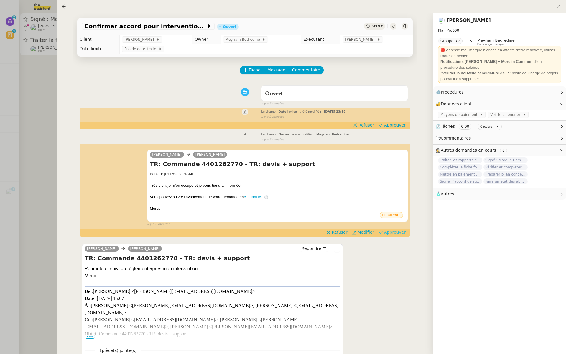
click at [390, 232] on span "Approuver" at bounding box center [395, 232] width 22 height 6
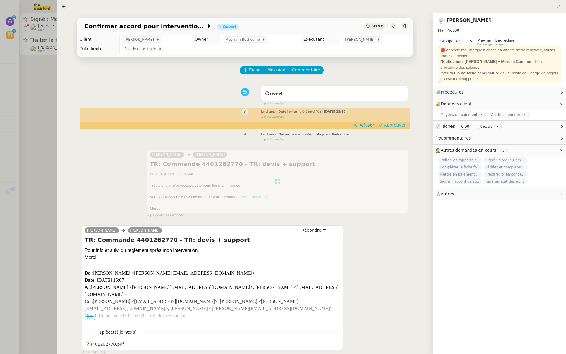
click at [394, 123] on span "Approuver" at bounding box center [395, 125] width 22 height 6
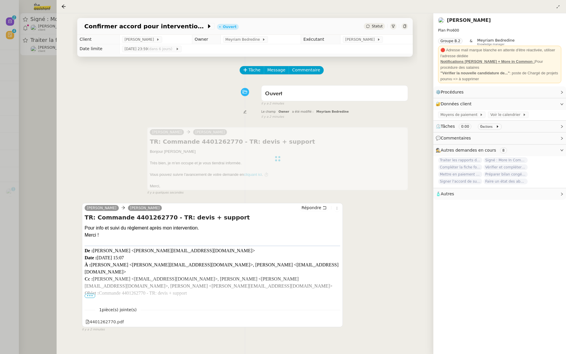
click at [45, 88] on div at bounding box center [283, 177] width 566 height 354
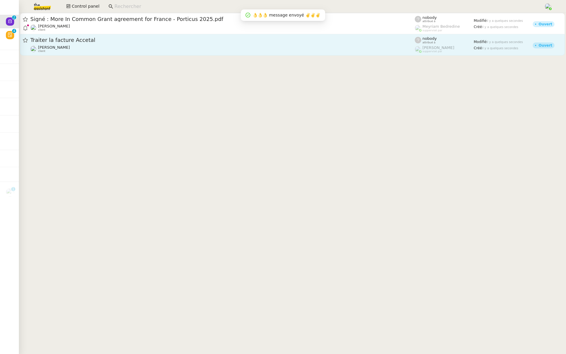
click at [96, 40] on span "Traiter la facture Accetal" at bounding box center [222, 39] width 385 height 5
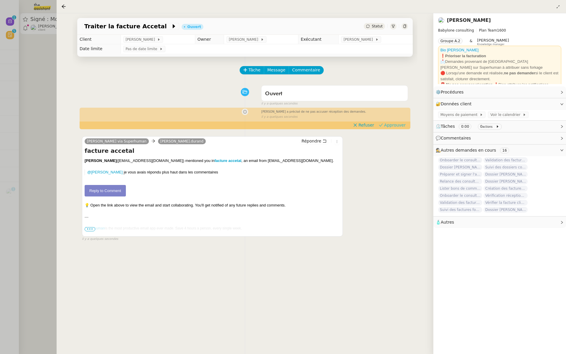
click at [394, 125] on span "Approuver" at bounding box center [395, 125] width 22 height 6
click at [28, 60] on div at bounding box center [283, 177] width 566 height 354
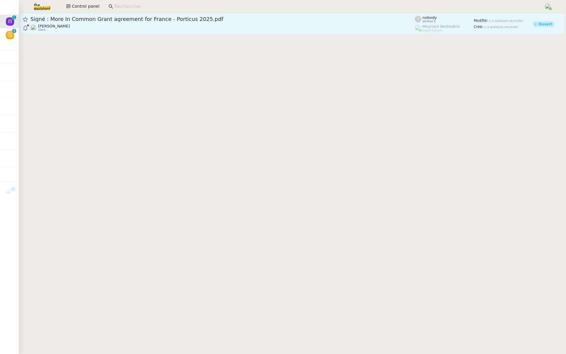
click at [82, 20] on span "Signé : More In Common Grant agreement for France - Porticus 2025.pdf" at bounding box center [222, 19] width 385 height 5
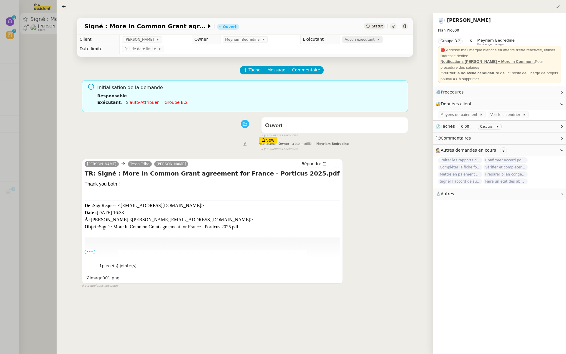
click at [357, 39] on span "Aucun exécutant" at bounding box center [361, 40] width 32 height 6
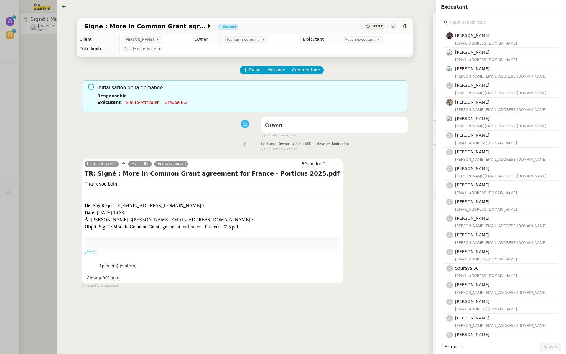
click at [458, 21] on input "text" at bounding box center [503, 22] width 110 height 8
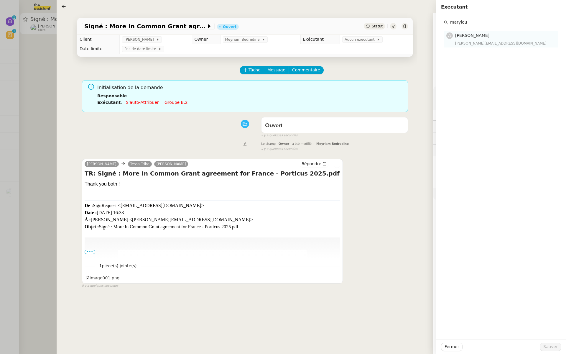
type input "marylou"
click at [452, 47] on nz-list-item "[PERSON_NAME] [EMAIL_ADDRESS][DOMAIN_NAME]" at bounding box center [501, 39] width 114 height 16
click at [549, 347] on span "Sauver" at bounding box center [551, 346] width 14 height 7
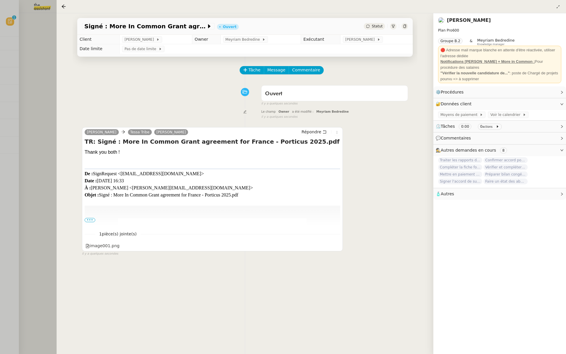
click at [47, 63] on div at bounding box center [283, 177] width 566 height 354
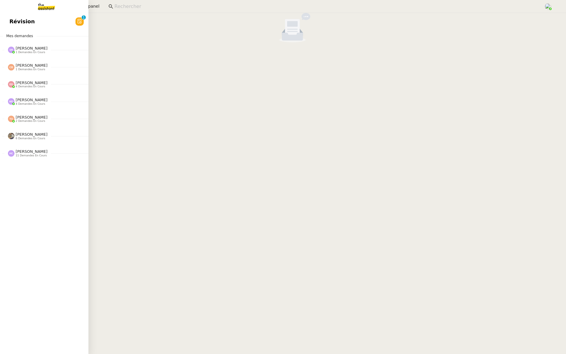
click at [7, 20] on link "Révision 0 1 2 3 4 5 6 7 8 9" at bounding box center [44, 22] width 88 height 14
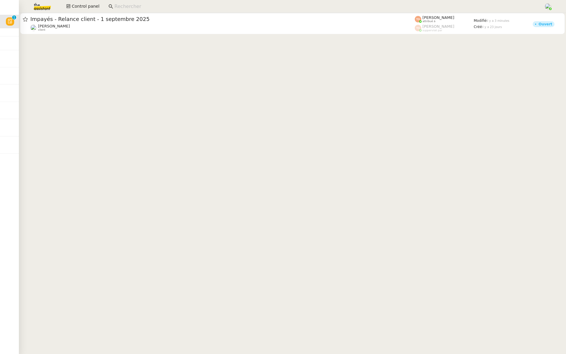
click at [94, 24] on div "[PERSON_NAME] client" at bounding box center [222, 28] width 385 height 8
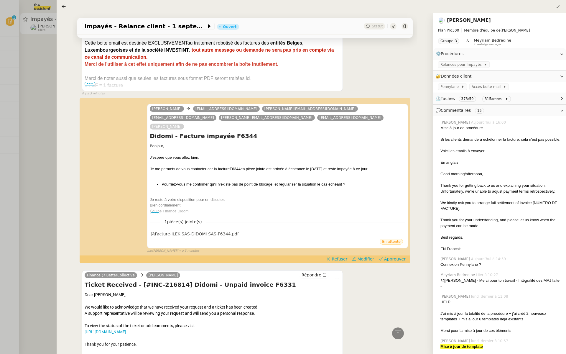
scroll to position [276, 0]
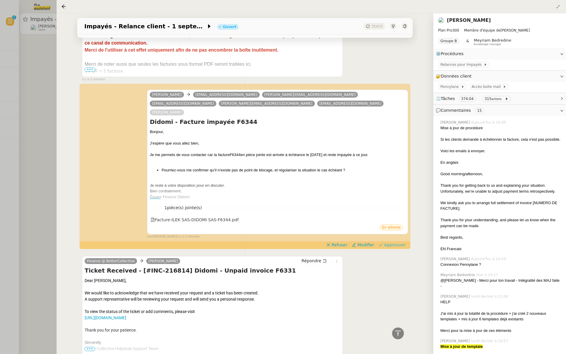
click at [401, 242] on span "Approuver" at bounding box center [395, 245] width 22 height 6
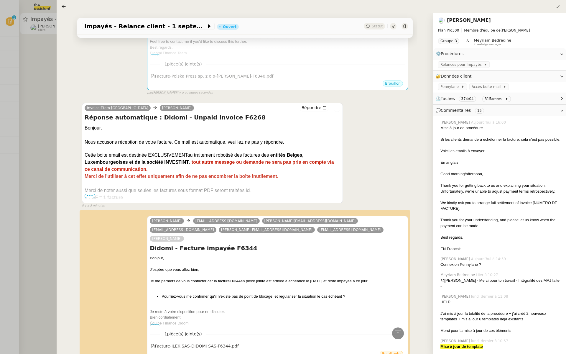
scroll to position [0, 0]
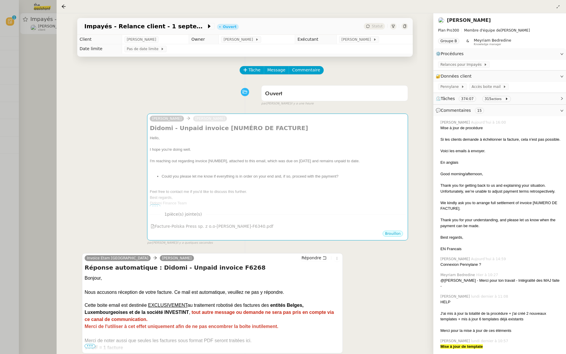
click at [39, 85] on div at bounding box center [283, 177] width 566 height 354
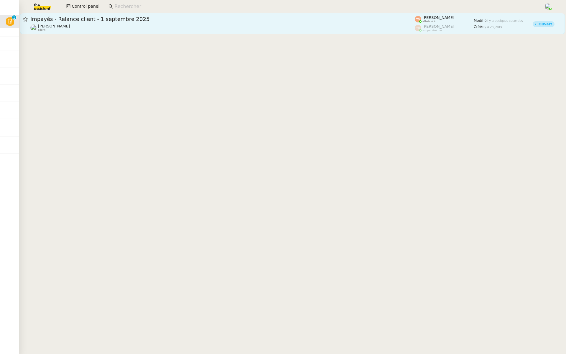
click at [96, 20] on span "Impayés - Relance client - 1 septembre 2025" at bounding box center [222, 19] width 385 height 5
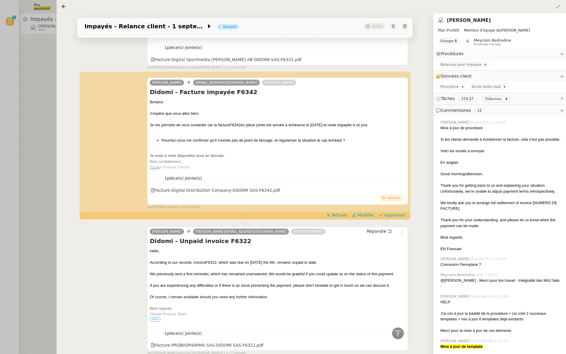
scroll to position [815, 0]
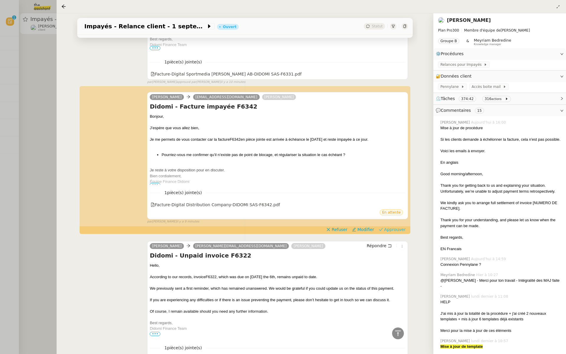
click at [393, 227] on span "Approuver" at bounding box center [395, 230] width 22 height 6
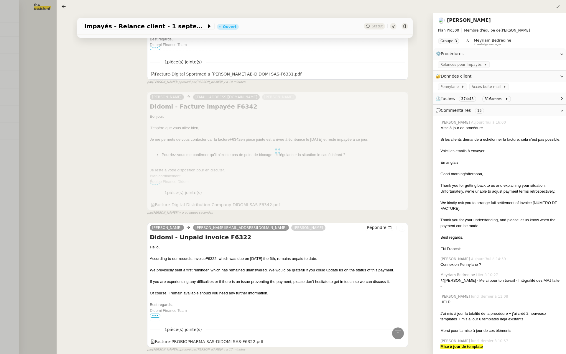
click at [39, 76] on div at bounding box center [283, 177] width 566 height 354
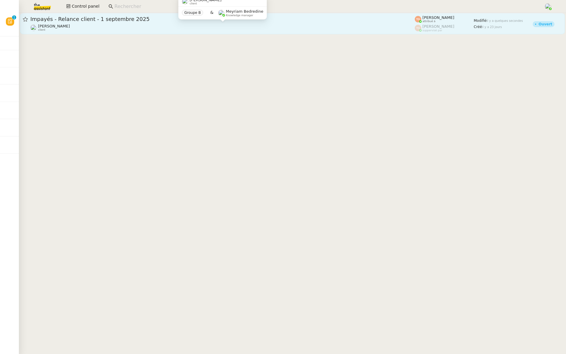
click at [284, 26] on div "[PERSON_NAME] client" at bounding box center [222, 28] width 385 height 8
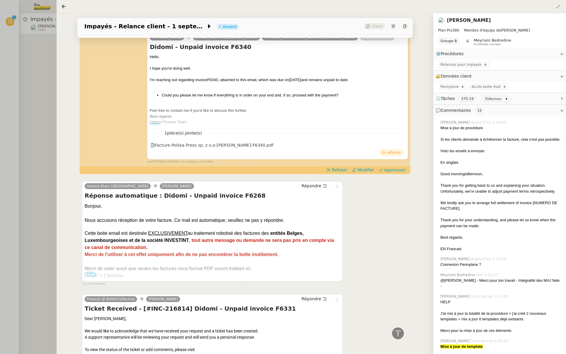
scroll to position [574, 0]
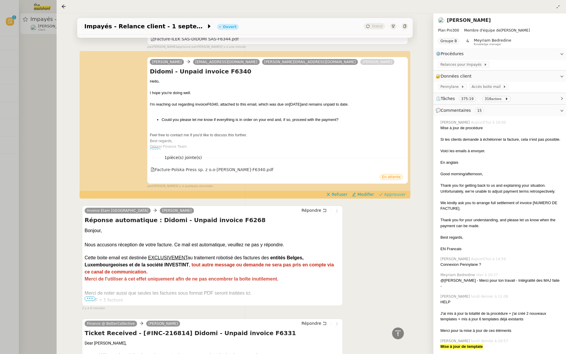
click at [395, 191] on span "Approuver" at bounding box center [395, 194] width 22 height 6
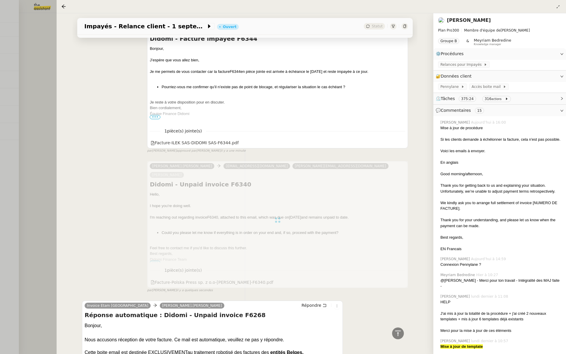
scroll to position [696, 0]
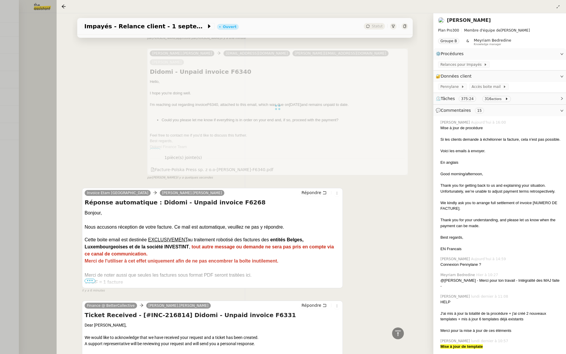
click at [37, 96] on div at bounding box center [283, 177] width 566 height 354
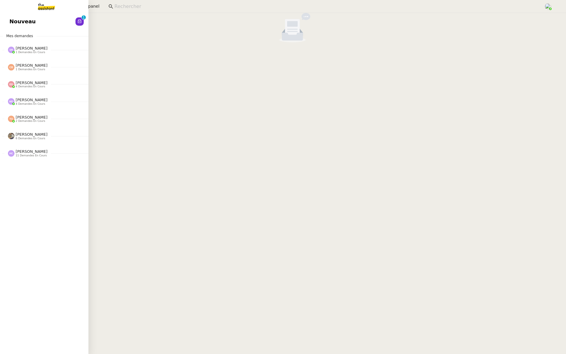
click at [10, 18] on span "Nouveau" at bounding box center [22, 21] width 26 height 9
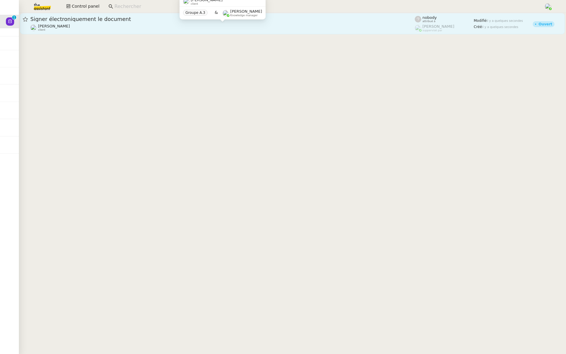
click at [107, 26] on div "[PERSON_NAME] client" at bounding box center [222, 28] width 385 height 8
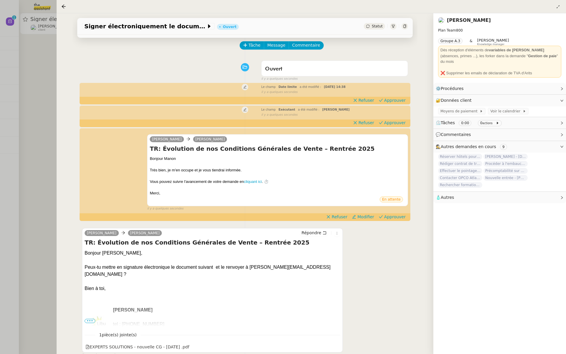
scroll to position [26, 0]
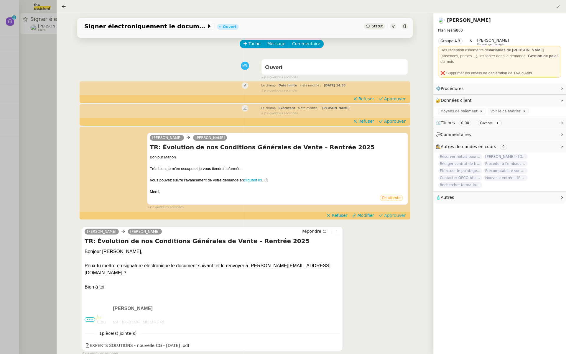
click at [396, 214] on span "Approuver" at bounding box center [395, 215] width 22 height 6
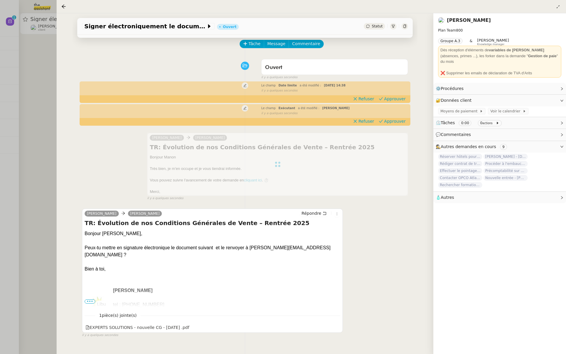
scroll to position [0, 0]
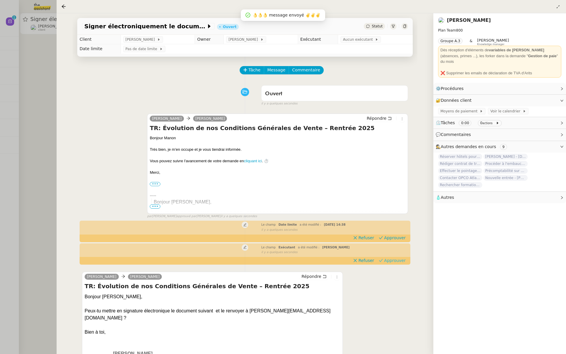
click at [393, 260] on span "Approuver" at bounding box center [395, 261] width 22 height 6
click at [398, 236] on span "Approuver" at bounding box center [395, 238] width 22 height 6
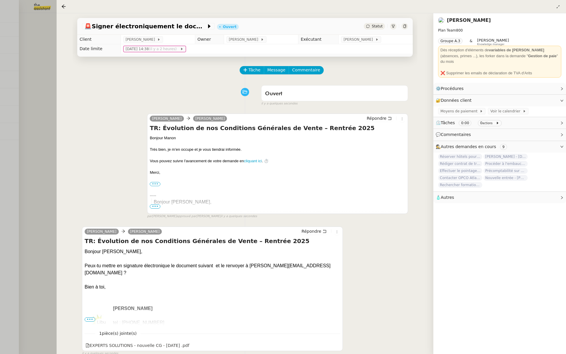
click at [35, 124] on div at bounding box center [283, 177] width 566 height 354
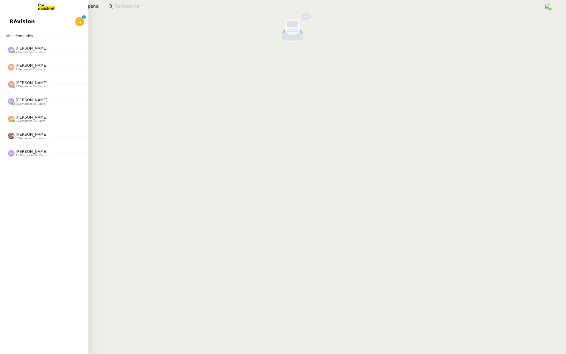
click at [17, 17] on link "Révision 0 1 2 3 4 5 6 7 8 9" at bounding box center [44, 22] width 88 height 14
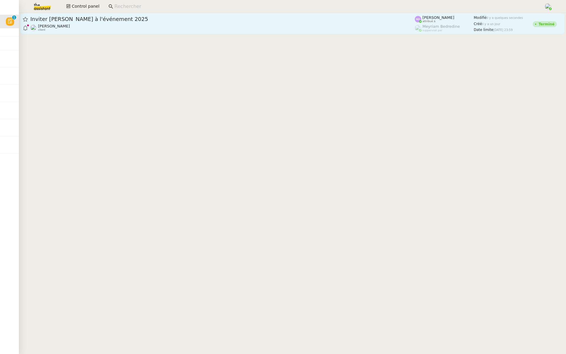
click at [127, 20] on span "Inviter [PERSON_NAME] à l'événement 2025" at bounding box center [222, 19] width 385 height 5
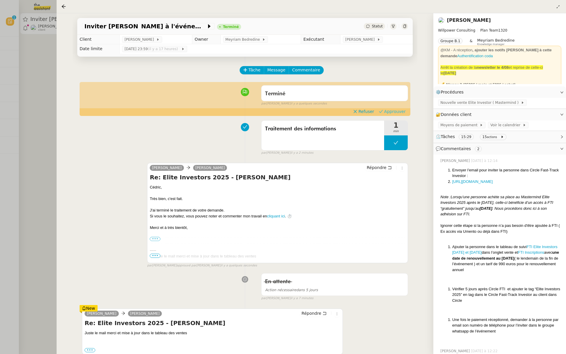
click at [395, 112] on span "Approuver" at bounding box center [395, 112] width 22 height 6
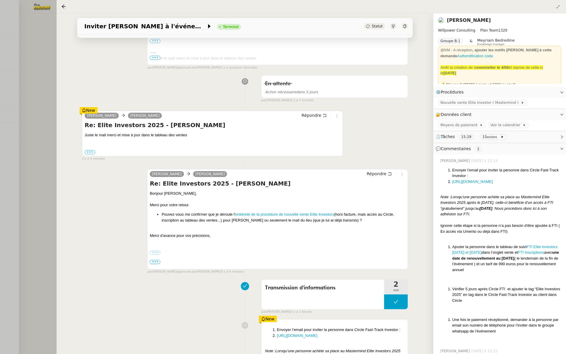
scroll to position [286, 0]
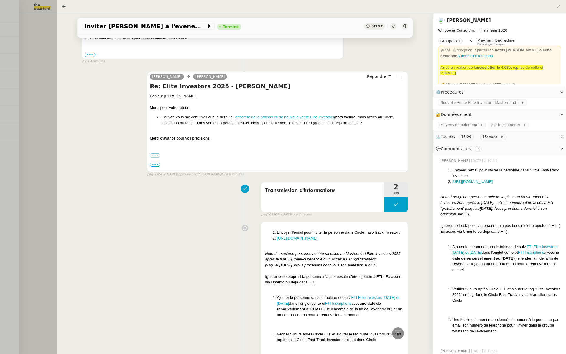
click at [2, 199] on div at bounding box center [283, 177] width 566 height 354
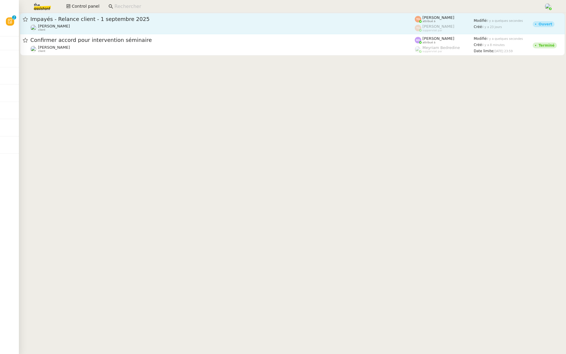
click at [124, 22] on span "Impayés - Relance client - 1 septembre 2025" at bounding box center [222, 19] width 385 height 5
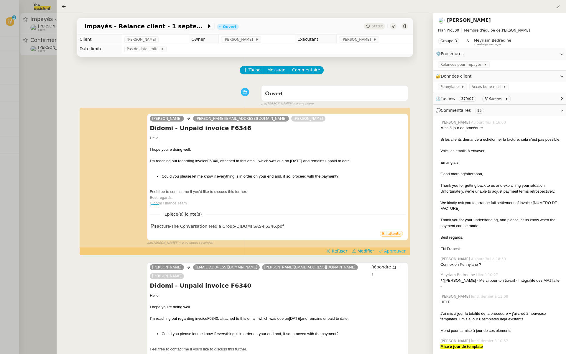
click at [398, 249] on span "Approuver" at bounding box center [395, 251] width 22 height 6
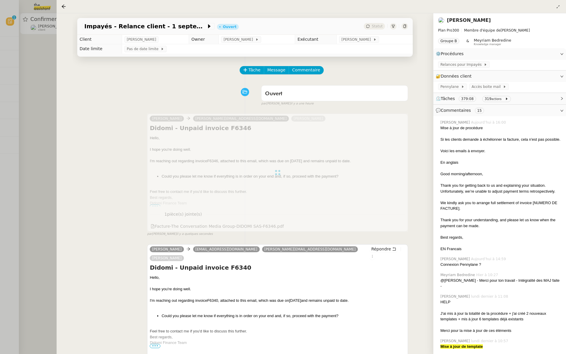
click at [17, 119] on div at bounding box center [283, 177] width 566 height 354
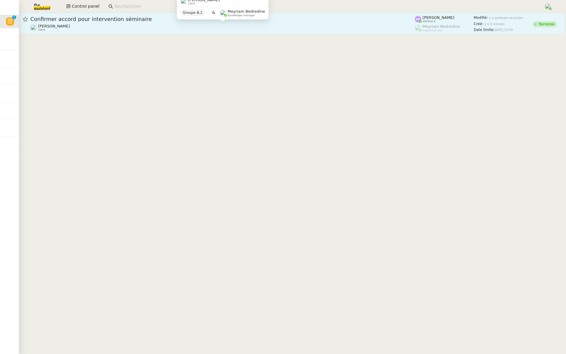
click at [131, 22] on div "Confirmer accord pour intervention séminaire" at bounding box center [222, 19] width 385 height 7
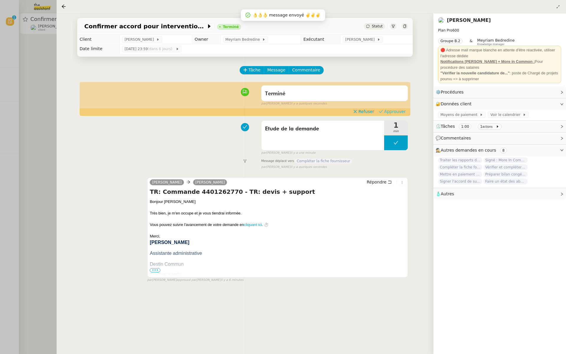
click at [398, 114] on span "Approuver" at bounding box center [395, 112] width 22 height 6
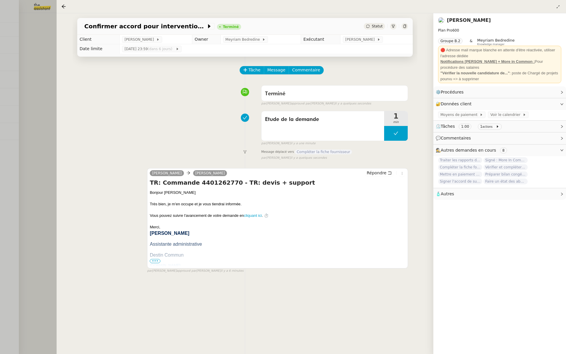
click at [22, 107] on div at bounding box center [283, 177] width 566 height 354
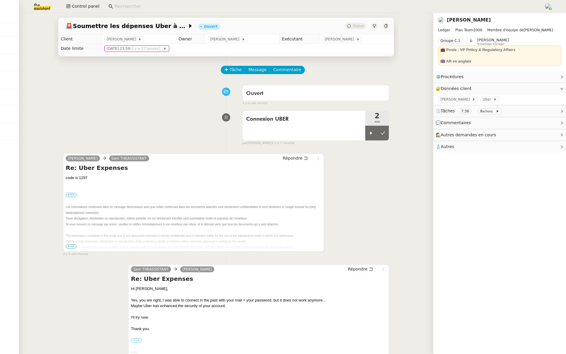
click at [132, 198] on div "code is 1297 ••• [DATE][DATE] 10:33 AM SA-SAM SA-THEASSISTANT < [EMAIL_ADDRESS]…" at bounding box center [194, 212] width 256 height 75
click at [71, 196] on label "•••" at bounding box center [71, 195] width 11 height 4
click at [0, 0] on input "•••" at bounding box center [0, 0] width 0 height 0
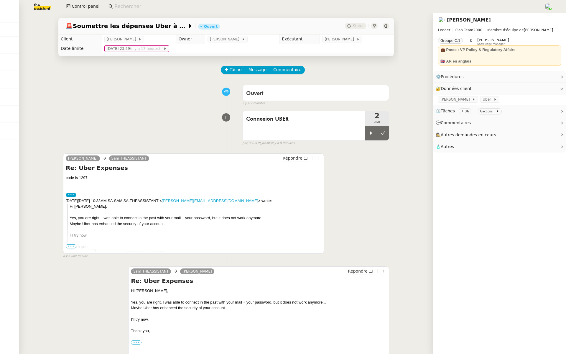
scroll to position [77, 0]
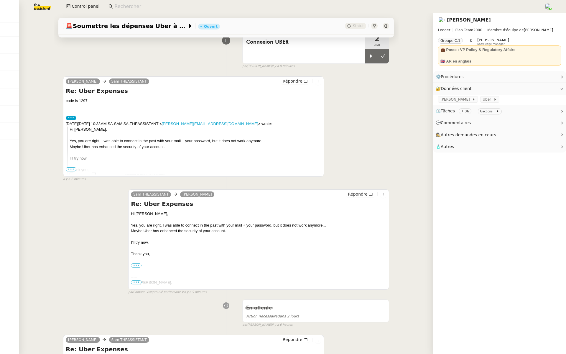
click at [69, 170] on span "•••" at bounding box center [71, 169] width 11 height 4
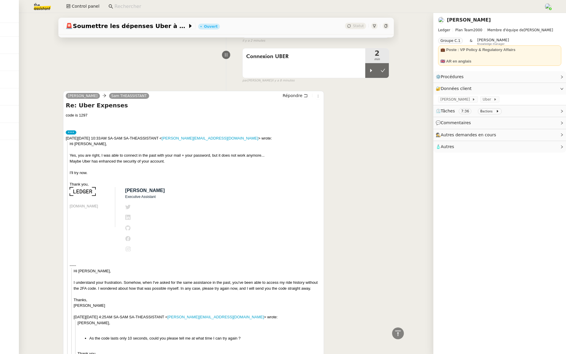
scroll to position [0, 0]
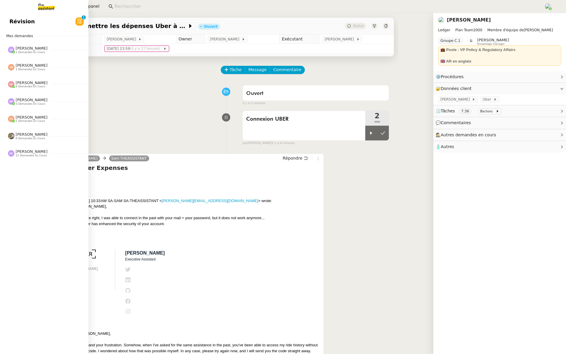
click at [10, 24] on span "Révision" at bounding box center [21, 21] width 25 height 9
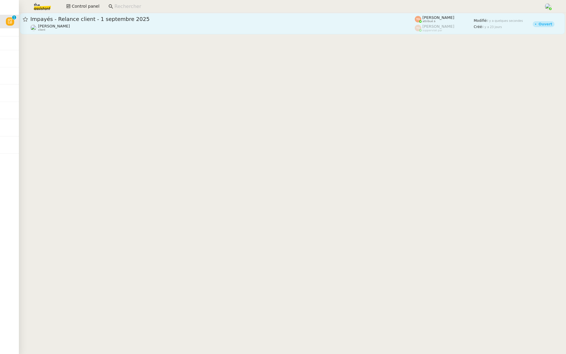
click at [123, 20] on span "Impayés - Relance client - 1 septembre 2025" at bounding box center [222, 19] width 385 height 5
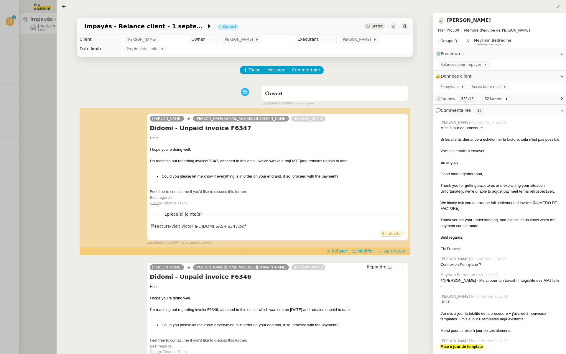
click at [399, 249] on span "Approuver" at bounding box center [395, 251] width 22 height 6
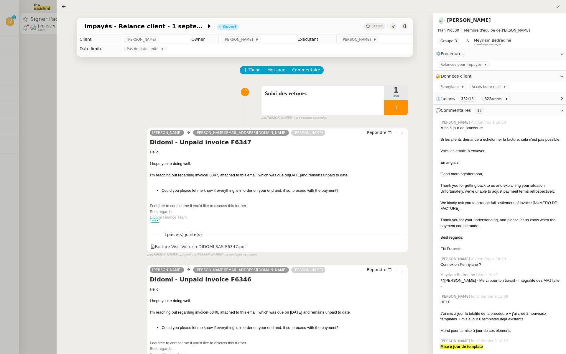
click at [0, 65] on div at bounding box center [283, 177] width 566 height 354
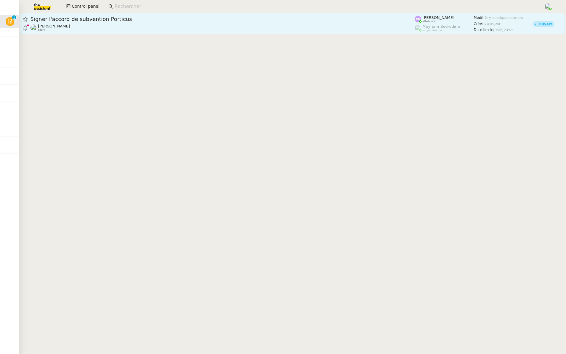
click at [95, 23] on div "Signer l'accord de subvention Porticus [PERSON_NAME] client" at bounding box center [222, 24] width 385 height 16
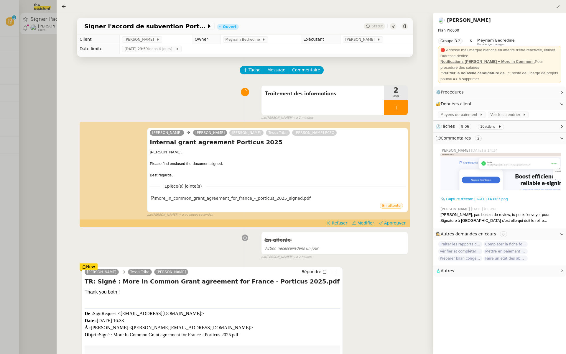
scroll to position [8, 0]
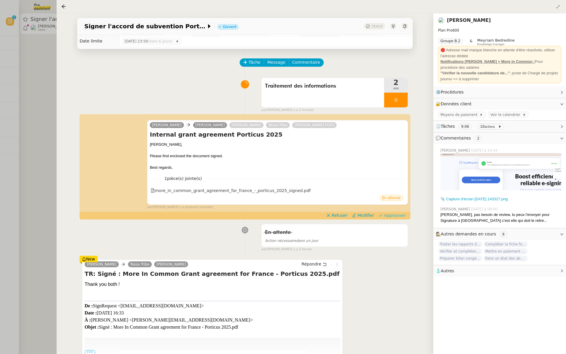
click at [398, 216] on span "Approuver" at bounding box center [395, 215] width 22 height 6
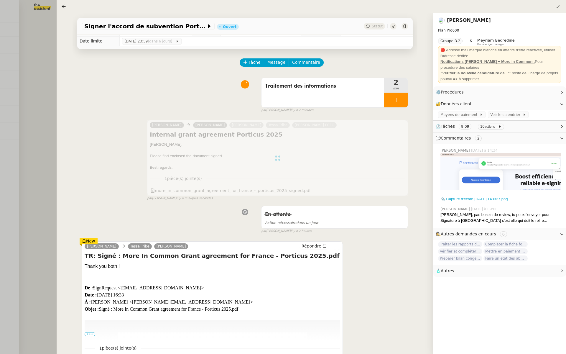
click at [2, 105] on div at bounding box center [283, 177] width 566 height 354
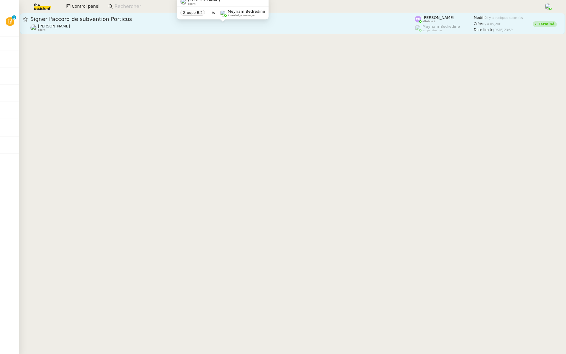
click at [183, 27] on div "[PERSON_NAME] client" at bounding box center [222, 28] width 385 height 8
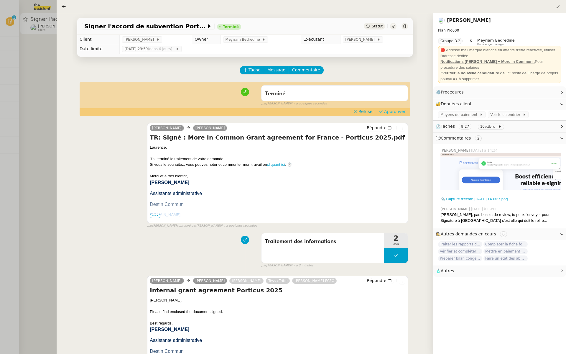
click at [394, 111] on span "Approuver" at bounding box center [395, 112] width 22 height 6
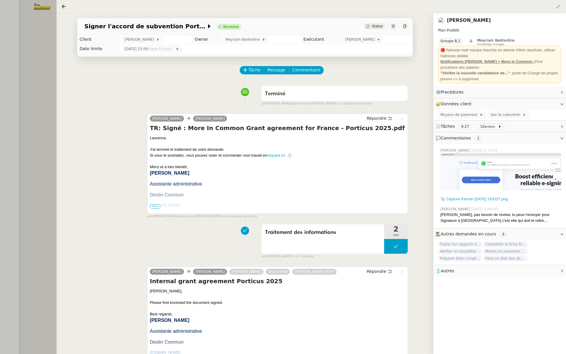
click at [18, 64] on div at bounding box center [283, 177] width 566 height 354
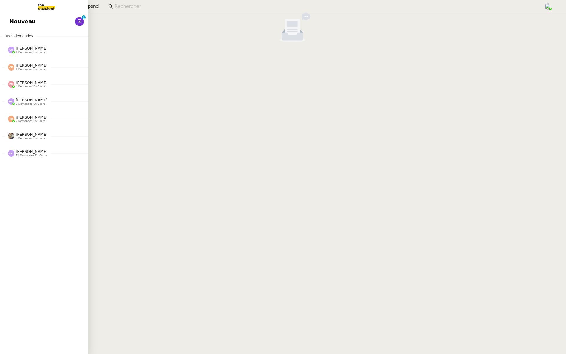
click at [19, 19] on span "Nouveau" at bounding box center [22, 21] width 26 height 9
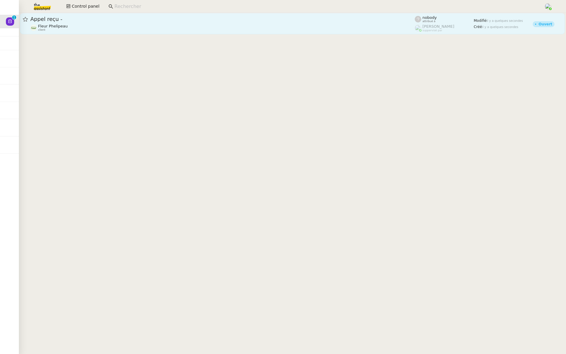
click at [143, 22] on div "Appel reçu -" at bounding box center [222, 19] width 385 height 7
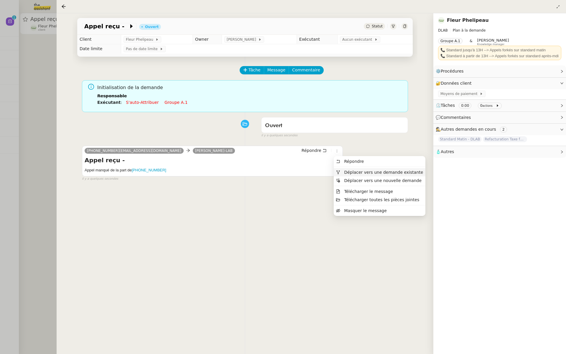
click at [344, 172] on span "Déplacer vers une demande existante" at bounding box center [383, 172] width 79 height 5
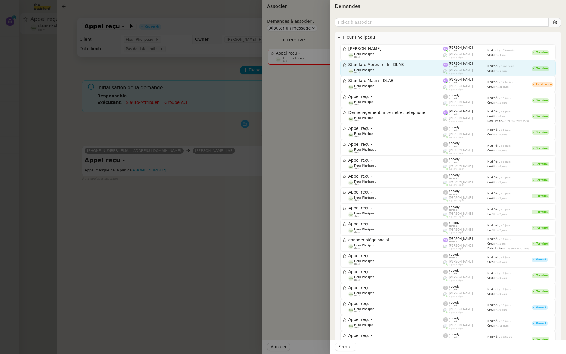
click at [429, 63] on span "Standard Après-midi - DLAB" at bounding box center [396, 65] width 95 height 4
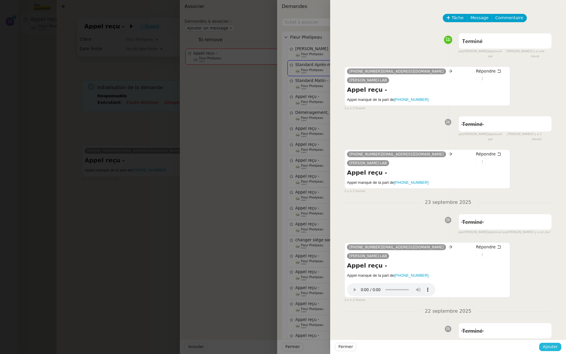
click at [549, 347] on span "Ajouter" at bounding box center [550, 346] width 15 height 7
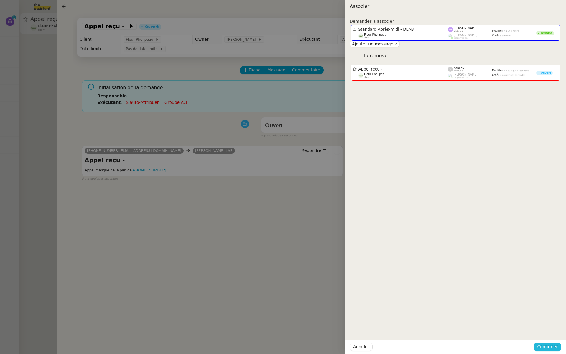
click at [547, 345] on span "Confirmer" at bounding box center [547, 346] width 21 height 7
click at [547, 333] on span "Ajouter" at bounding box center [548, 331] width 15 height 6
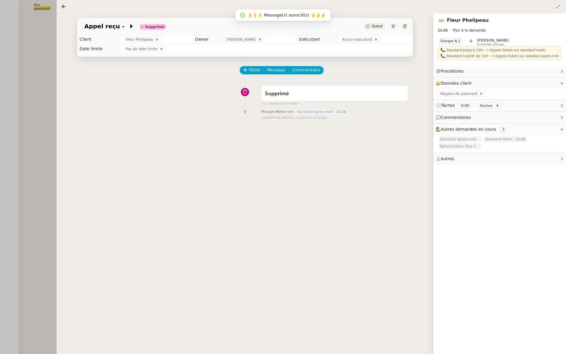
click at [6, 193] on div at bounding box center [283, 177] width 566 height 354
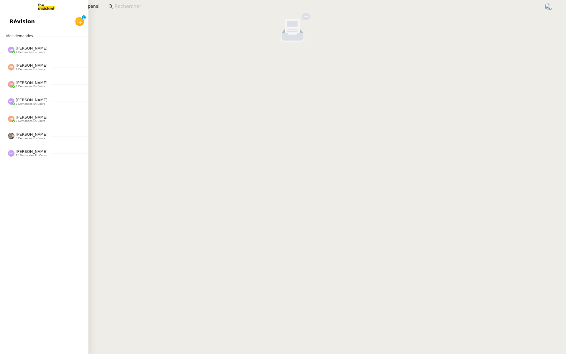
click at [42, 21] on link "Révision 0 1 2 3 4 5 6 7 8 9" at bounding box center [44, 22] width 88 height 14
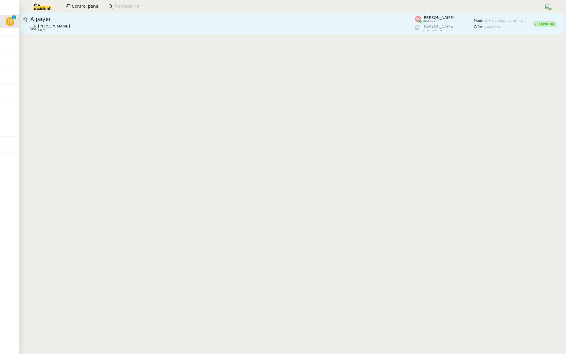
click at [122, 21] on span "A payer" at bounding box center [222, 19] width 385 height 5
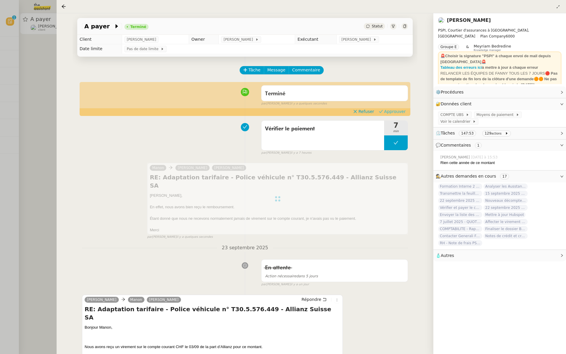
click at [393, 112] on span "Approuver" at bounding box center [395, 112] width 22 height 6
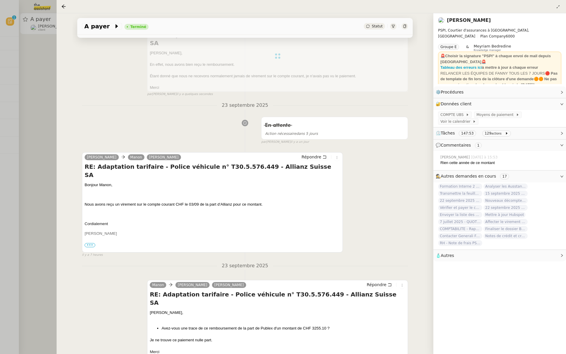
scroll to position [196, 0]
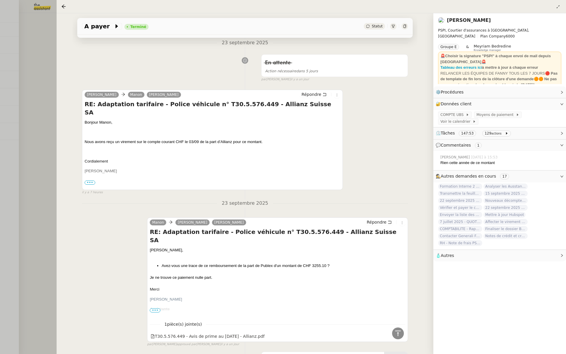
click at [42, 62] on div at bounding box center [283, 177] width 566 height 354
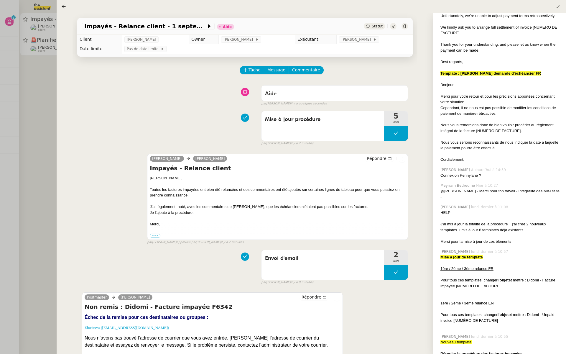
click at [39, 71] on div at bounding box center [283, 177] width 566 height 354
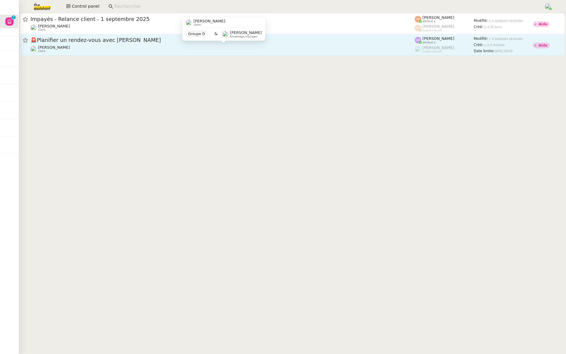
click at [120, 50] on div "[PERSON_NAME] client" at bounding box center [222, 49] width 385 height 8
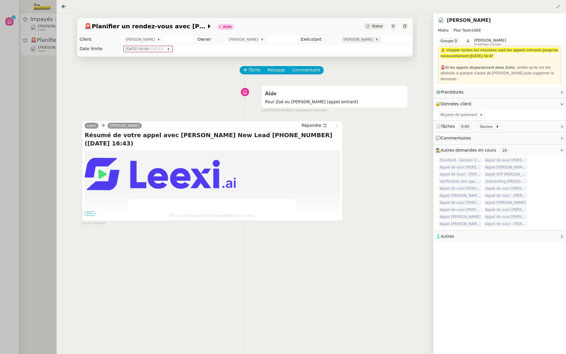
click at [356, 38] on span "[PERSON_NAME]" at bounding box center [360, 40] width 32 height 6
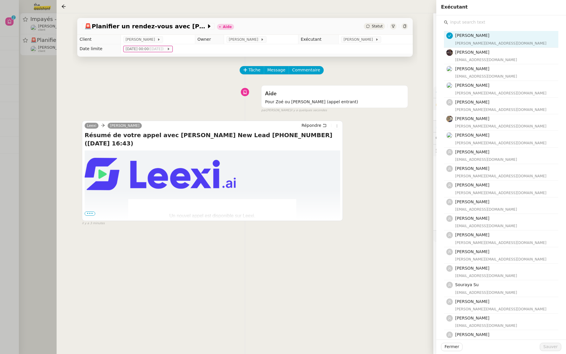
click at [467, 23] on input "text" at bounding box center [503, 22] width 110 height 8
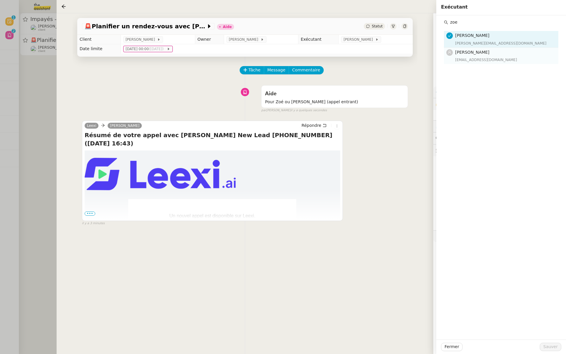
type input "zoe"
click at [456, 61] on div "[EMAIL_ADDRESS][DOMAIN_NAME]" at bounding box center [505, 60] width 100 height 6
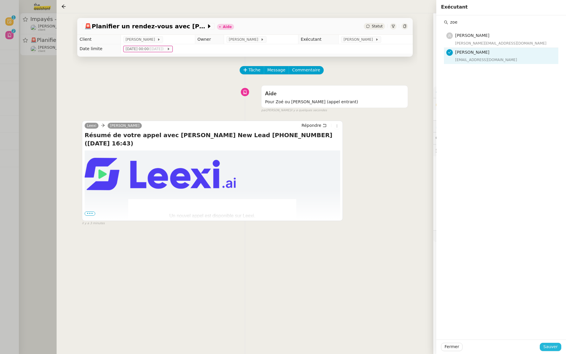
click at [549, 345] on span "Sauver" at bounding box center [551, 346] width 14 height 7
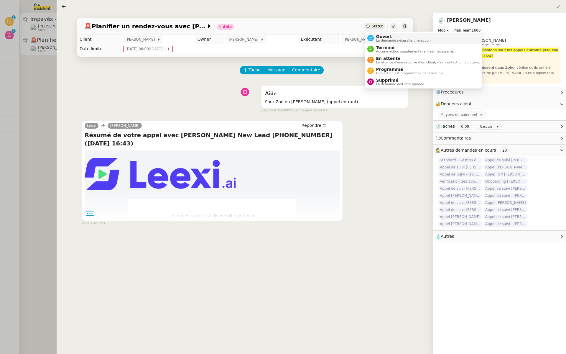
click at [376, 39] on span "La demande nécessite une action" at bounding box center [403, 40] width 55 height 3
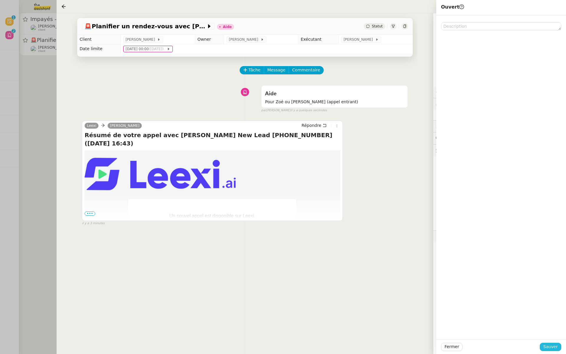
click at [550, 347] on span "Sauver" at bounding box center [551, 346] width 14 height 7
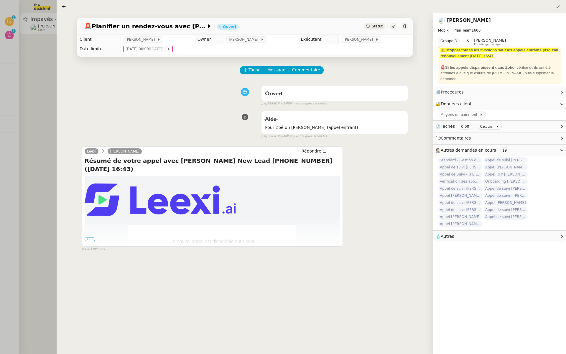
click at [45, 83] on div at bounding box center [283, 177] width 566 height 354
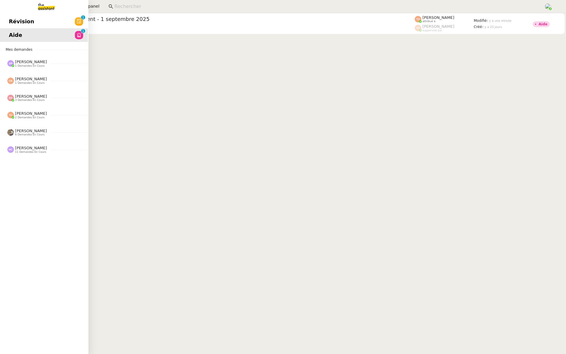
click at [10, 16] on link "Révision 0 1 2 3 4 5 6 7 8 9" at bounding box center [43, 22] width 88 height 14
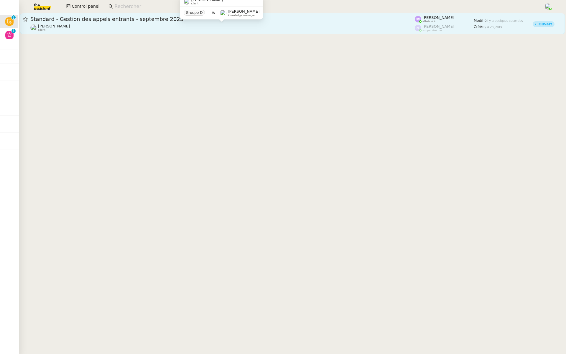
click at [97, 24] on div "[PERSON_NAME] client" at bounding box center [222, 28] width 385 height 8
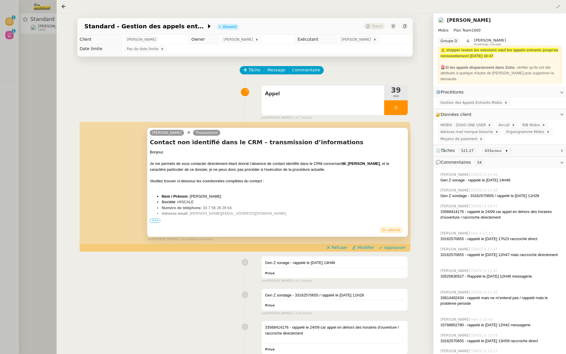
click at [154, 220] on span "•••" at bounding box center [155, 221] width 11 height 4
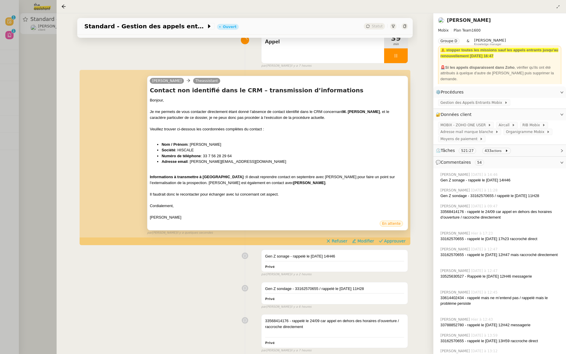
scroll to position [57, 0]
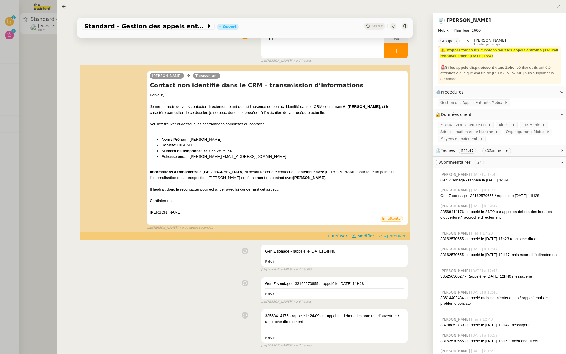
click at [399, 234] on span "Approuver" at bounding box center [395, 236] width 22 height 6
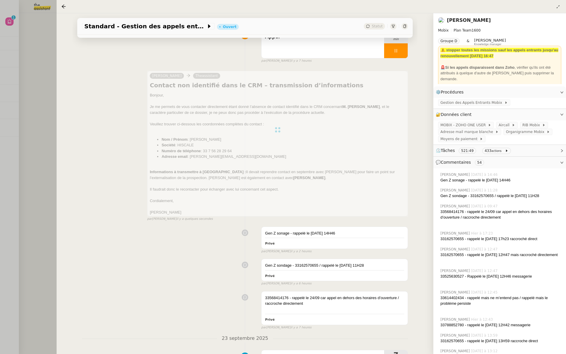
click at [51, 76] on div at bounding box center [283, 177] width 566 height 354
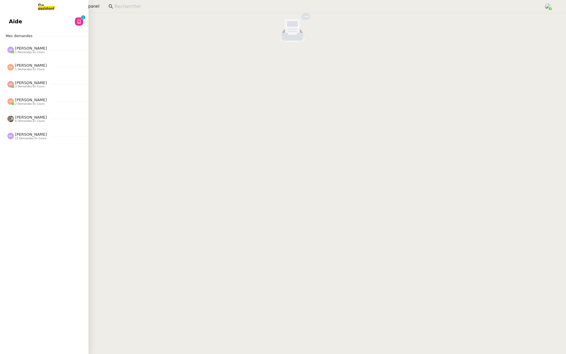
click at [13, 23] on span "Aide" at bounding box center [15, 21] width 13 height 9
